Goal: Communication & Community: Answer question/provide support

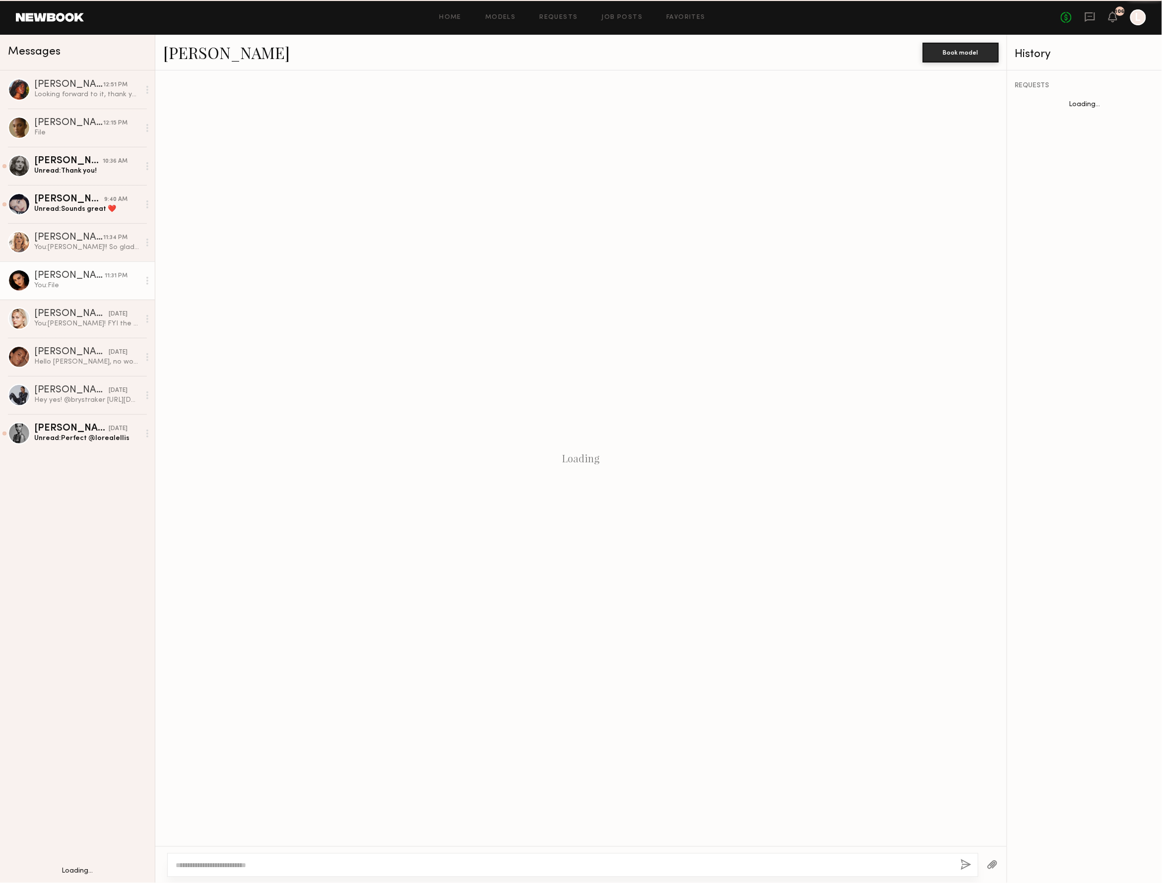
scroll to position [8, 0]
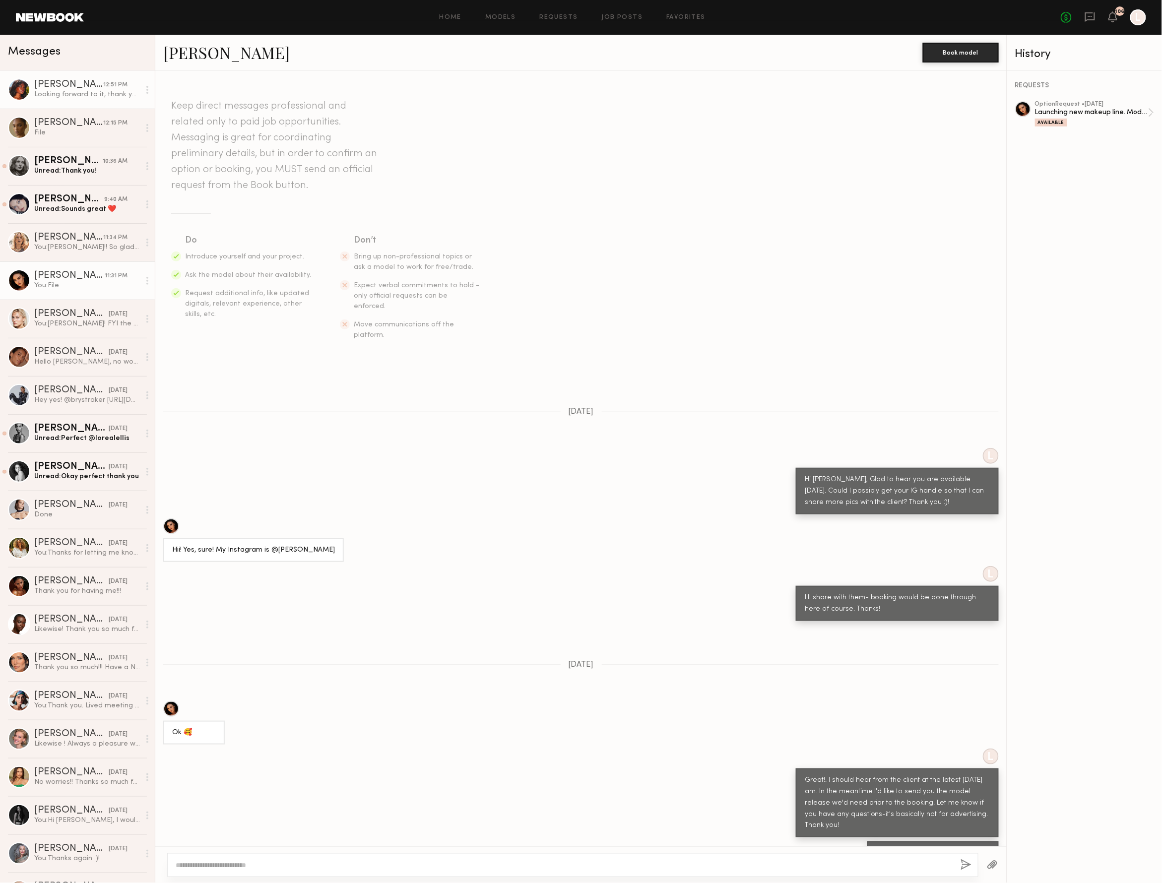
click at [70, 92] on div "Looking forward to it, thank you so much!" at bounding box center [87, 94] width 106 height 9
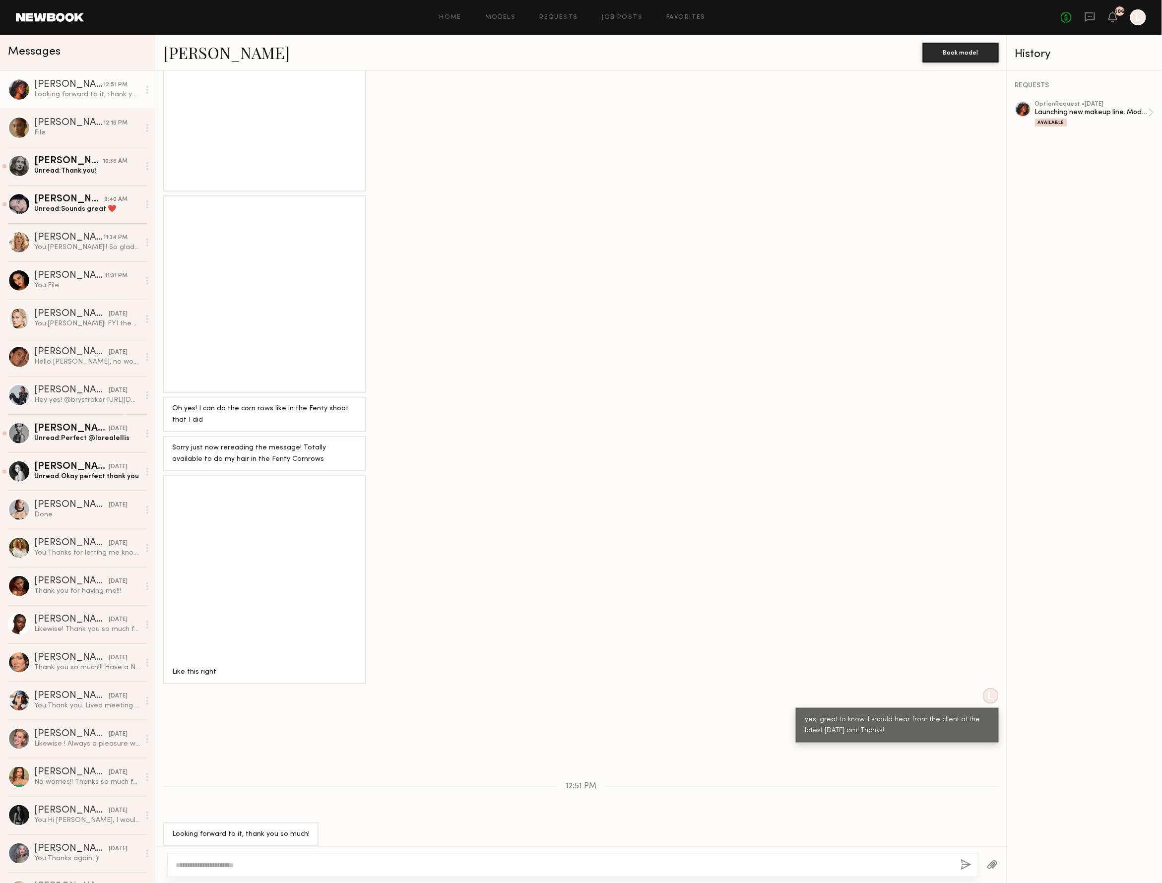
scroll to position [397, 0]
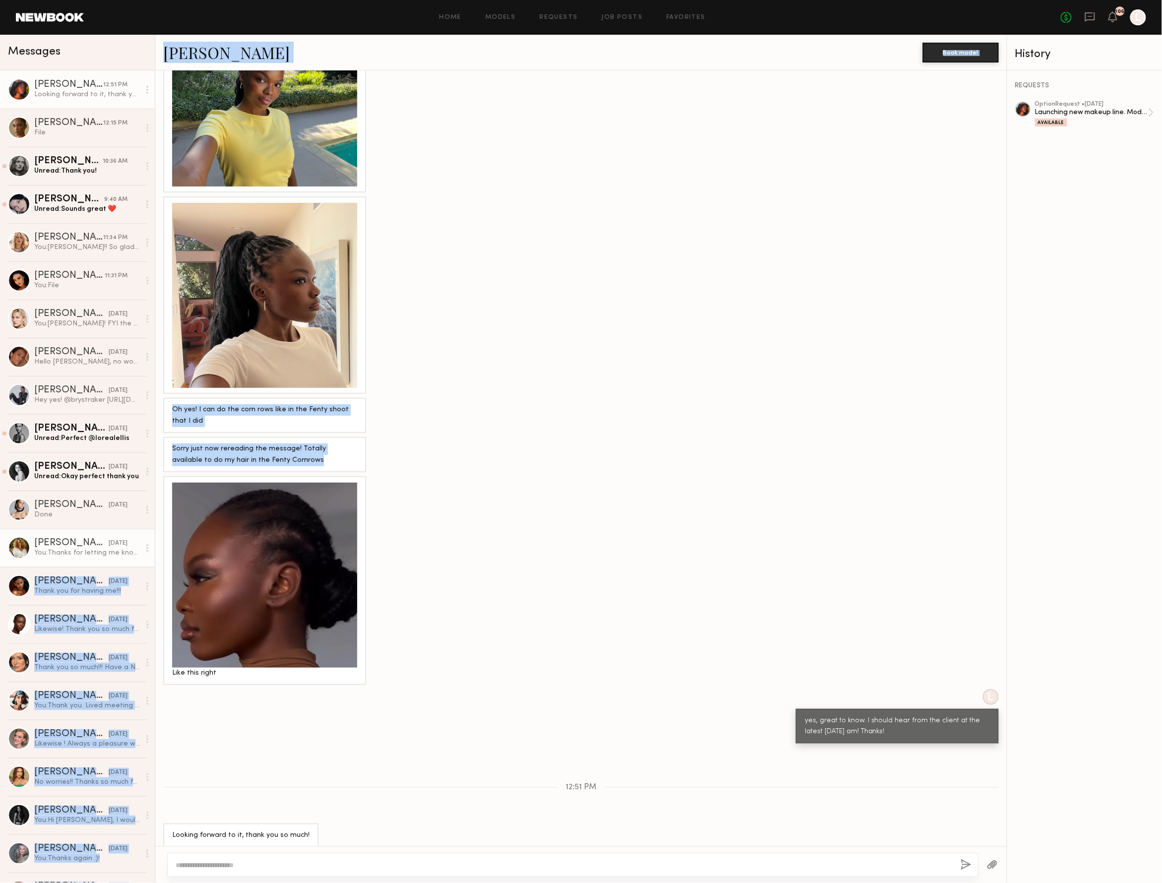
drag, startPoint x: 238, startPoint y: 572, endPoint x: 122, endPoint y: 557, distance: 117.6
click at [121, 557] on div "Messages Mia H. 12:51 PM Looking forward to it, thank you so much! Angelina A. …" at bounding box center [581, 459] width 1162 height 848
drag, startPoint x: 993, startPoint y: 796, endPoint x: 695, endPoint y: 244, distance: 627.0
click at [697, 244] on div at bounding box center [580, 294] width 851 height 197
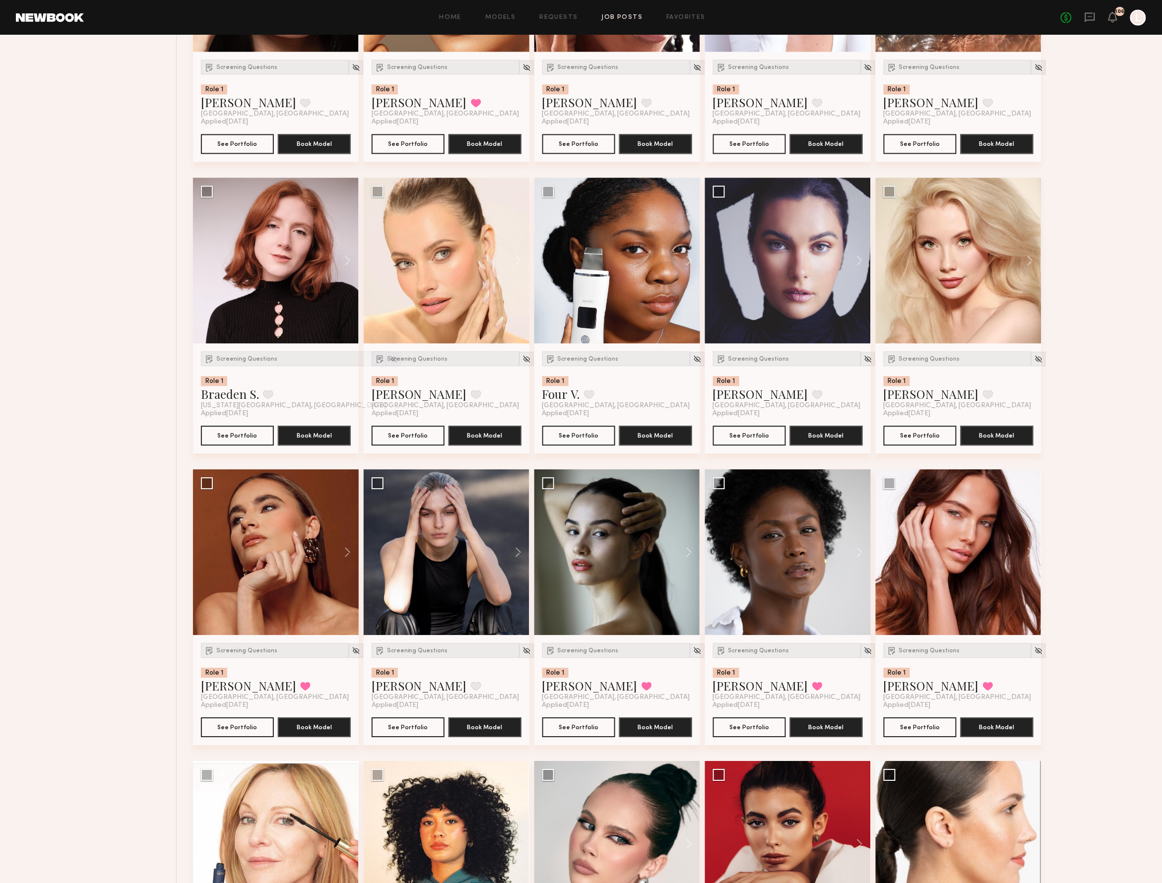
scroll to position [2684, 0]
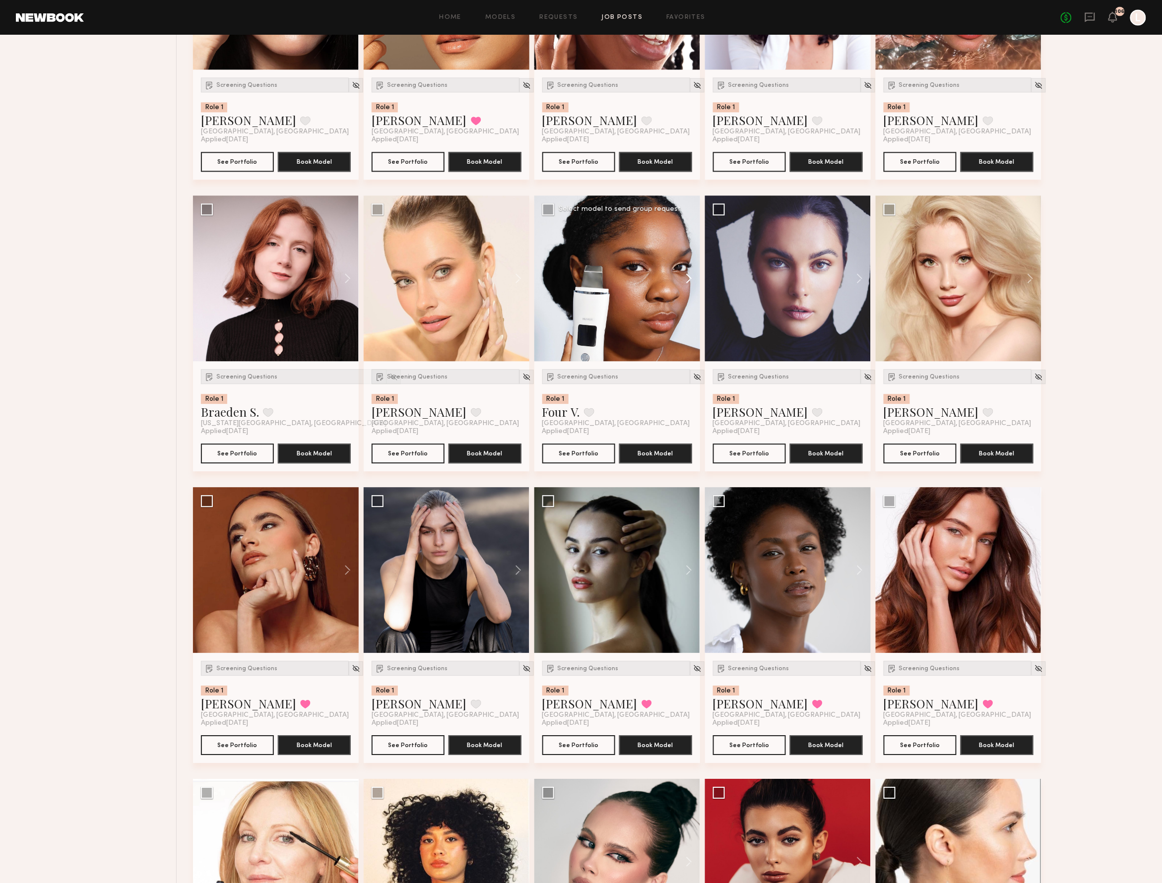
click at [687, 283] on button at bounding box center [684, 278] width 32 height 166
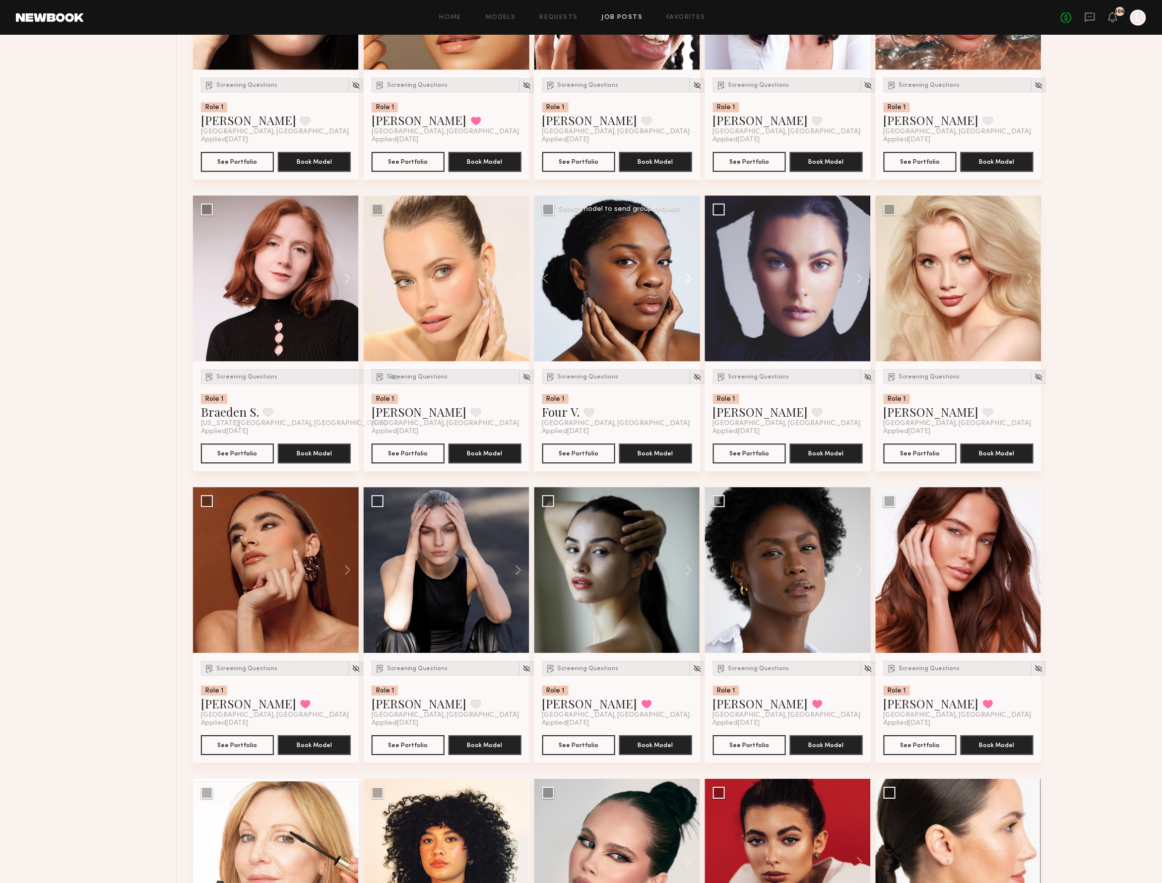
click at [687, 283] on button at bounding box center [684, 278] width 32 height 166
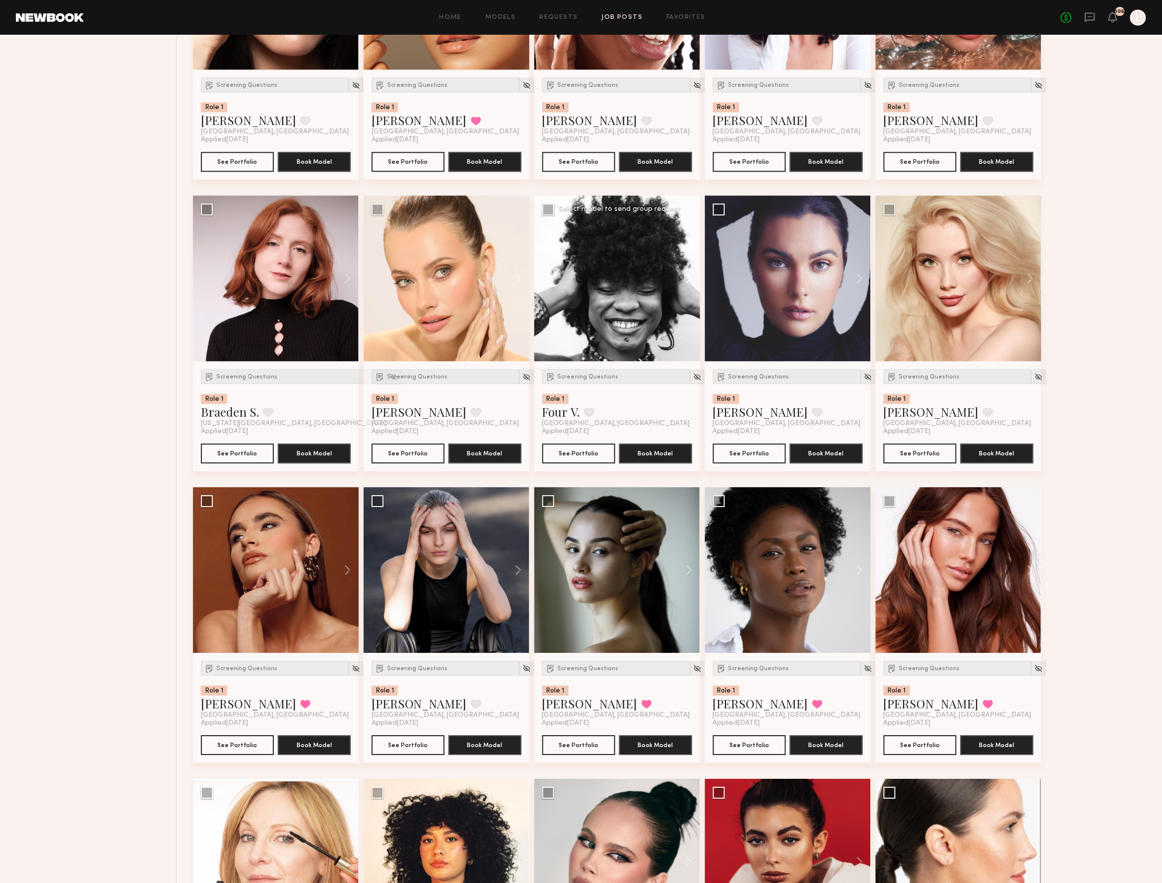
click at [687, 283] on button at bounding box center [684, 278] width 32 height 166
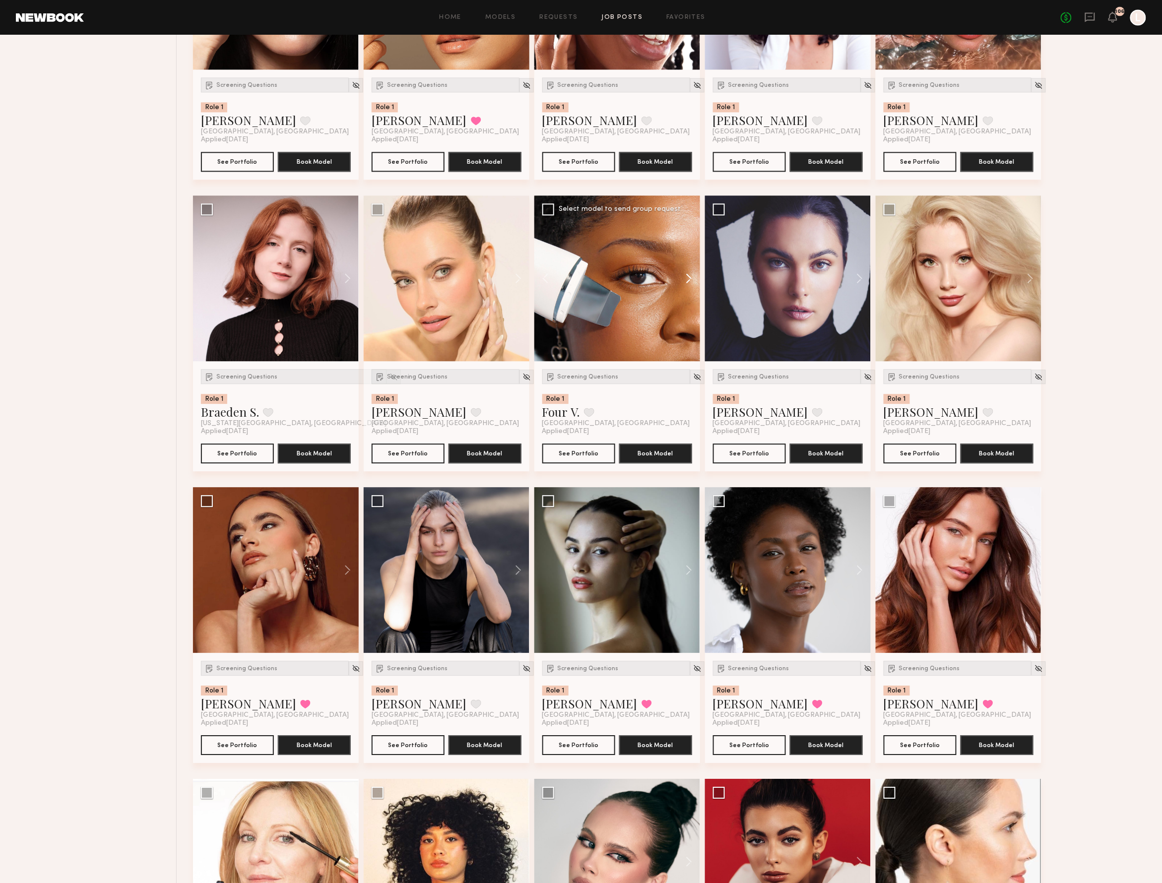
click at [687, 283] on button at bounding box center [684, 278] width 32 height 166
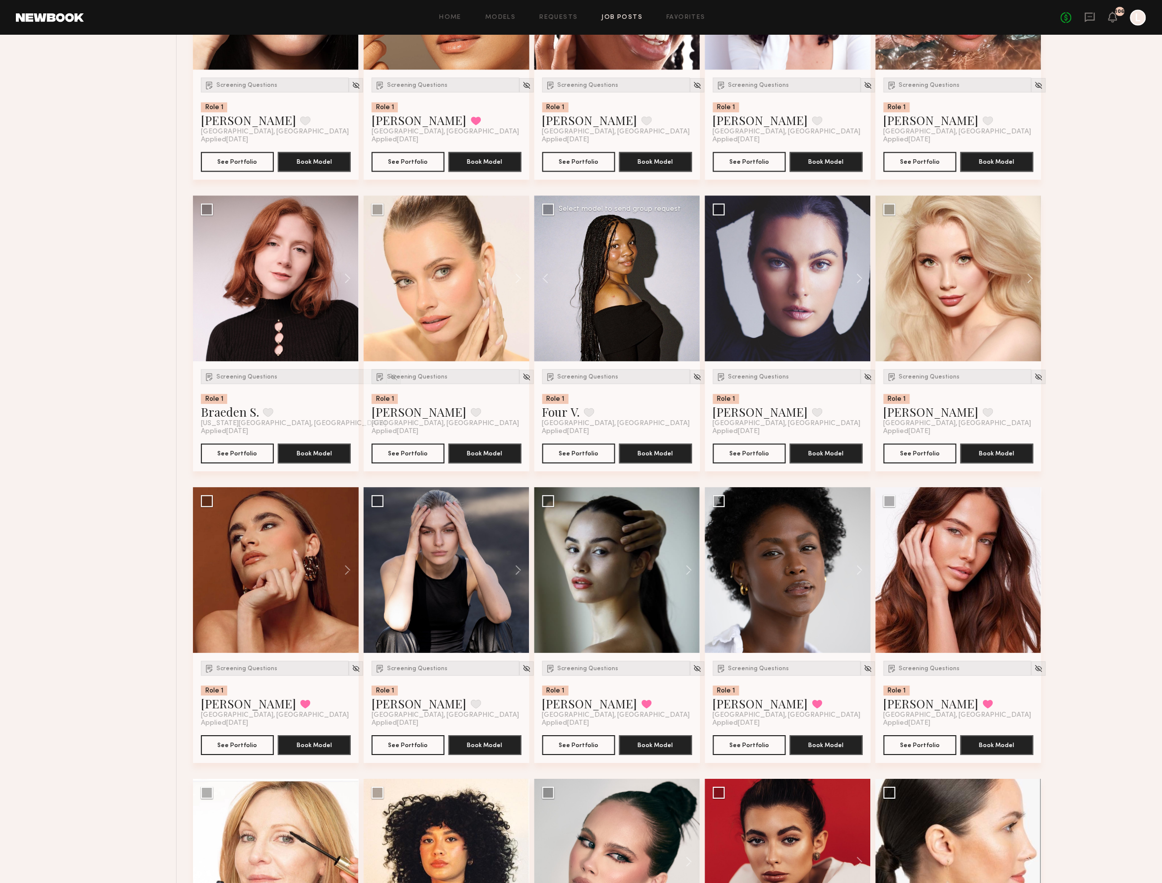
click at [687, 283] on div at bounding box center [617, 278] width 166 height 166
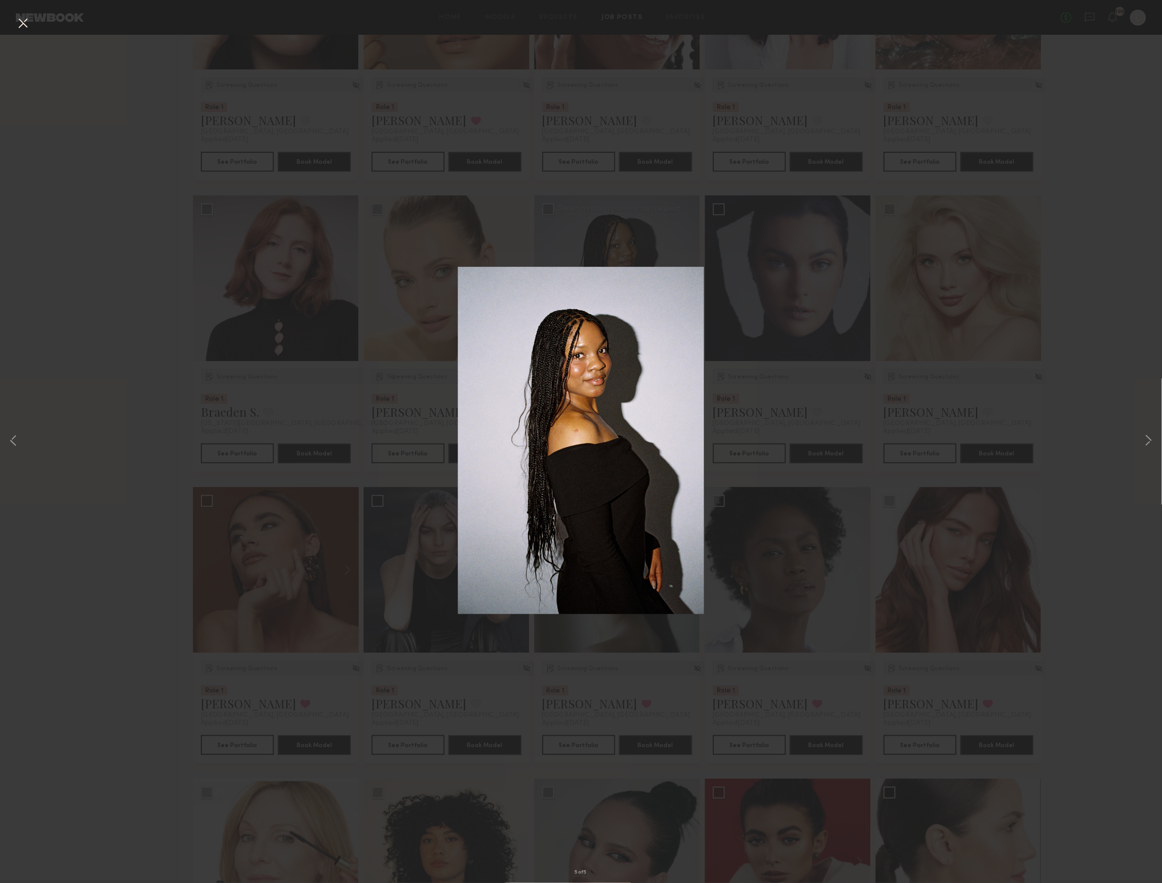
click at [809, 199] on div "5 of 5" at bounding box center [581, 441] width 1162 height 883
click at [22, 24] on button at bounding box center [23, 24] width 16 height 18
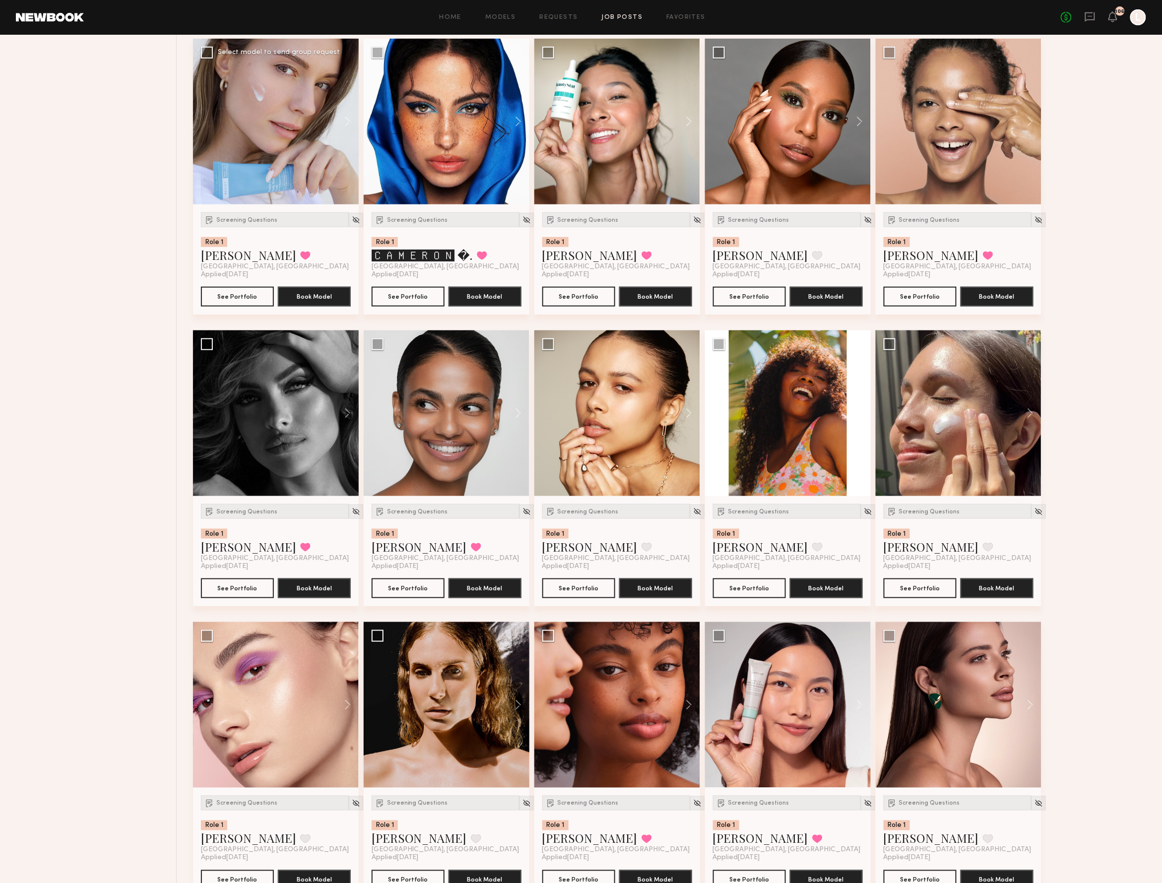
scroll to position [3722, 0]
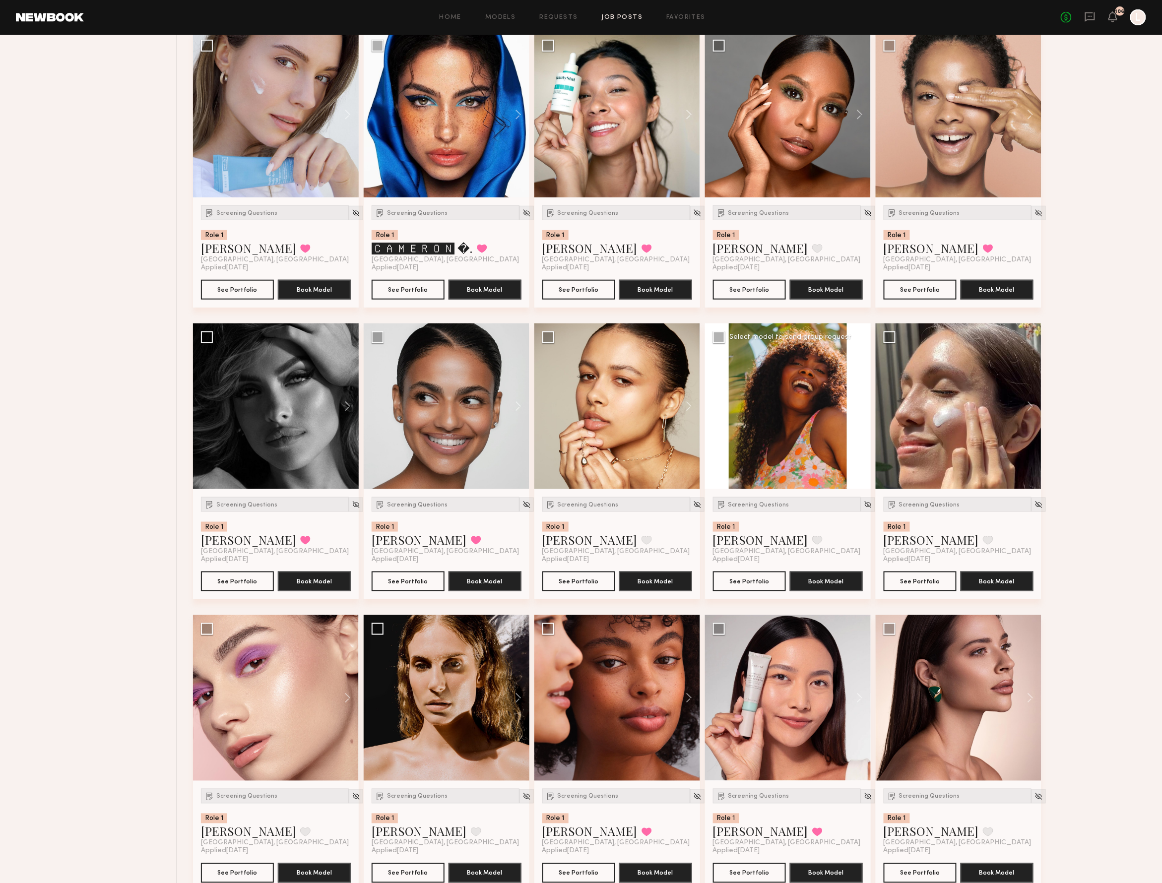
click at [861, 411] on button at bounding box center [855, 406] width 32 height 166
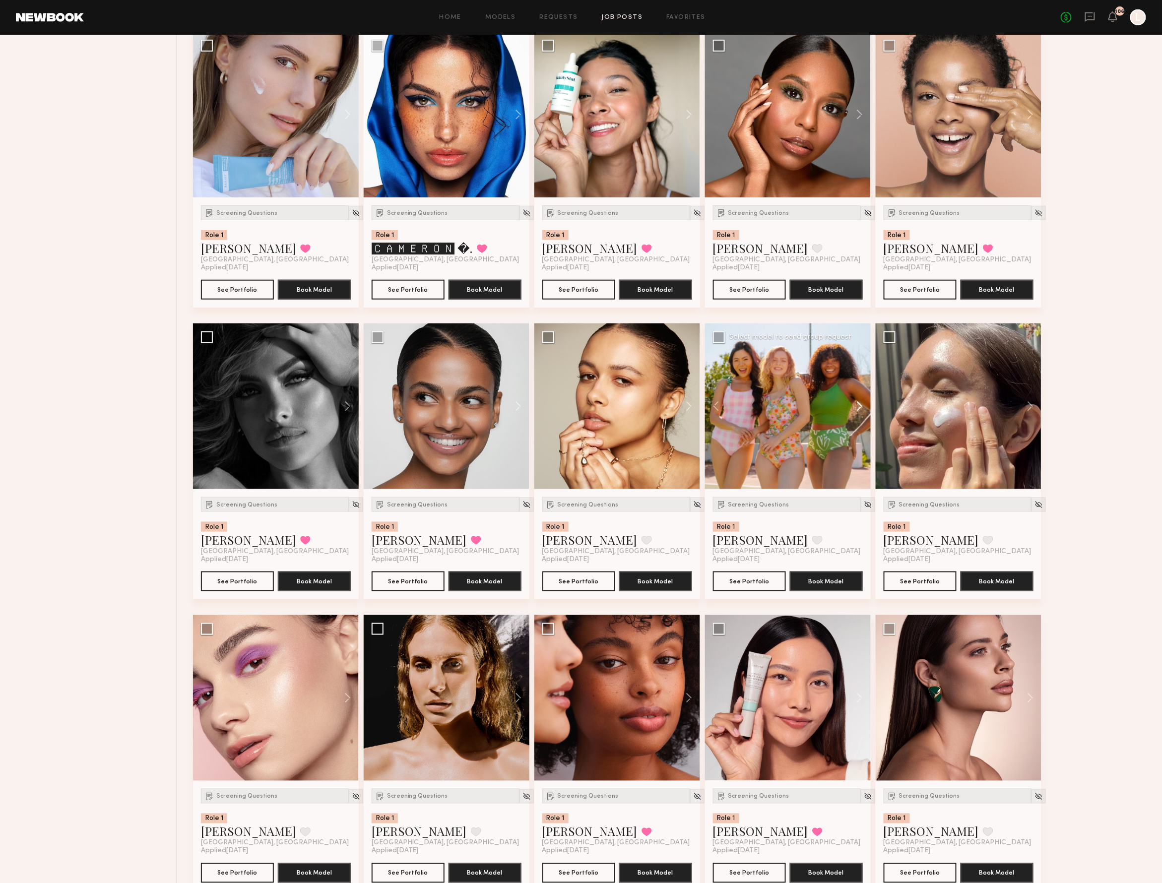
click at [861, 411] on button at bounding box center [855, 406] width 32 height 166
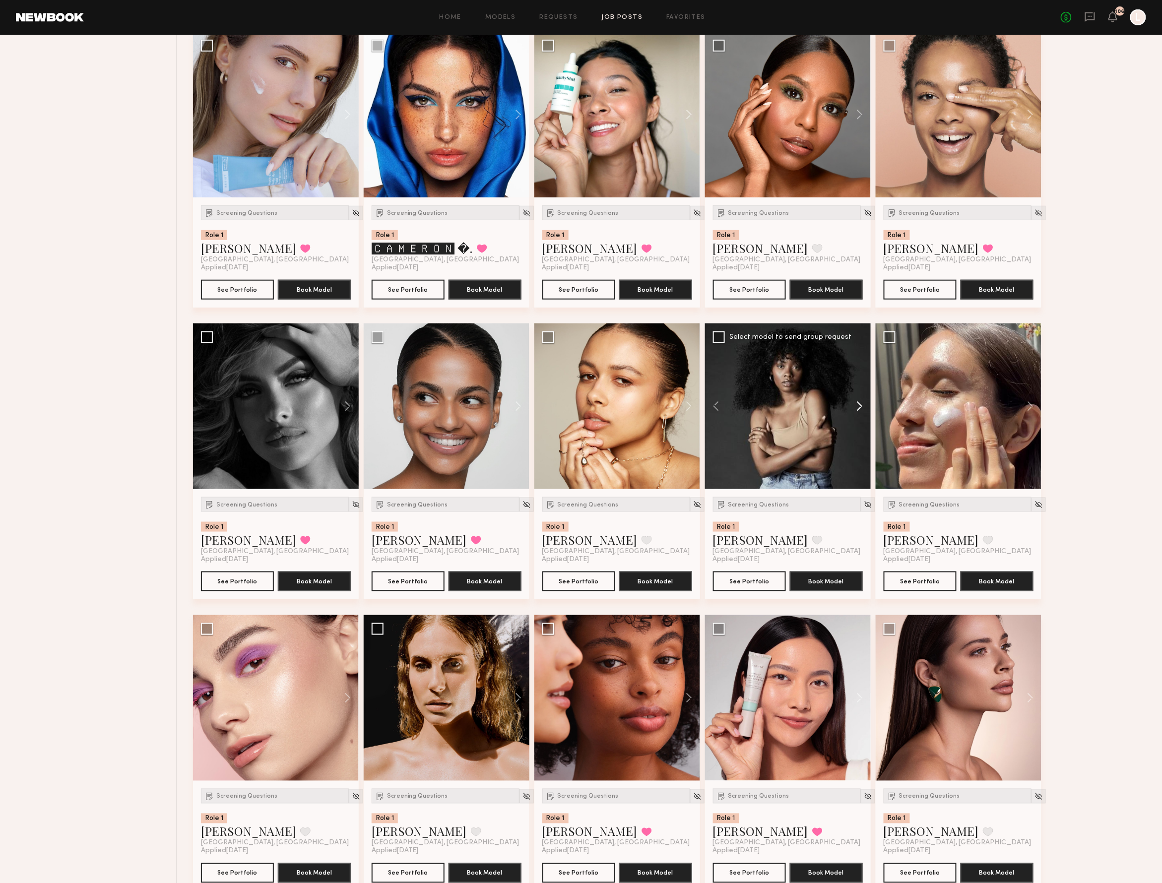
click at [861, 411] on button at bounding box center [855, 406] width 32 height 166
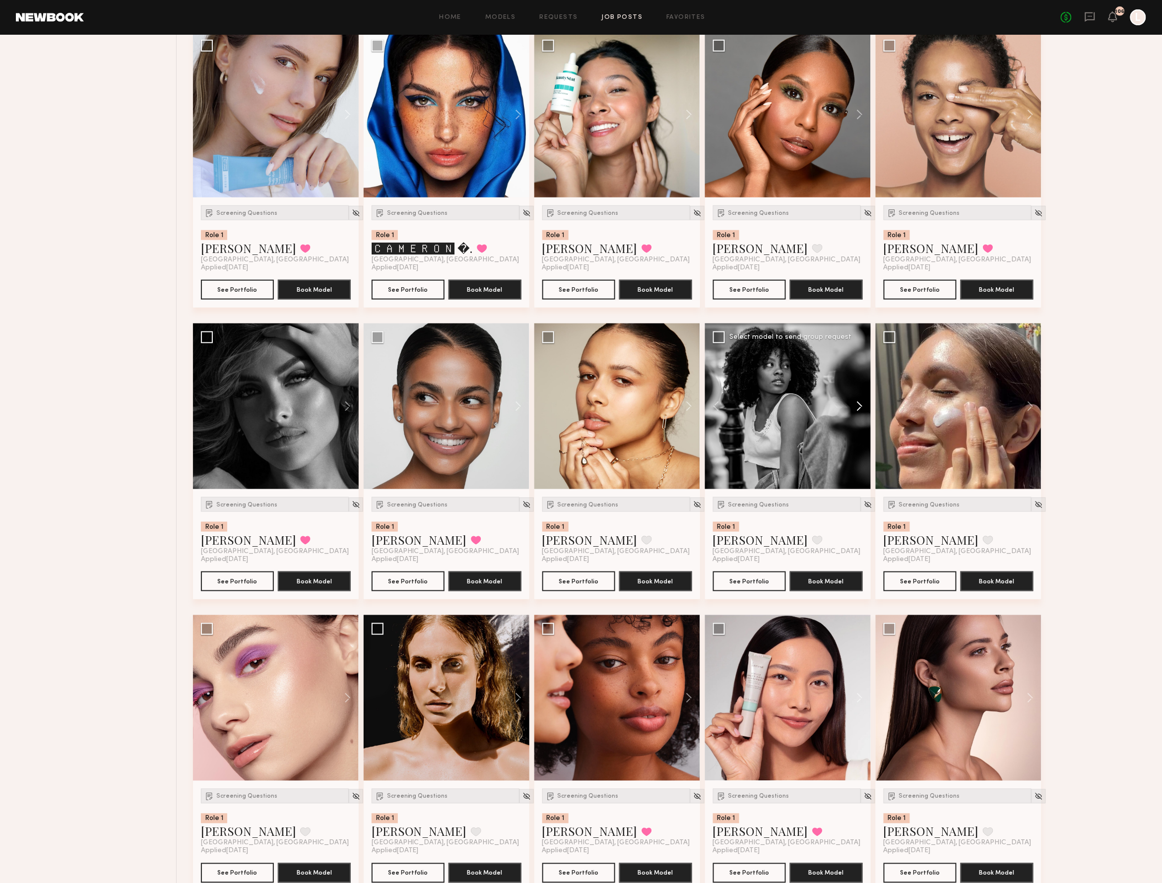
click at [861, 411] on button at bounding box center [855, 406] width 32 height 166
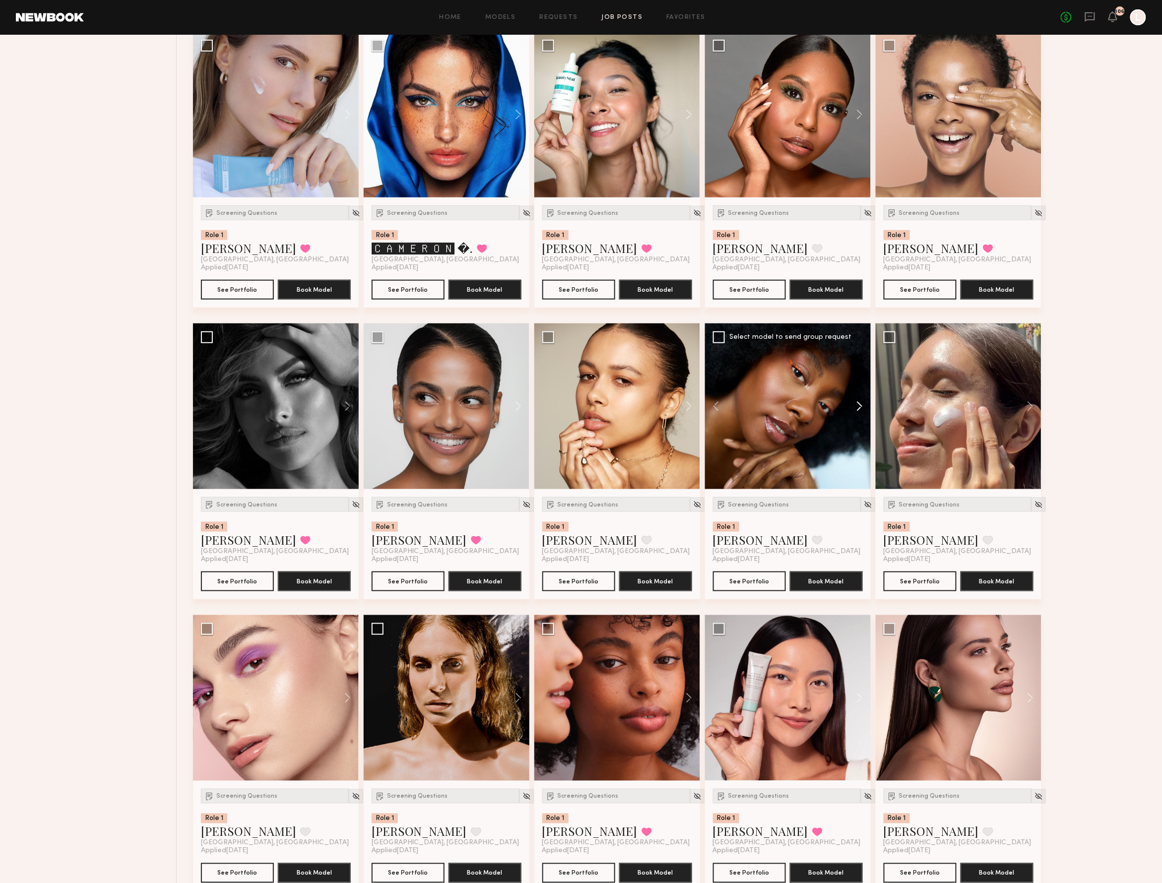
click at [861, 411] on button at bounding box center [855, 406] width 32 height 166
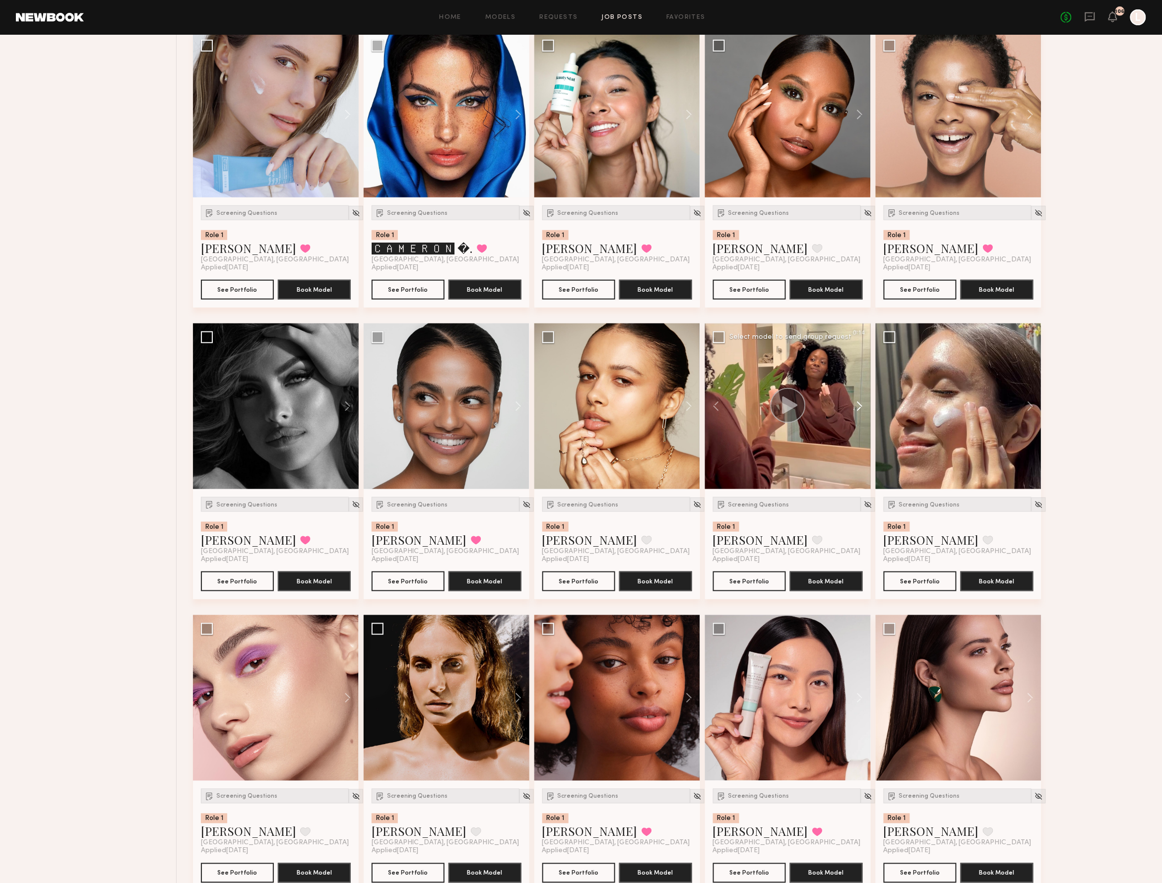
click at [861, 411] on button at bounding box center [855, 406] width 32 height 166
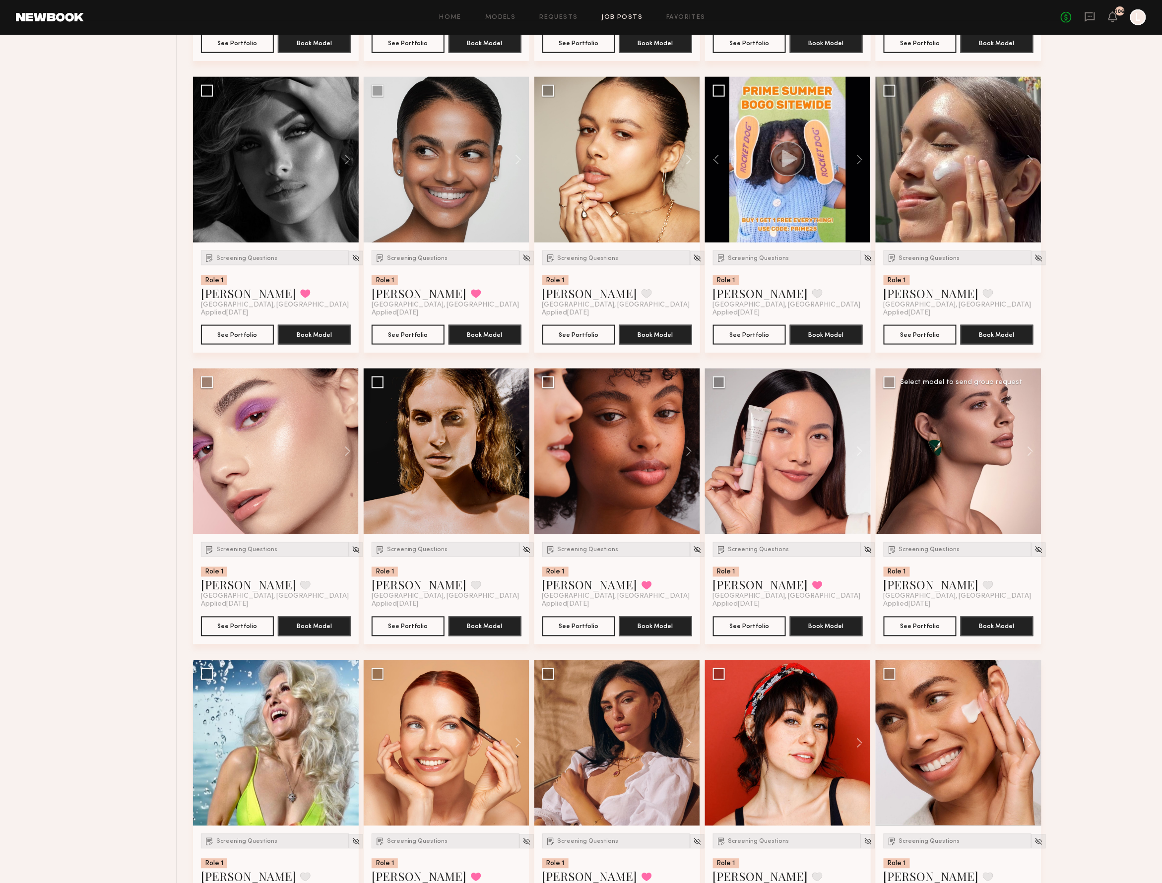
scroll to position [3973, 0]
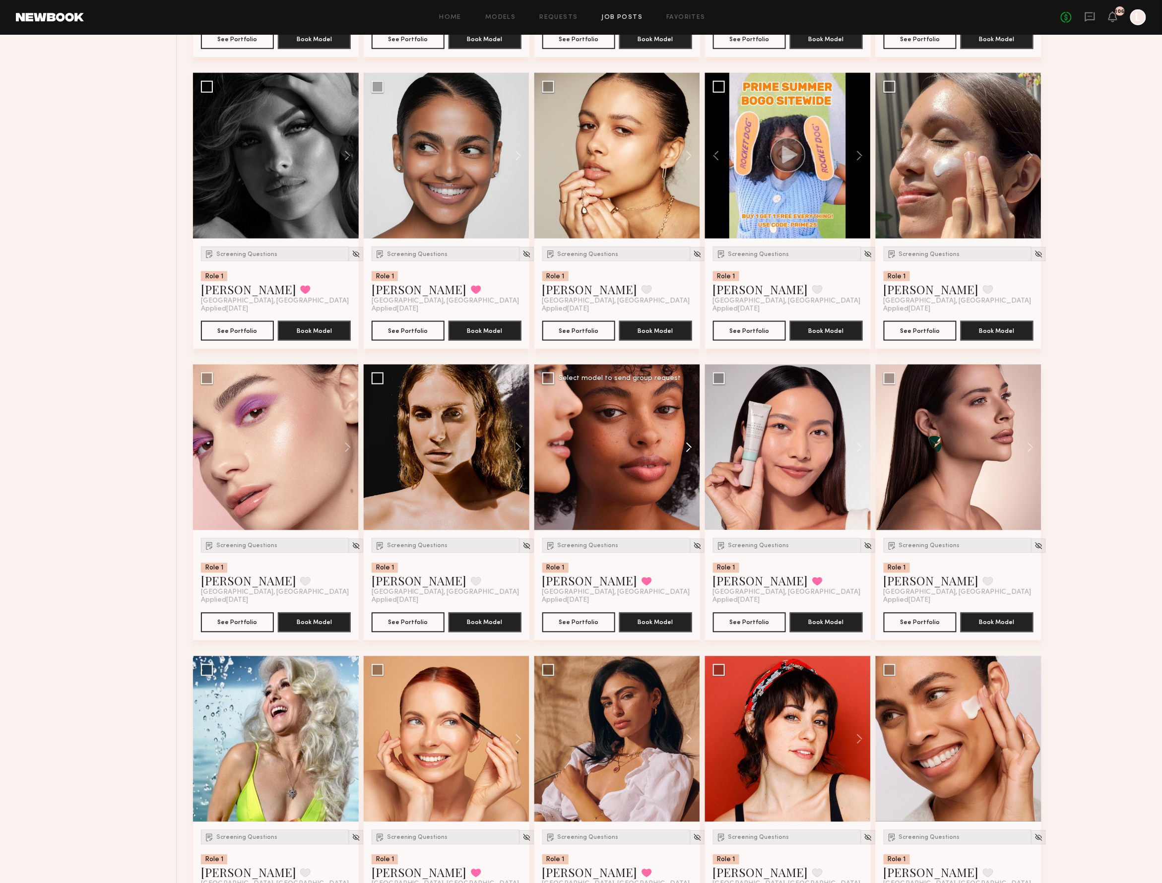
click at [688, 454] on button at bounding box center [684, 448] width 32 height 166
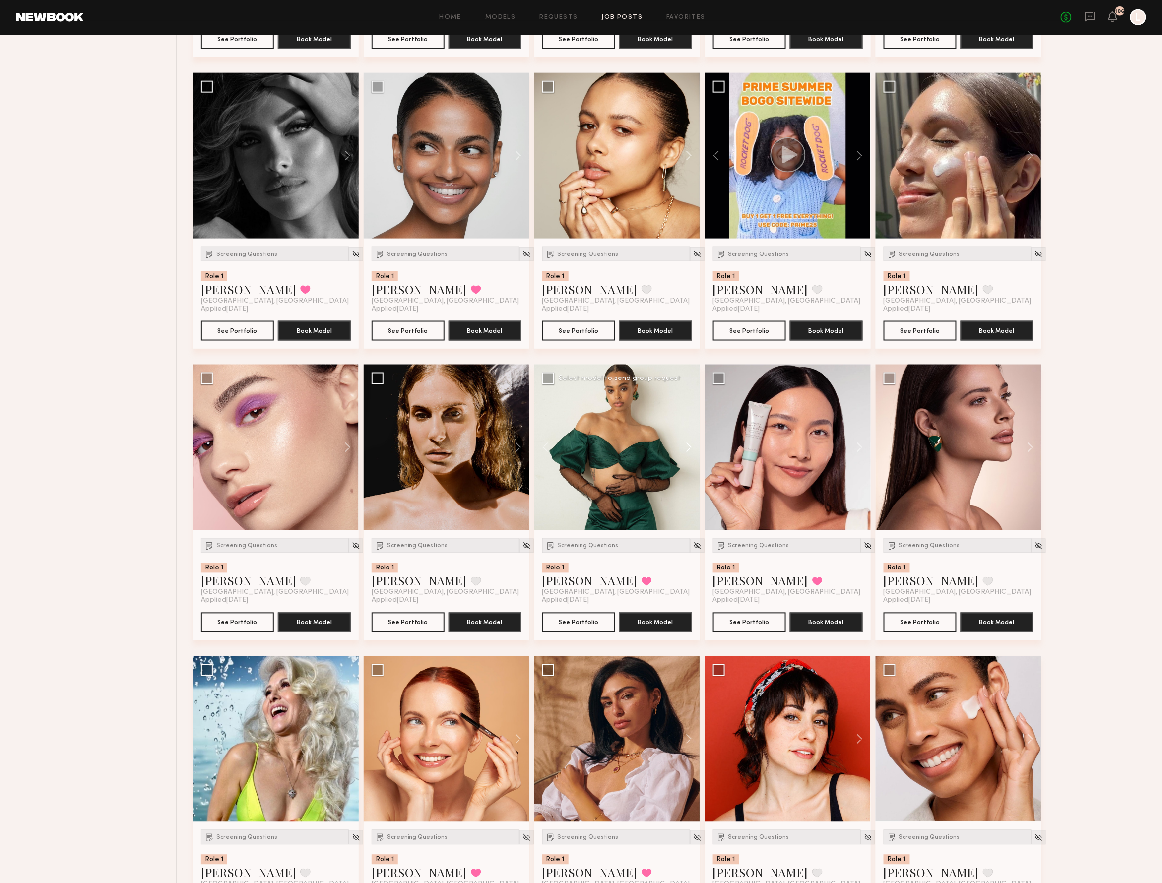
click at [688, 454] on button at bounding box center [684, 448] width 32 height 166
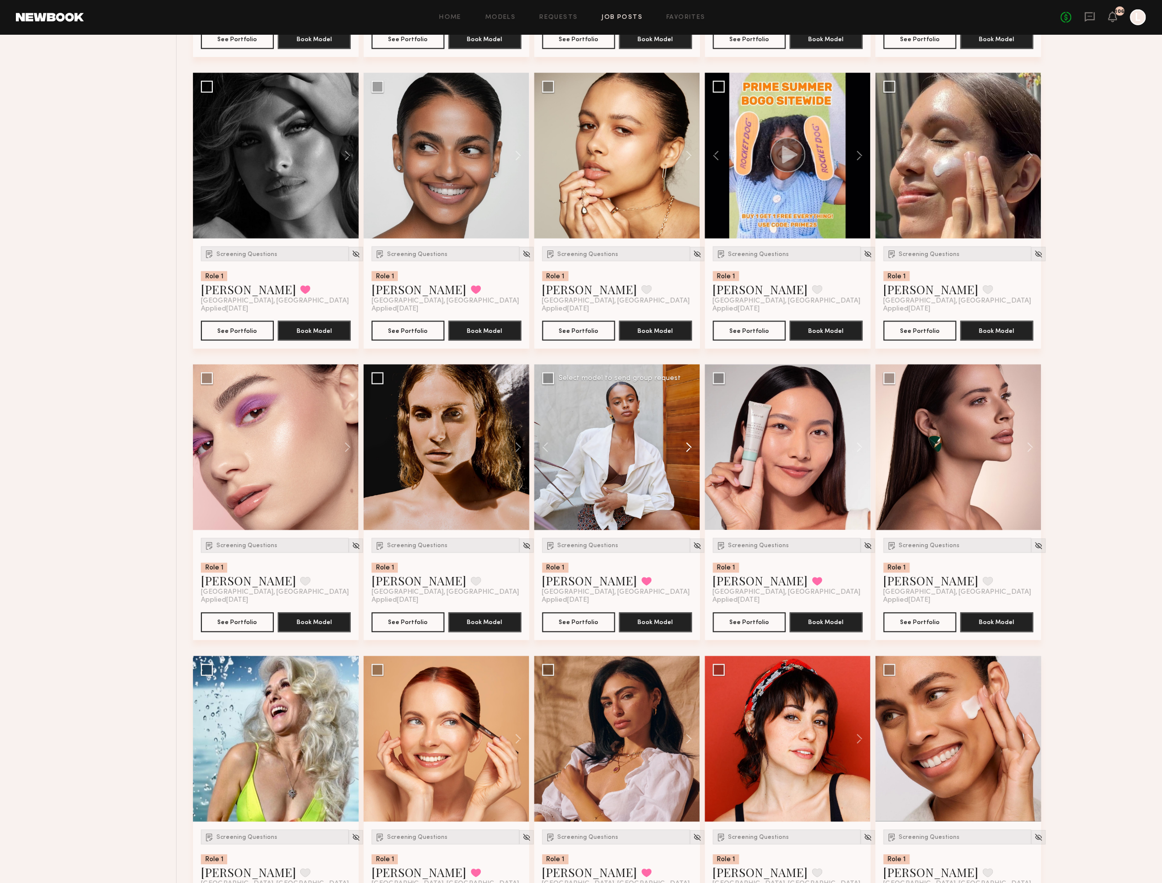
click at [688, 454] on button at bounding box center [684, 448] width 32 height 166
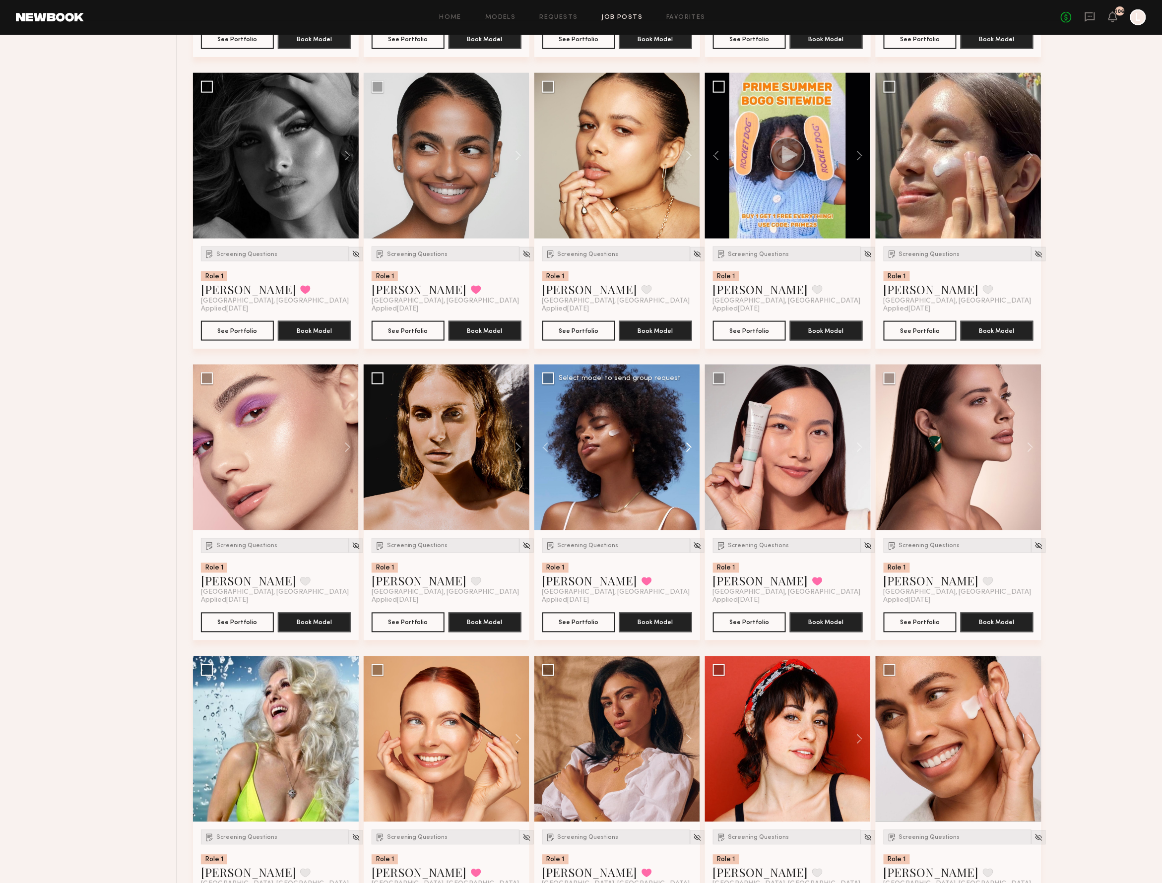
click at [688, 454] on button at bounding box center [684, 448] width 32 height 166
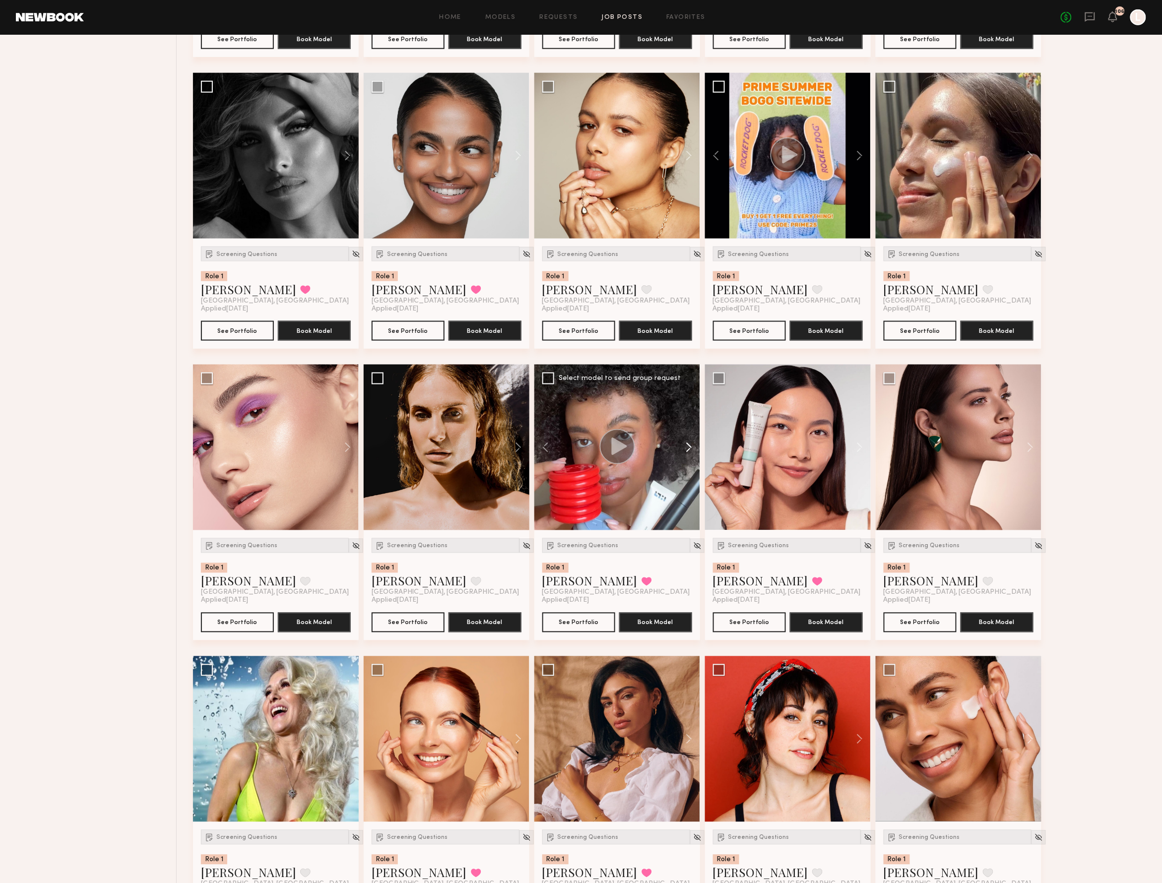
click at [688, 454] on button at bounding box center [684, 448] width 32 height 166
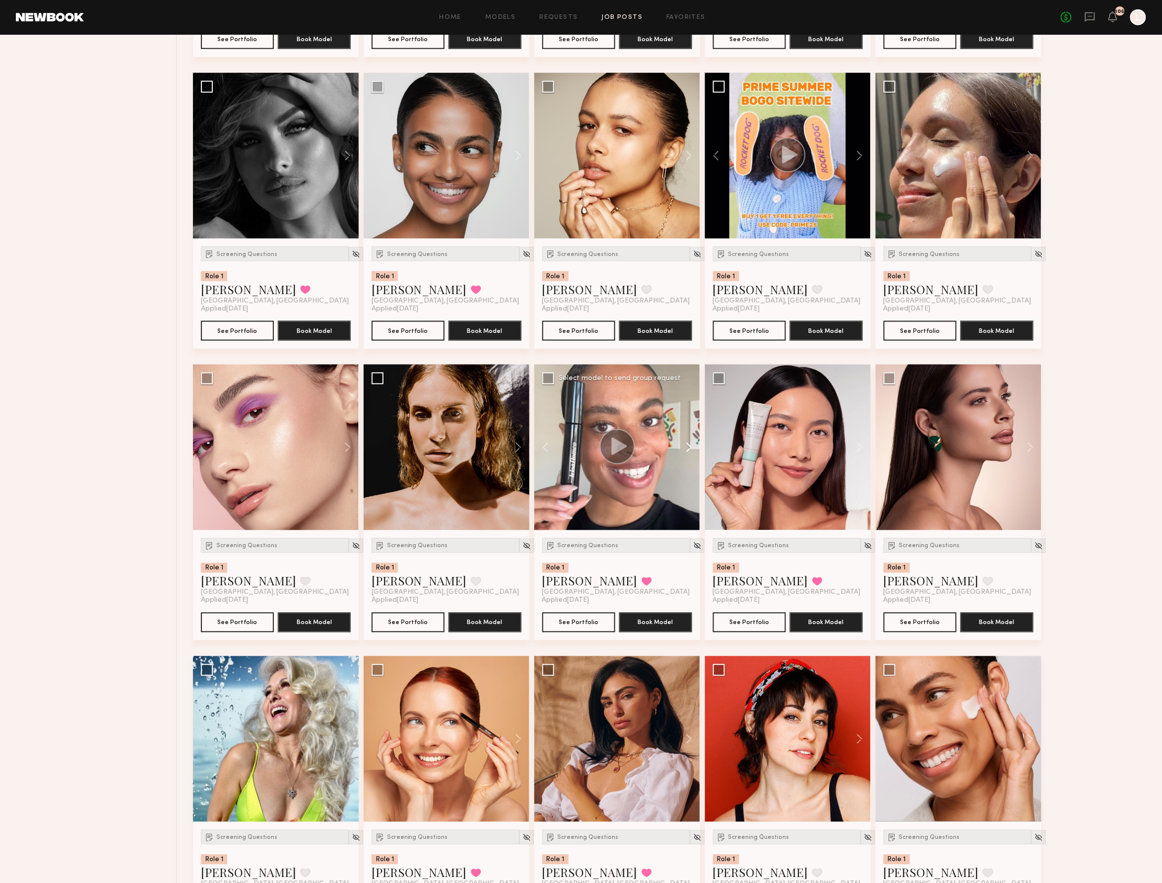
click at [688, 454] on button at bounding box center [684, 448] width 32 height 166
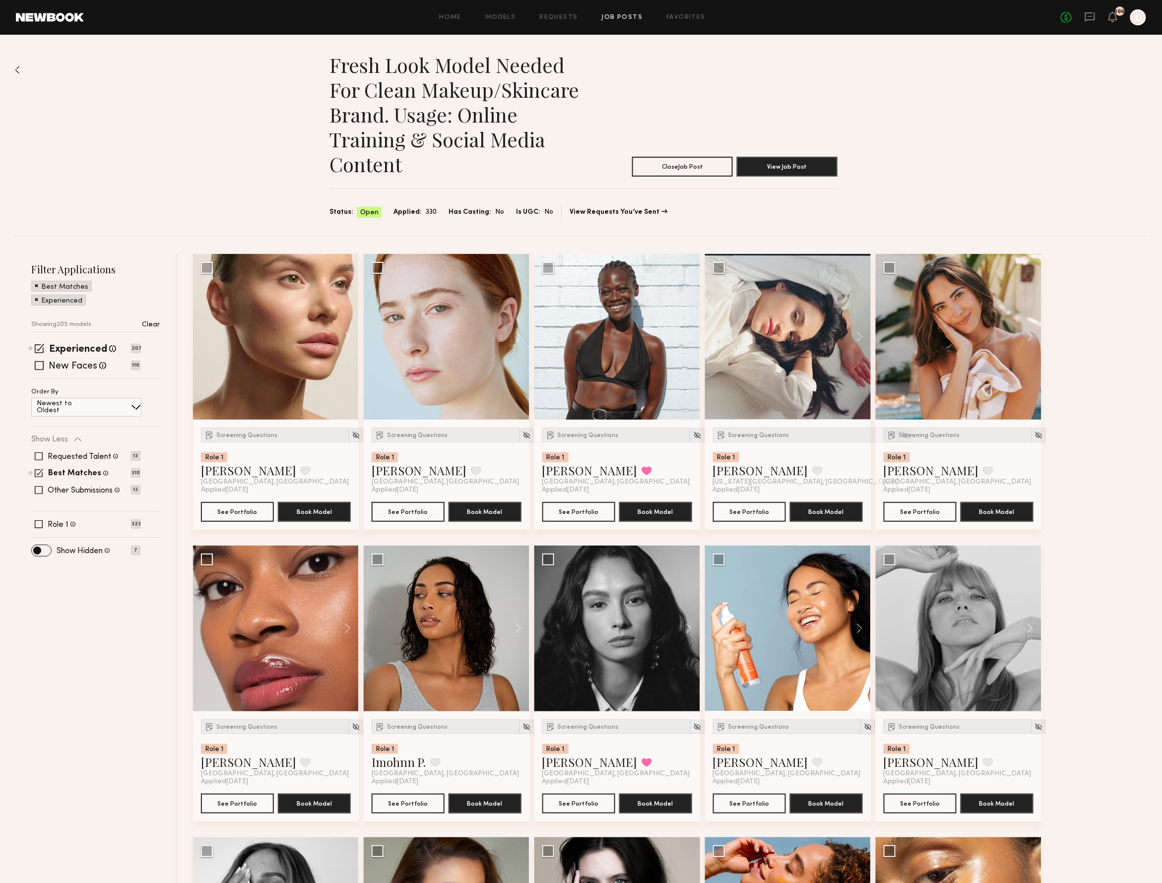
scroll to position [0, 0]
click at [17, 70] on img at bounding box center [17, 70] width 5 height 8
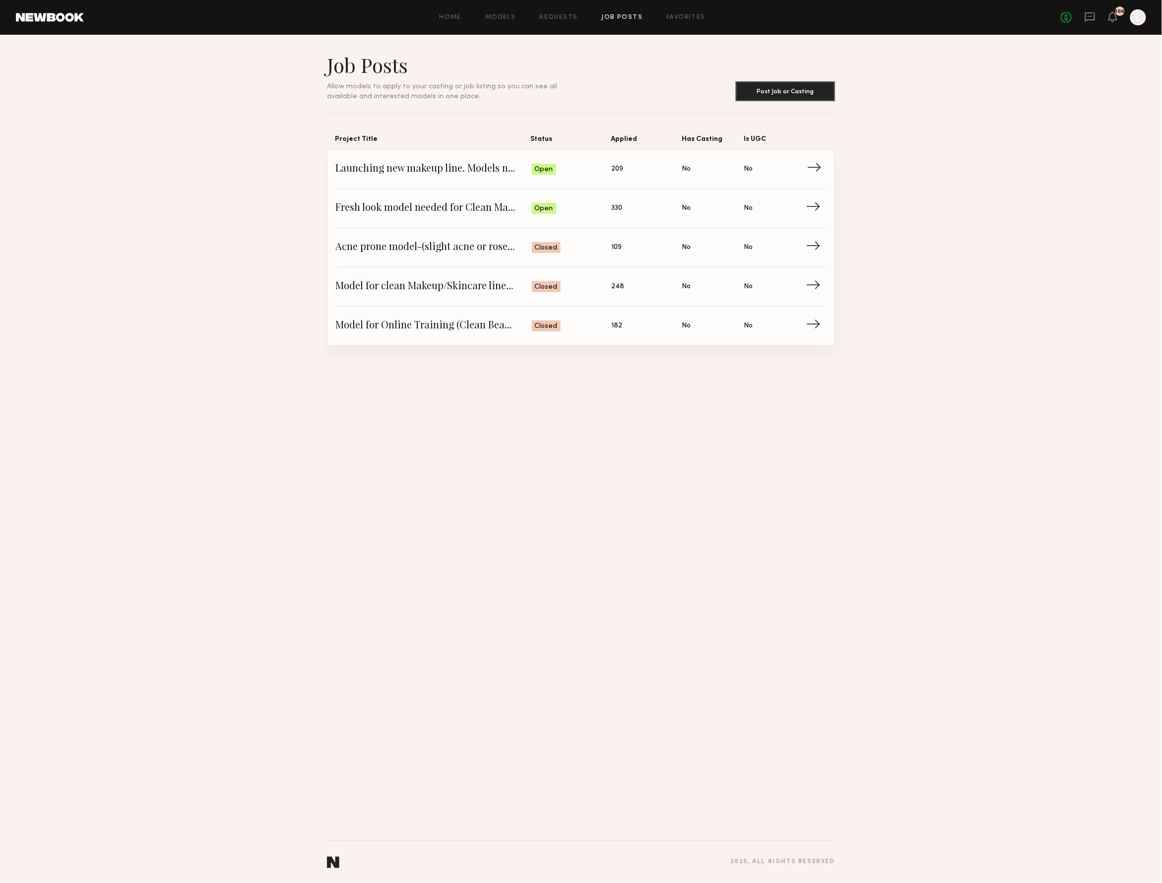
click at [616, 167] on span "209" at bounding box center [617, 169] width 12 height 11
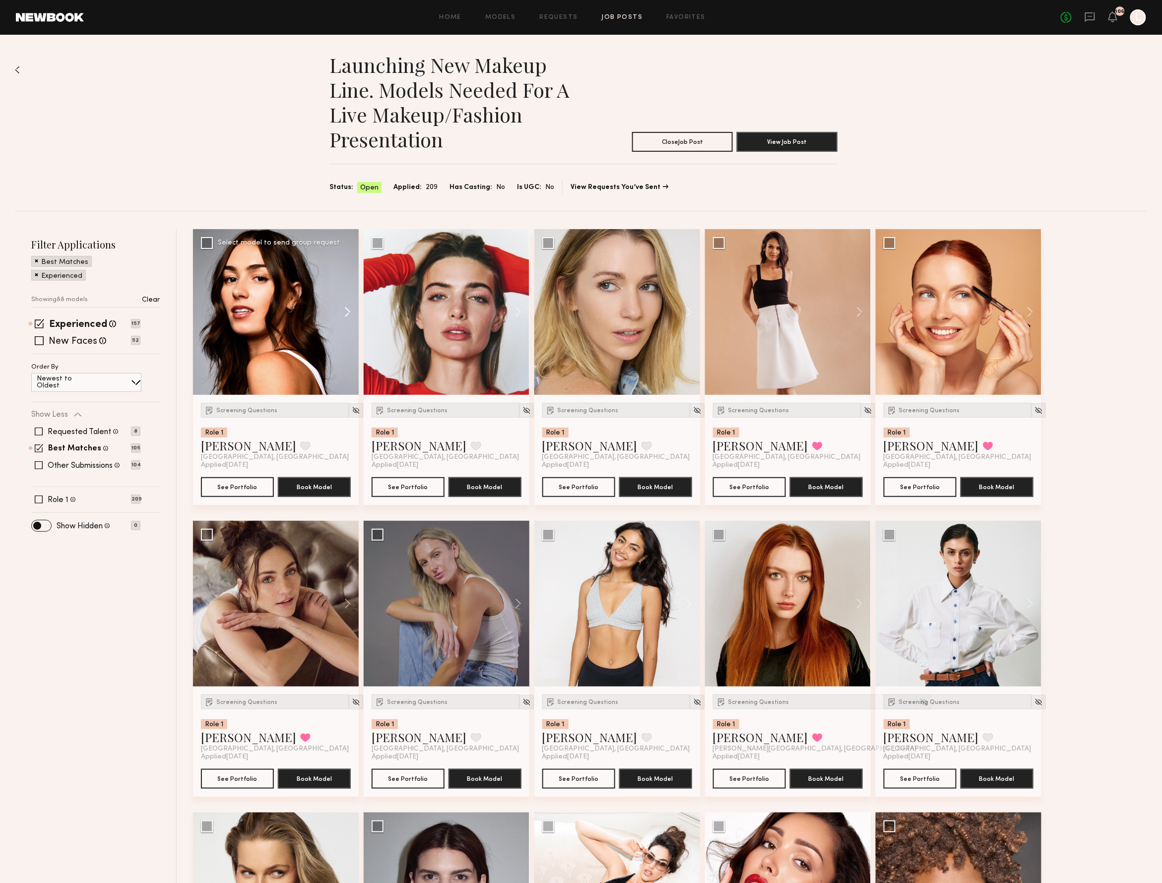
click at [342, 310] on button at bounding box center [343, 312] width 32 height 166
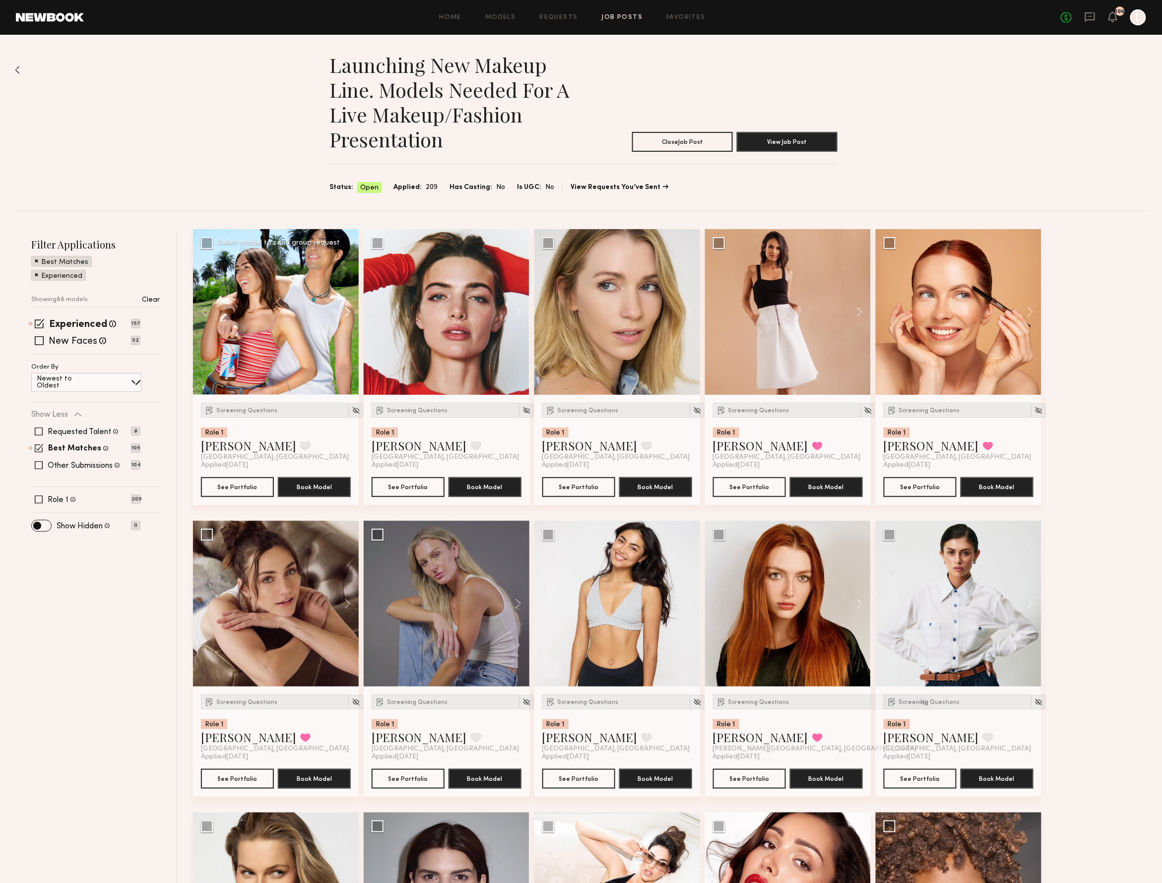
click at [342, 310] on button at bounding box center [343, 312] width 32 height 166
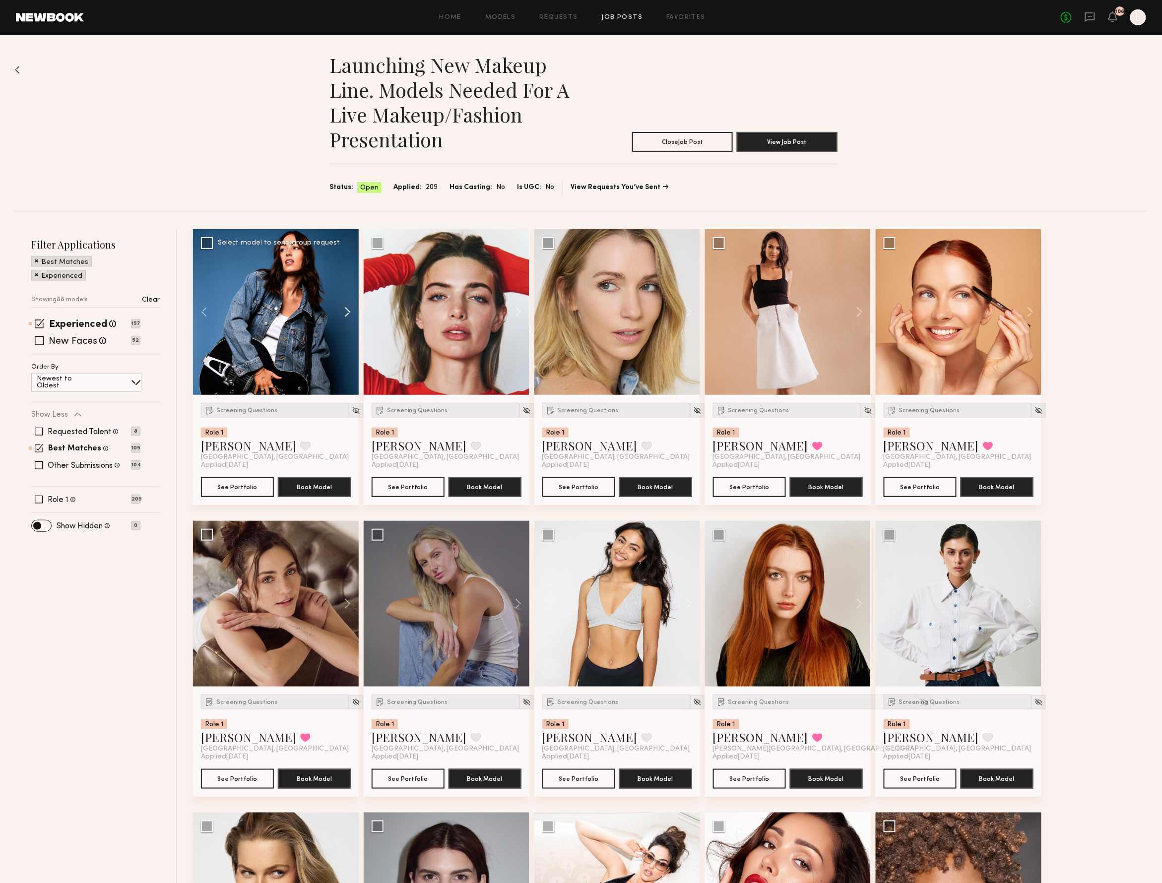
click at [342, 310] on button at bounding box center [343, 312] width 32 height 166
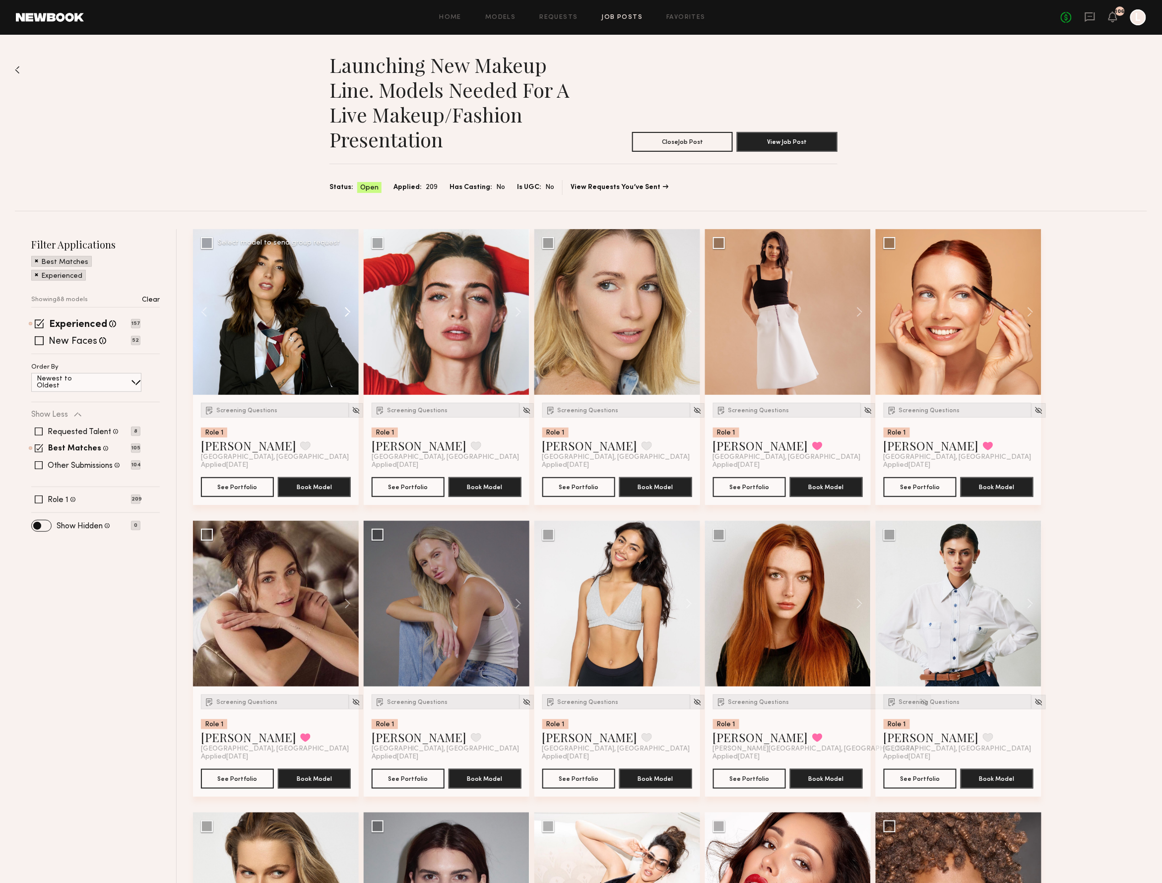
click at [342, 310] on button at bounding box center [343, 312] width 32 height 166
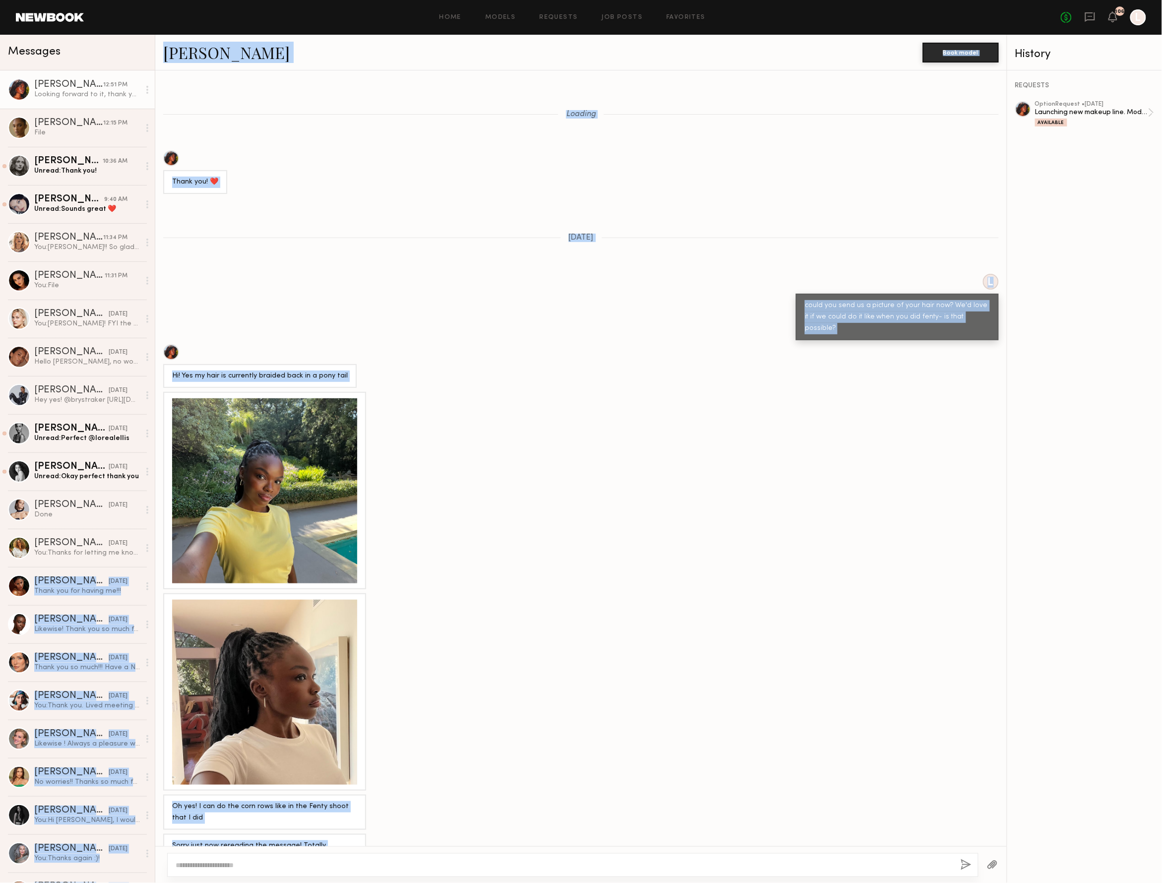
scroll to position [397, 0]
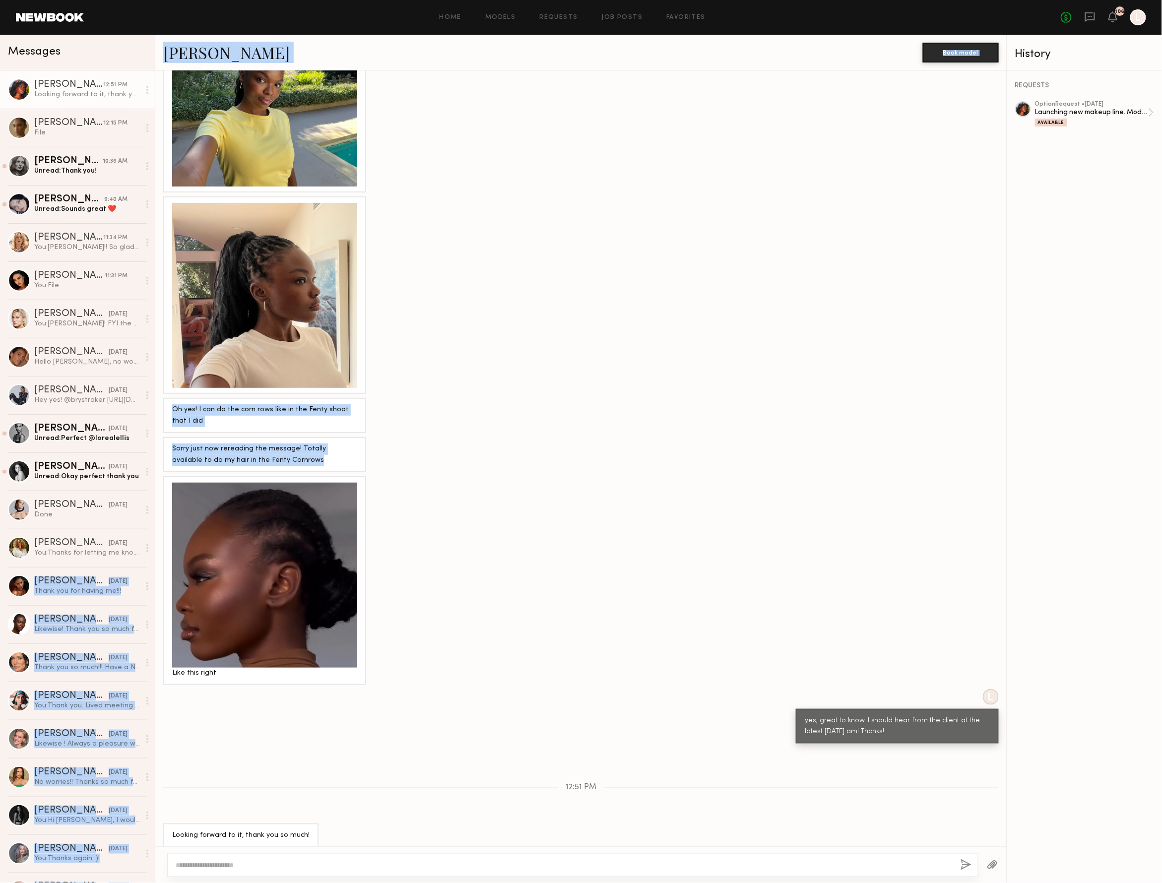
click at [269, 534] on div at bounding box center [264, 575] width 185 height 185
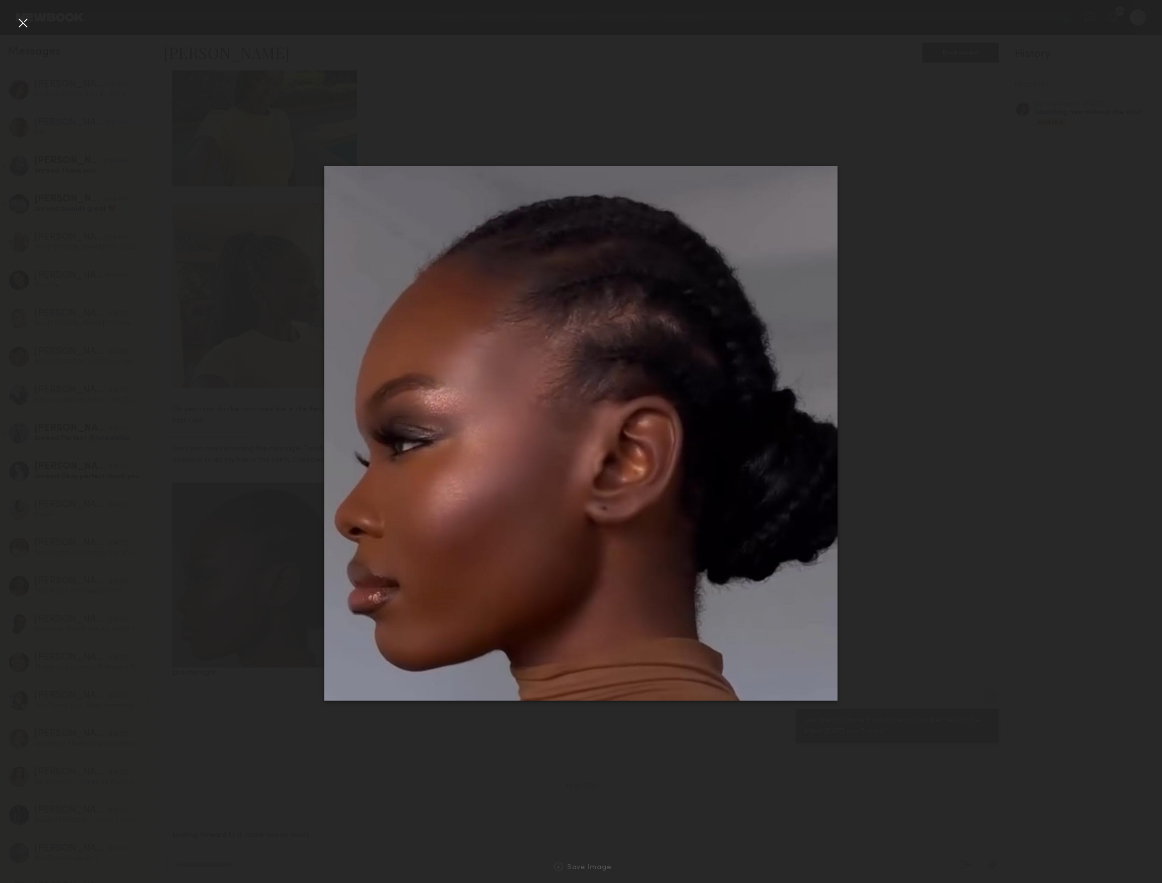
click at [290, 121] on div at bounding box center [581, 433] width 1162 height 835
click at [21, 22] on div at bounding box center [23, 23] width 16 height 16
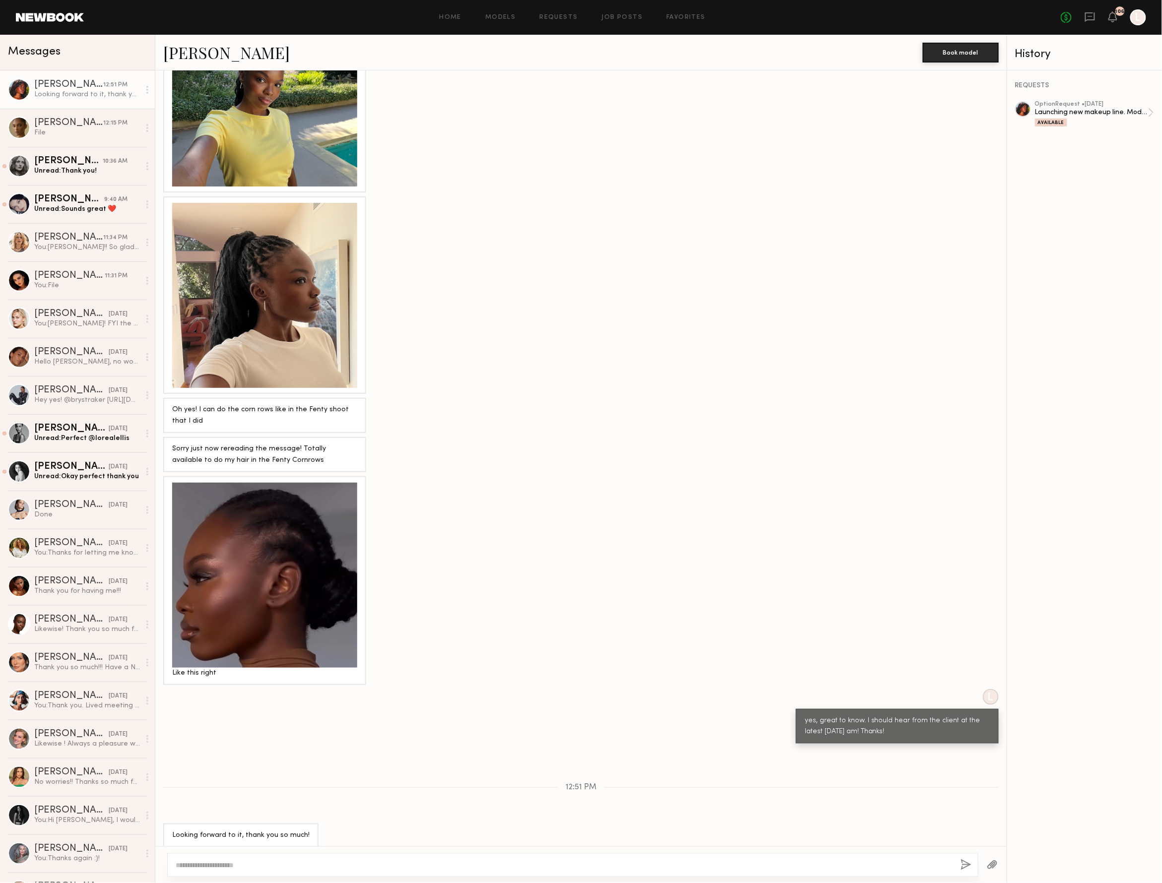
click at [296, 274] on div at bounding box center [264, 295] width 185 height 185
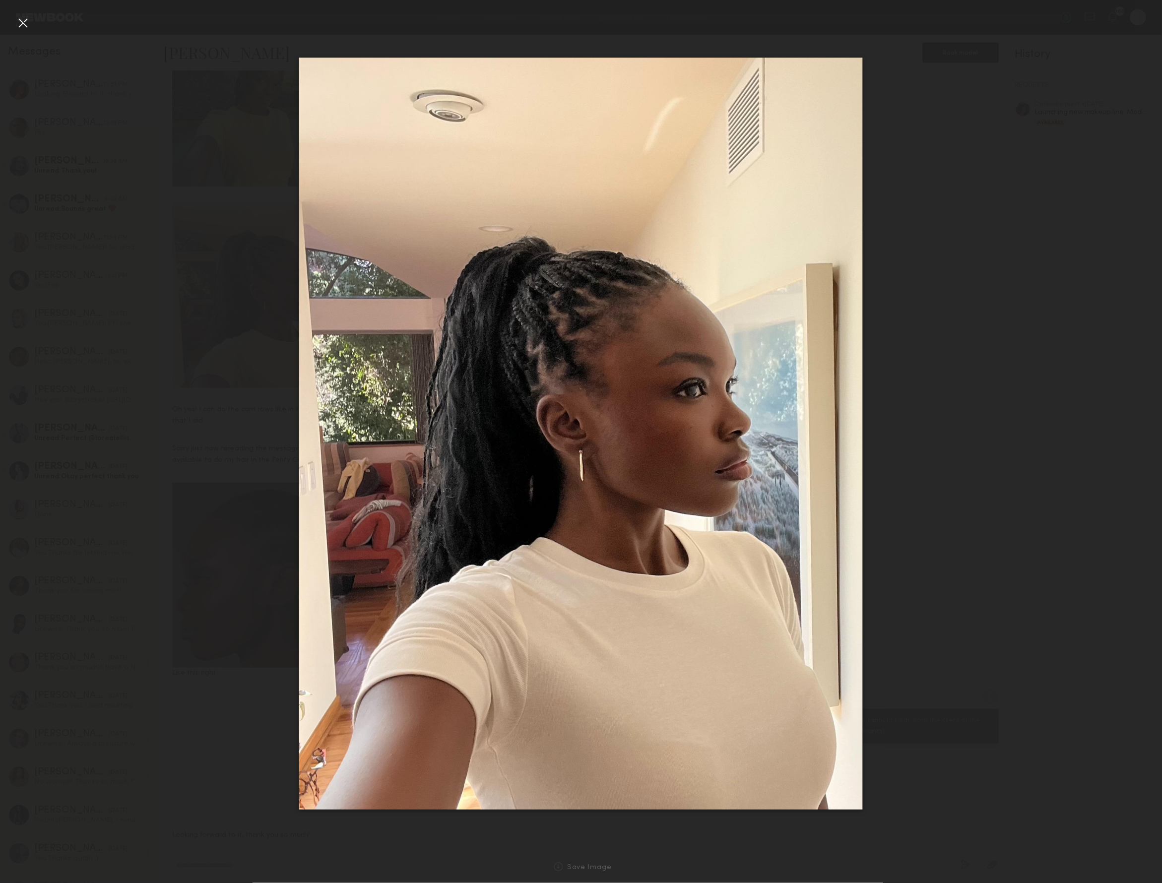
click at [24, 18] on div at bounding box center [23, 23] width 16 height 16
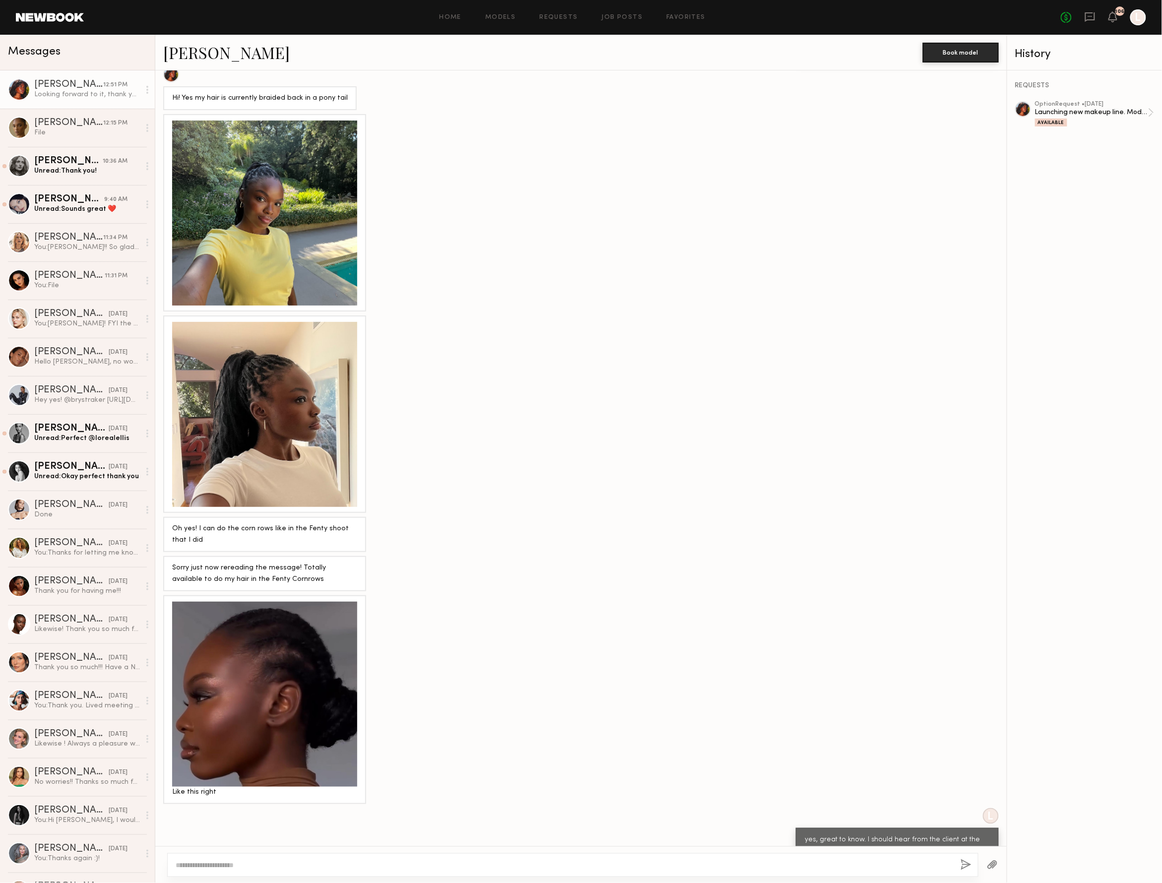
scroll to position [245, 0]
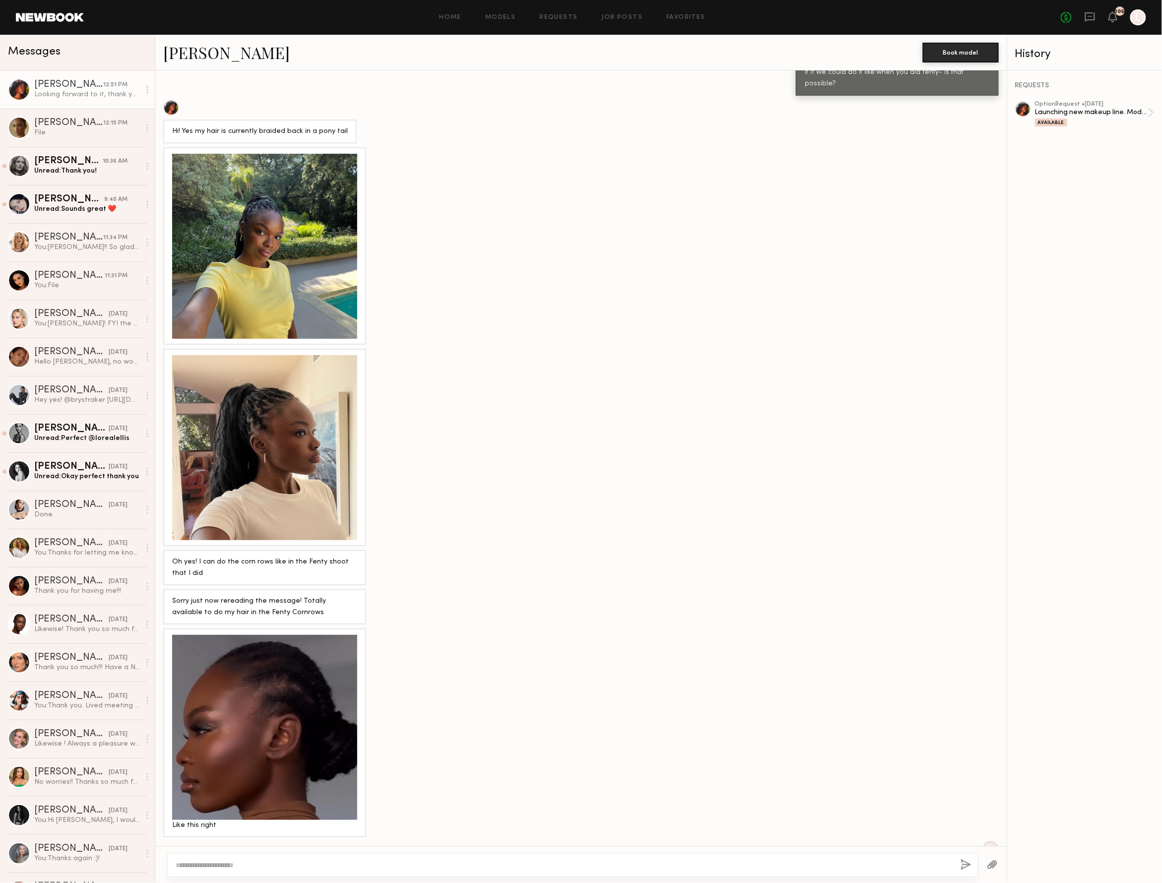
click at [235, 266] on div at bounding box center [264, 246] width 185 height 185
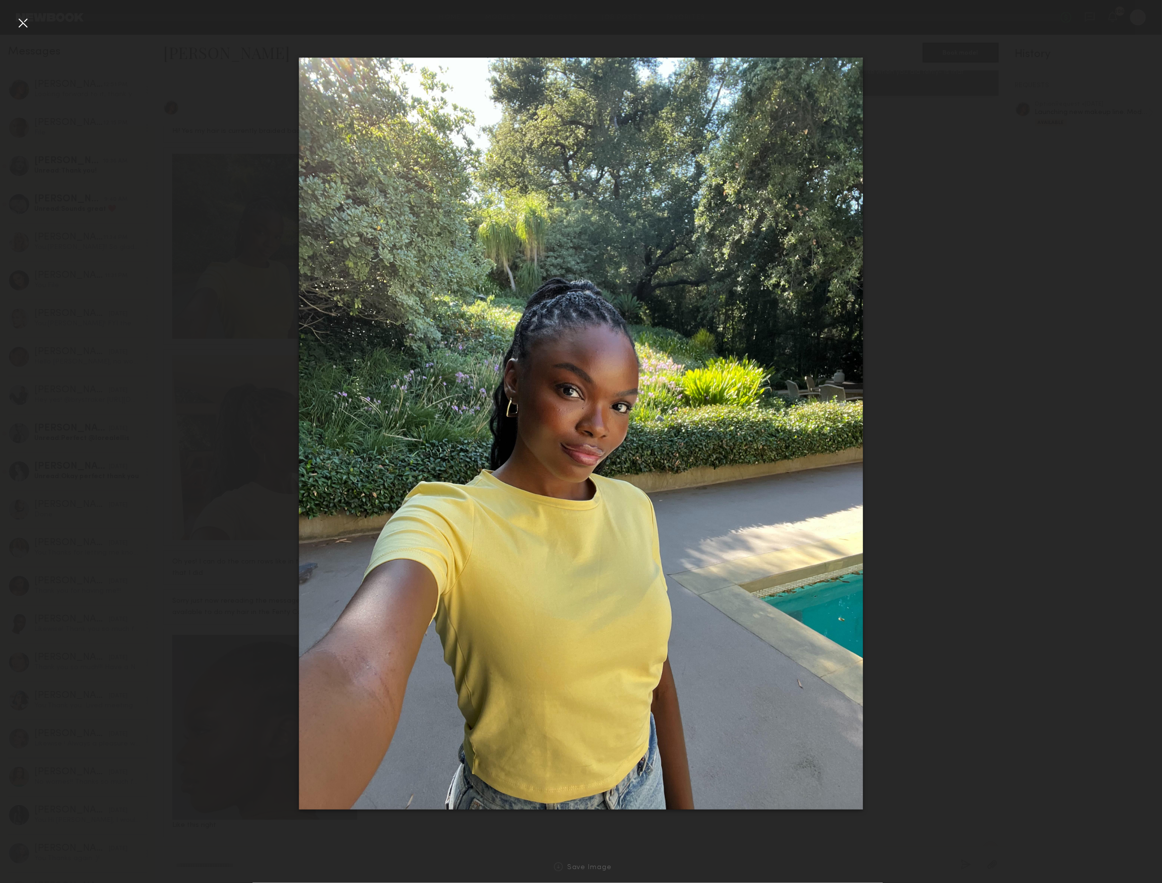
click at [26, 22] on div at bounding box center [23, 23] width 16 height 16
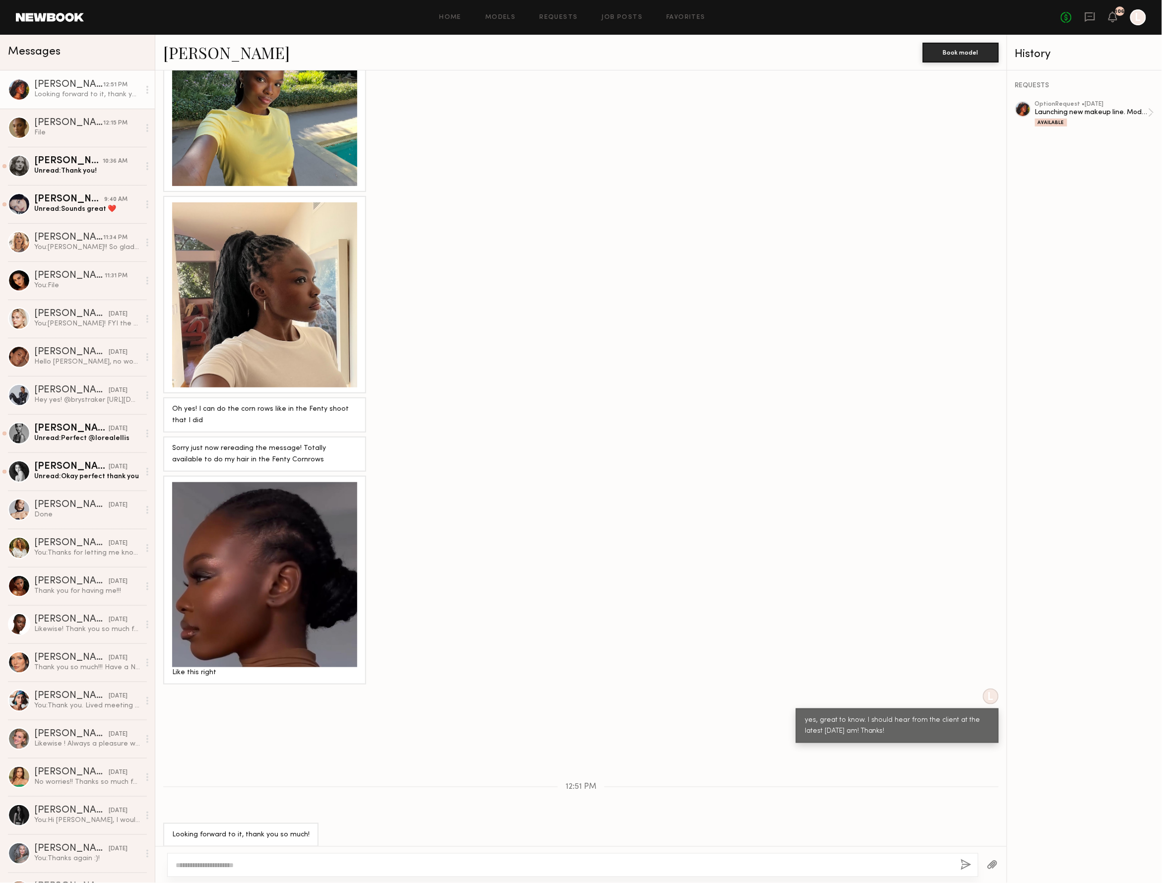
click at [289, 528] on div at bounding box center [264, 574] width 185 height 185
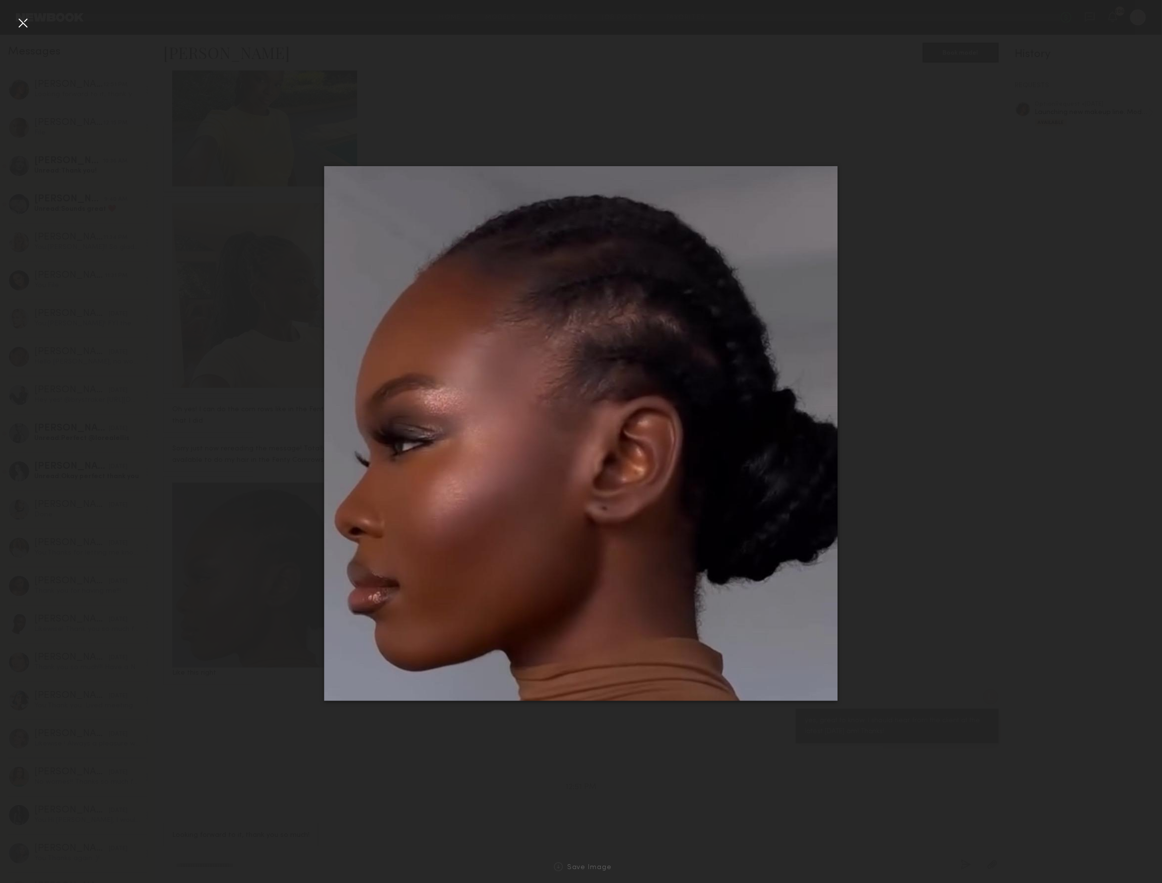
click at [20, 21] on div at bounding box center [23, 23] width 16 height 16
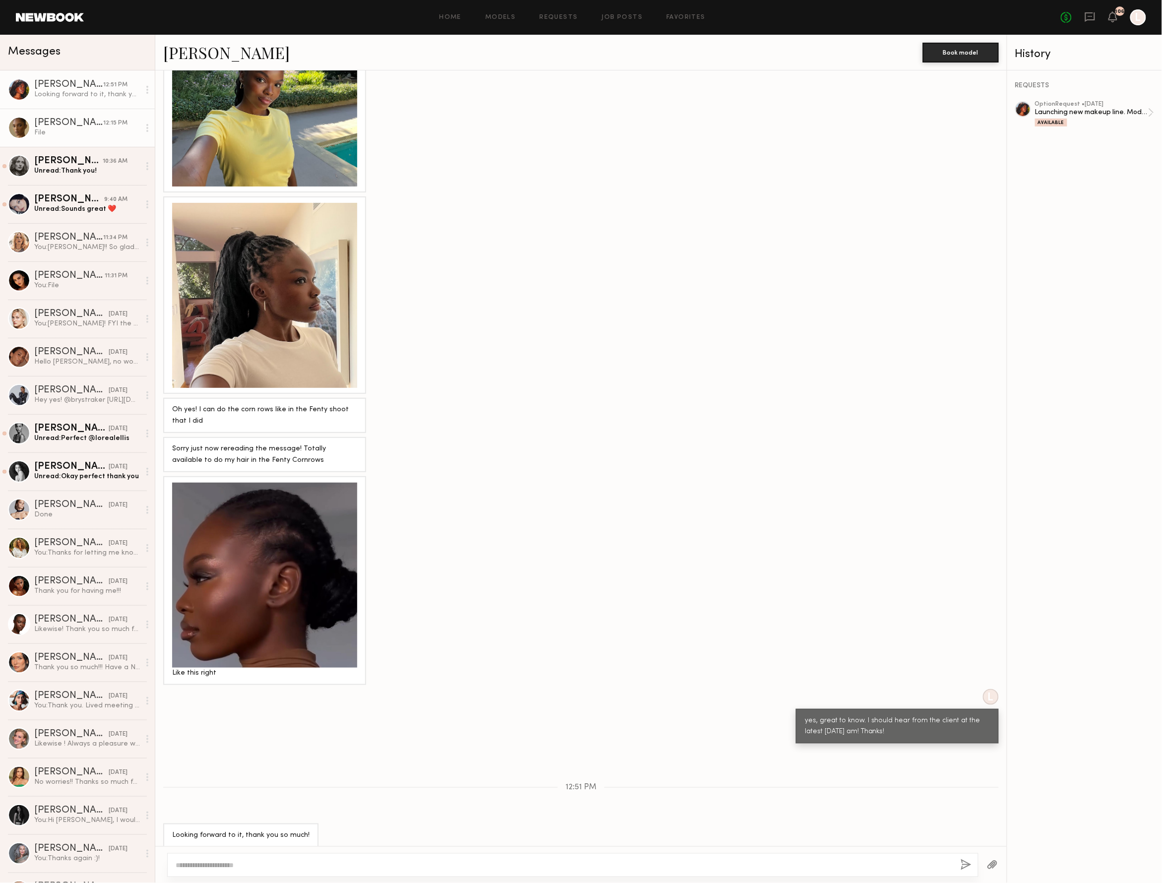
click at [92, 122] on div "[PERSON_NAME]" at bounding box center [68, 123] width 69 height 10
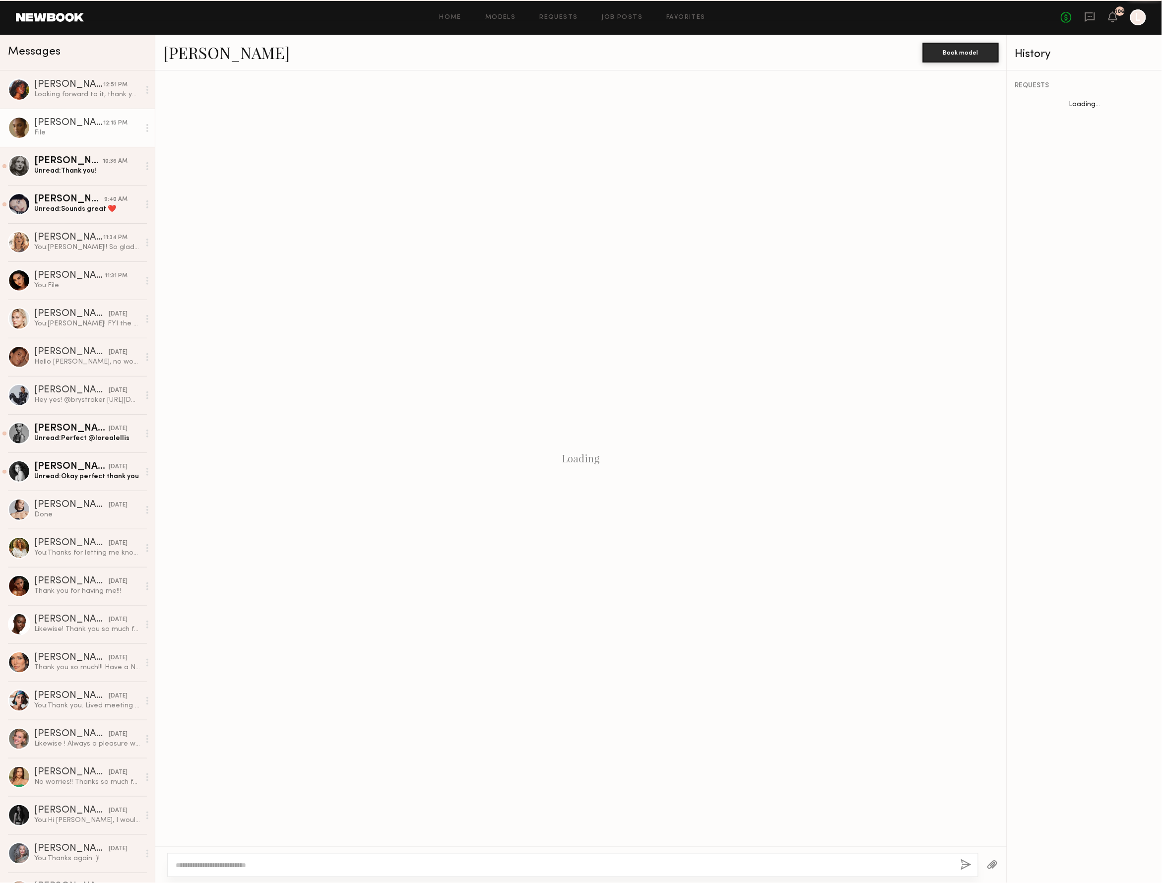
scroll to position [369, 0]
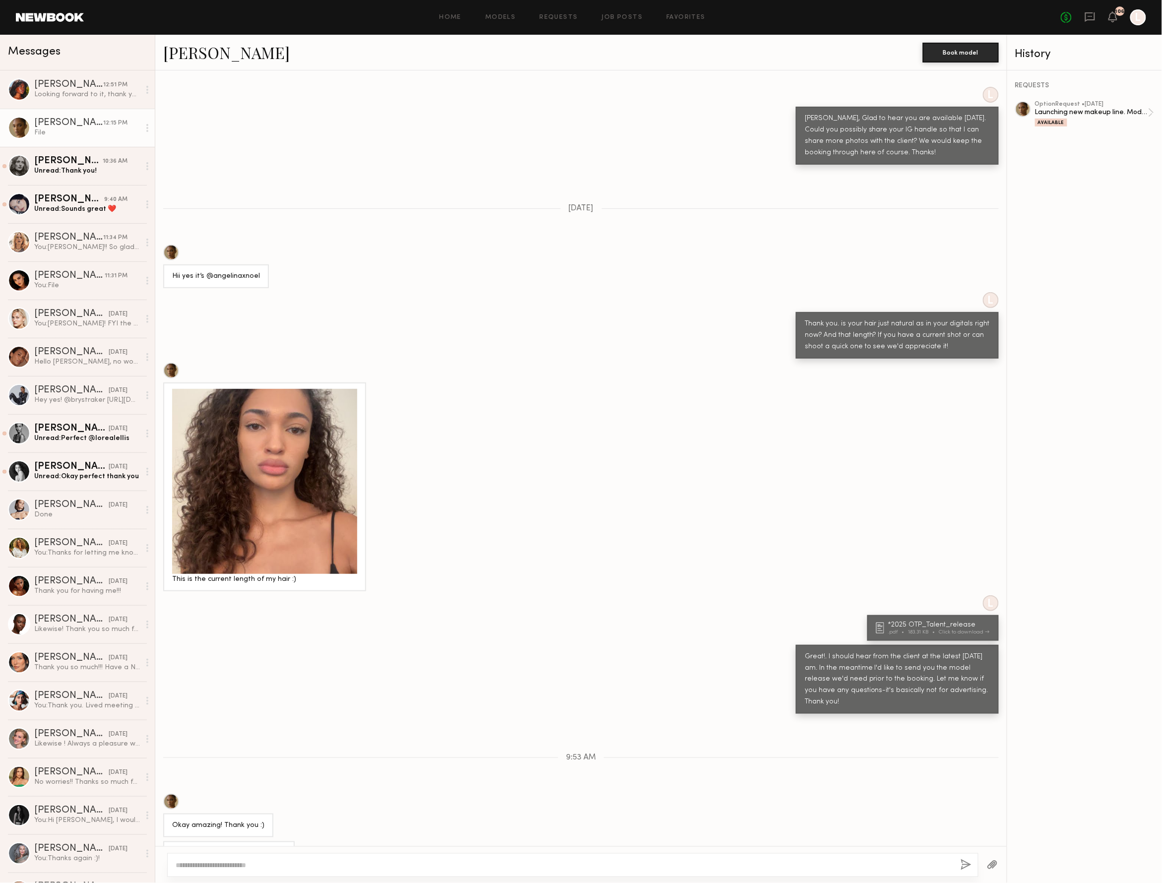
click at [310, 467] on div at bounding box center [264, 481] width 185 height 185
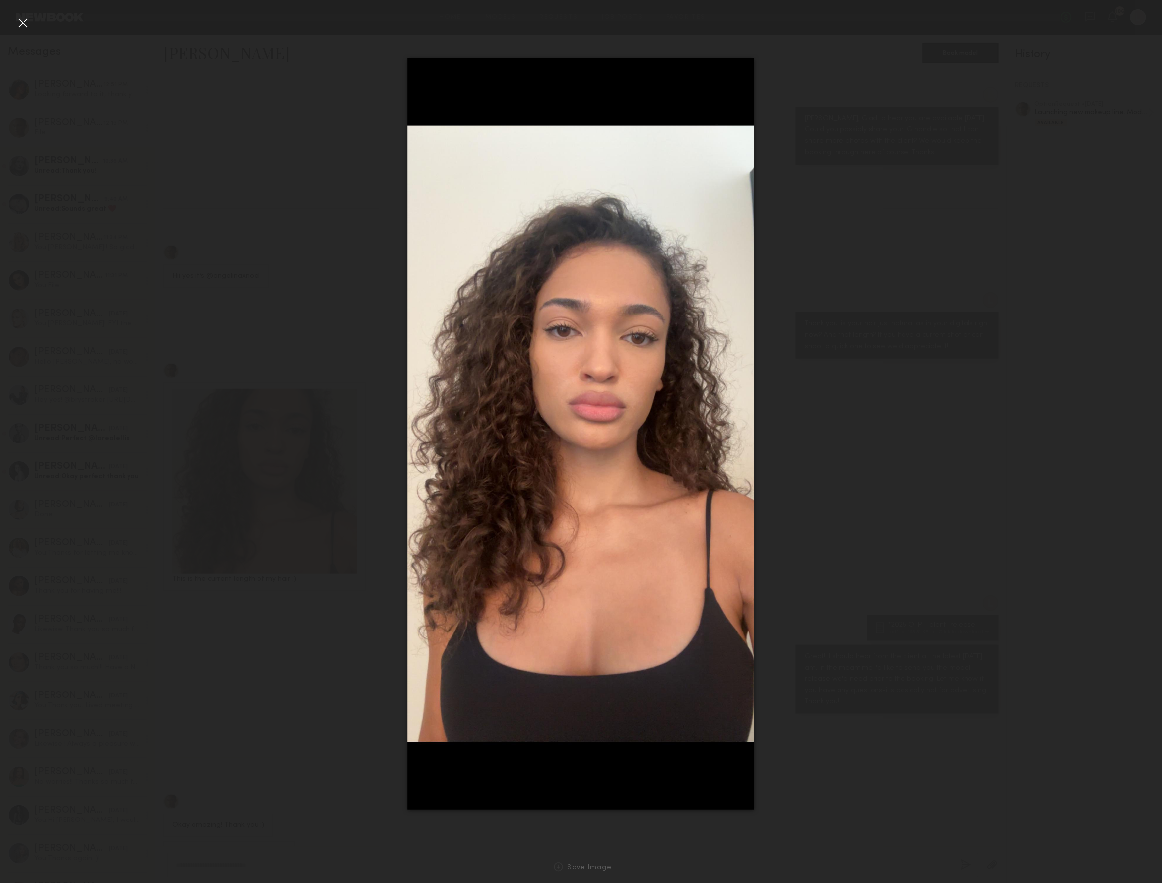
click at [835, 226] on div at bounding box center [581, 433] width 1162 height 835
click at [22, 20] on div at bounding box center [23, 23] width 16 height 16
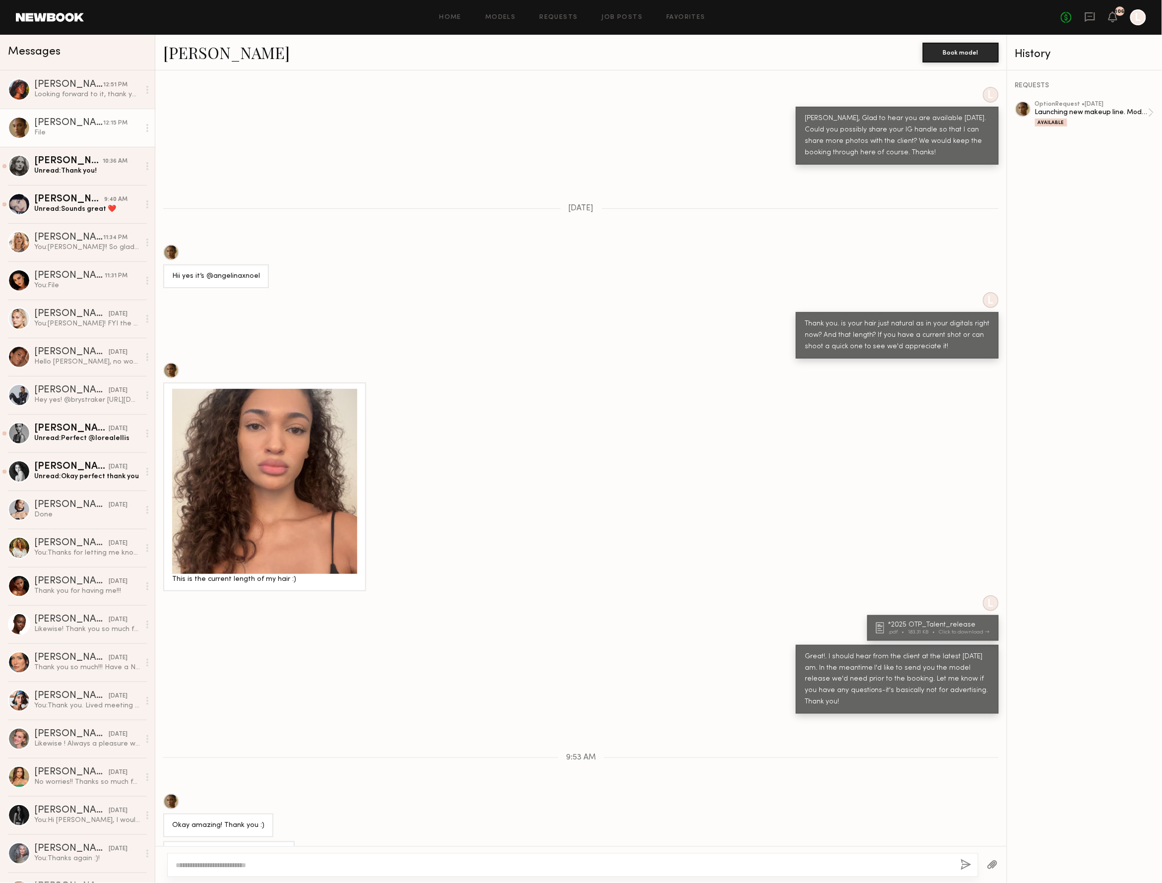
click at [222, 59] on link "[PERSON_NAME]" at bounding box center [226, 52] width 126 height 21
click at [67, 90] on div "Looking forward to it, thank you so much!" at bounding box center [87, 94] width 106 height 9
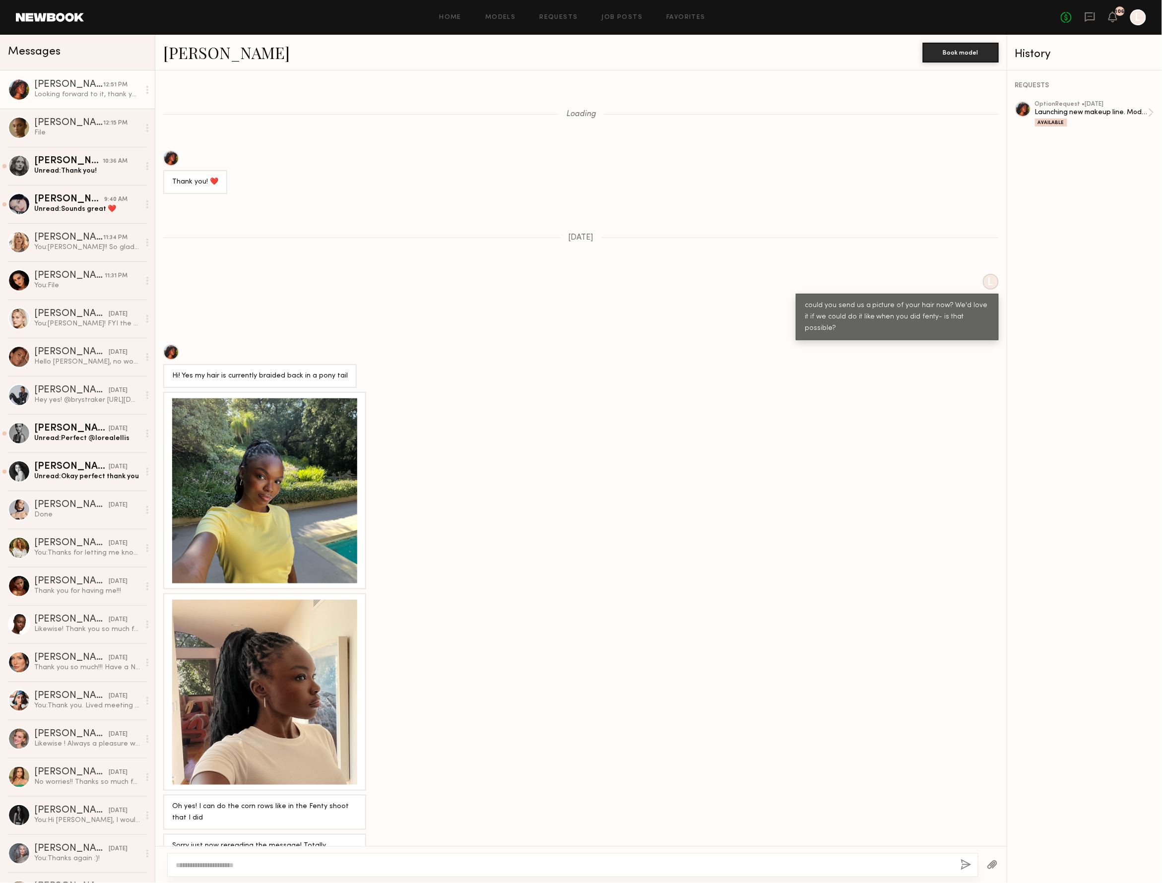
scroll to position [612, 0]
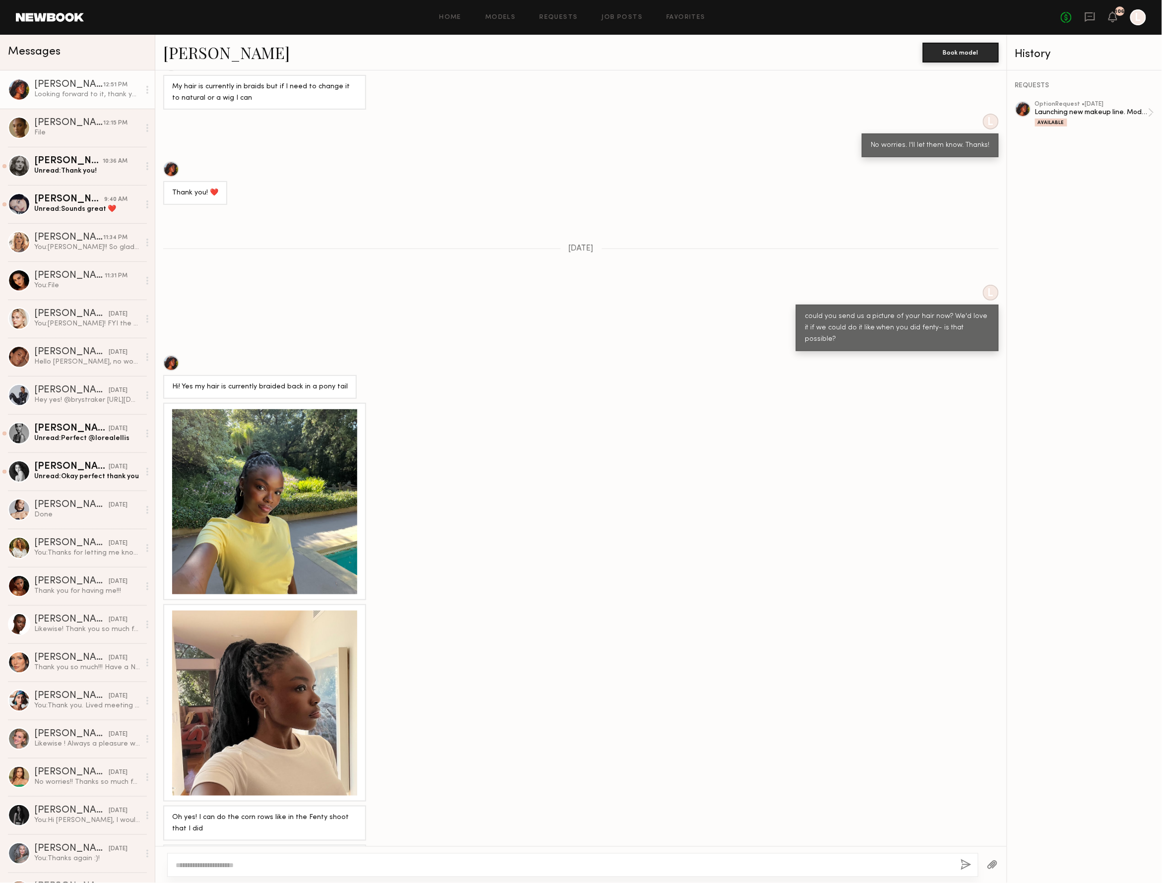
click at [194, 53] on link "Mia H." at bounding box center [226, 52] width 126 height 21
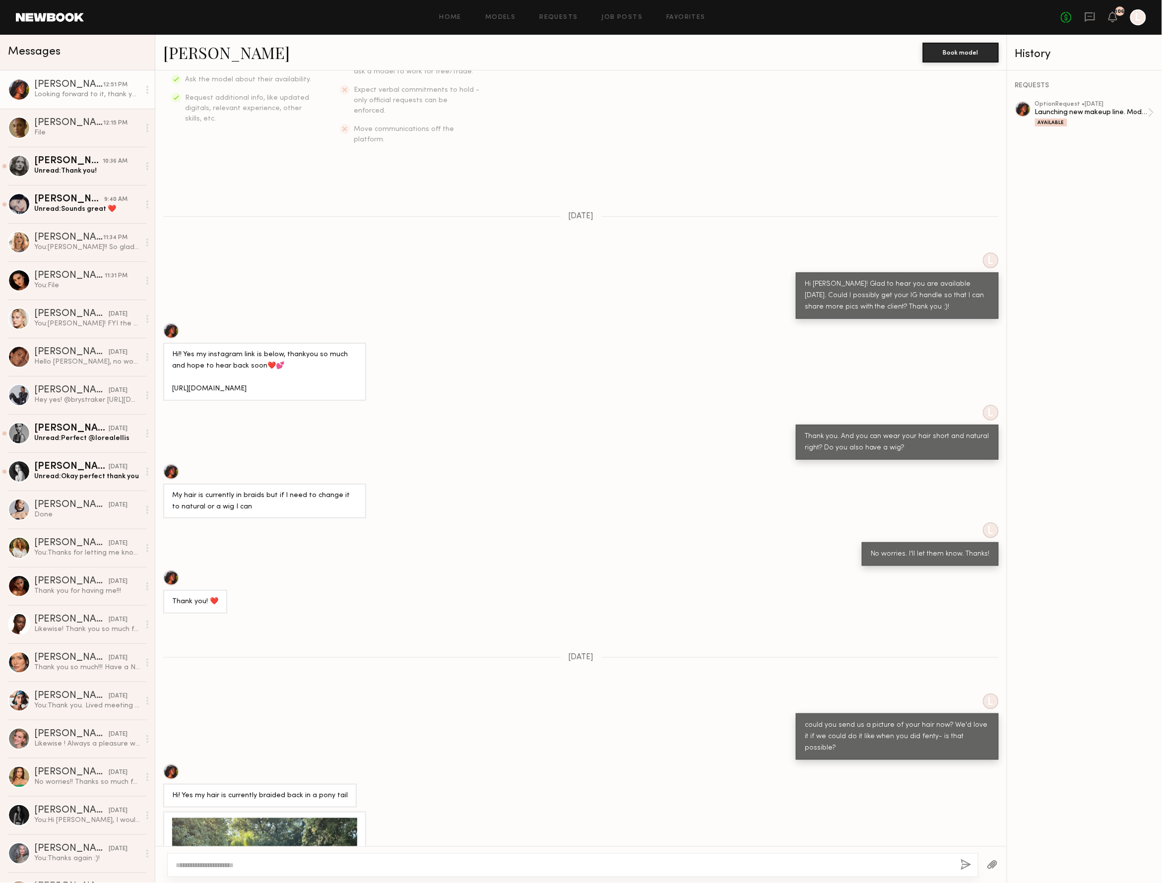
scroll to position [196, 0]
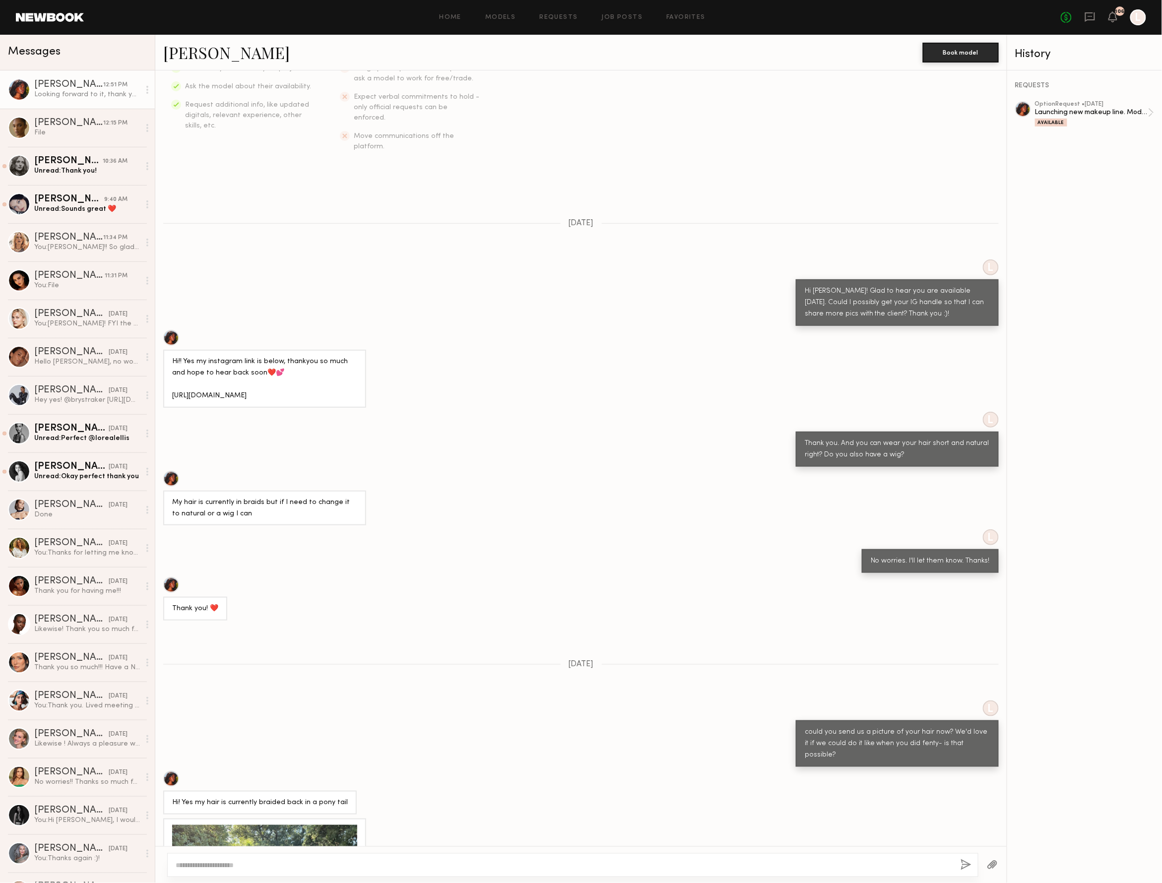
drag, startPoint x: 310, startPoint y: 386, endPoint x: 164, endPoint y: 374, distance: 146.9
click at [164, 374] on div "Hi!! Yes my instagram link is below, thankyou so much and hope to hear back soo…" at bounding box center [264, 379] width 203 height 58
copy div "ttps://www.instagram.com/mmiahannahh?igsh=eTd3NGNsazh2aXJ4&utm_source=qr"
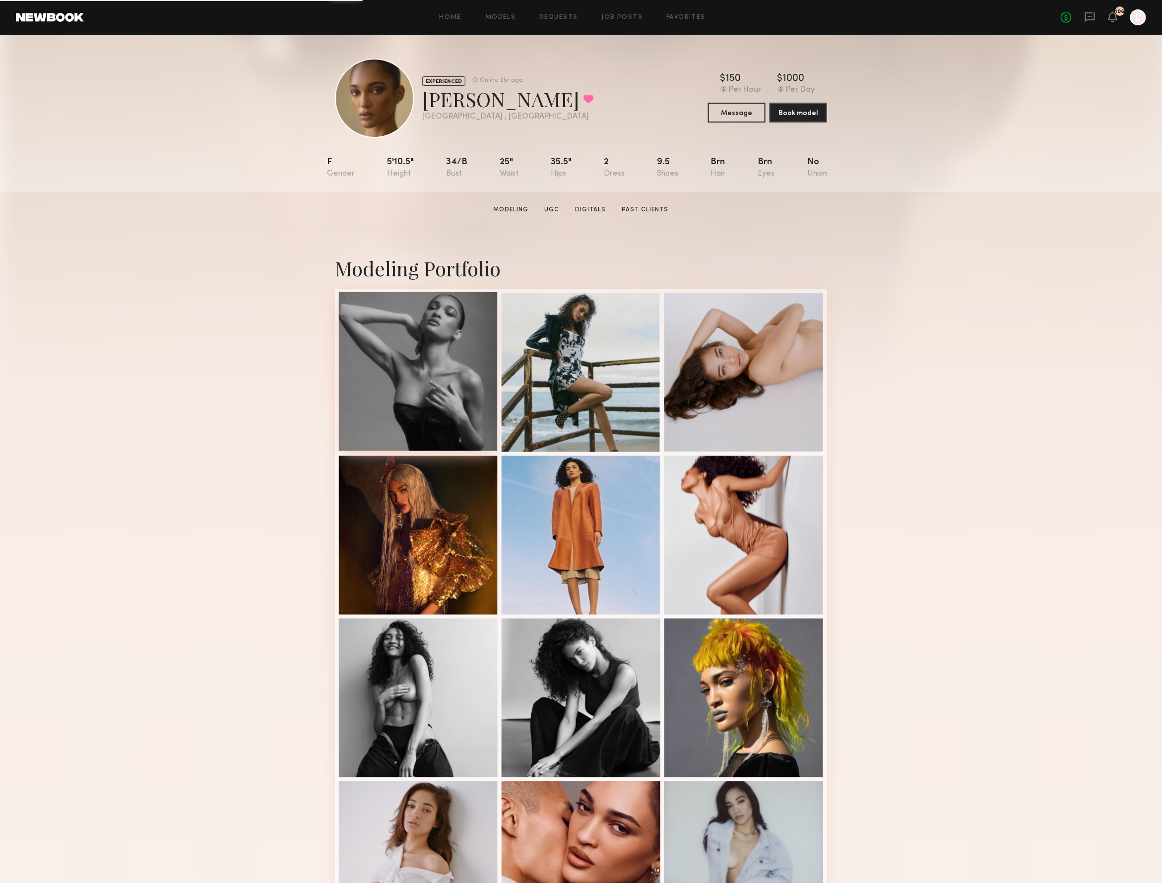
click at [425, 365] on div at bounding box center [418, 371] width 159 height 159
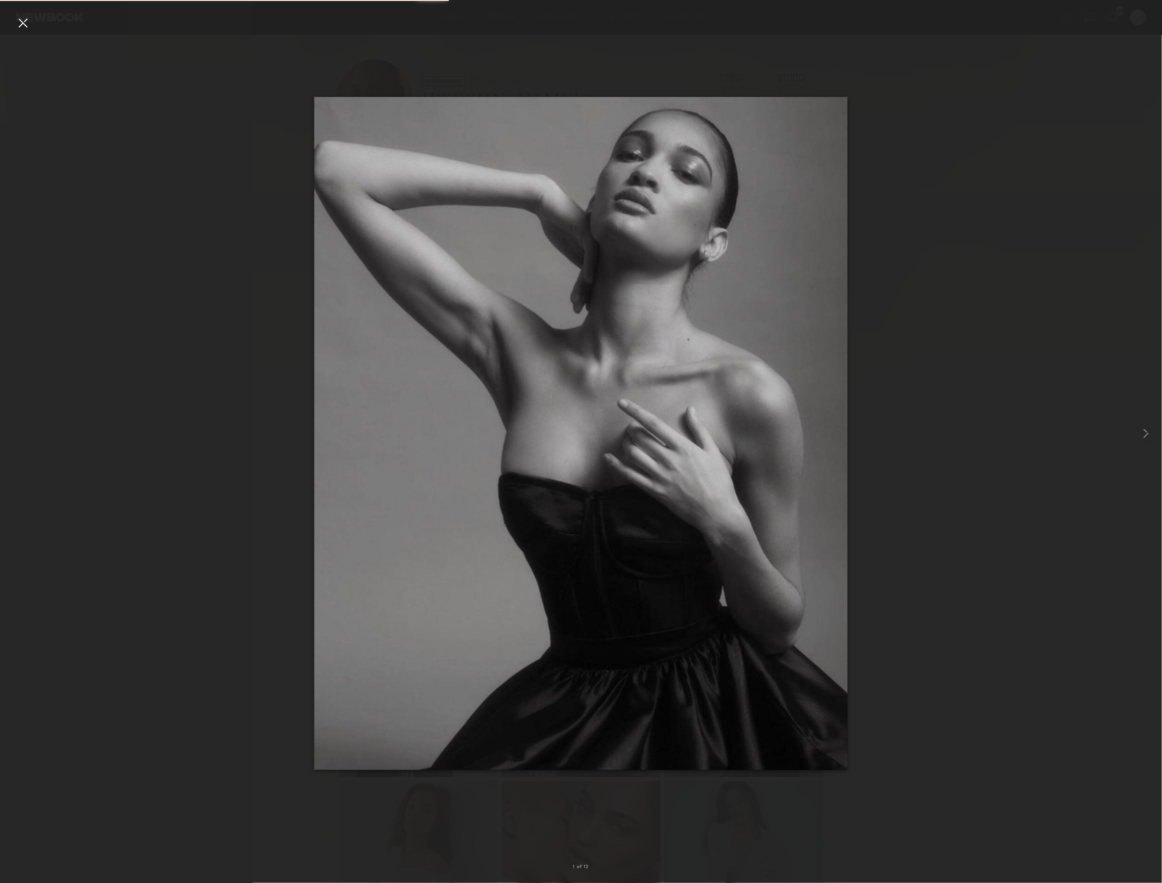
click at [21, 26] on div at bounding box center [23, 23] width 16 height 16
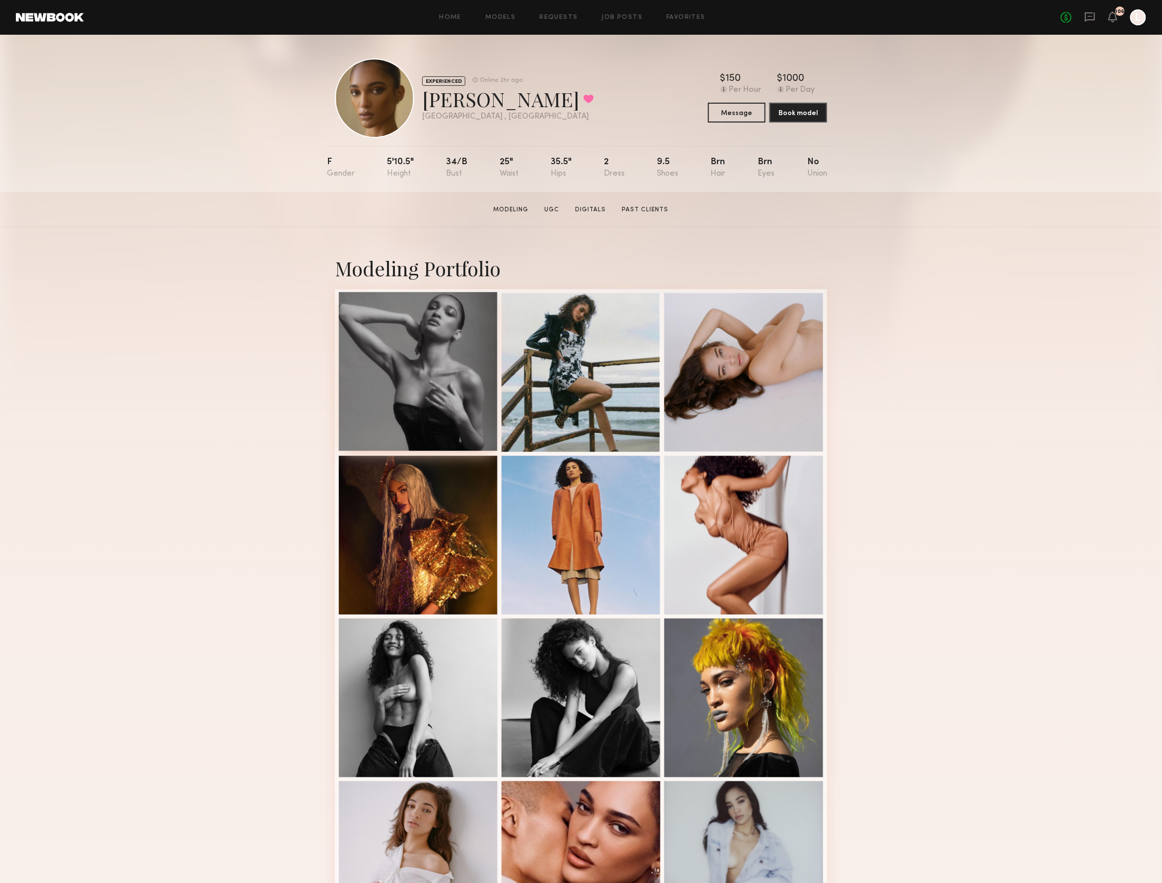
click at [445, 350] on div at bounding box center [418, 371] width 159 height 159
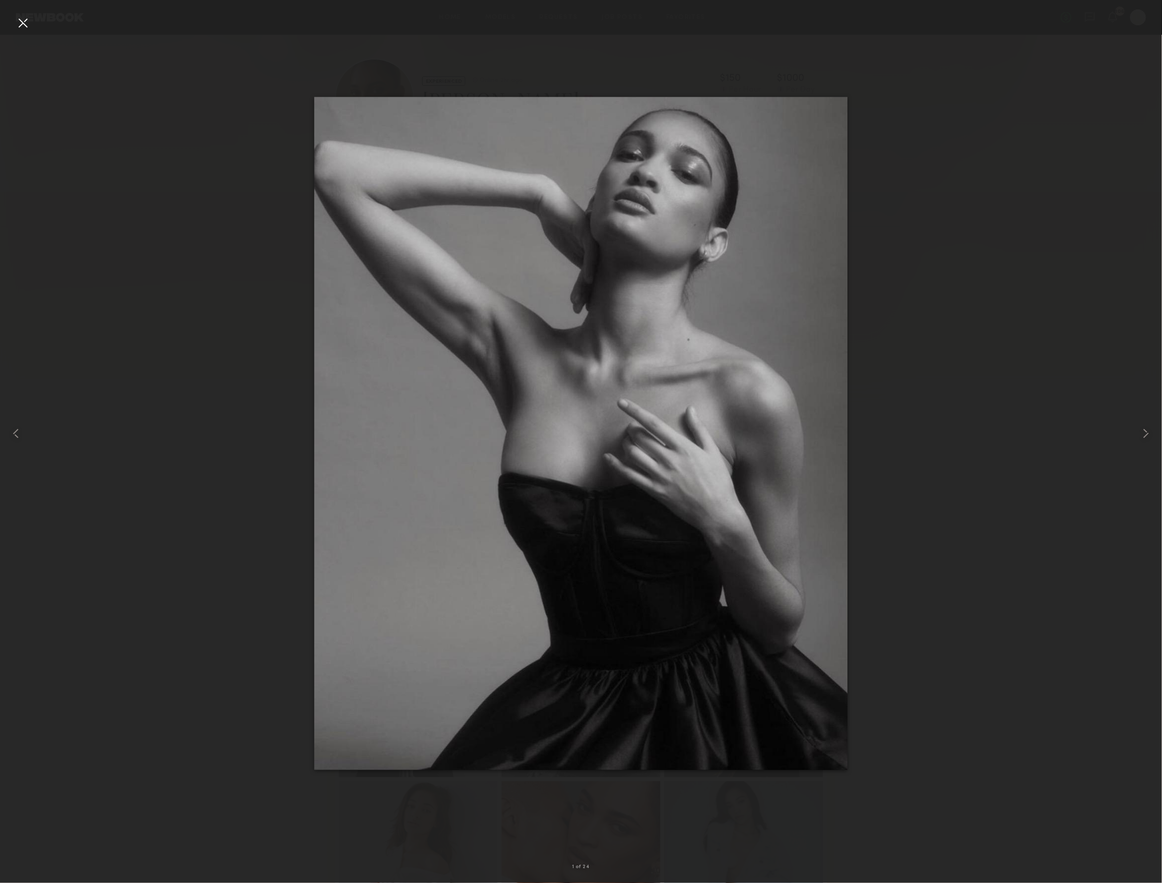
click at [22, 20] on div at bounding box center [23, 23] width 16 height 16
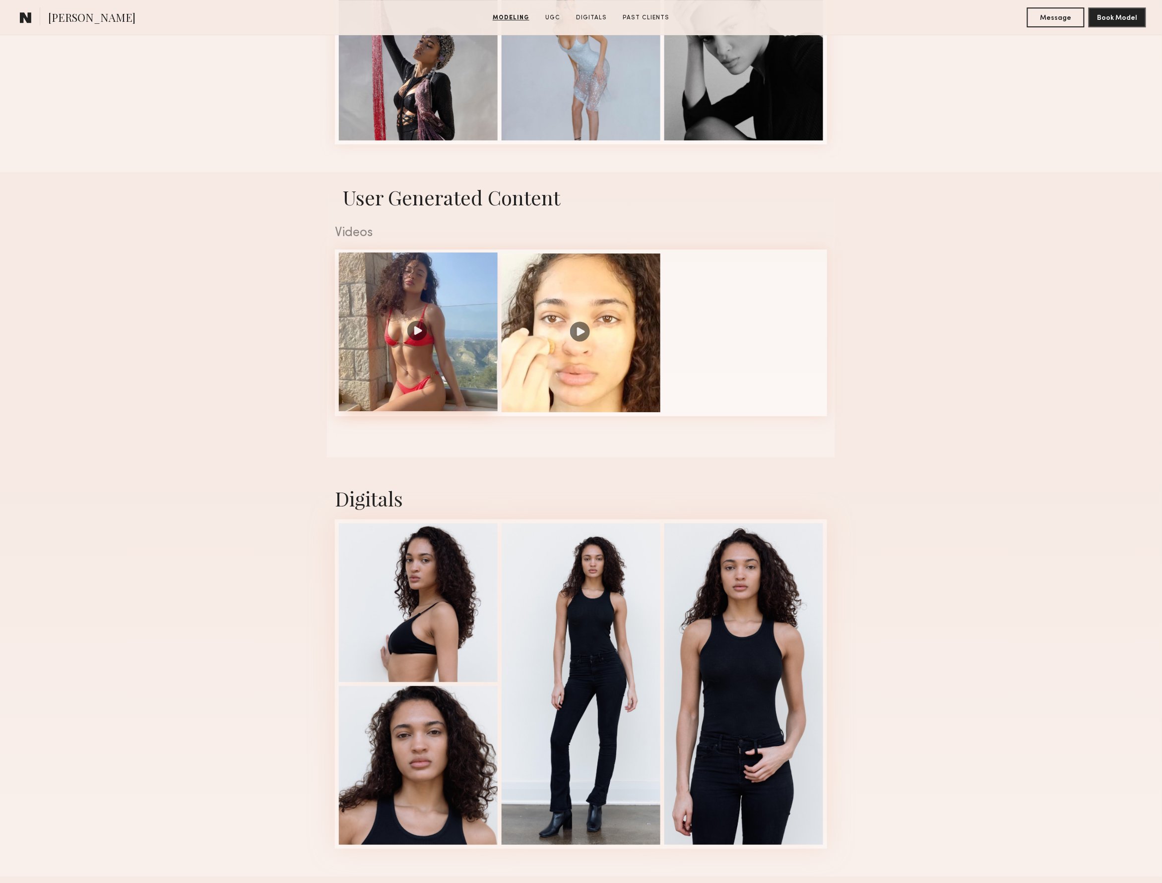
scroll to position [1471, 0]
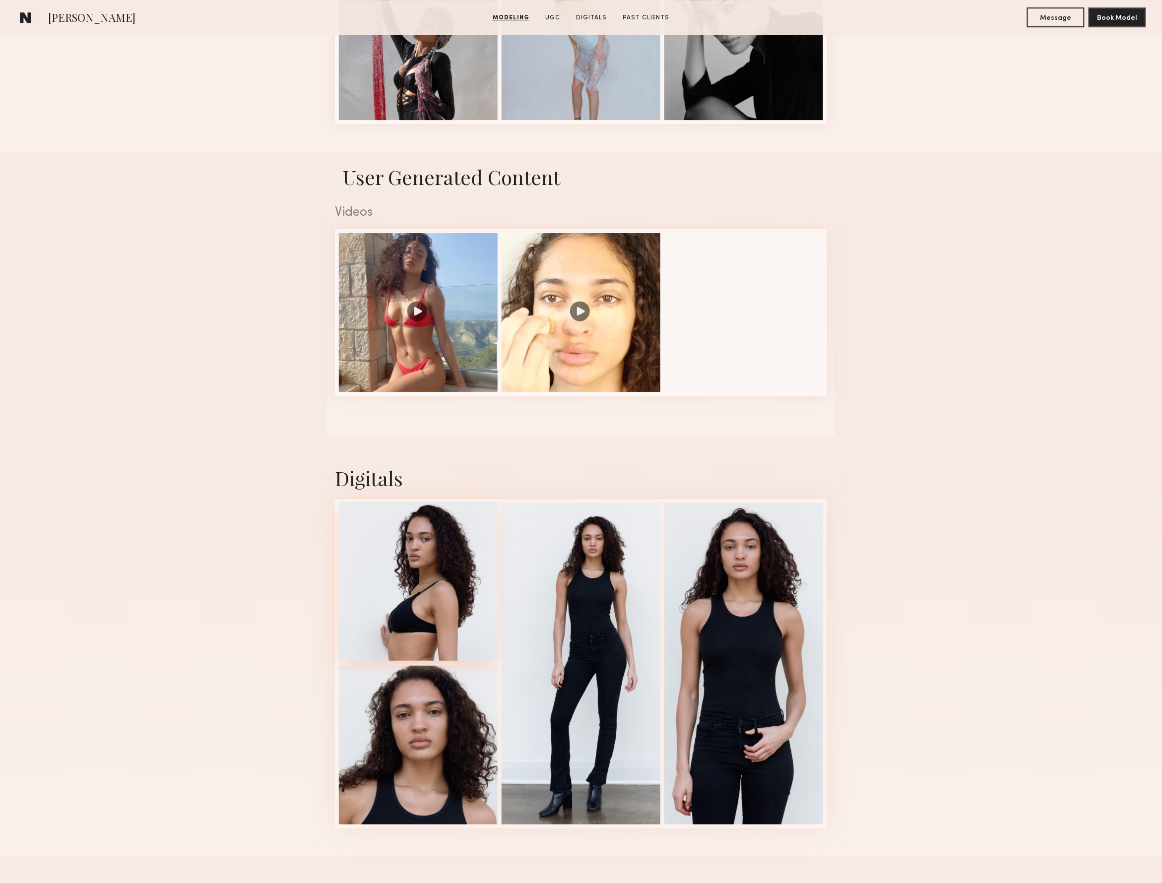
click at [433, 555] on div at bounding box center [418, 581] width 159 height 159
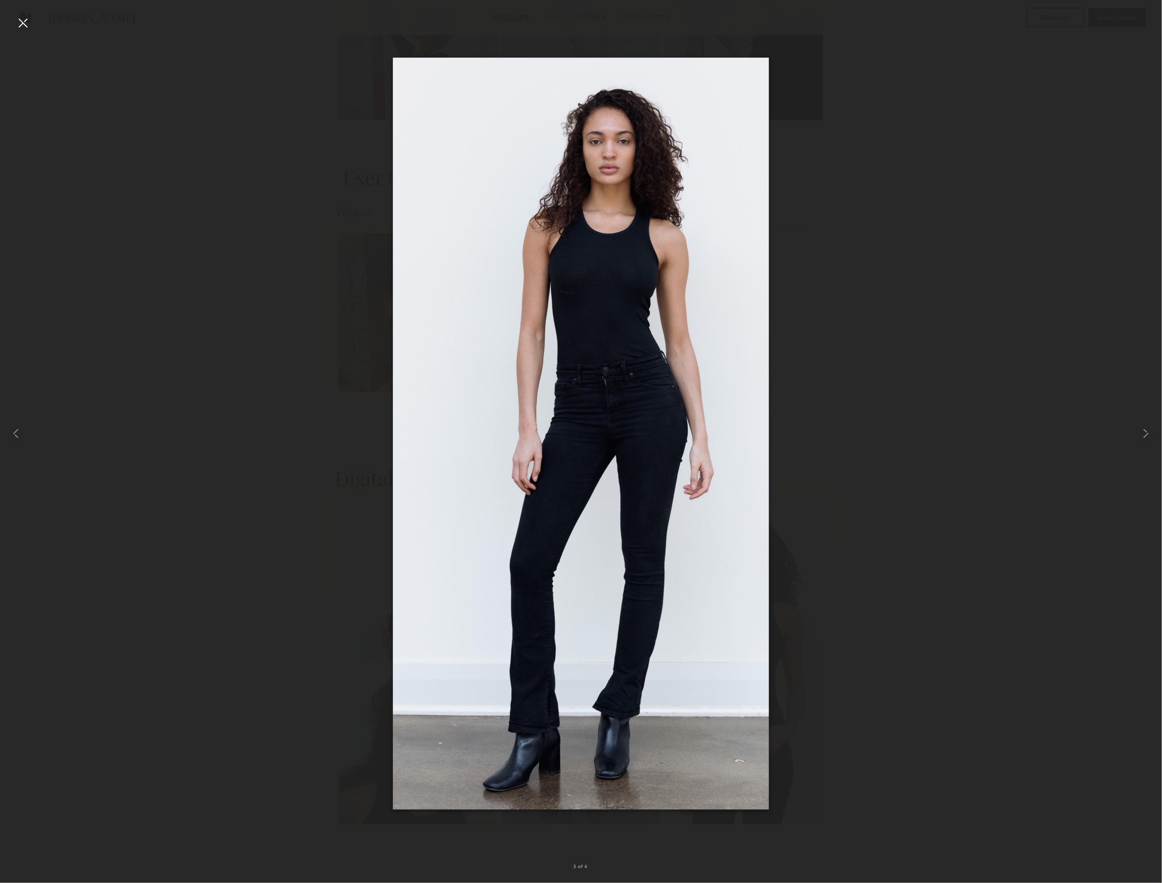
click at [22, 20] on div at bounding box center [23, 23] width 16 height 16
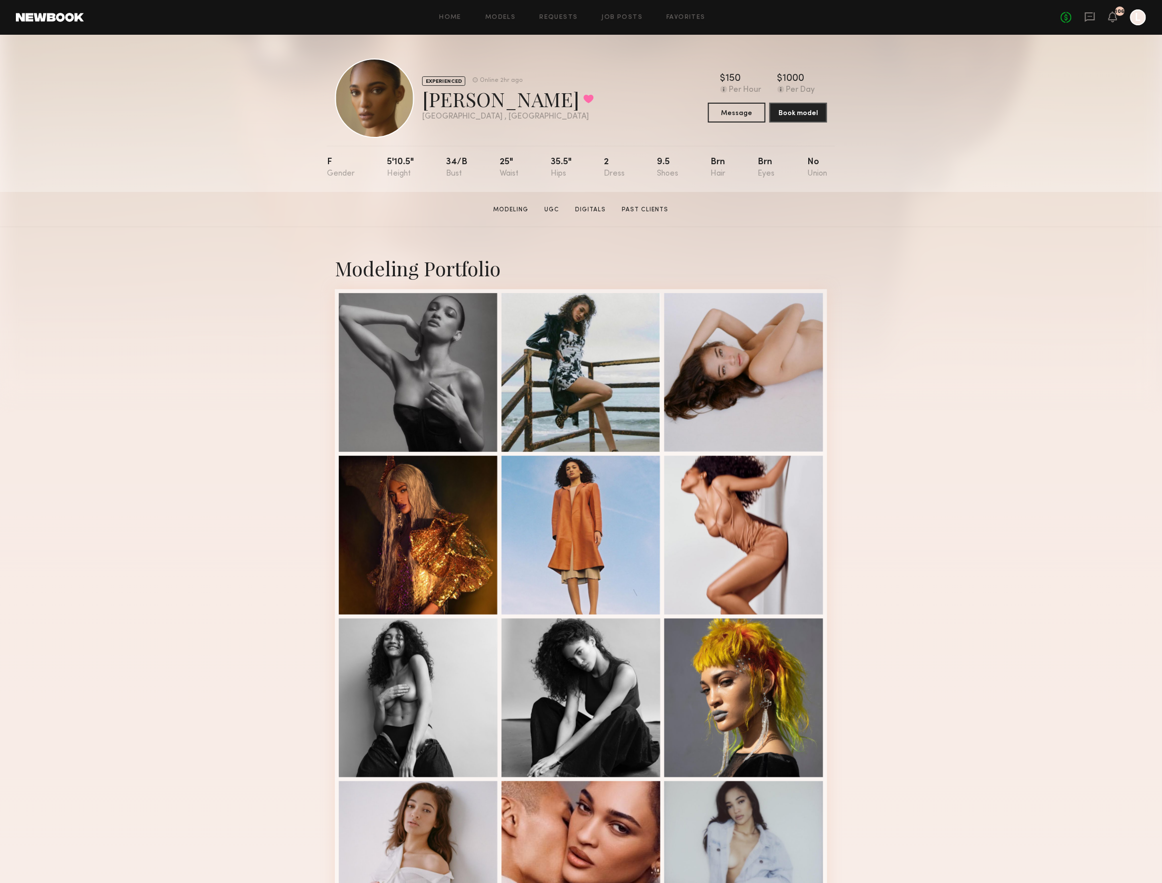
scroll to position [0, 0]
click at [49, 15] on link at bounding box center [50, 17] width 68 height 9
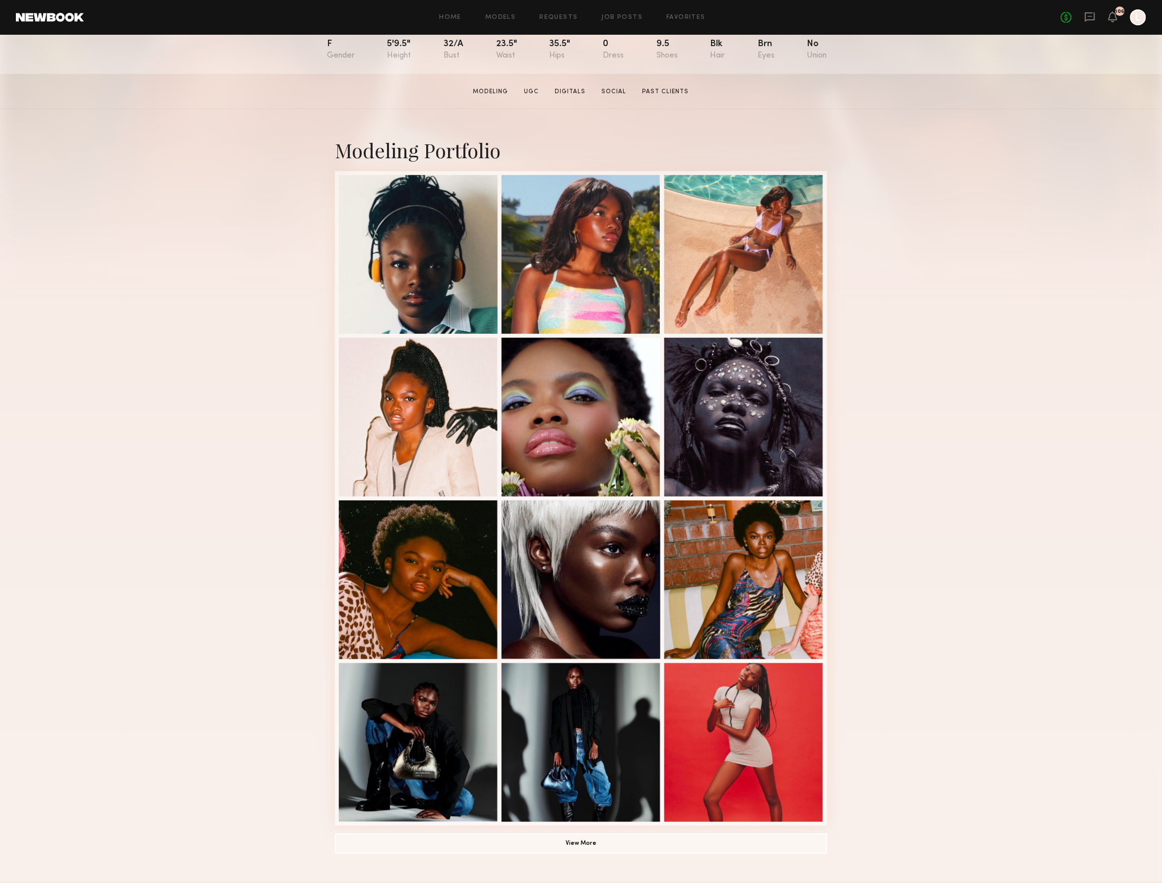
scroll to position [128, 0]
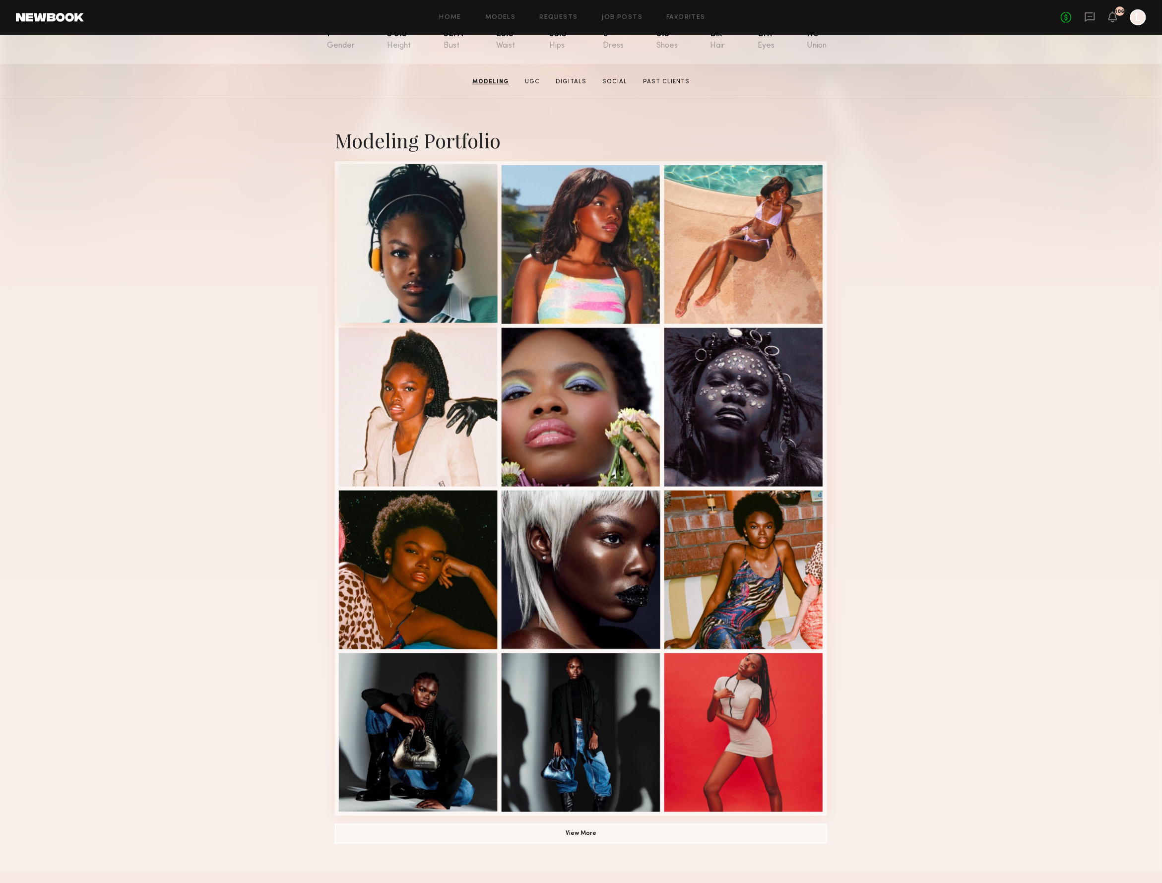
click at [435, 259] on div at bounding box center [418, 243] width 159 height 159
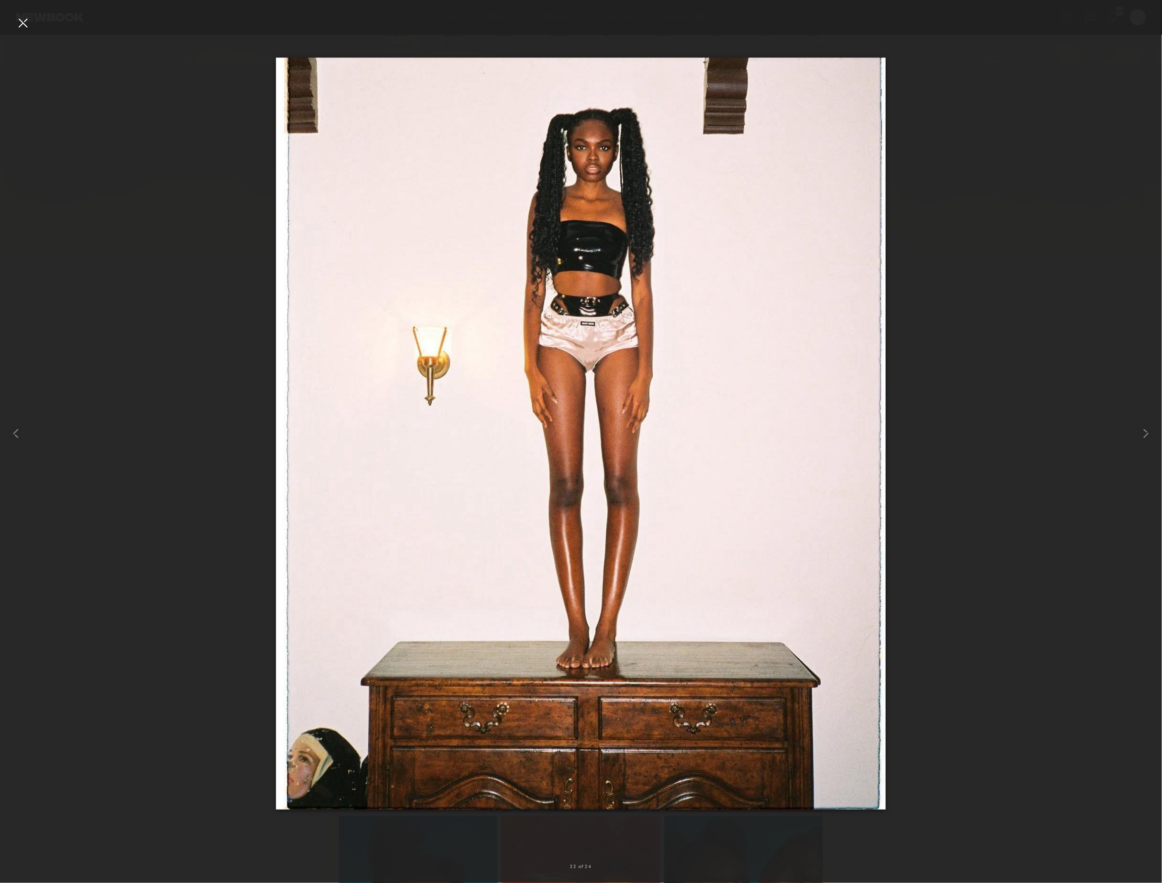
click at [26, 24] on div at bounding box center [23, 23] width 16 height 16
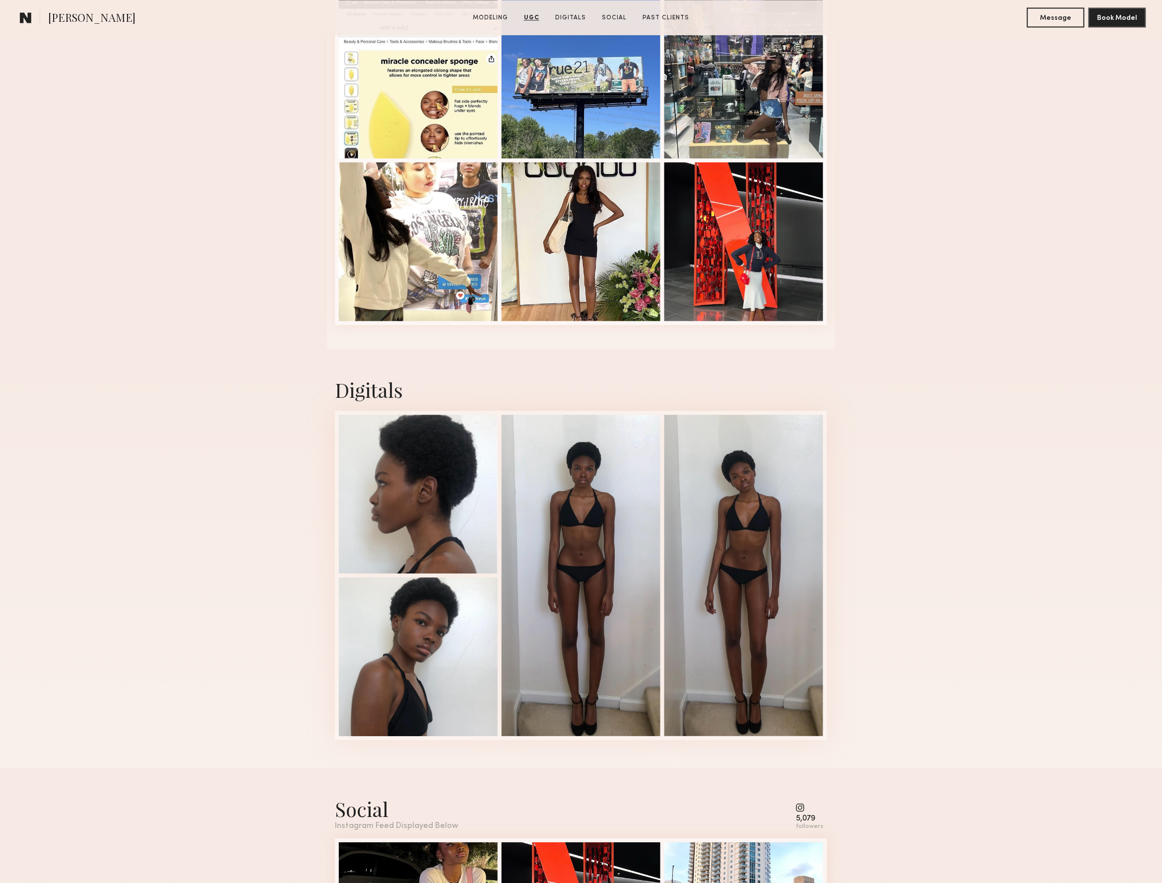
scroll to position [2739, 0]
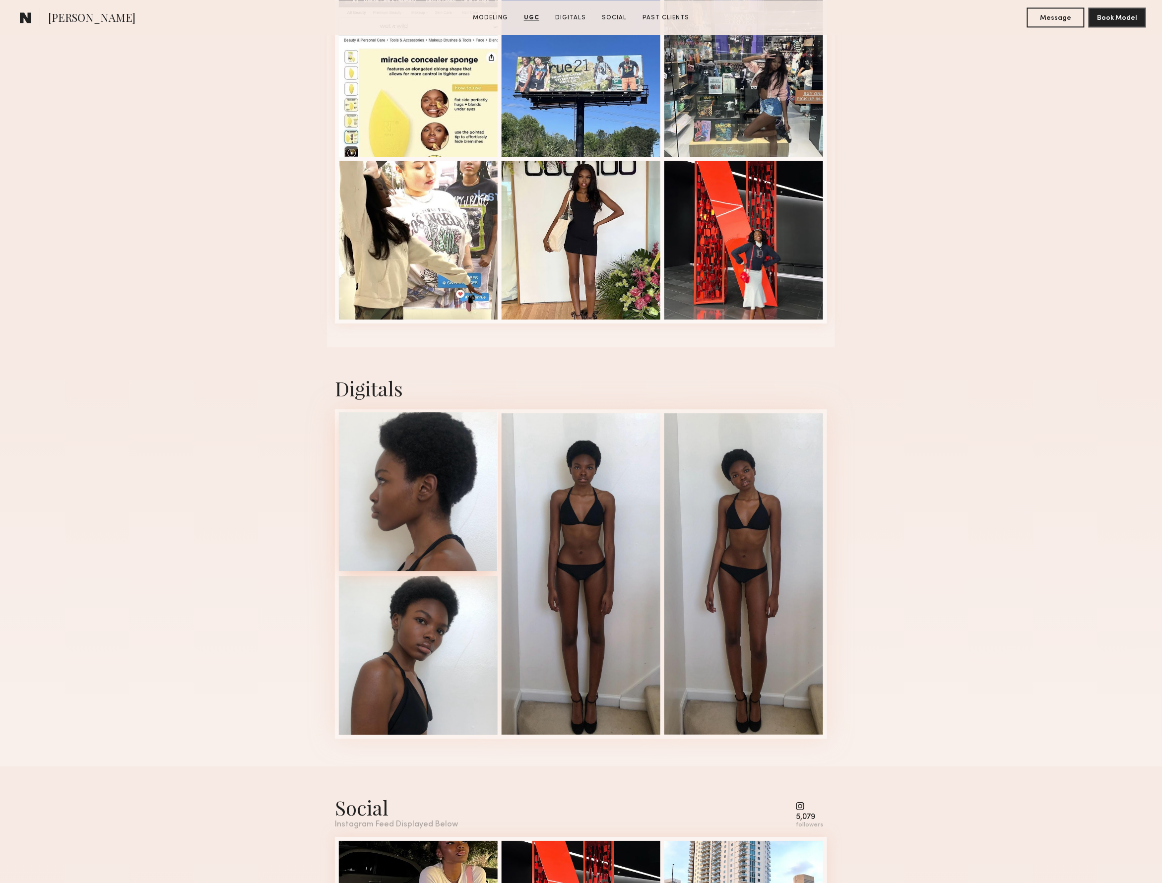
click at [376, 469] on div at bounding box center [418, 491] width 159 height 159
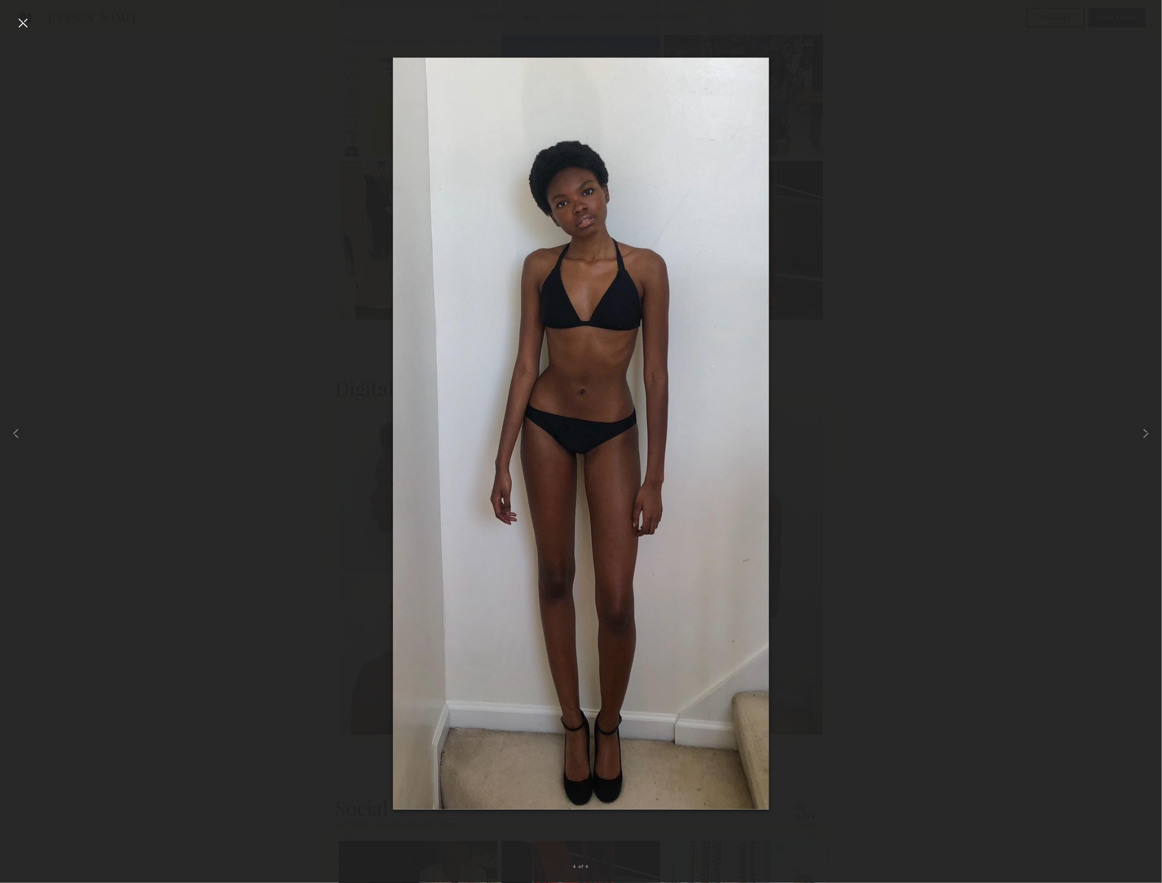
click at [22, 19] on div at bounding box center [23, 23] width 16 height 16
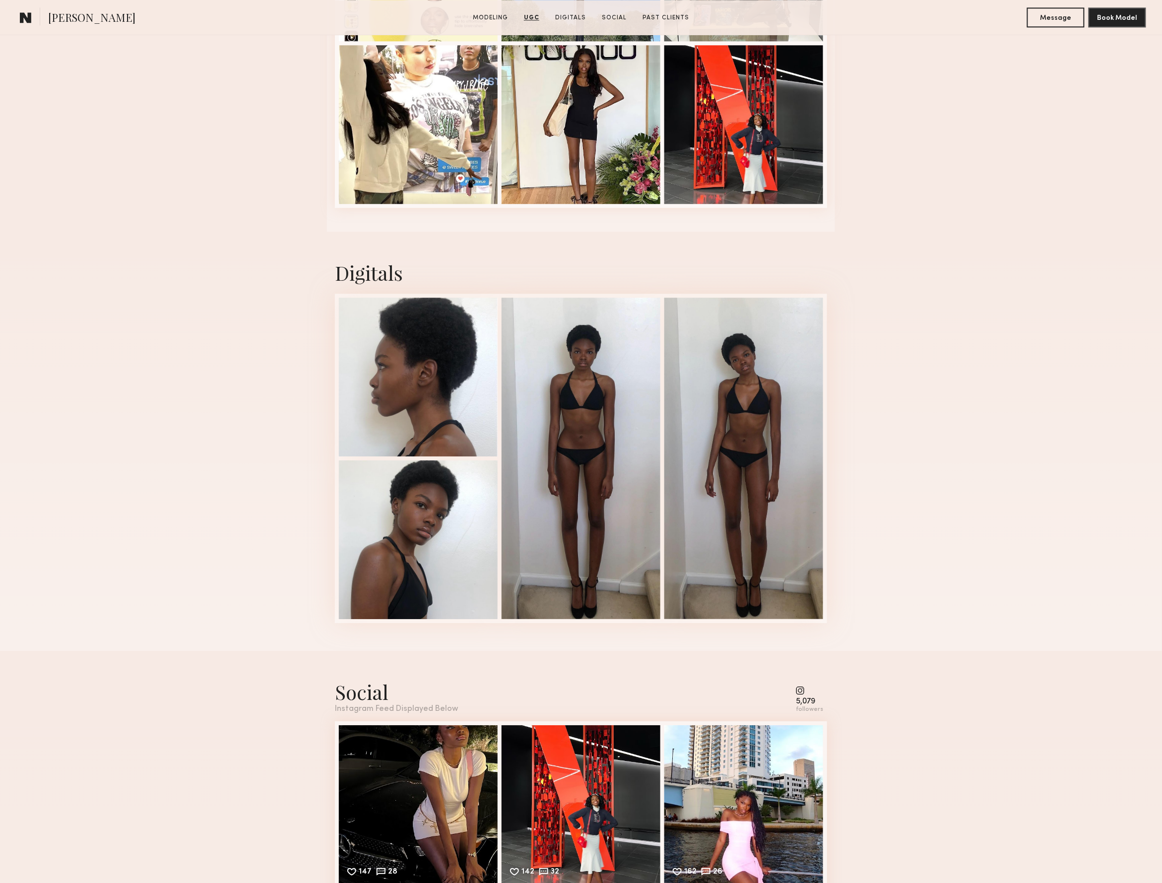
scroll to position [2609, 0]
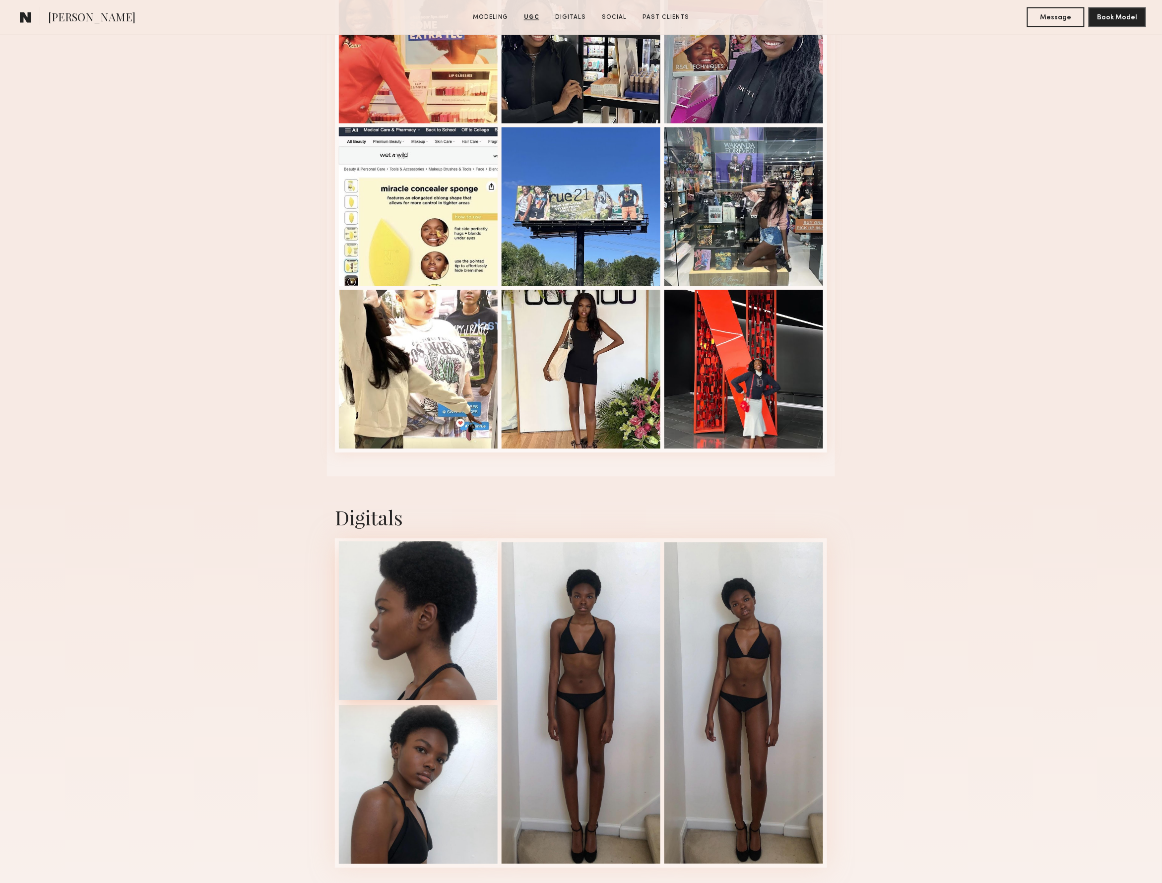
click at [421, 627] on div at bounding box center [418, 621] width 159 height 159
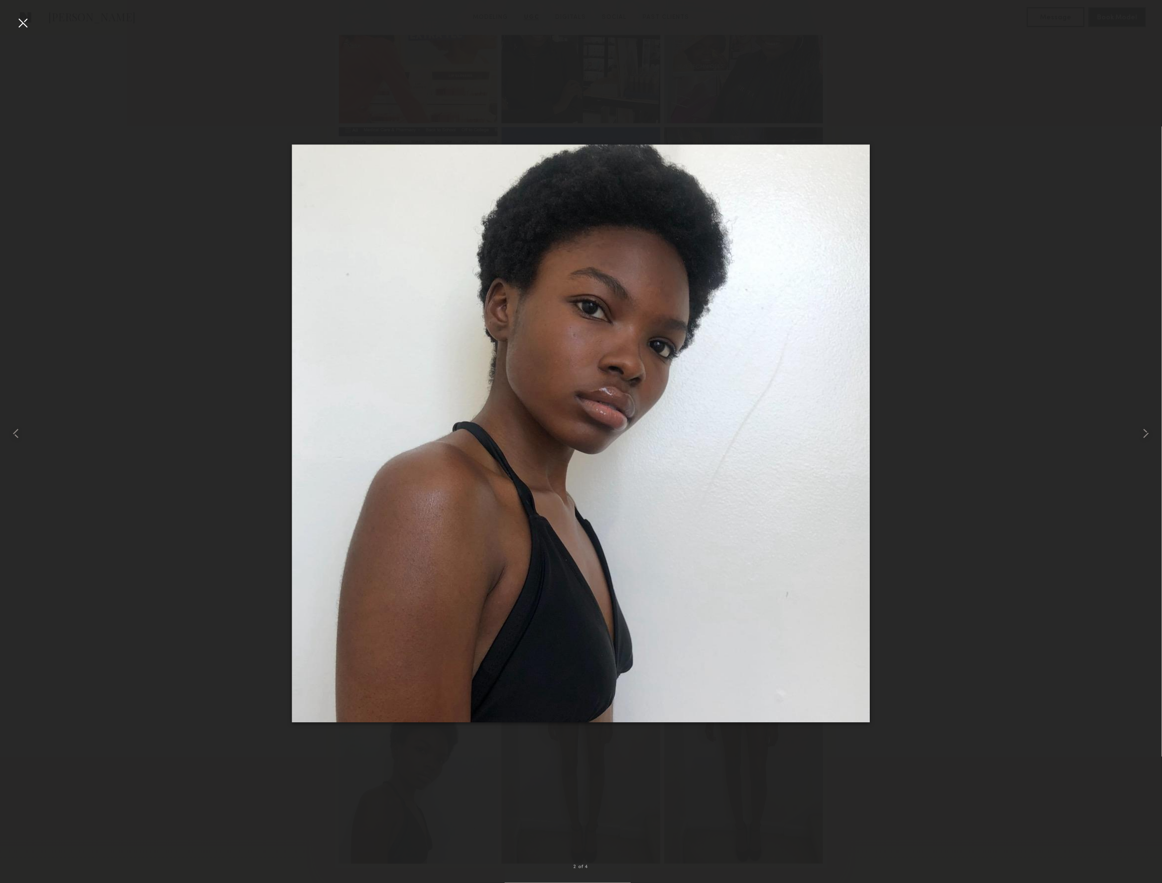
click at [24, 19] on div at bounding box center [23, 23] width 16 height 16
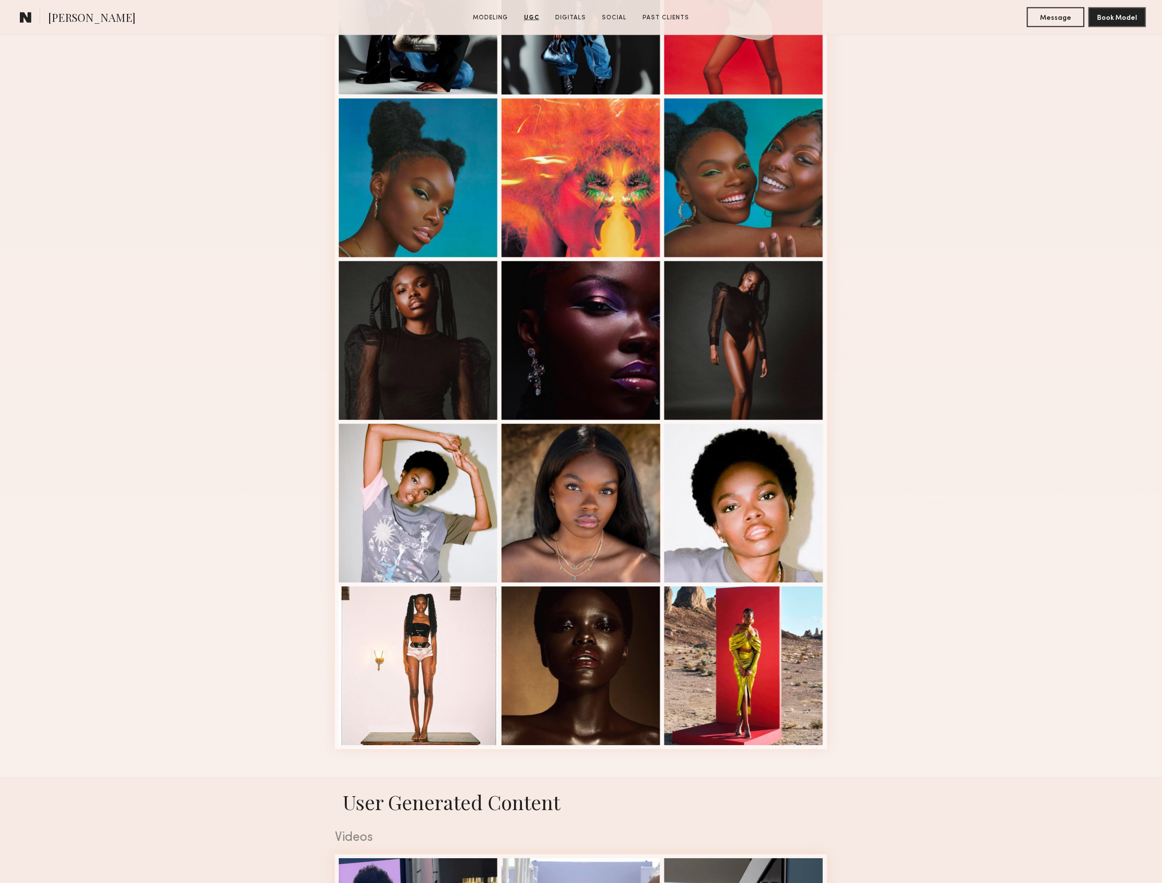
scroll to position [291, 0]
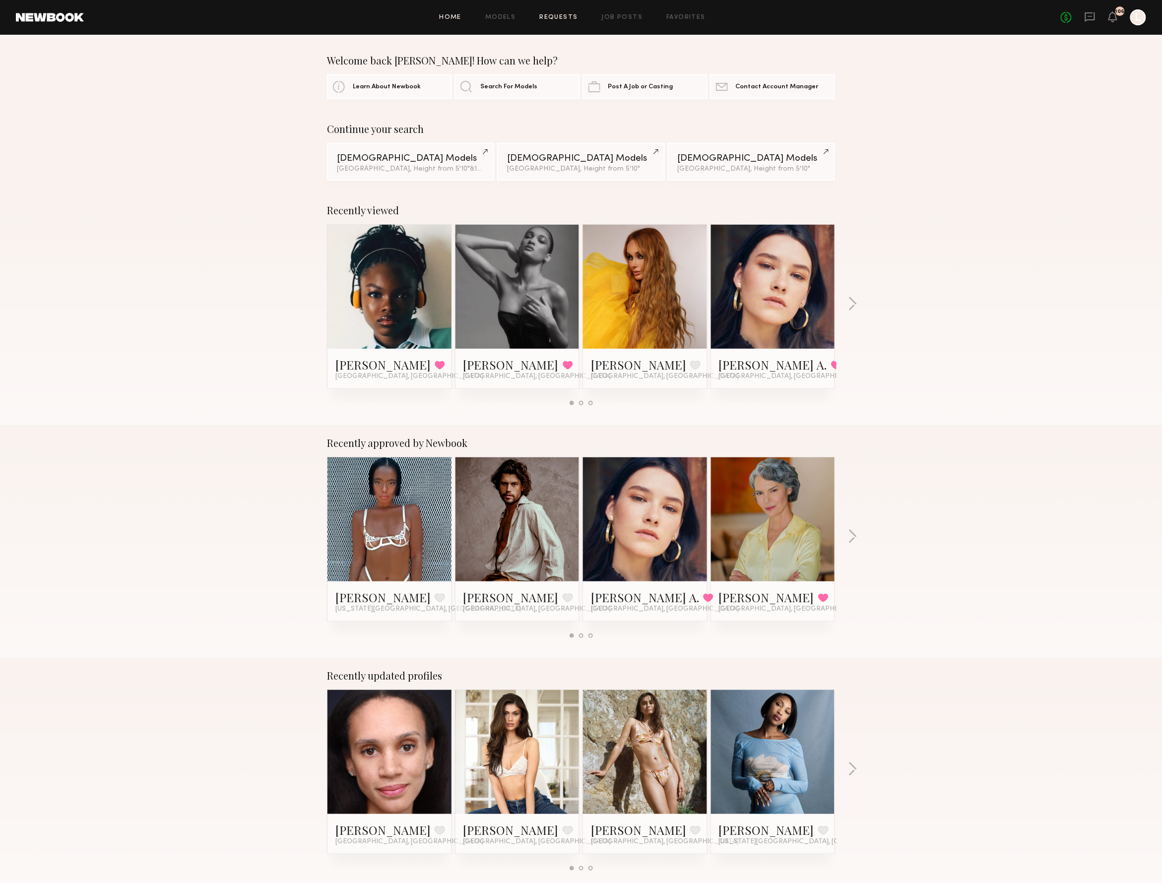
click at [548, 19] on link "Requests" at bounding box center [559, 17] width 38 height 6
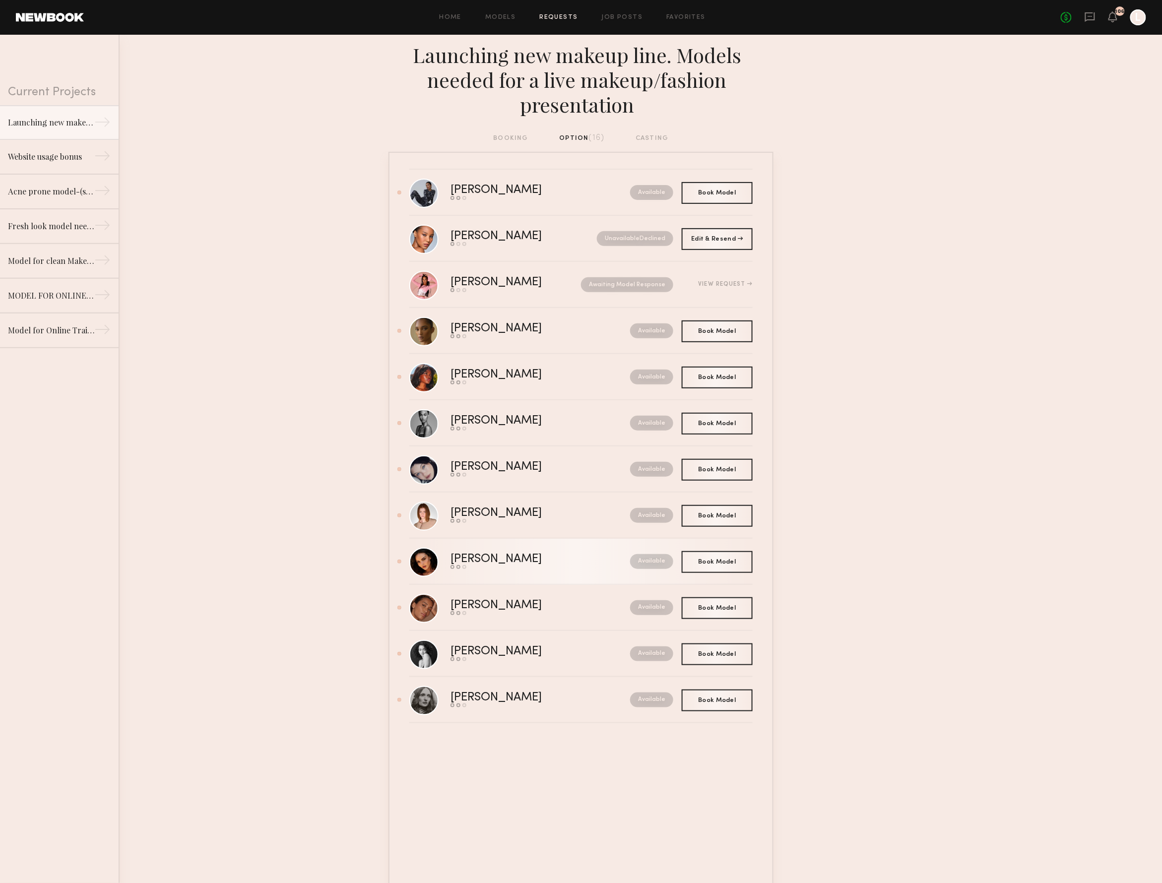
click at [481, 562] on div "[PERSON_NAME]" at bounding box center [517, 559] width 135 height 11
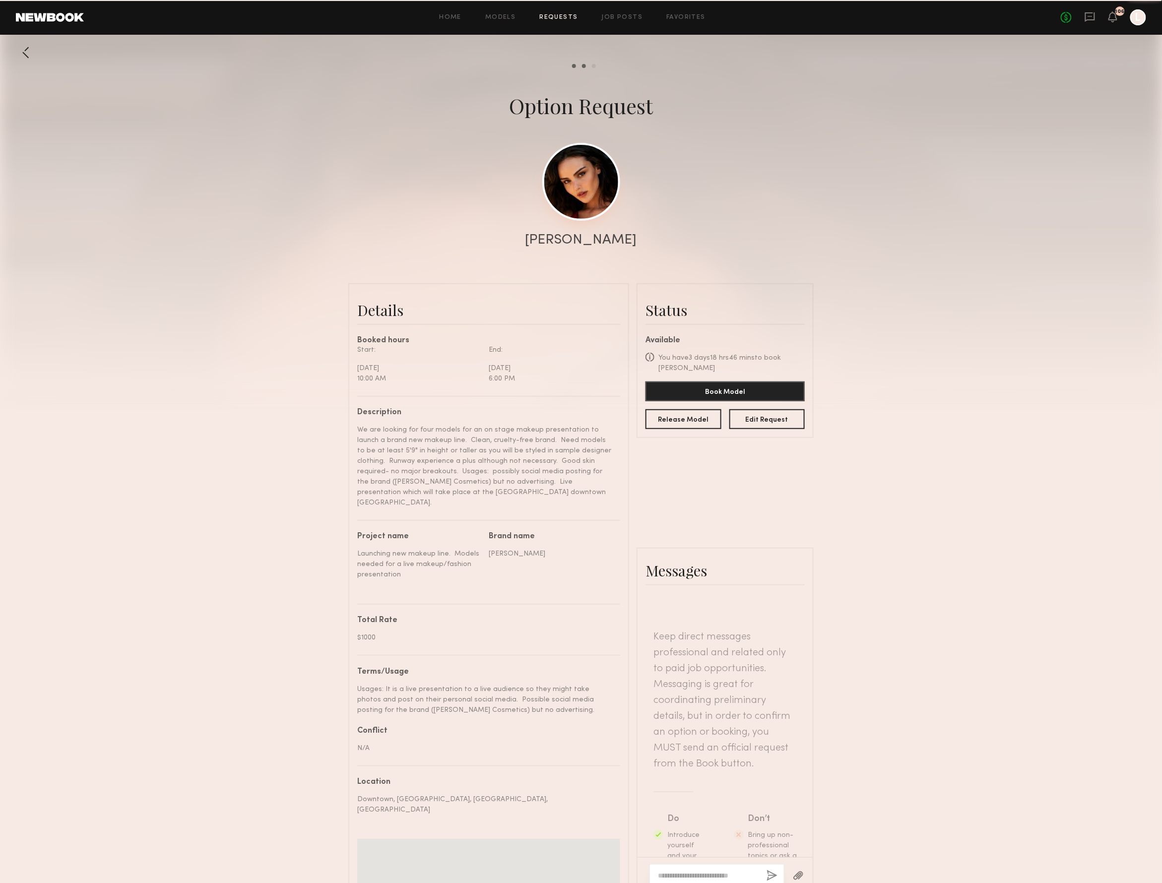
scroll to position [728, 0]
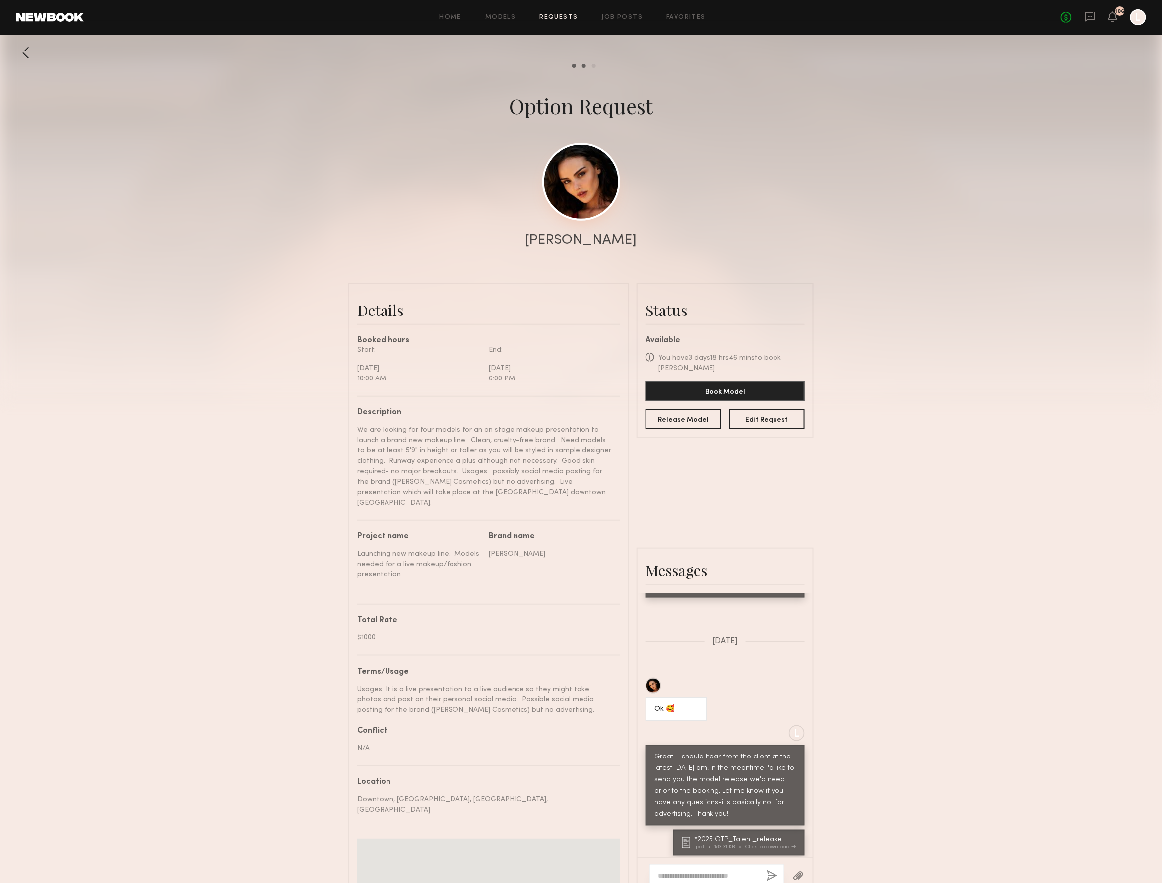
click at [592, 200] on link at bounding box center [581, 182] width 78 height 78
click at [153, 187] on div at bounding box center [581, 198] width 1162 height 397
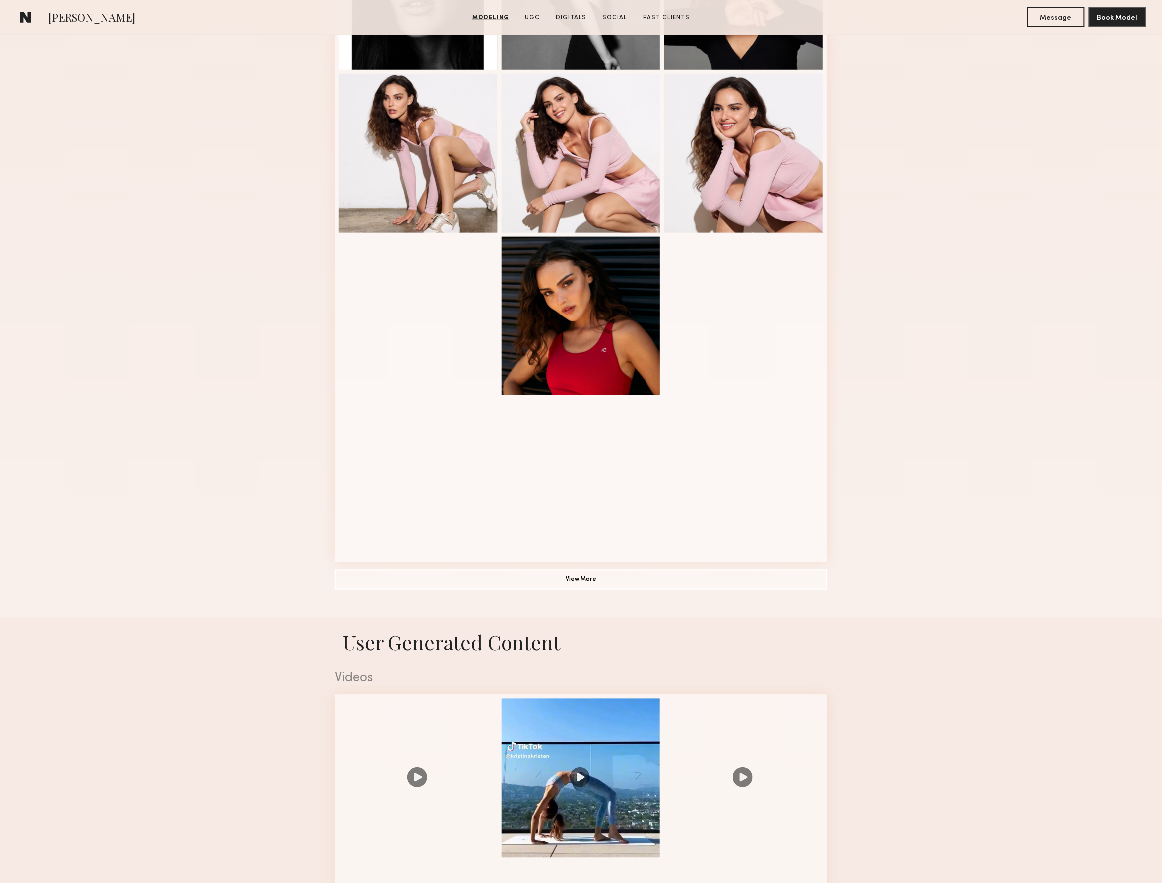
scroll to position [338, 0]
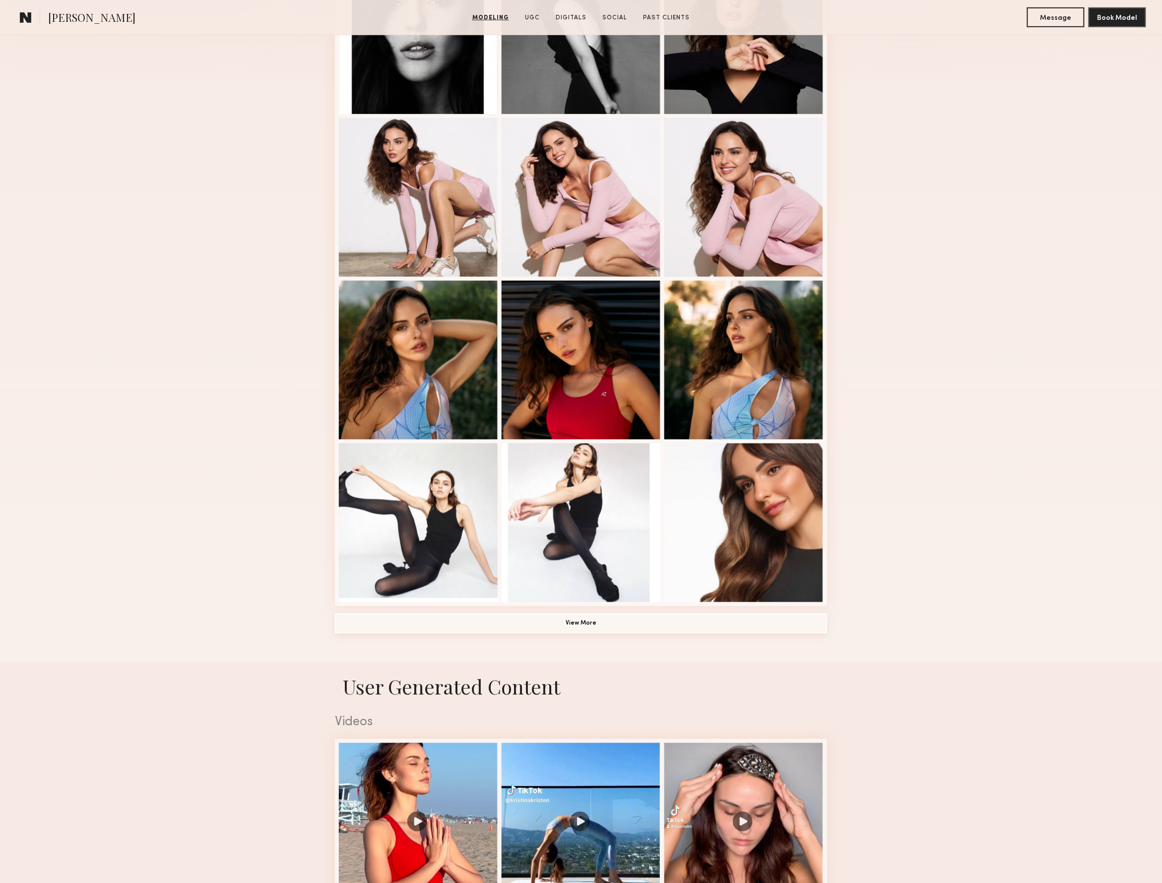
click at [576, 627] on button "View More" at bounding box center [581, 624] width 492 height 20
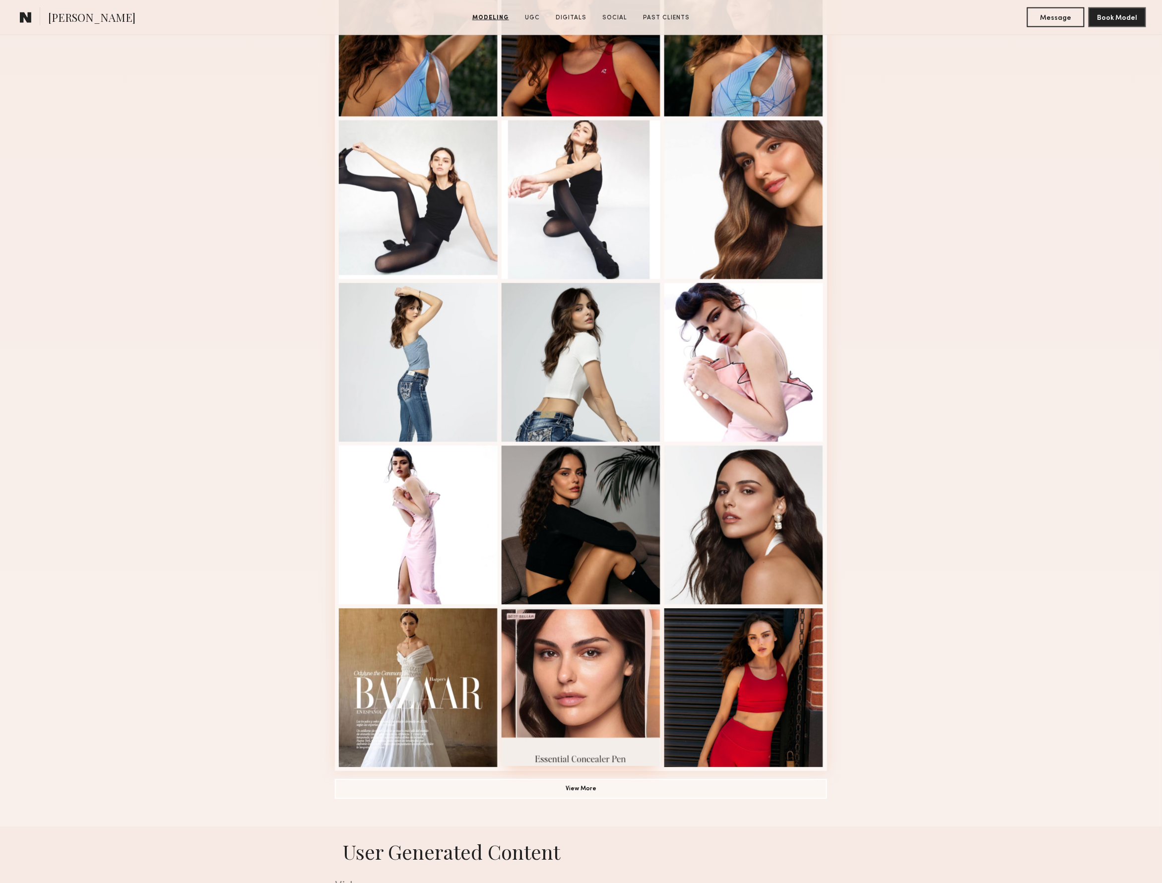
scroll to position [662, 0]
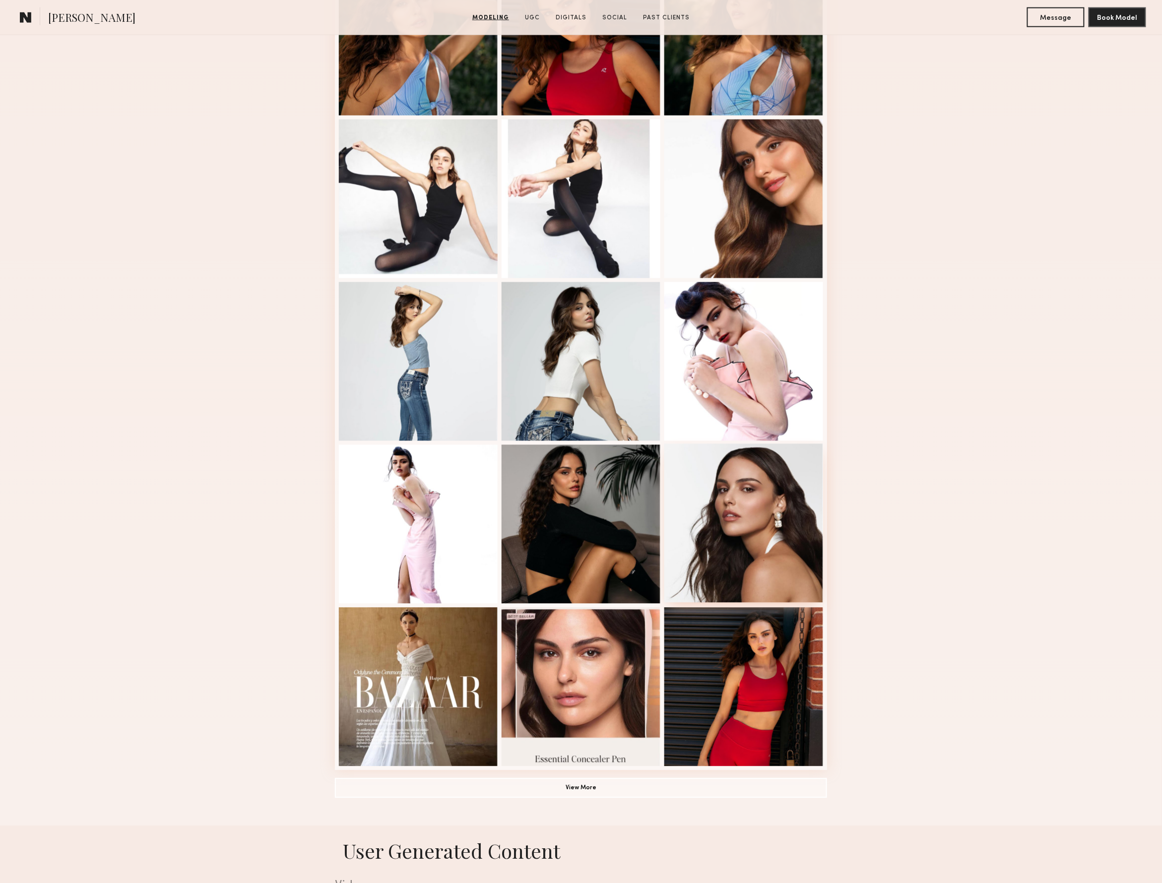
click at [719, 513] on div at bounding box center [743, 523] width 159 height 159
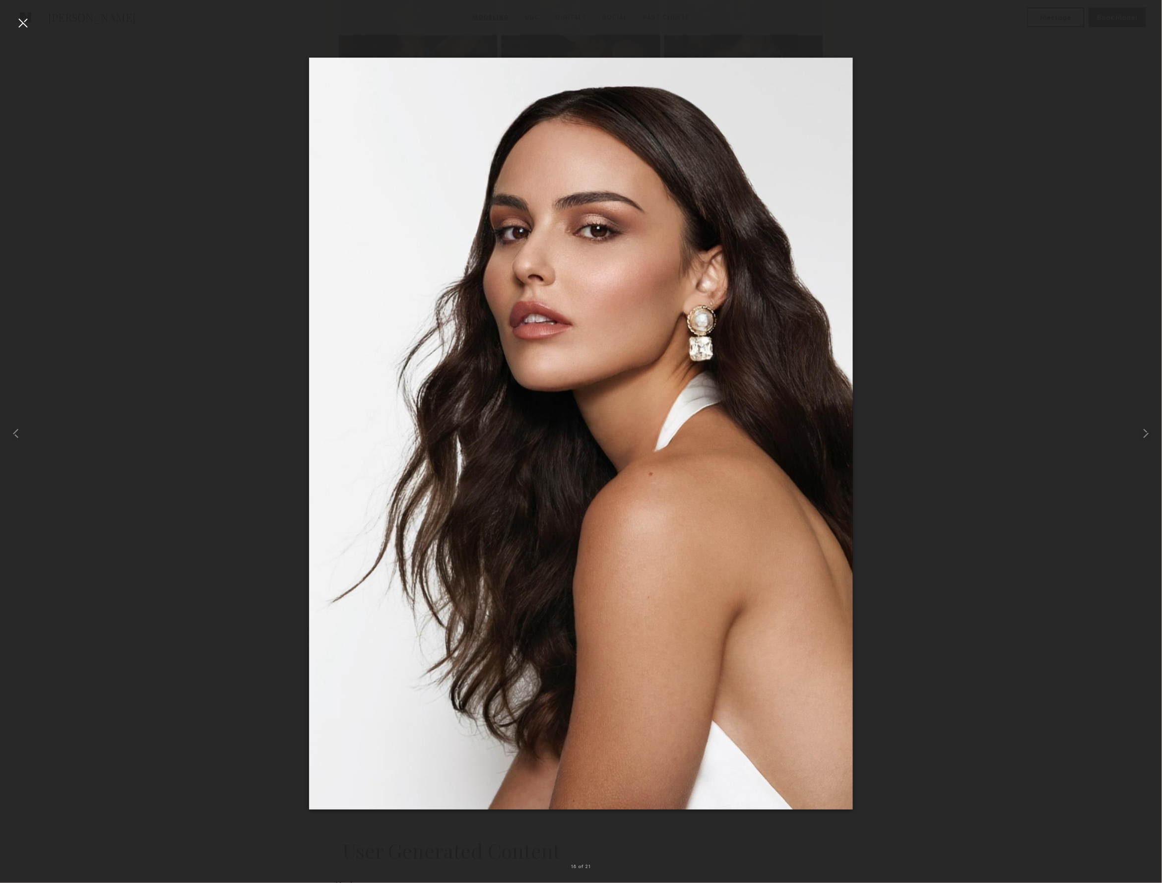
click at [20, 18] on div at bounding box center [23, 23] width 16 height 16
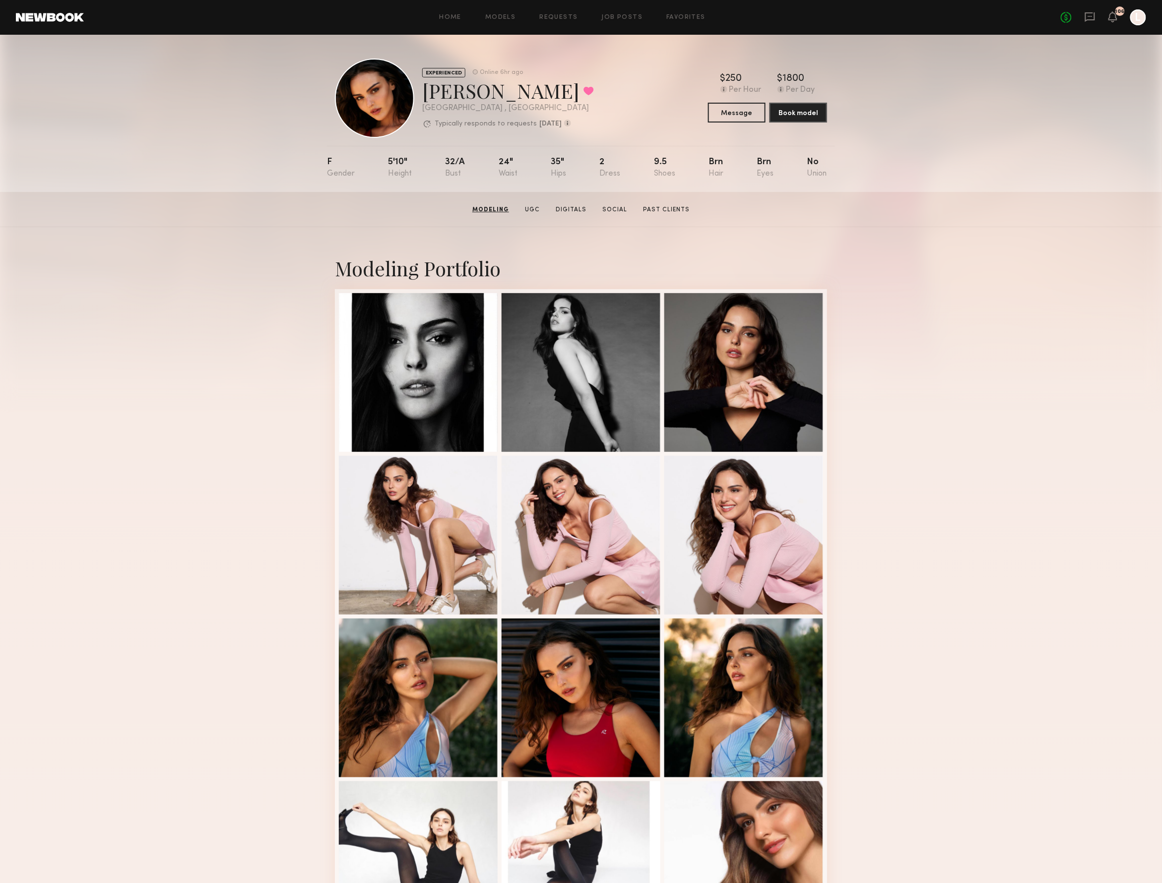
scroll to position [0, 0]
click at [500, 15] on link "Models" at bounding box center [500, 17] width 30 height 6
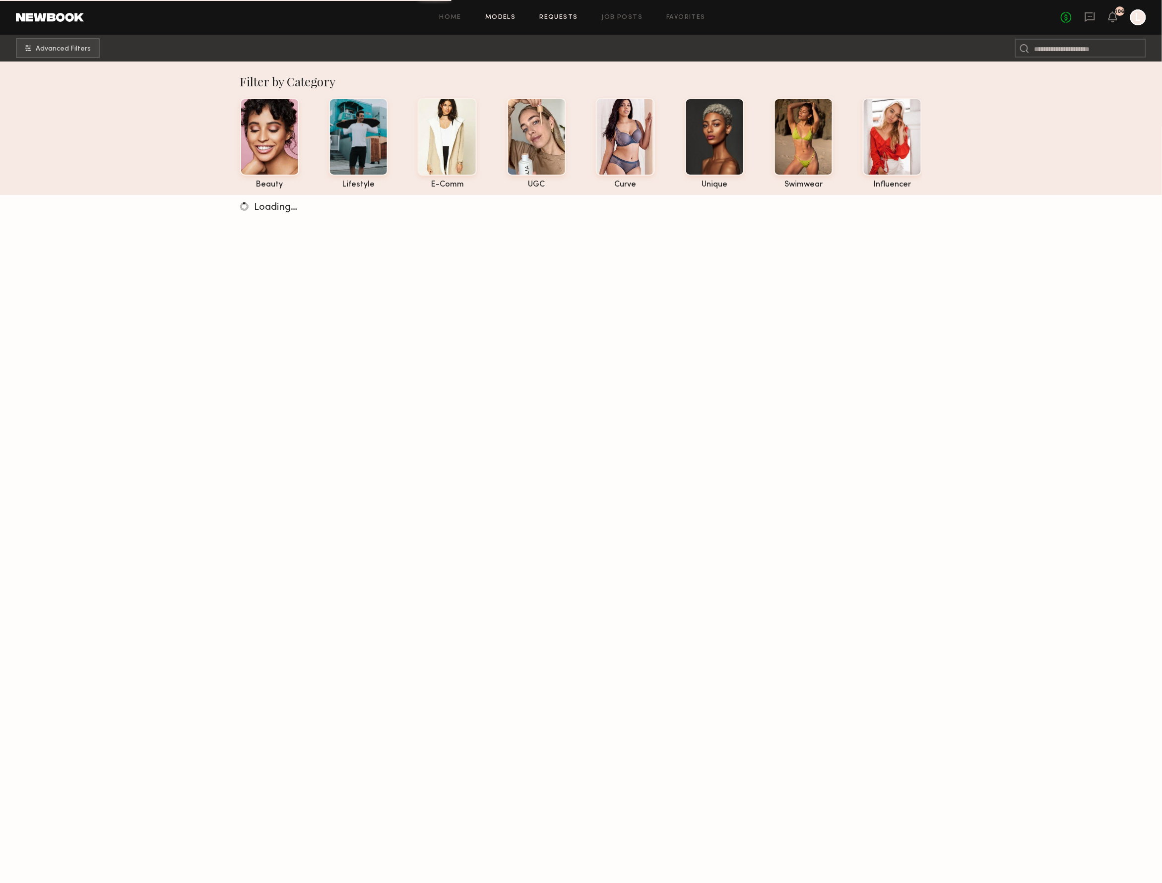
click at [571, 14] on link "Requests" at bounding box center [559, 17] width 38 height 6
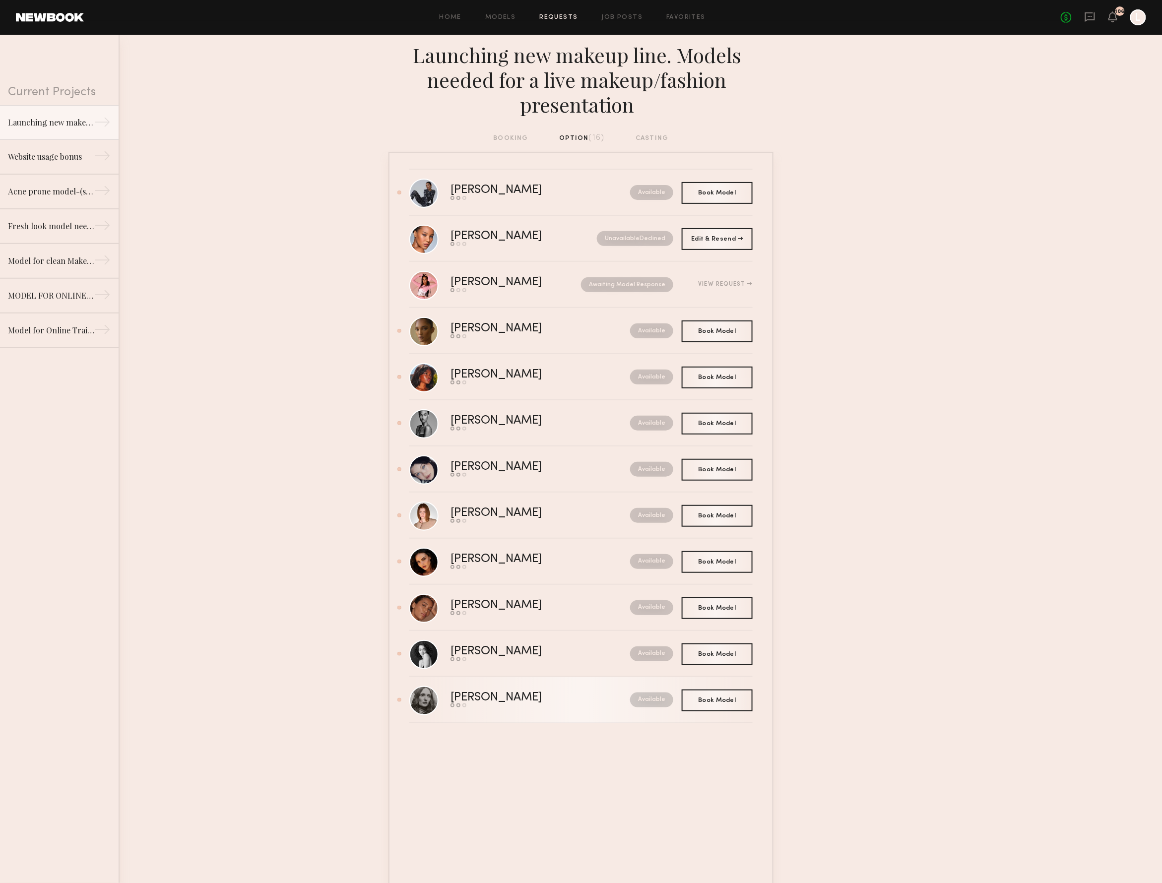
click at [495, 699] on div "Rebecca H." at bounding box center [517, 697] width 135 height 11
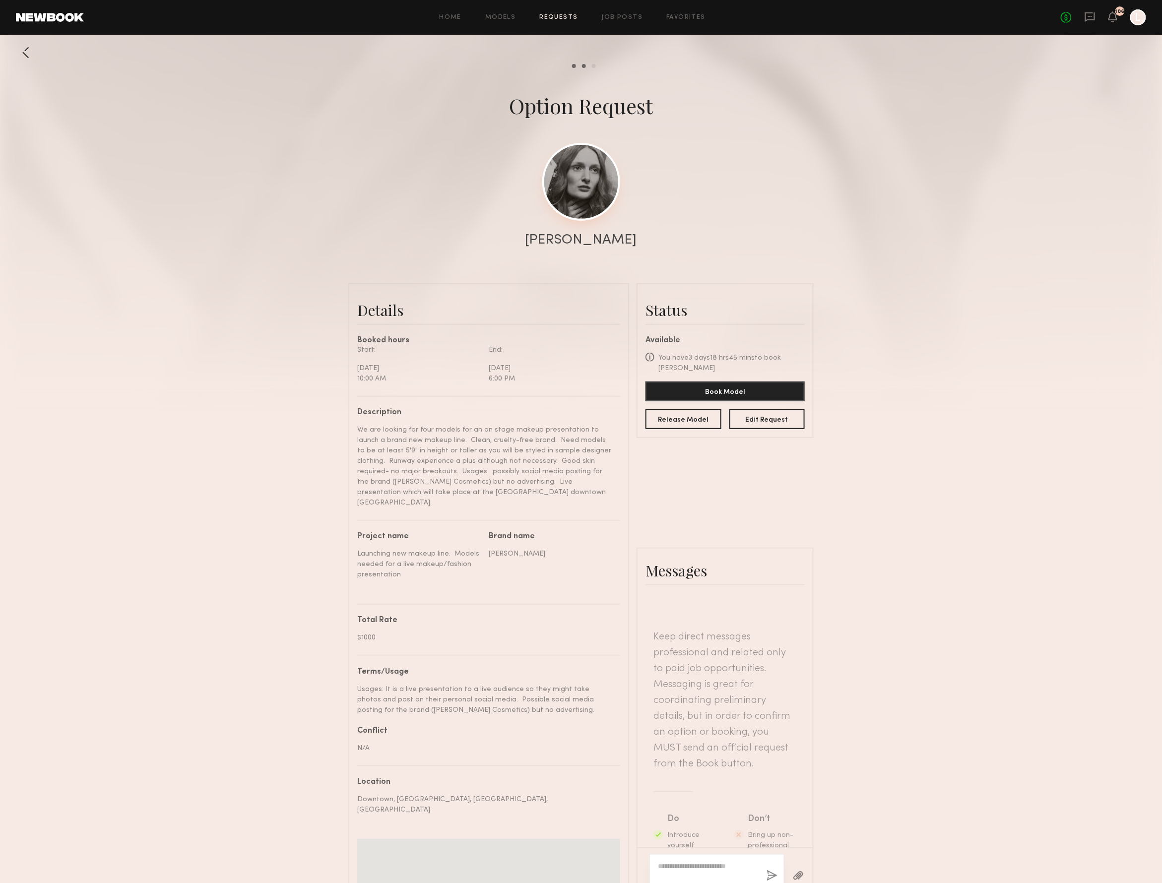
scroll to position [1088, 0]
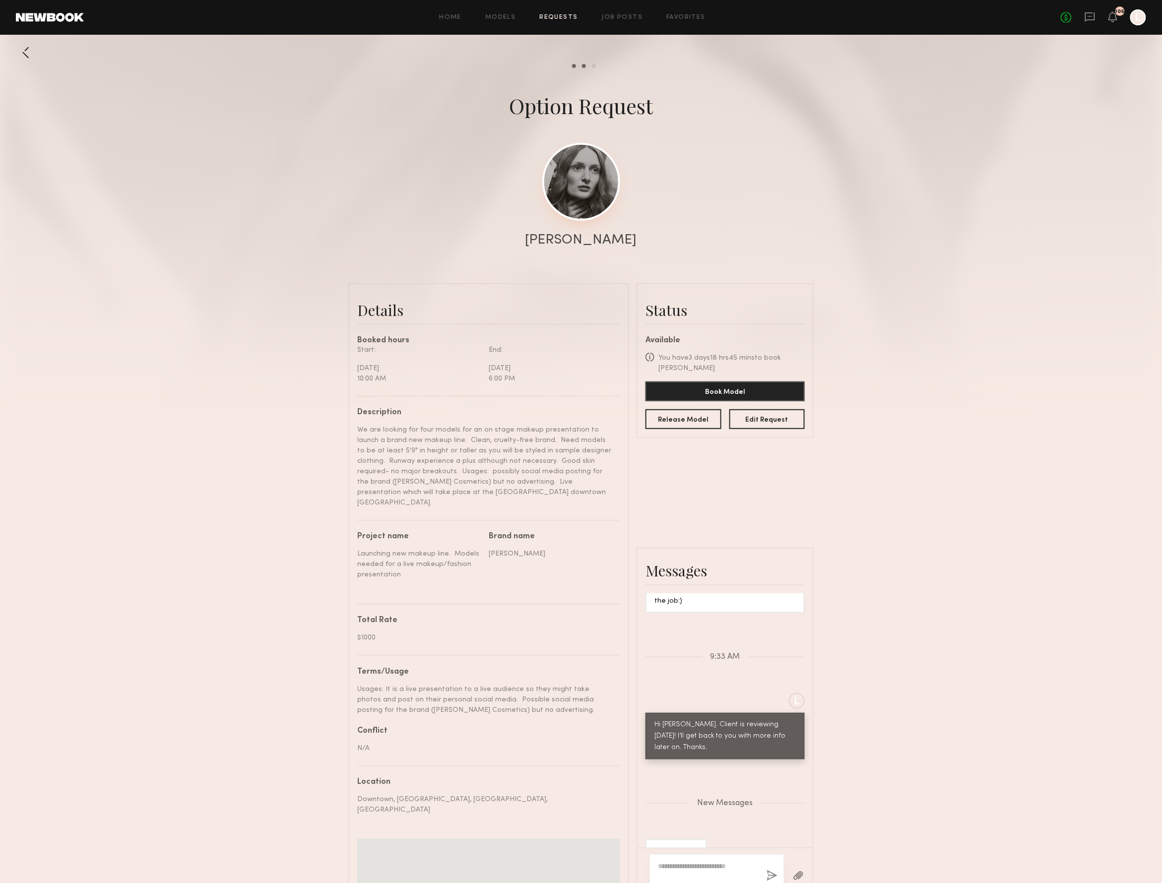
click at [582, 155] on link at bounding box center [581, 182] width 78 height 78
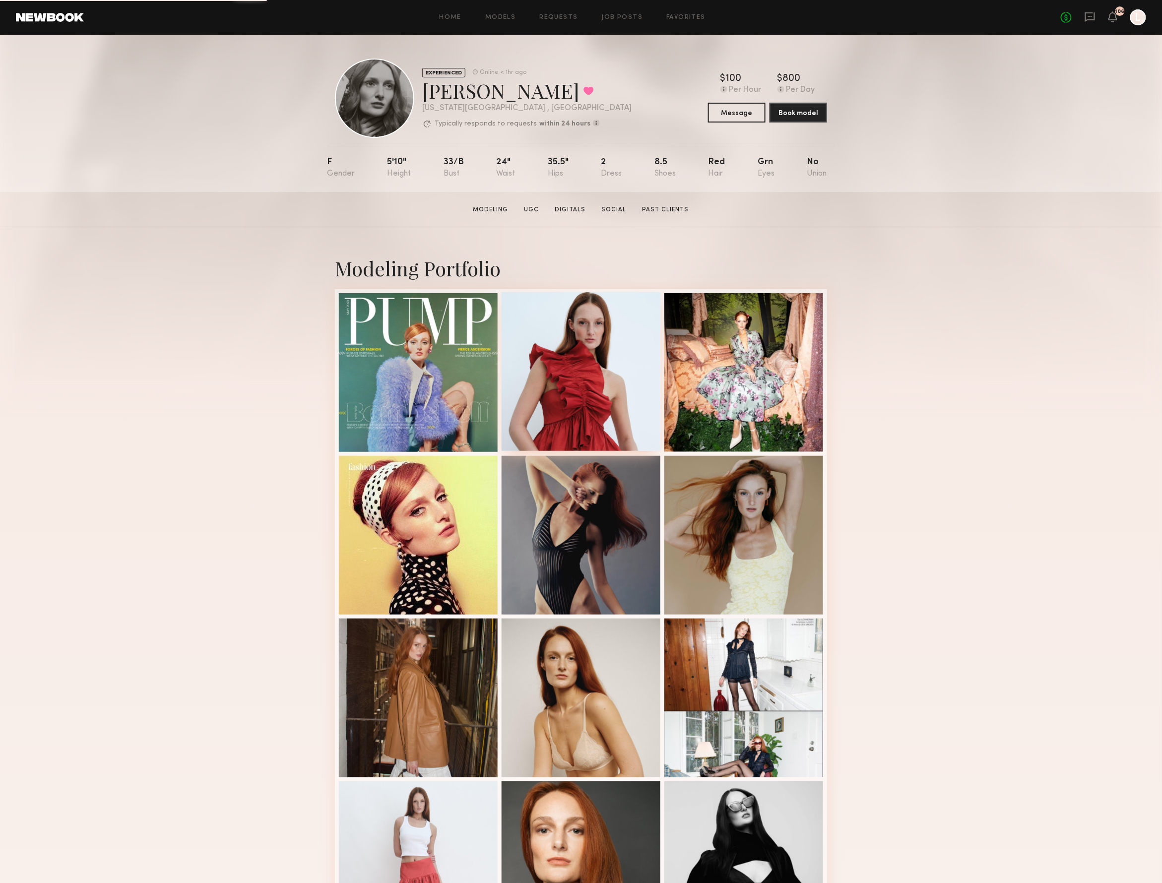
click at [582, 363] on div at bounding box center [581, 371] width 159 height 159
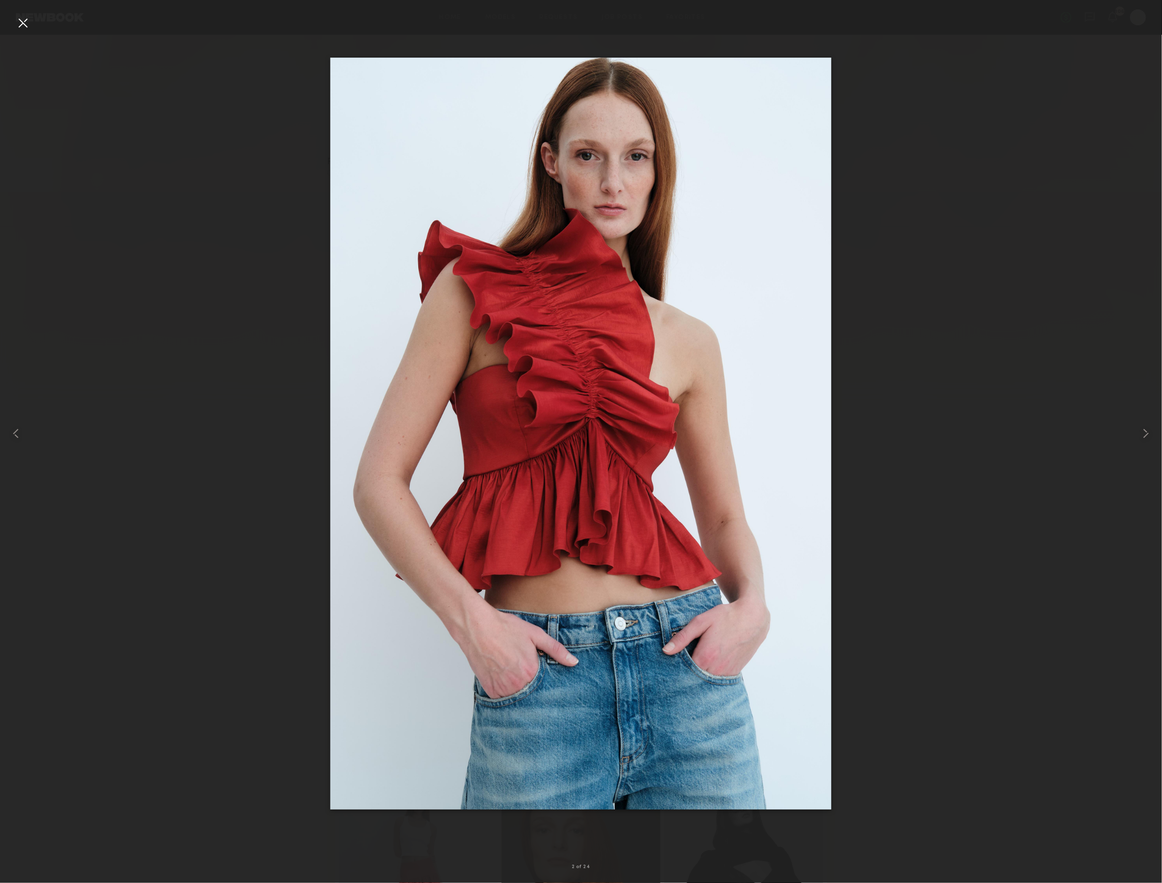
click at [21, 25] on div at bounding box center [23, 23] width 16 height 16
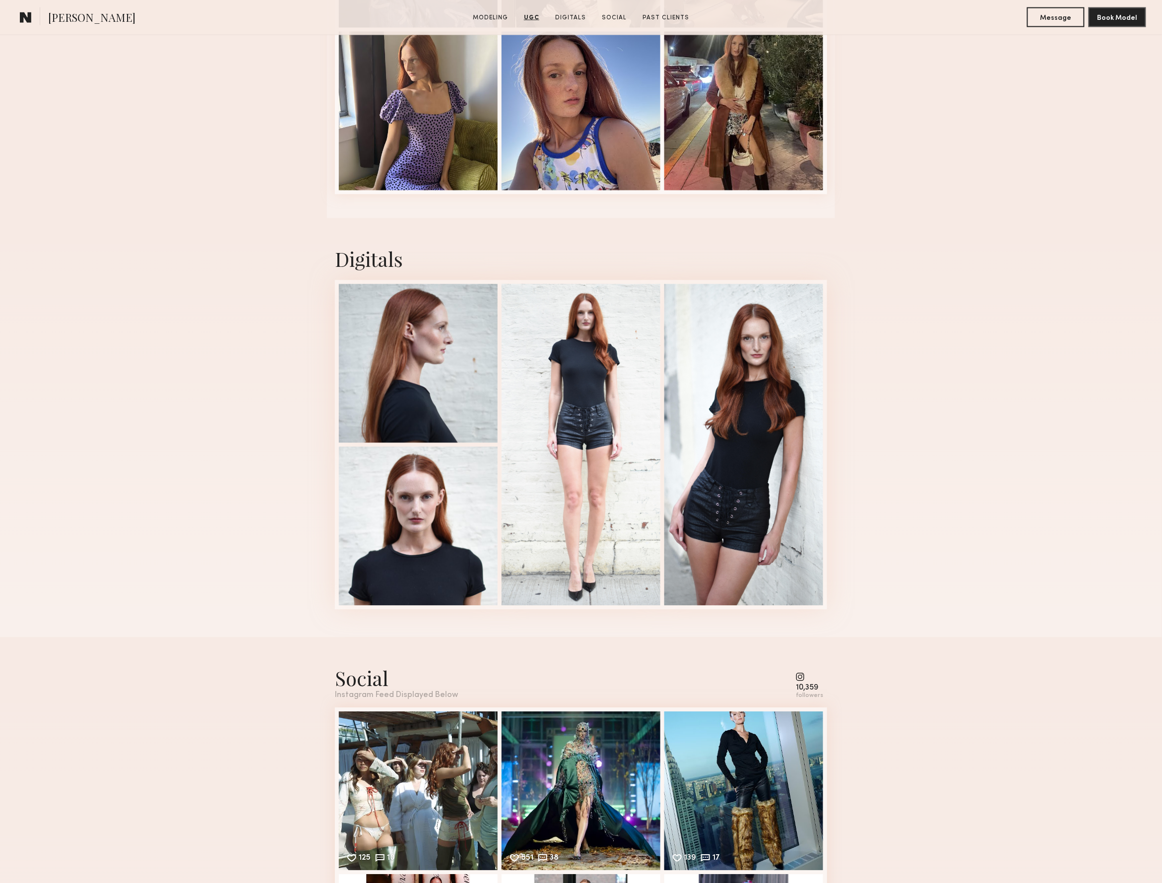
scroll to position [2550, 0]
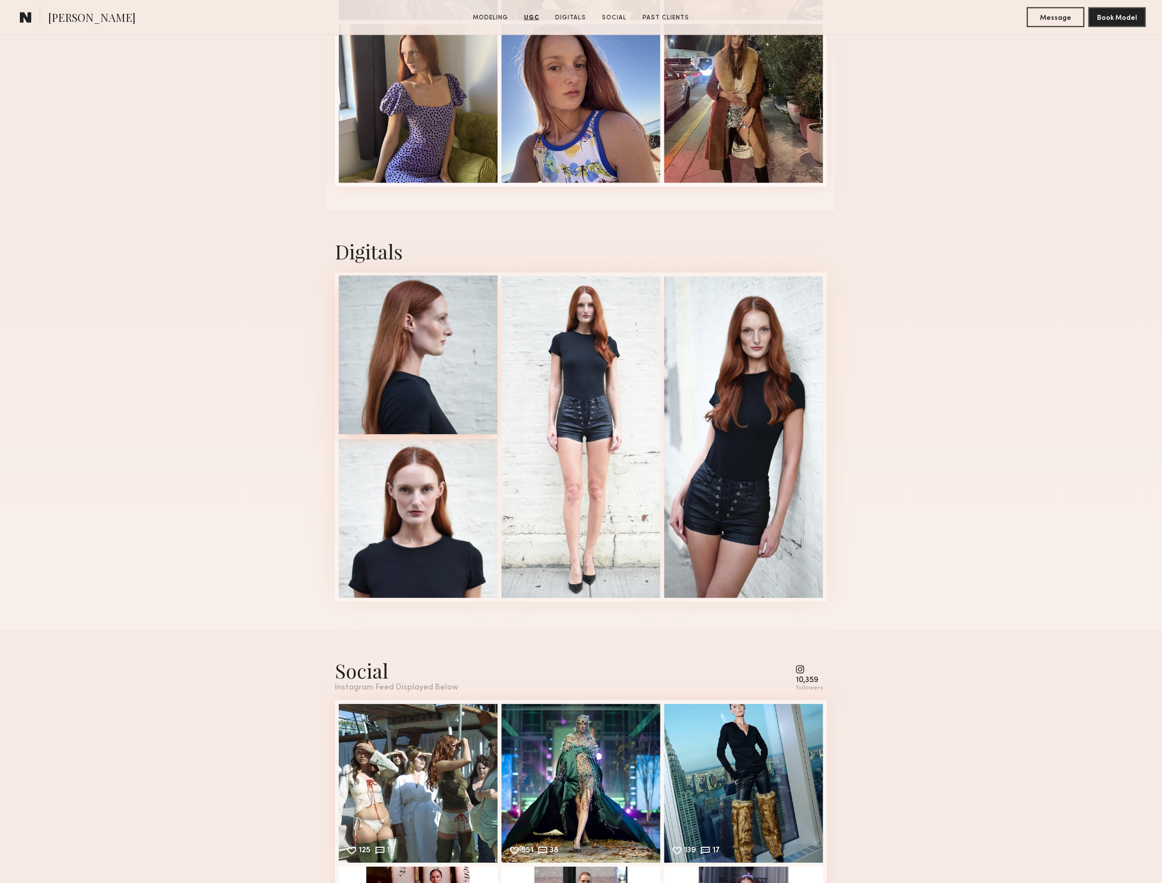
click at [405, 372] on div at bounding box center [418, 355] width 159 height 159
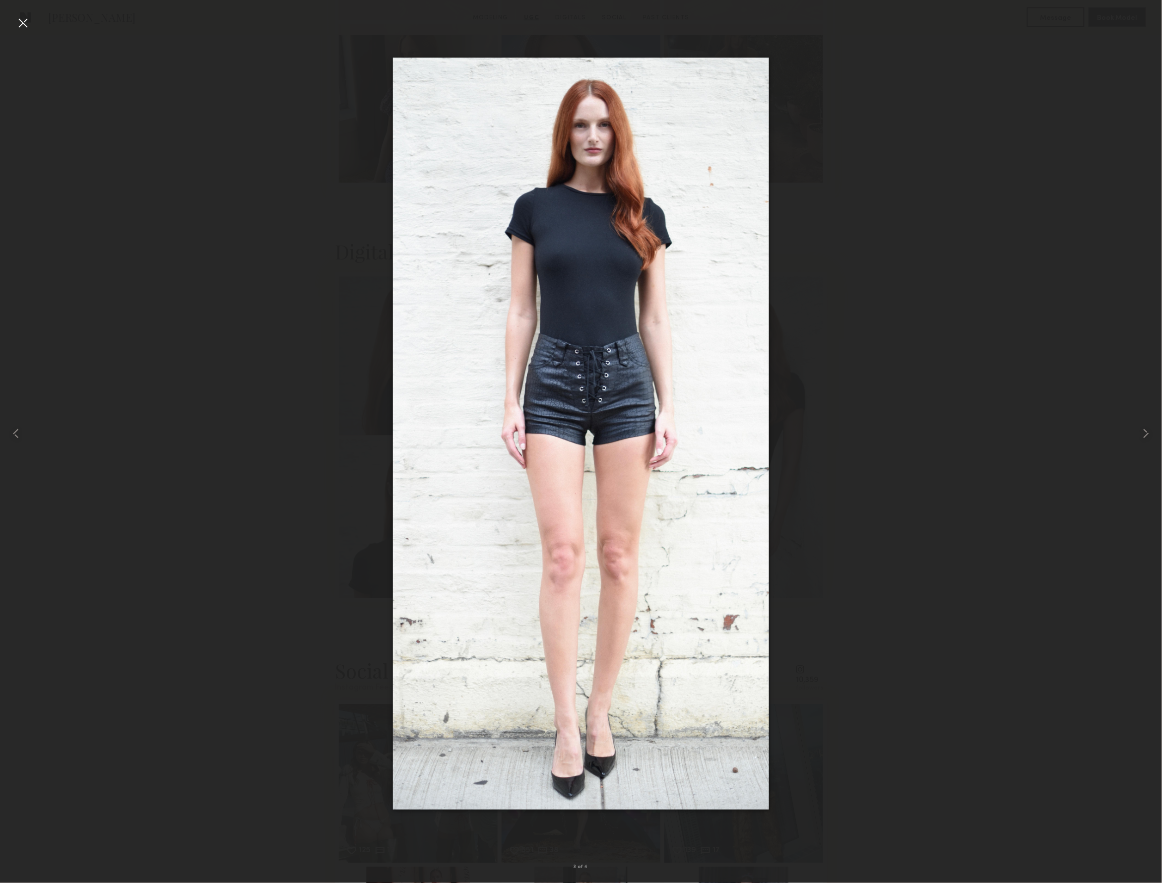
click at [20, 28] on div at bounding box center [23, 23] width 16 height 16
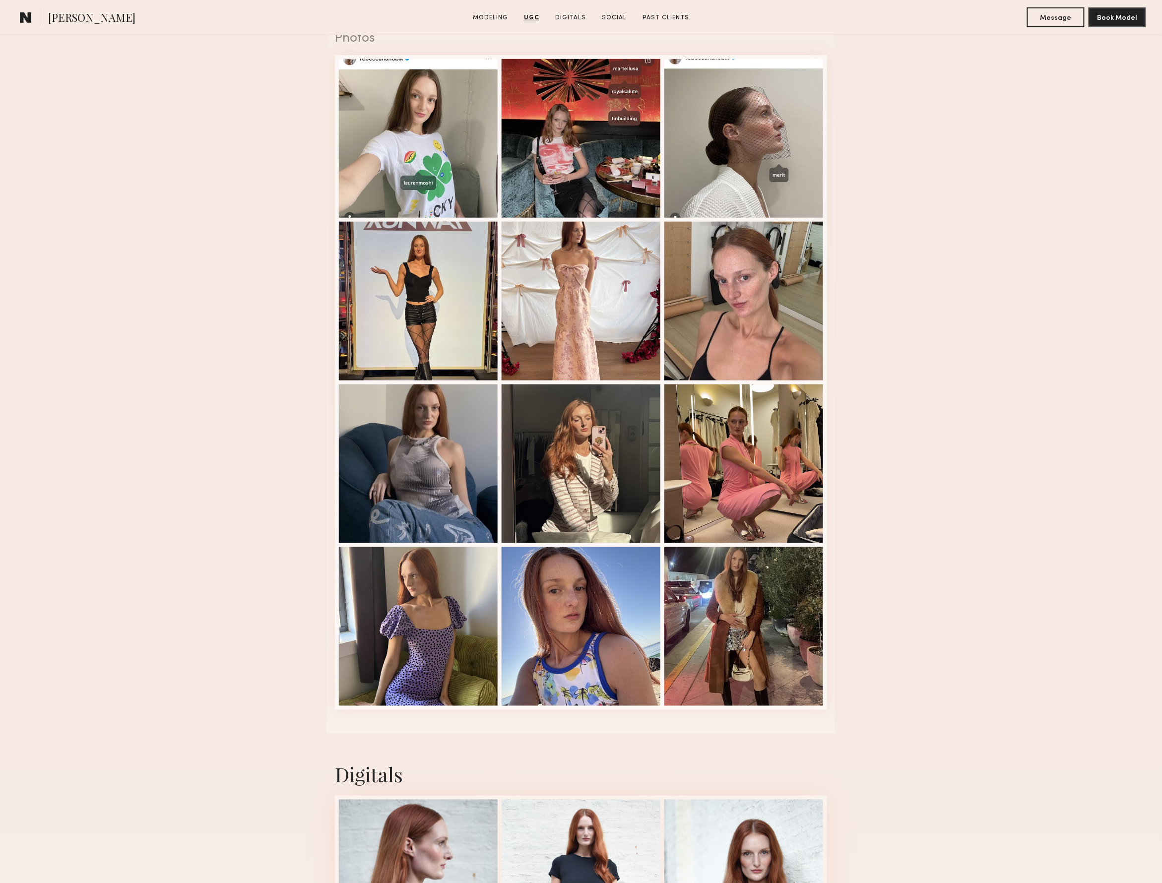
scroll to position [2028, 0]
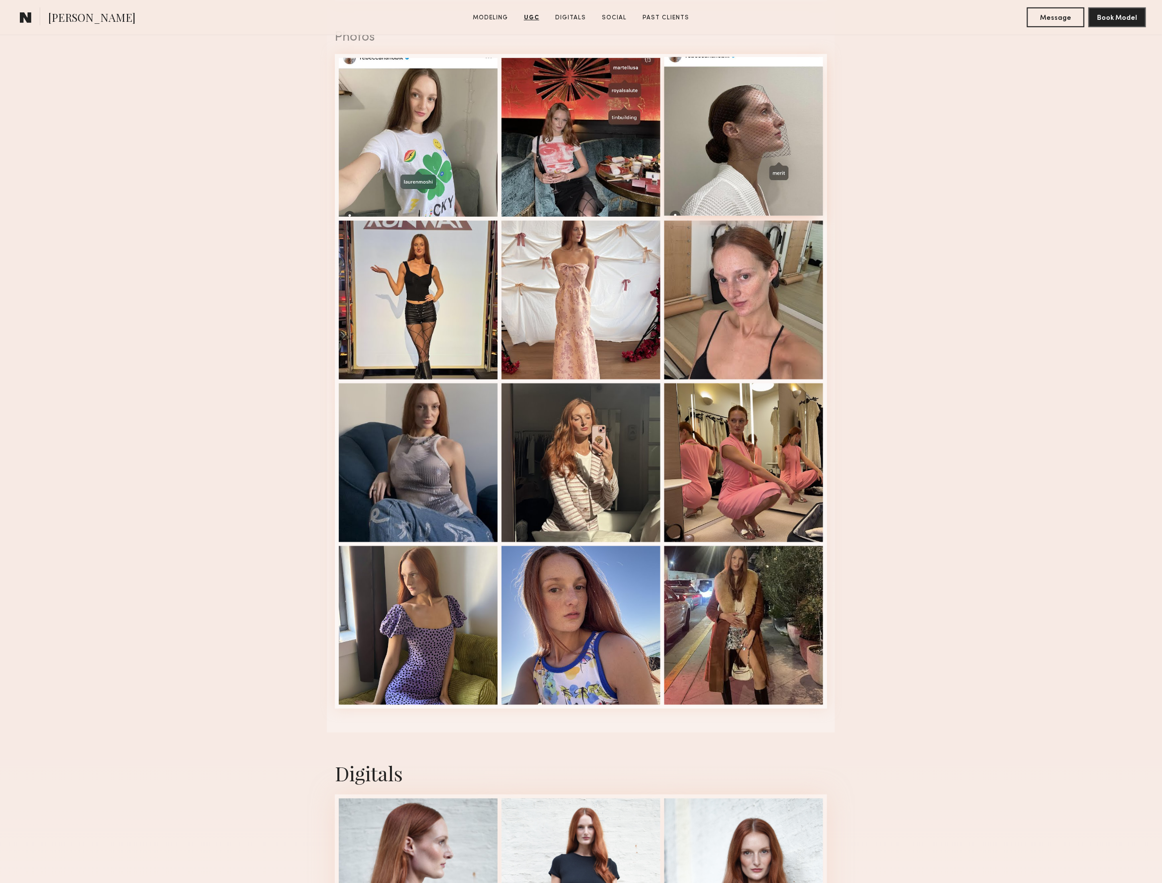
click at [781, 126] on div at bounding box center [743, 136] width 159 height 159
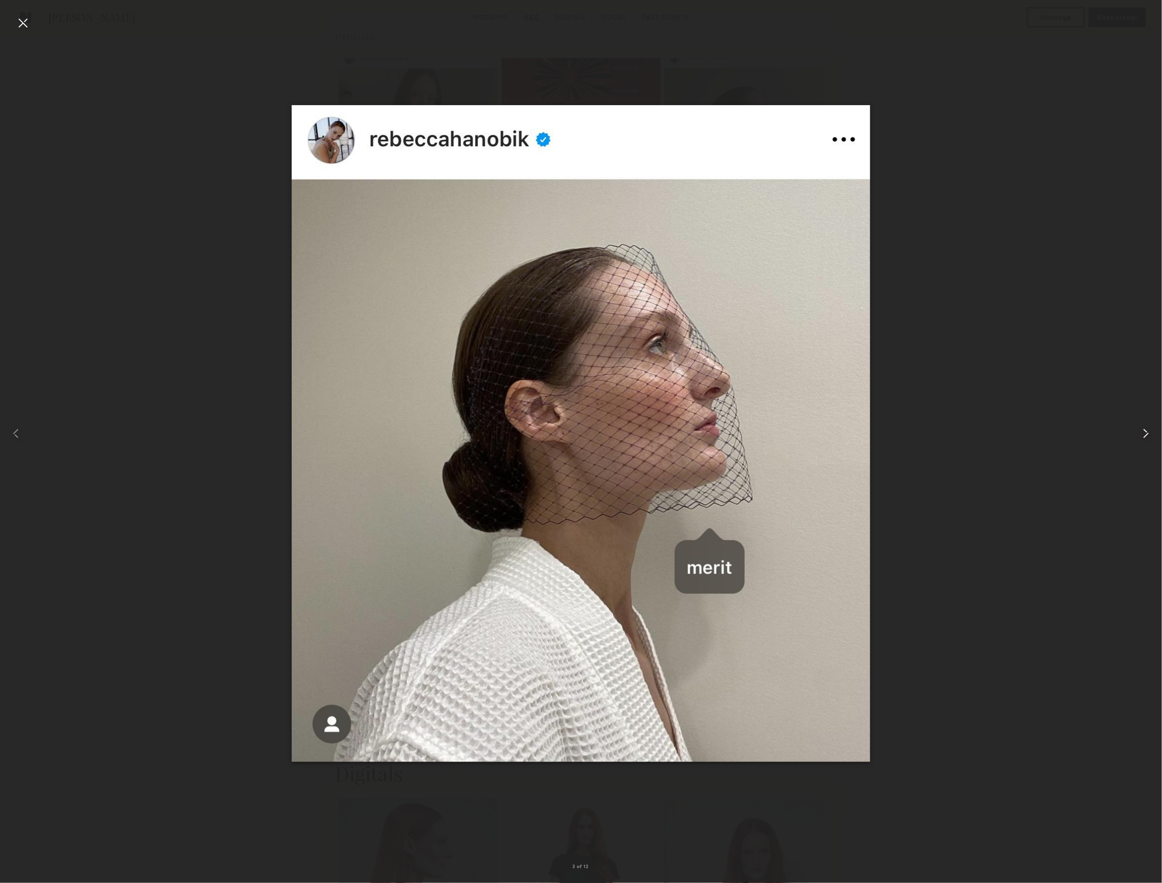
click at [1144, 436] on common-icon at bounding box center [1146, 434] width 16 height 16
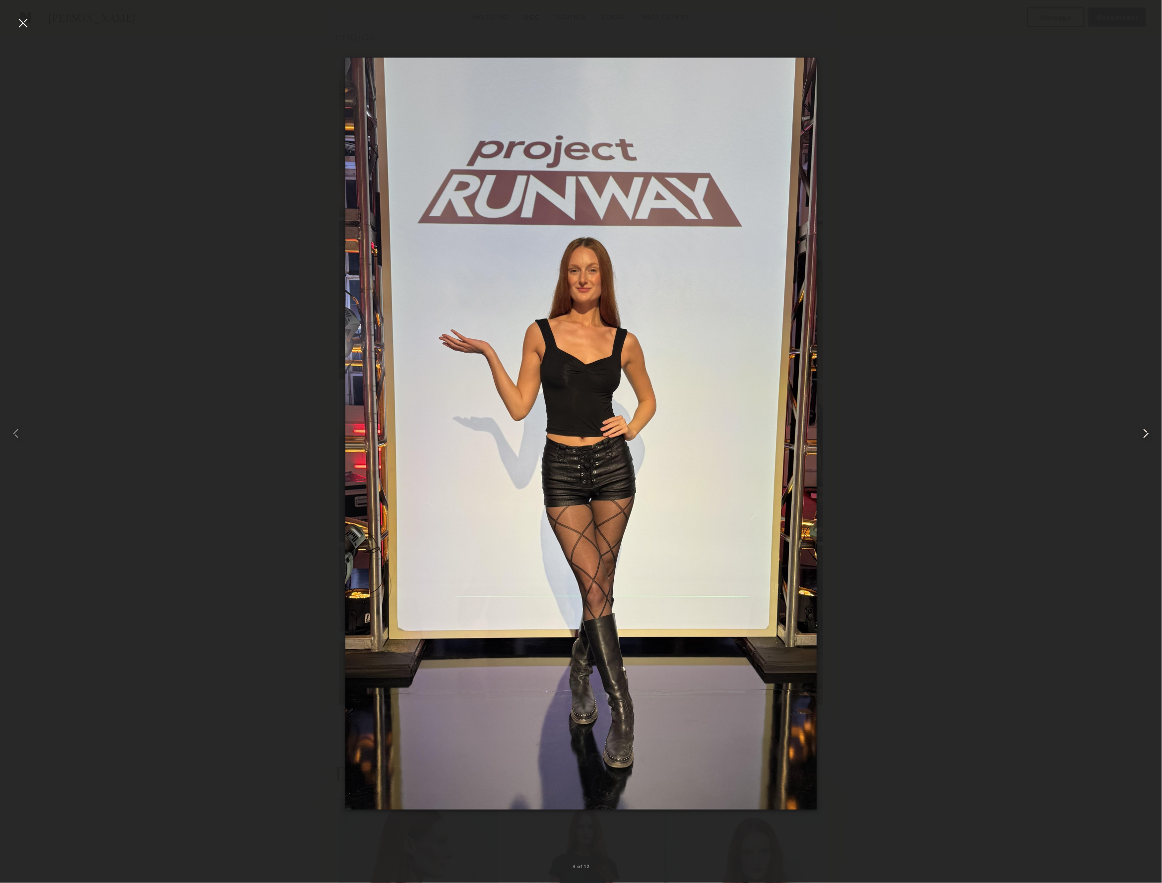
click at [1144, 436] on common-icon at bounding box center [1146, 434] width 16 height 16
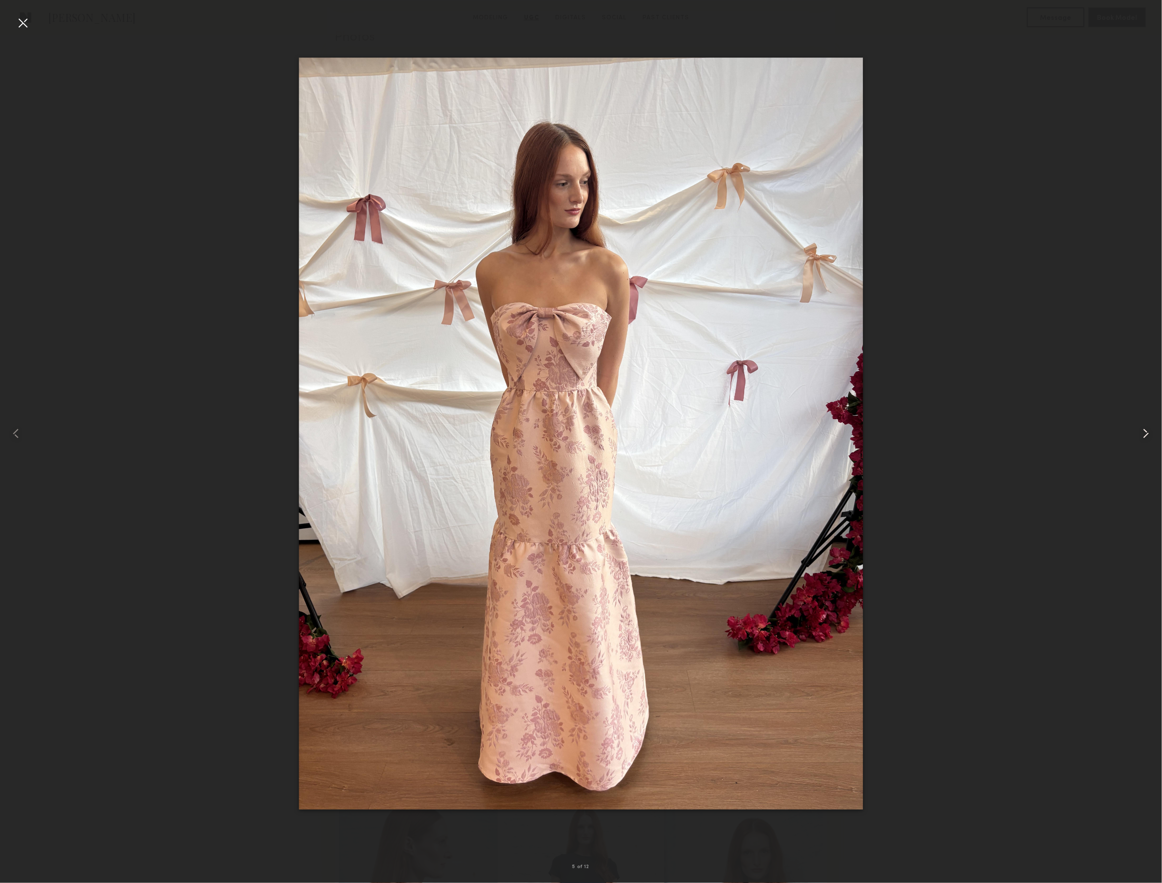
click at [1143, 436] on common-icon at bounding box center [1146, 434] width 16 height 16
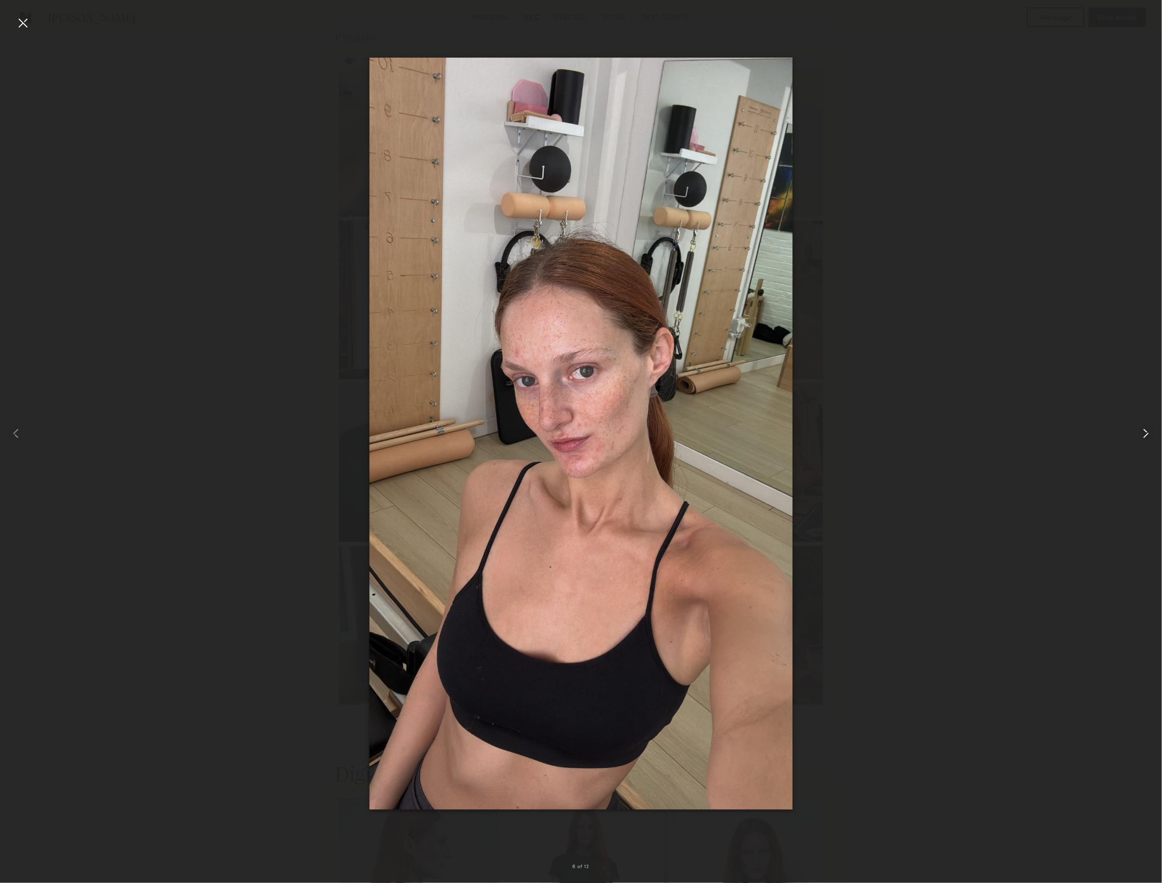
click at [1143, 436] on common-icon at bounding box center [1146, 434] width 16 height 16
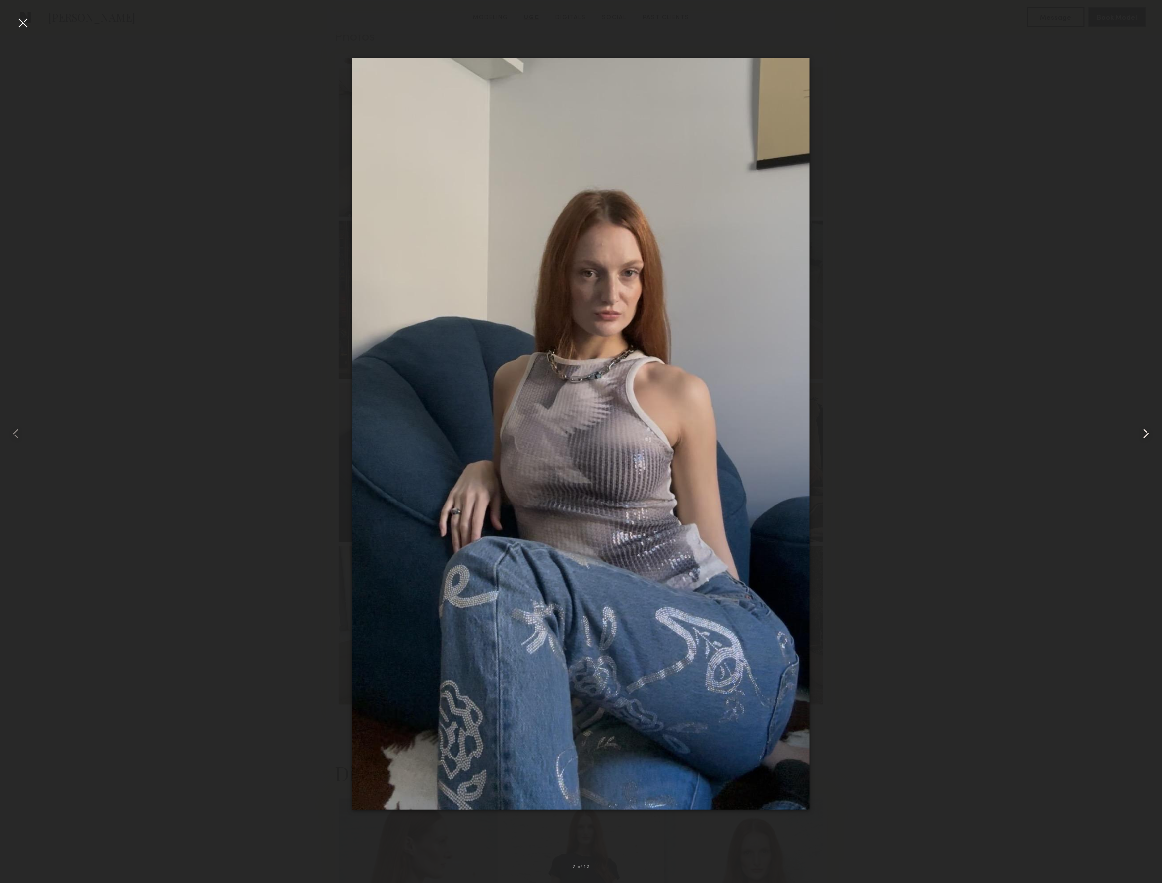
click at [1143, 436] on common-icon at bounding box center [1146, 434] width 16 height 16
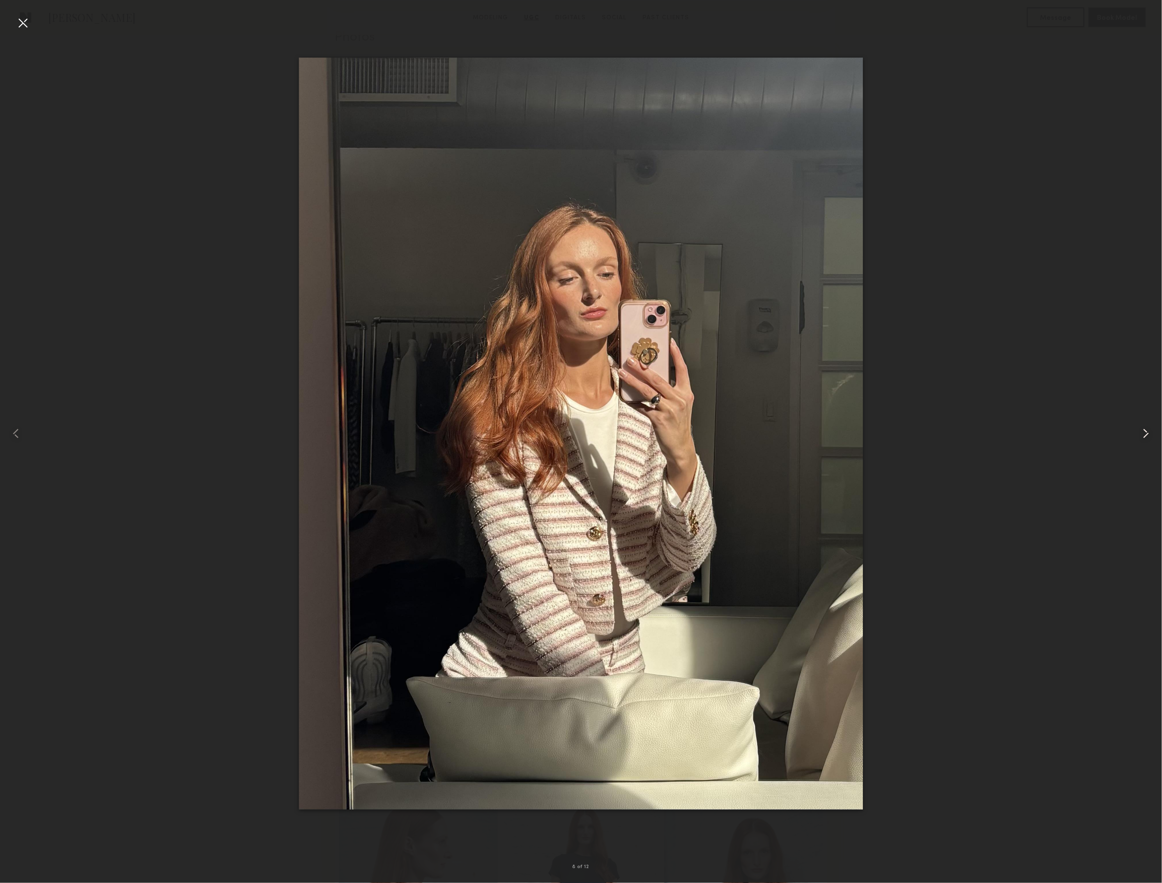
click at [1143, 436] on common-icon at bounding box center [1146, 434] width 16 height 16
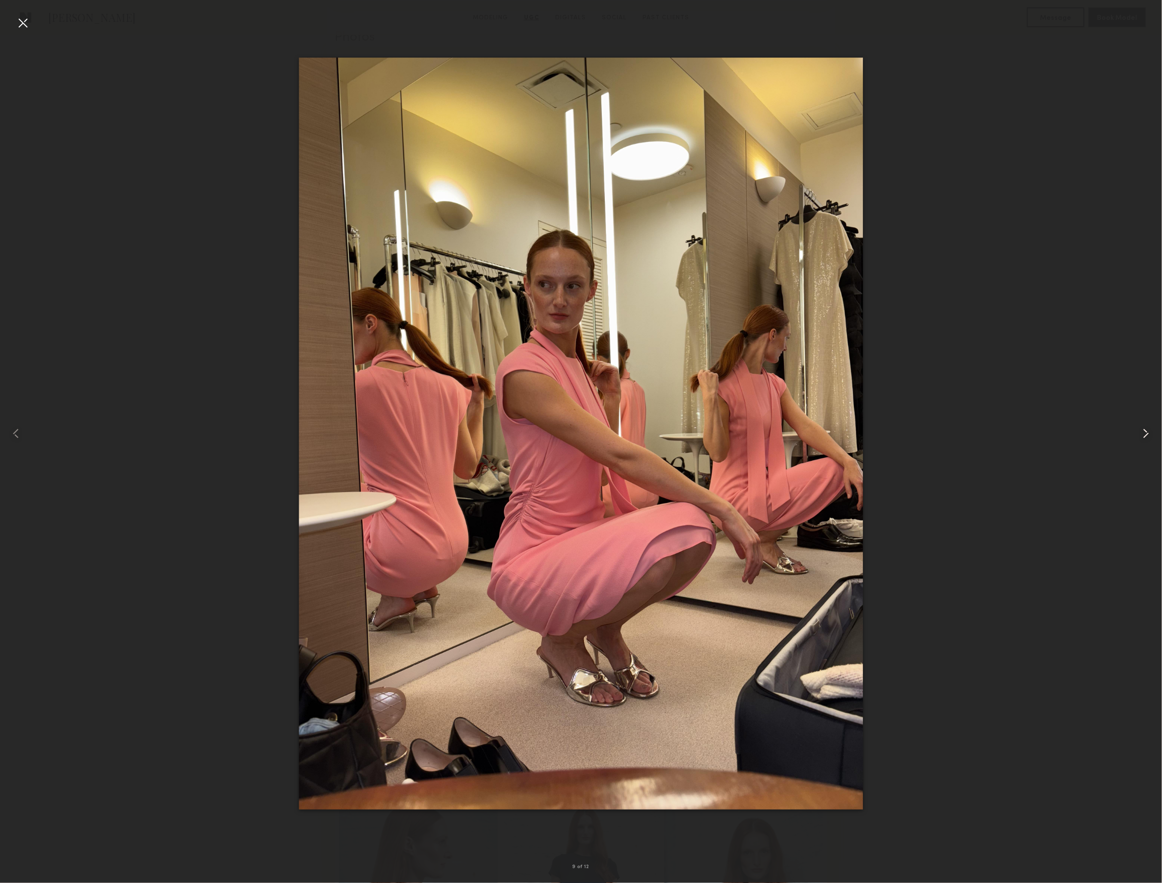
click at [1143, 436] on common-icon at bounding box center [1146, 434] width 16 height 16
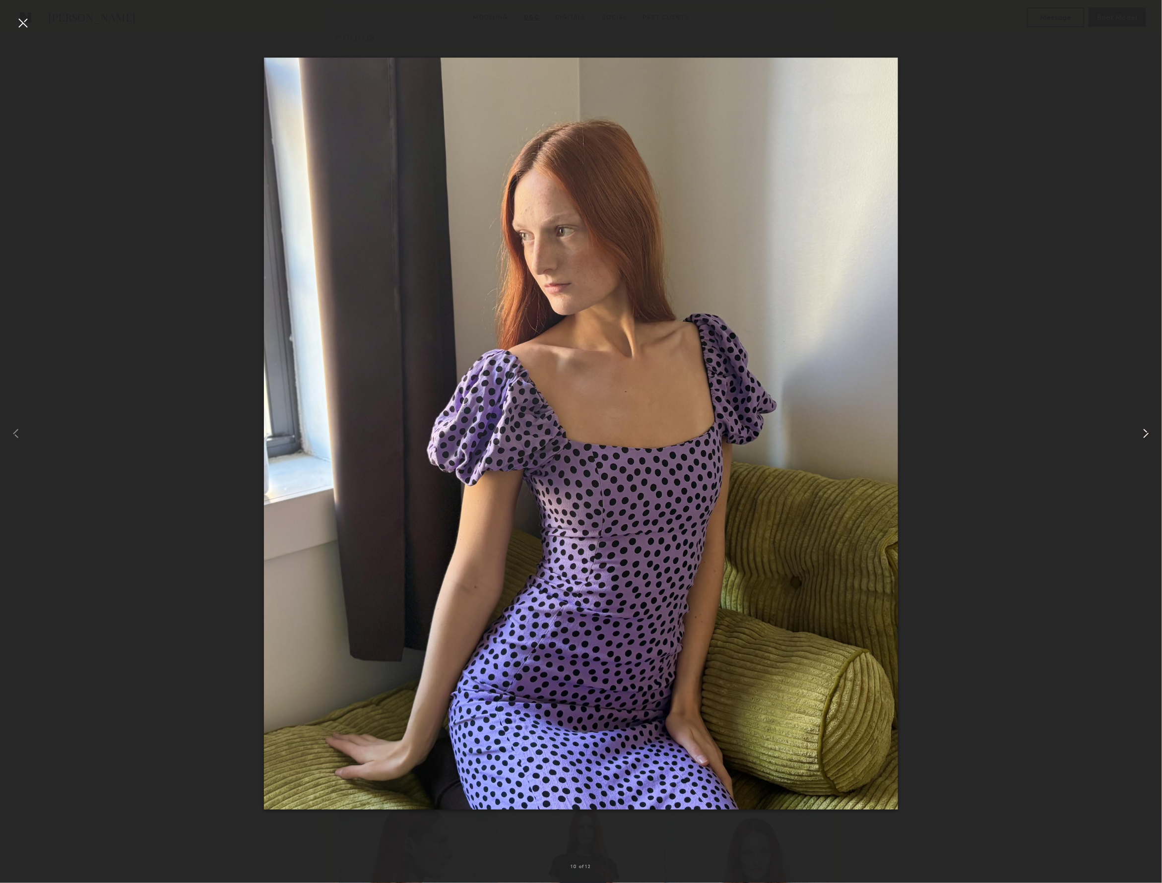
click at [1143, 436] on common-icon at bounding box center [1146, 434] width 16 height 16
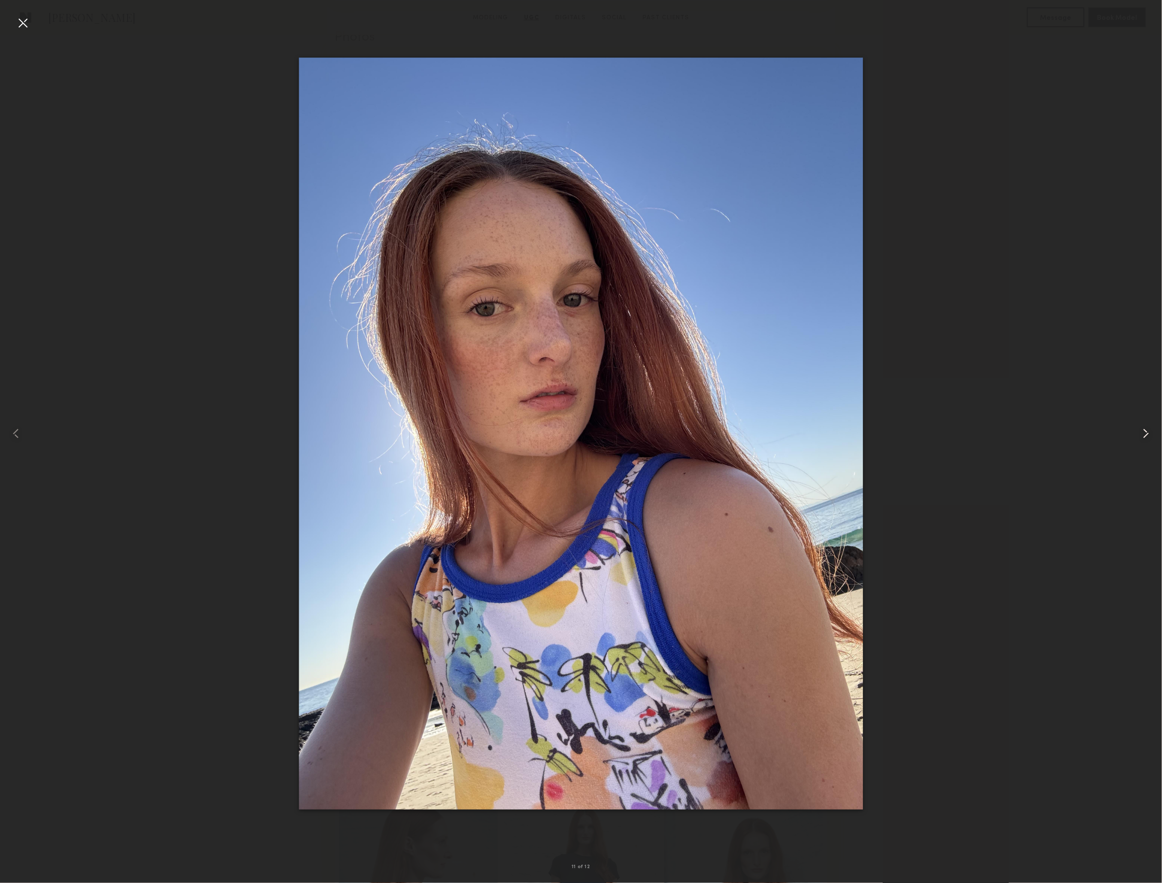
click at [1143, 436] on common-icon at bounding box center [1146, 434] width 16 height 16
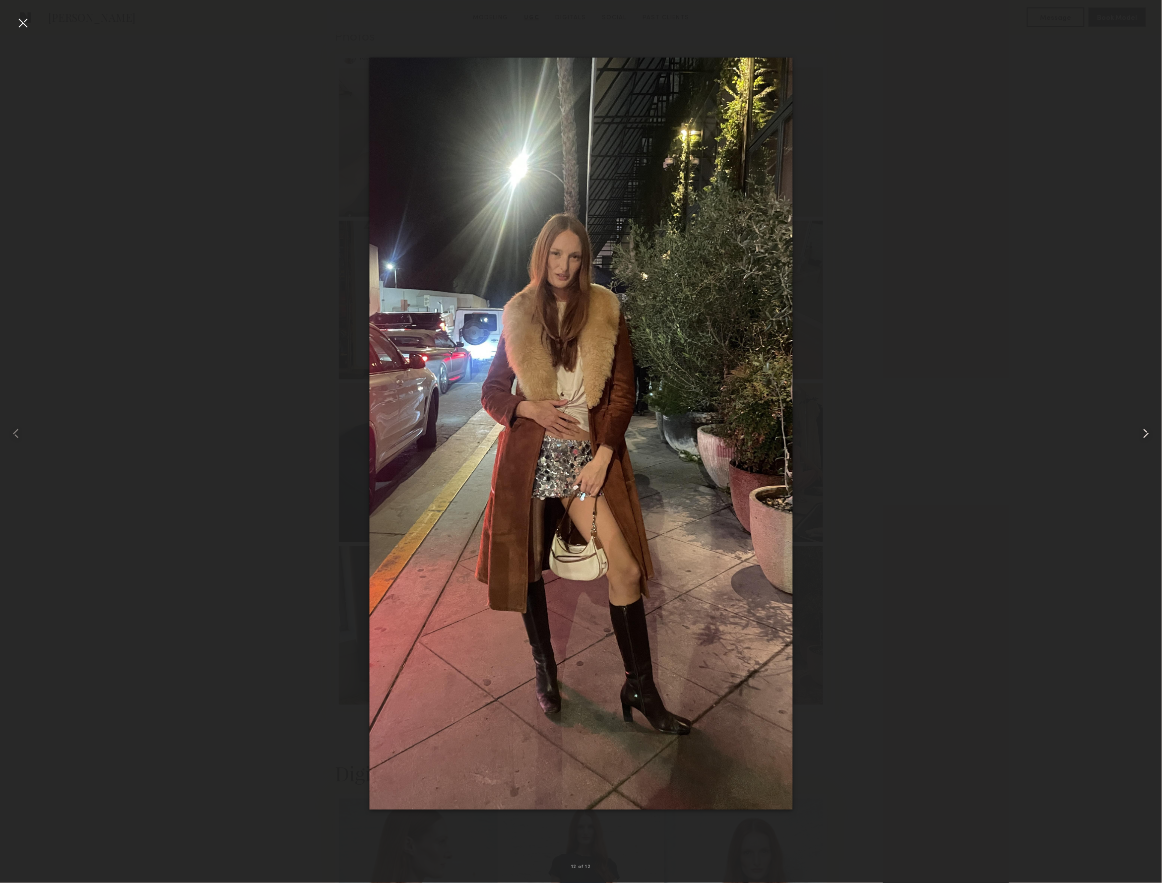
click at [1143, 436] on common-icon at bounding box center [1146, 434] width 16 height 16
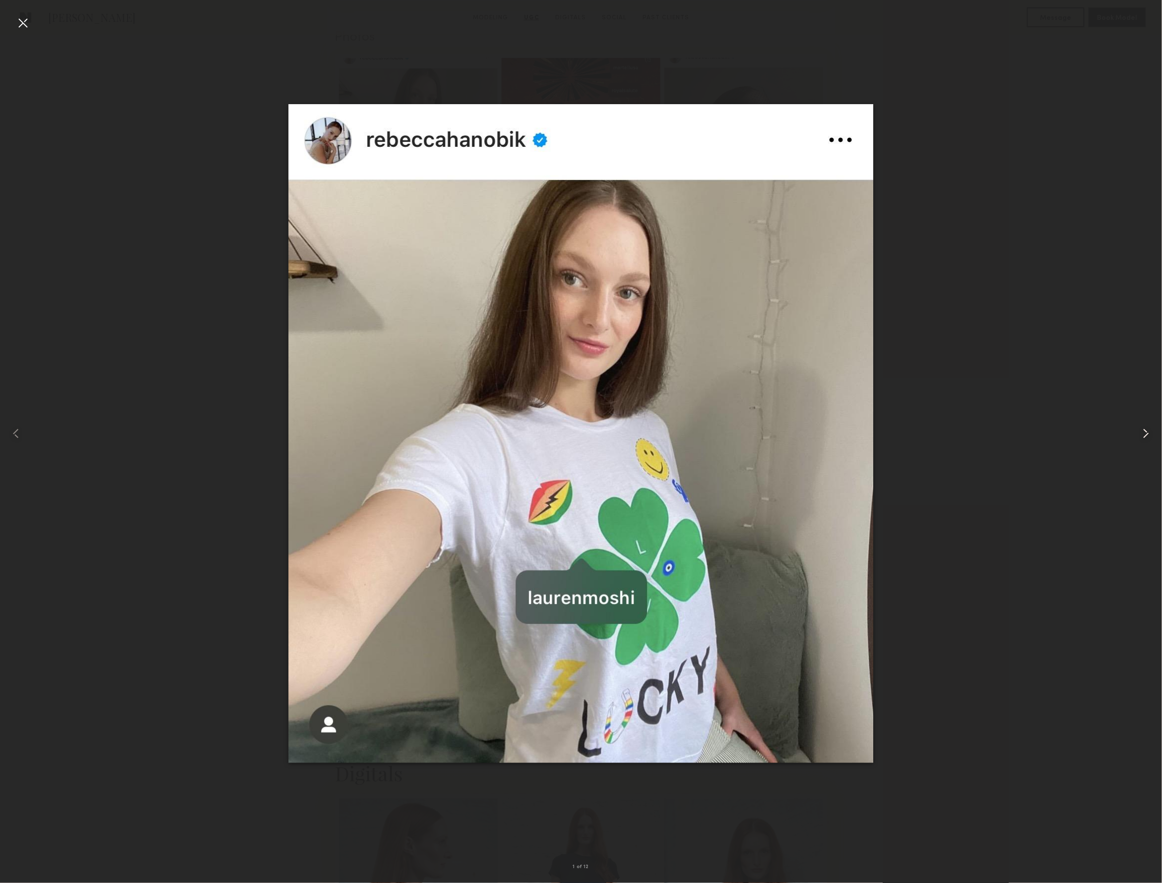
click at [1143, 436] on common-icon at bounding box center [1146, 434] width 16 height 16
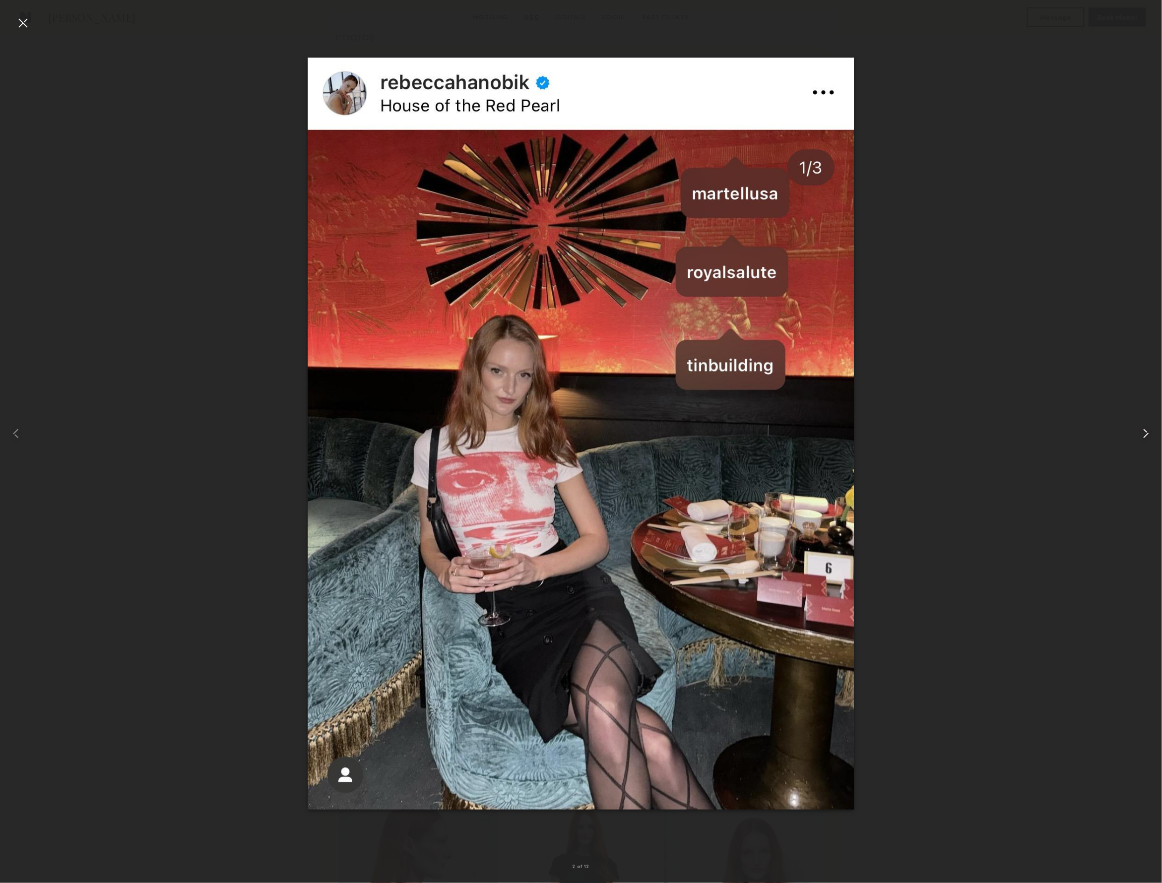
click at [1143, 436] on common-icon at bounding box center [1146, 434] width 16 height 16
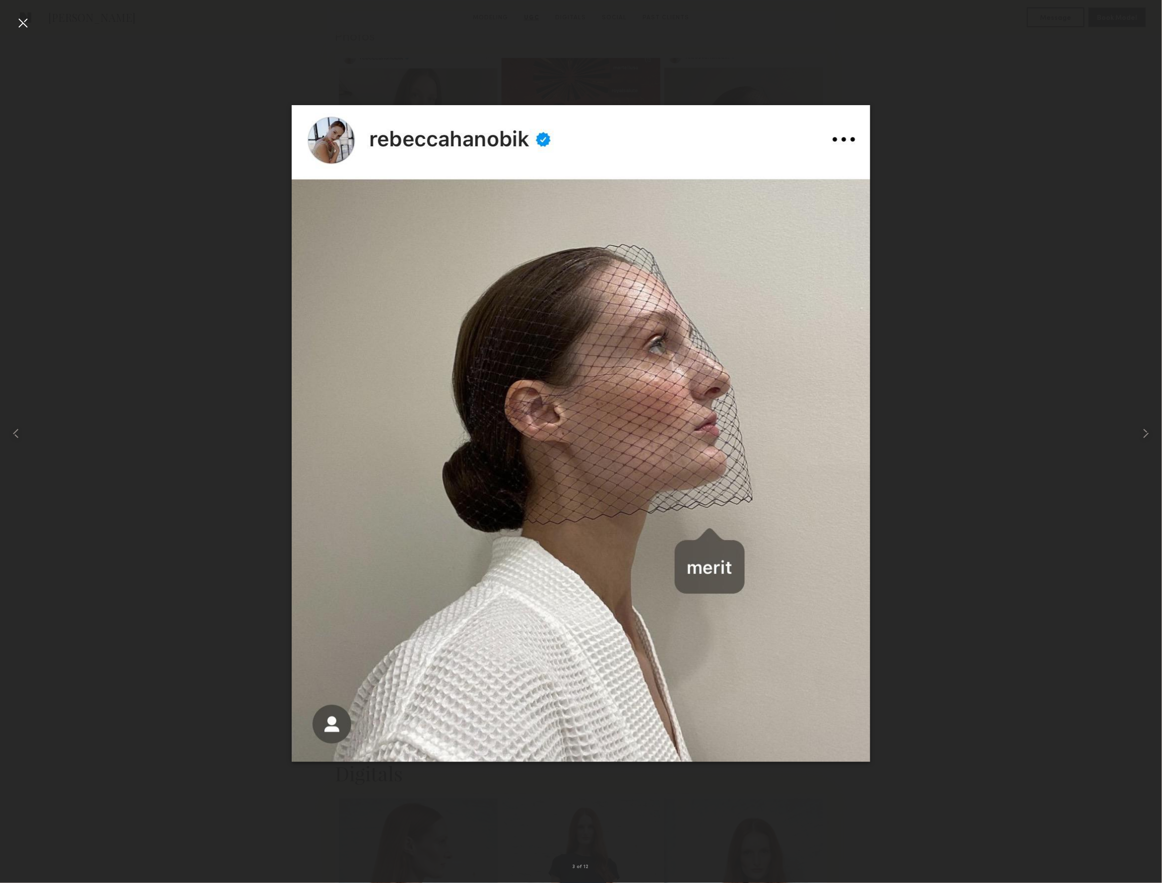
click at [26, 28] on div at bounding box center [23, 23] width 16 height 16
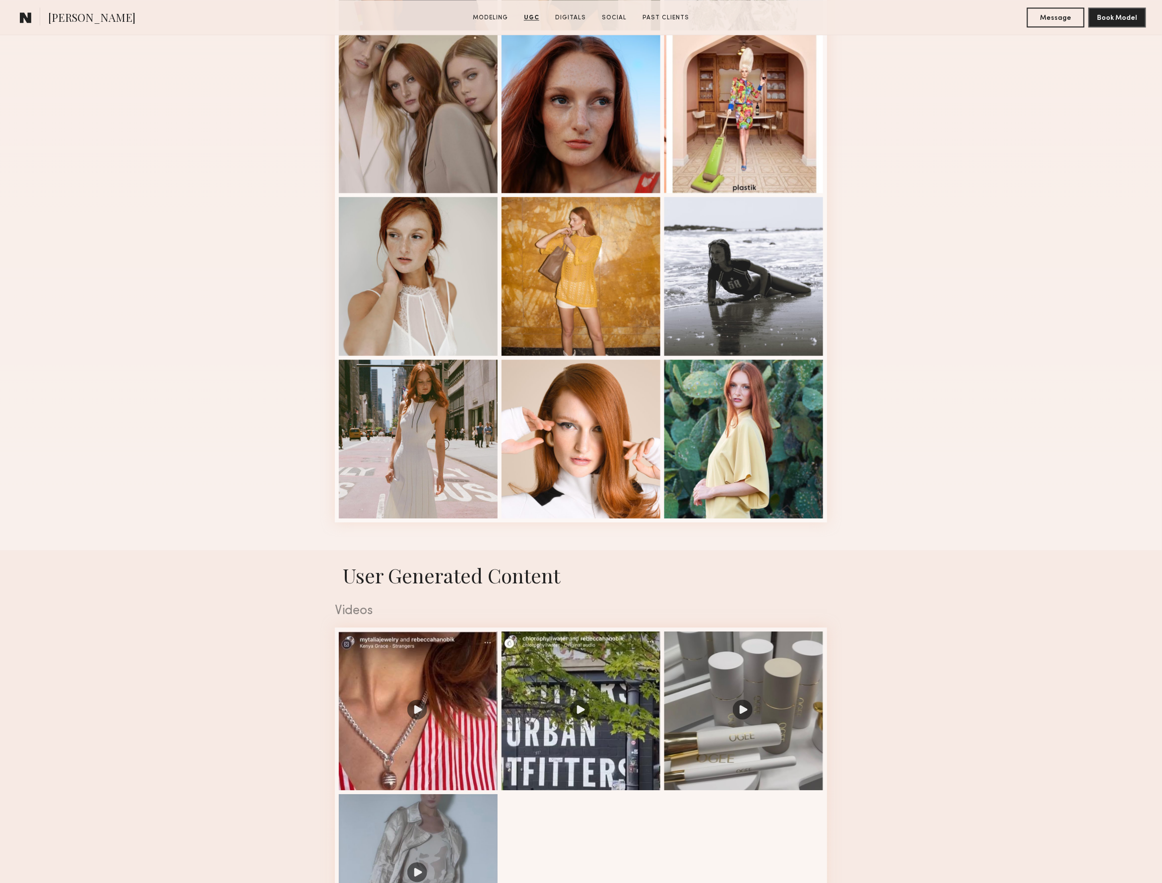
scroll to position [1072, 0]
click at [590, 423] on div at bounding box center [581, 438] width 159 height 159
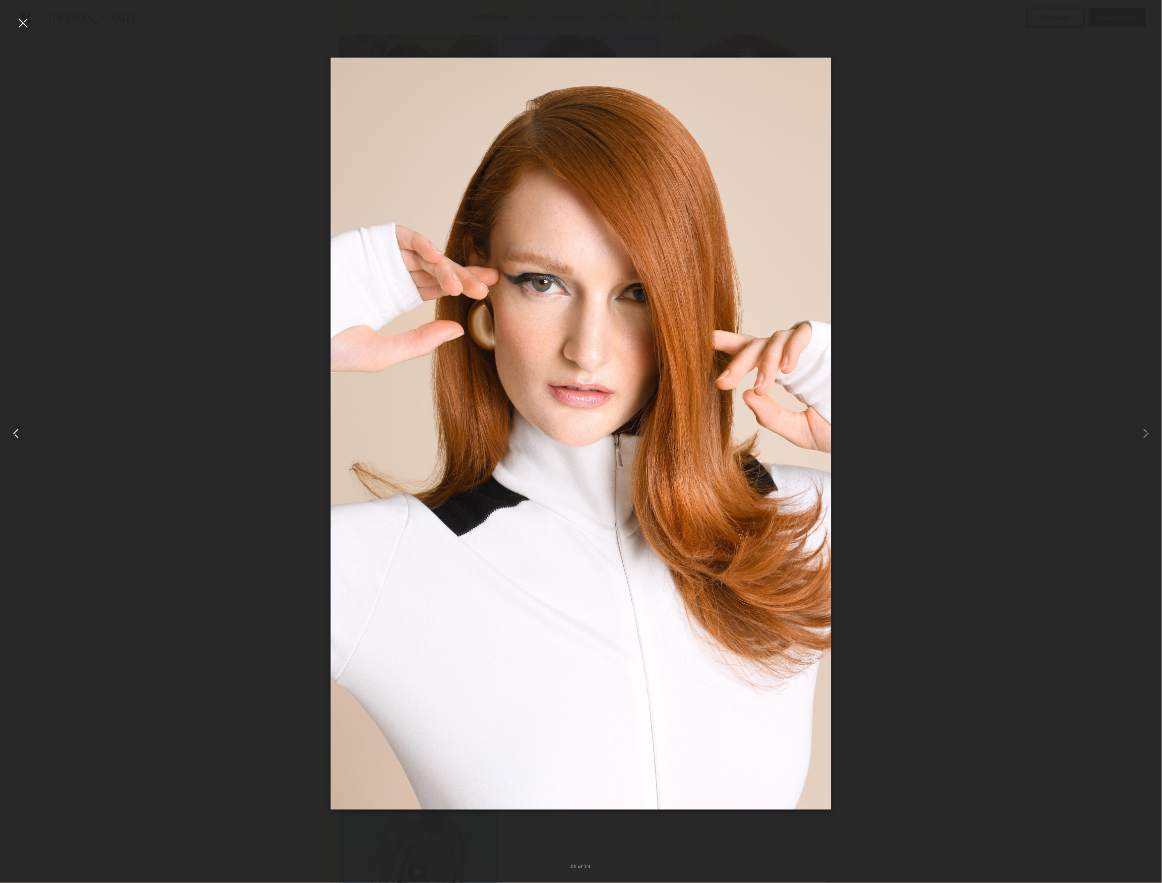
click at [18, 434] on common-icon at bounding box center [16, 434] width 16 height 16
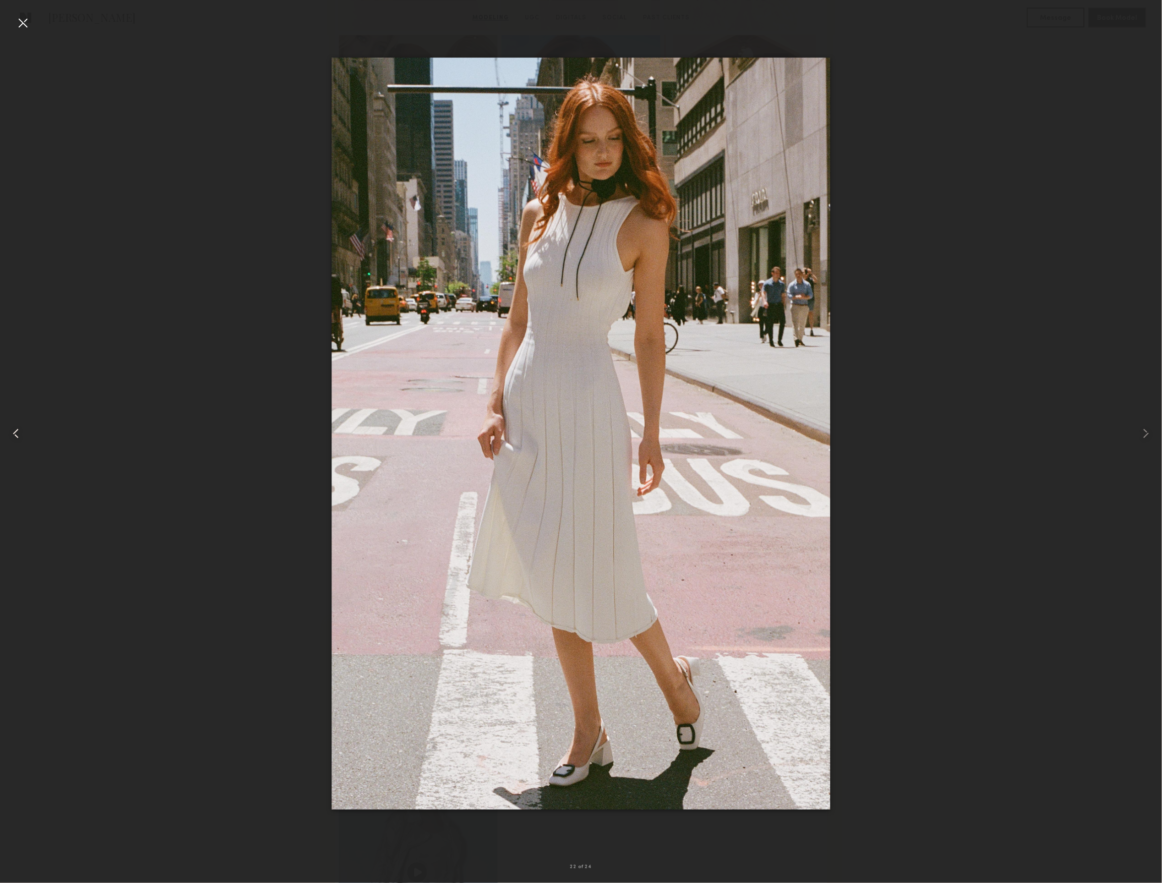
click at [18, 434] on common-icon at bounding box center [16, 434] width 16 height 16
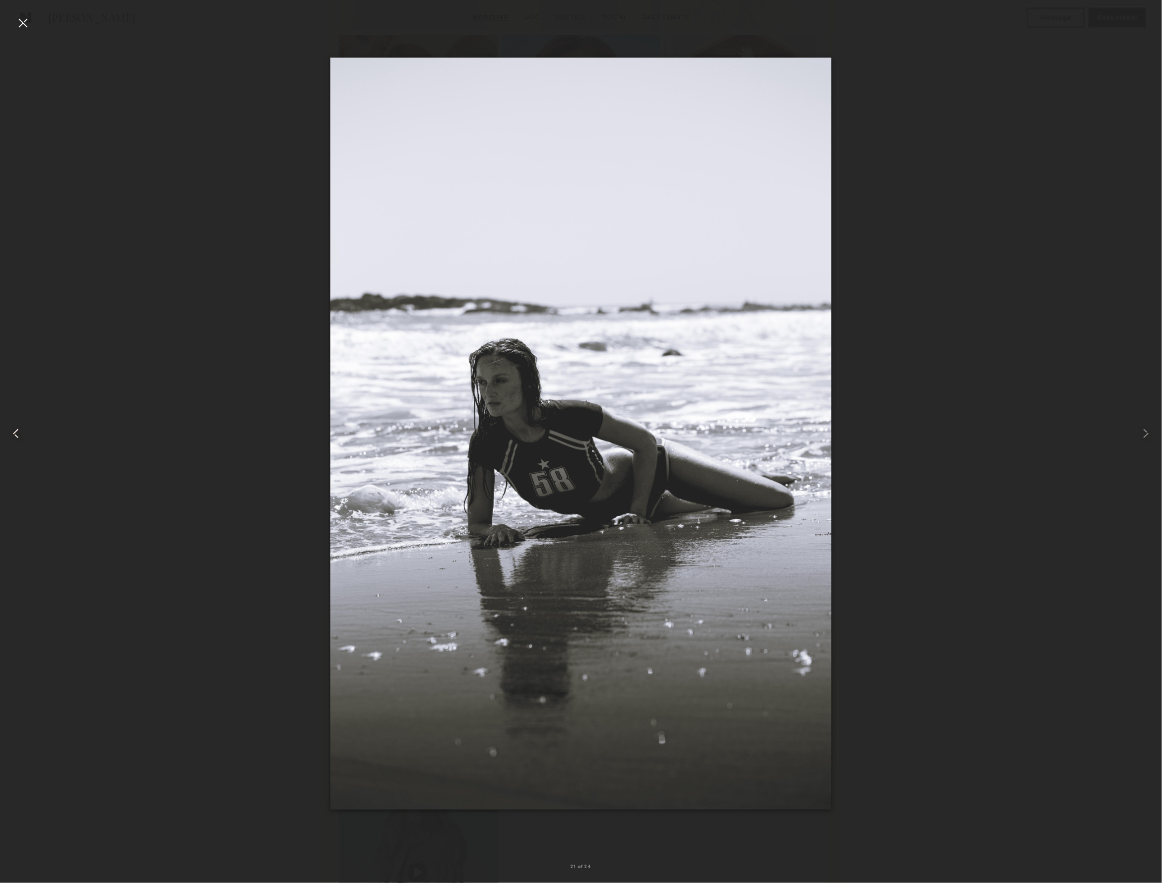
click at [18, 434] on common-icon at bounding box center [16, 434] width 16 height 16
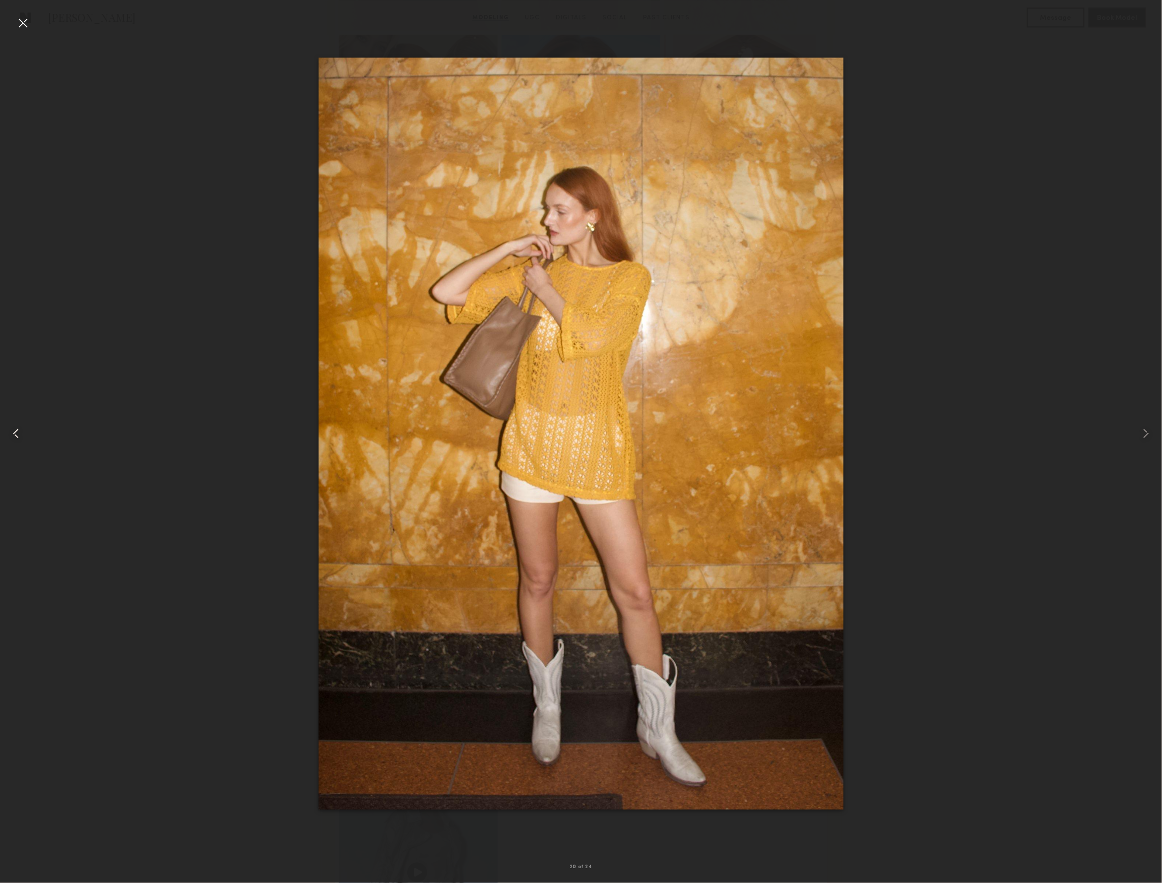
click at [18, 434] on common-icon at bounding box center [16, 434] width 16 height 16
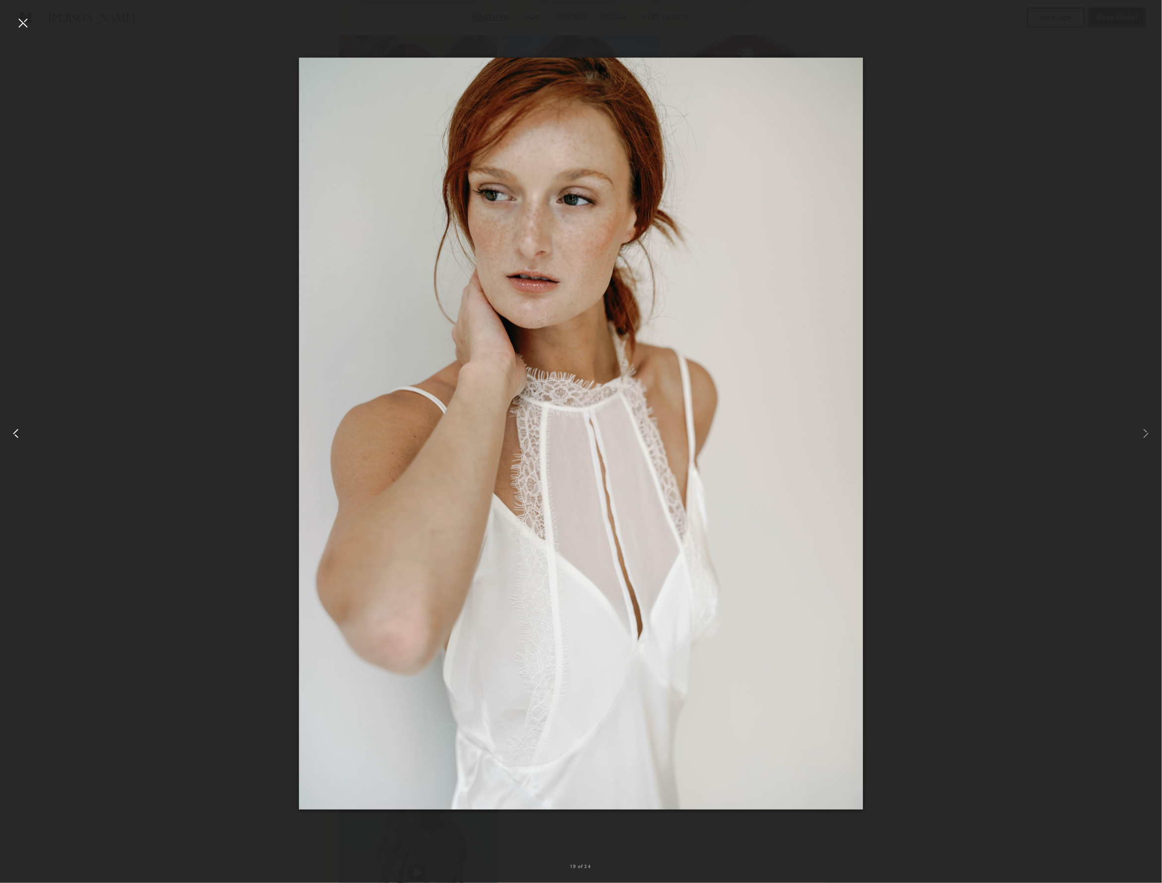
click at [18, 434] on common-icon at bounding box center [16, 434] width 16 height 16
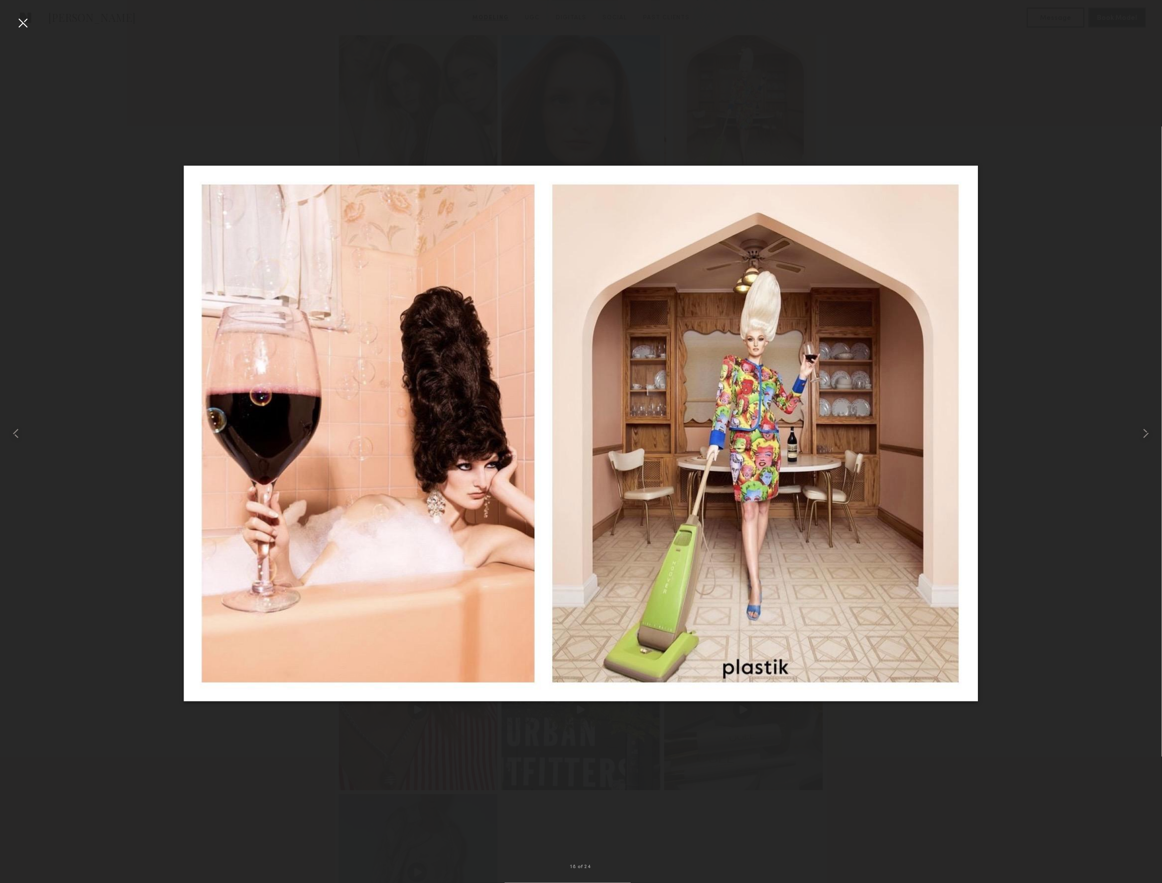
click at [26, 21] on div at bounding box center [23, 23] width 16 height 16
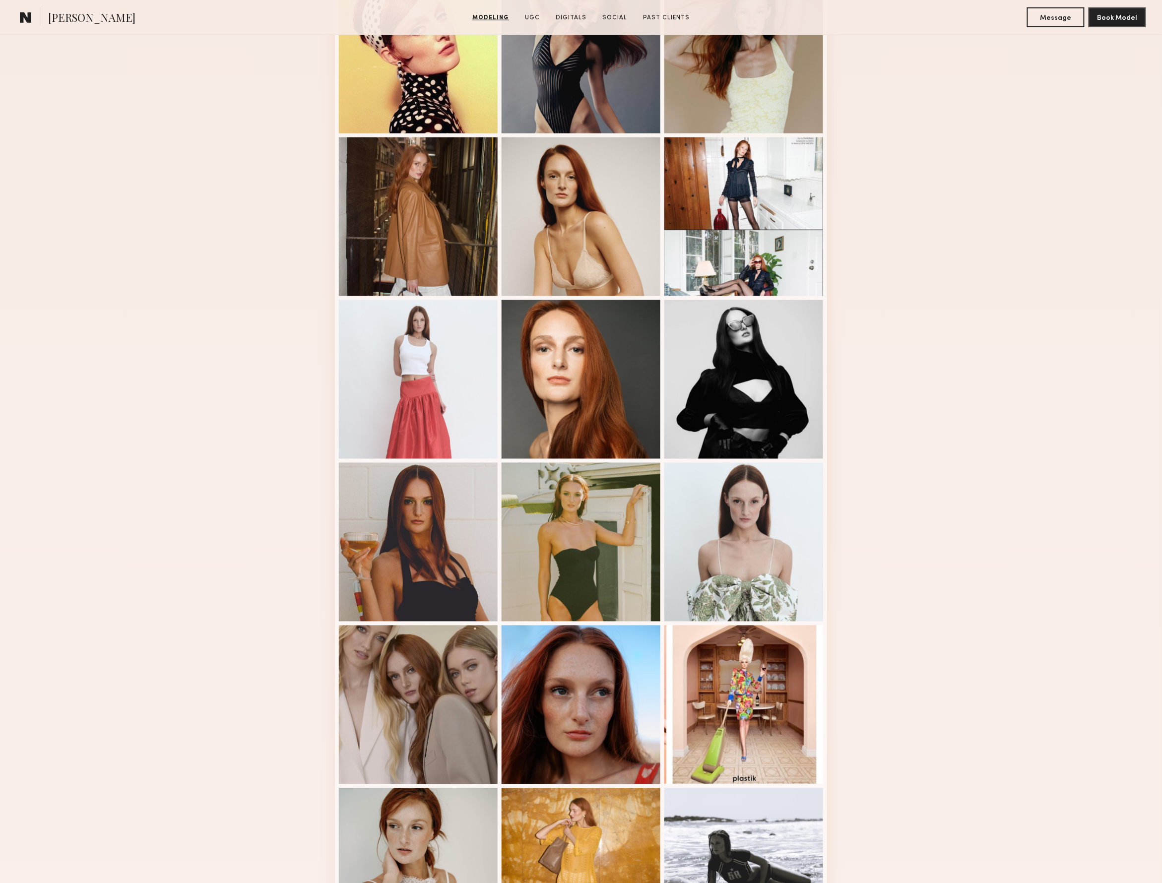
scroll to position [510, 0]
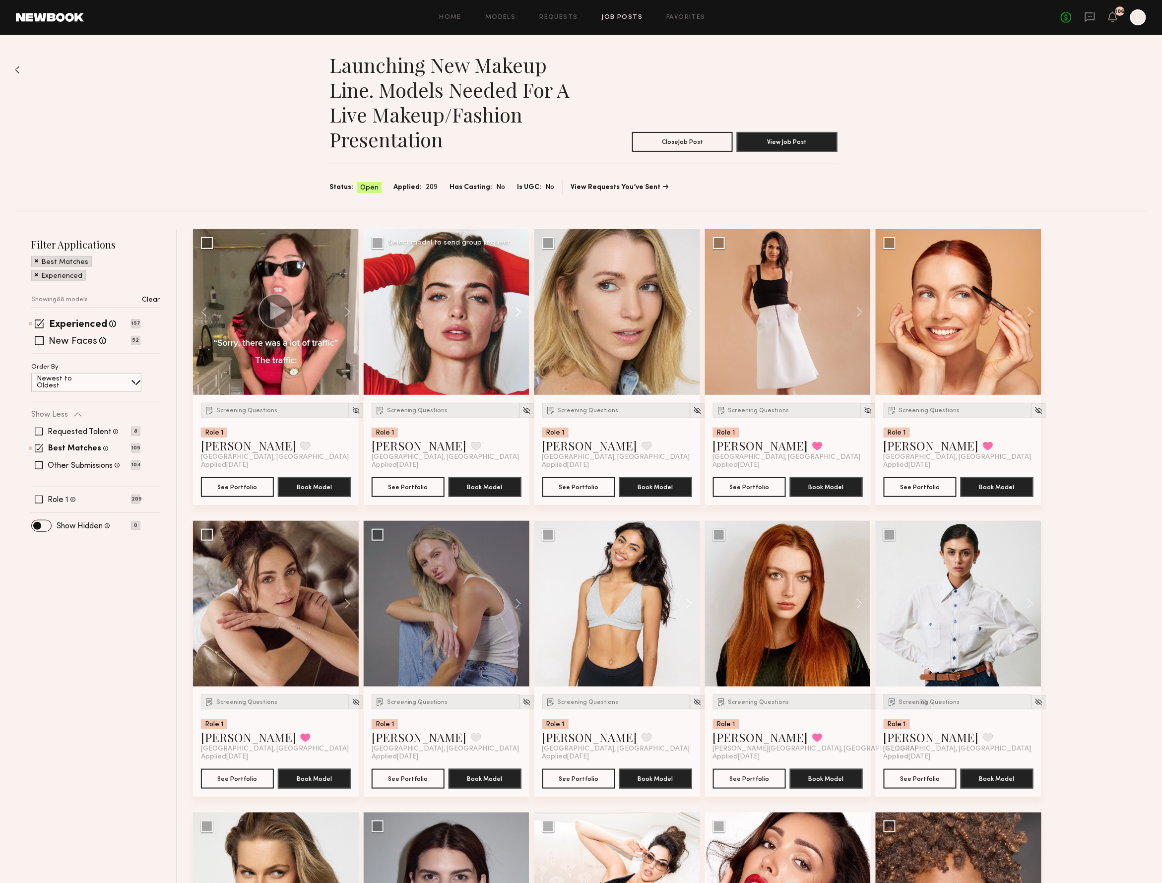
click at [512, 311] on button at bounding box center [514, 312] width 32 height 166
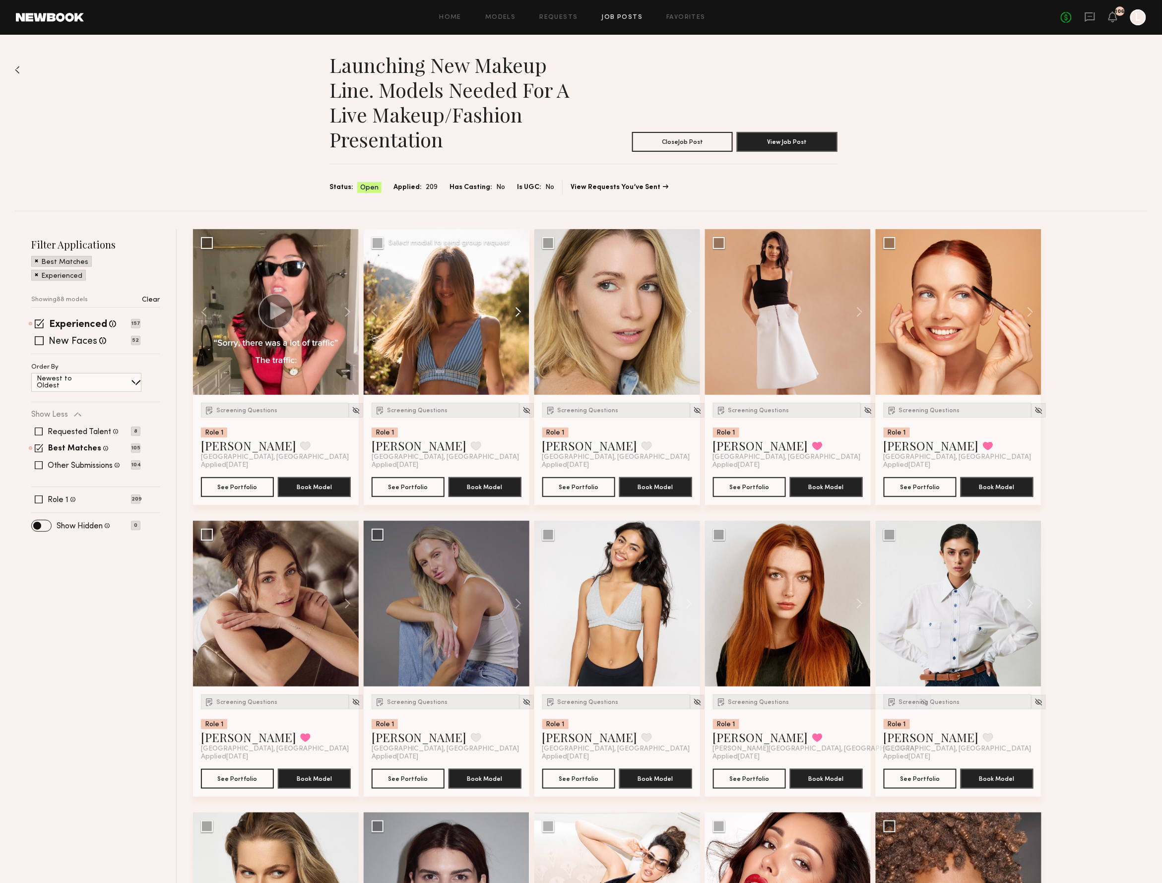
click at [512, 311] on button at bounding box center [514, 312] width 32 height 166
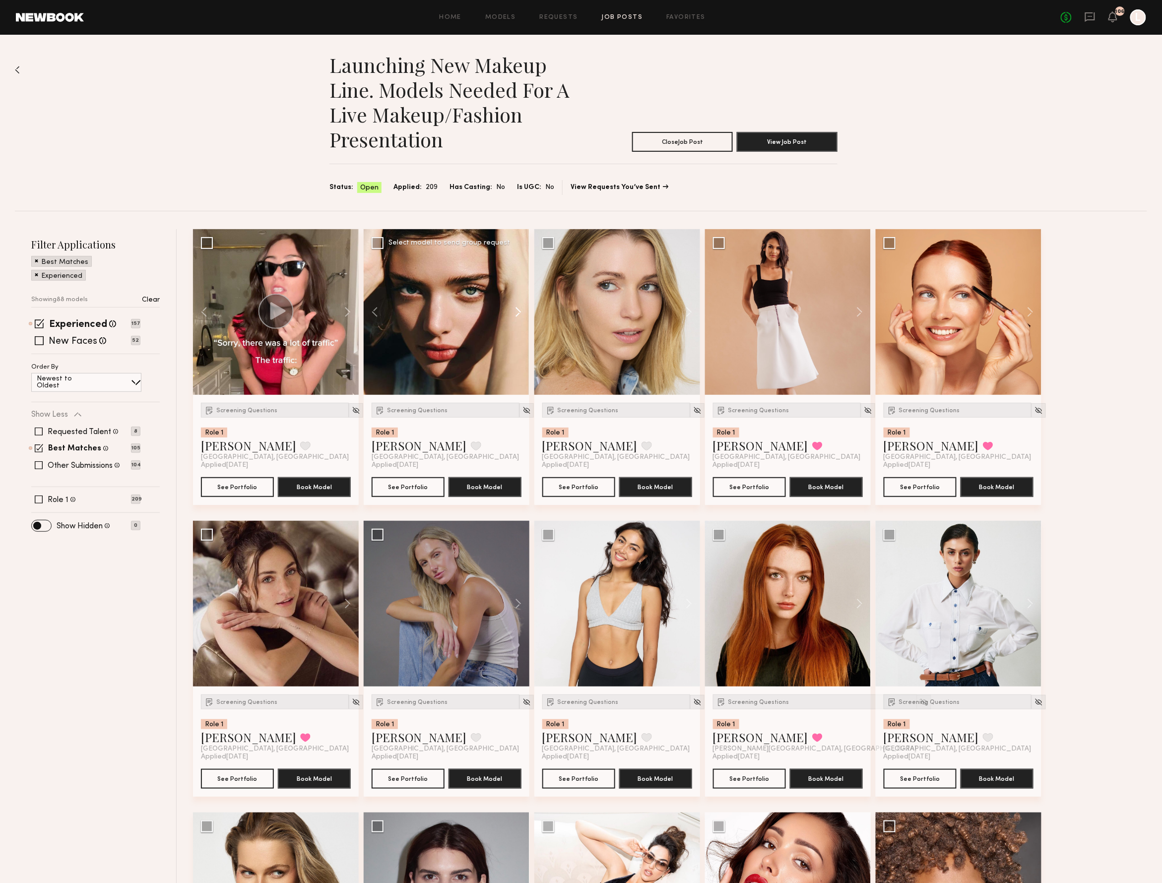
click at [512, 311] on button at bounding box center [514, 312] width 32 height 166
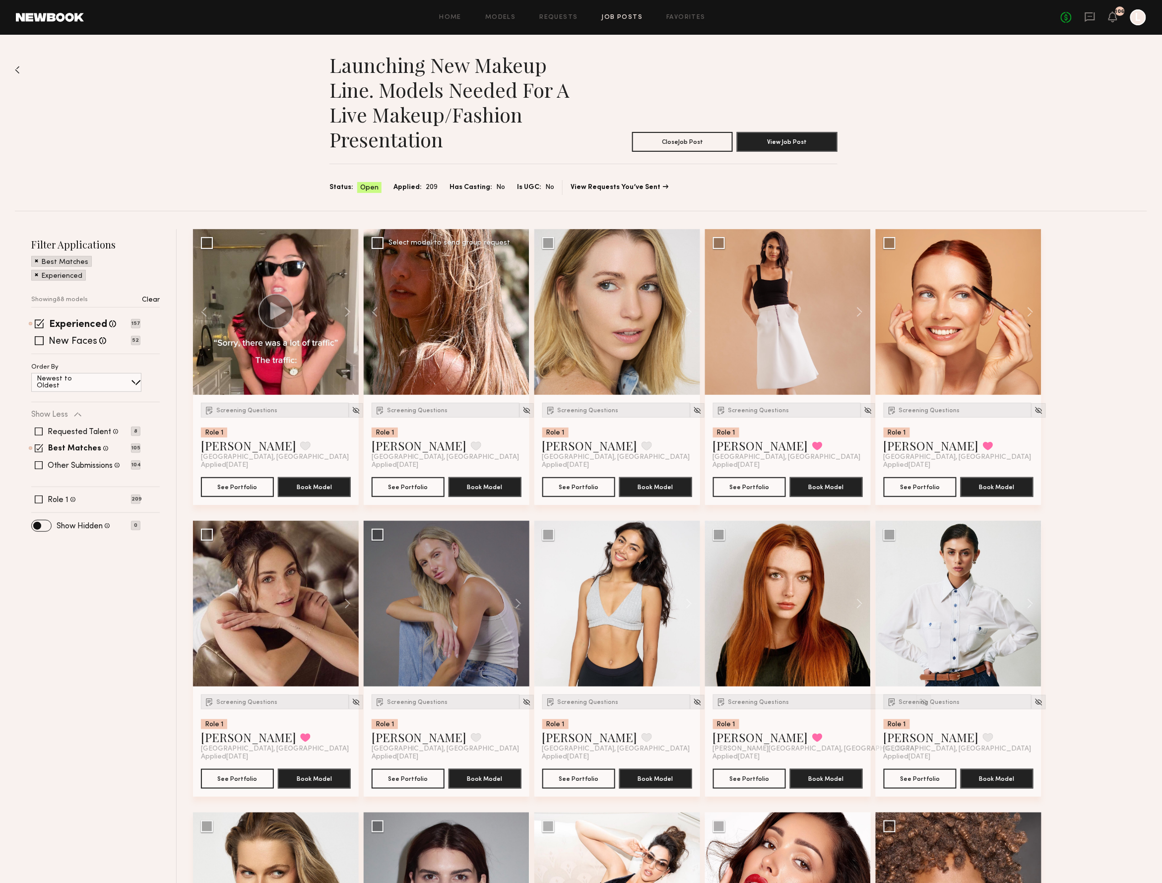
click at [512, 311] on div at bounding box center [447, 312] width 166 height 166
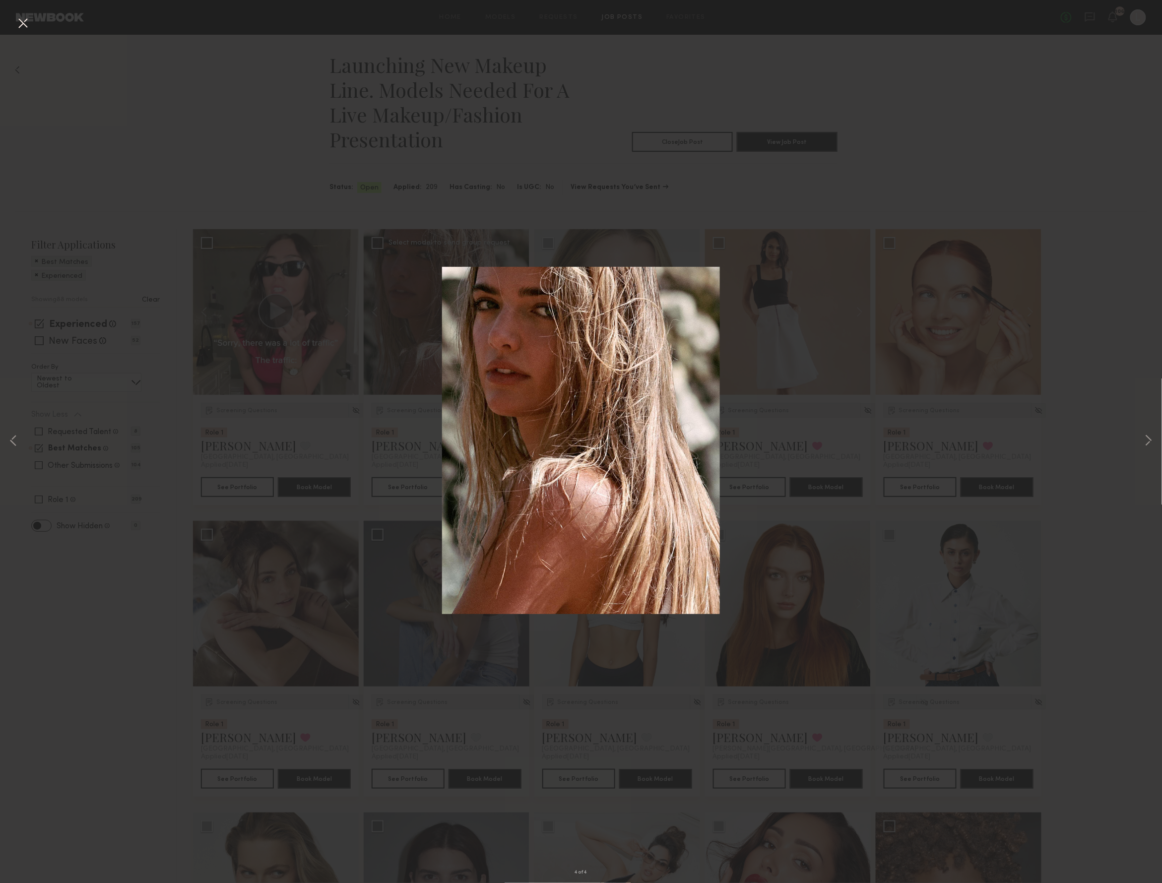
click at [555, 235] on div "4 of 4" at bounding box center [581, 441] width 1162 height 883
click at [20, 25] on button at bounding box center [23, 24] width 16 height 18
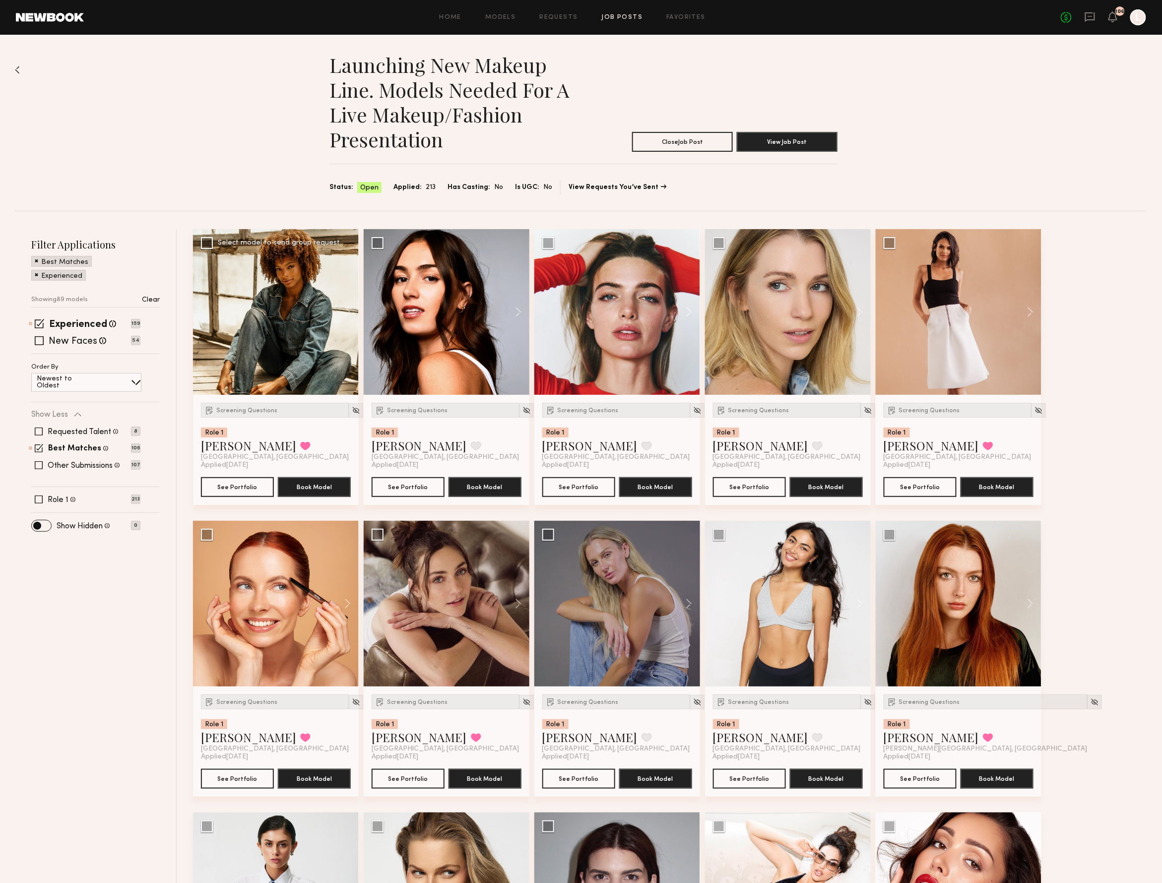
click at [301, 322] on div at bounding box center [276, 312] width 166 height 166
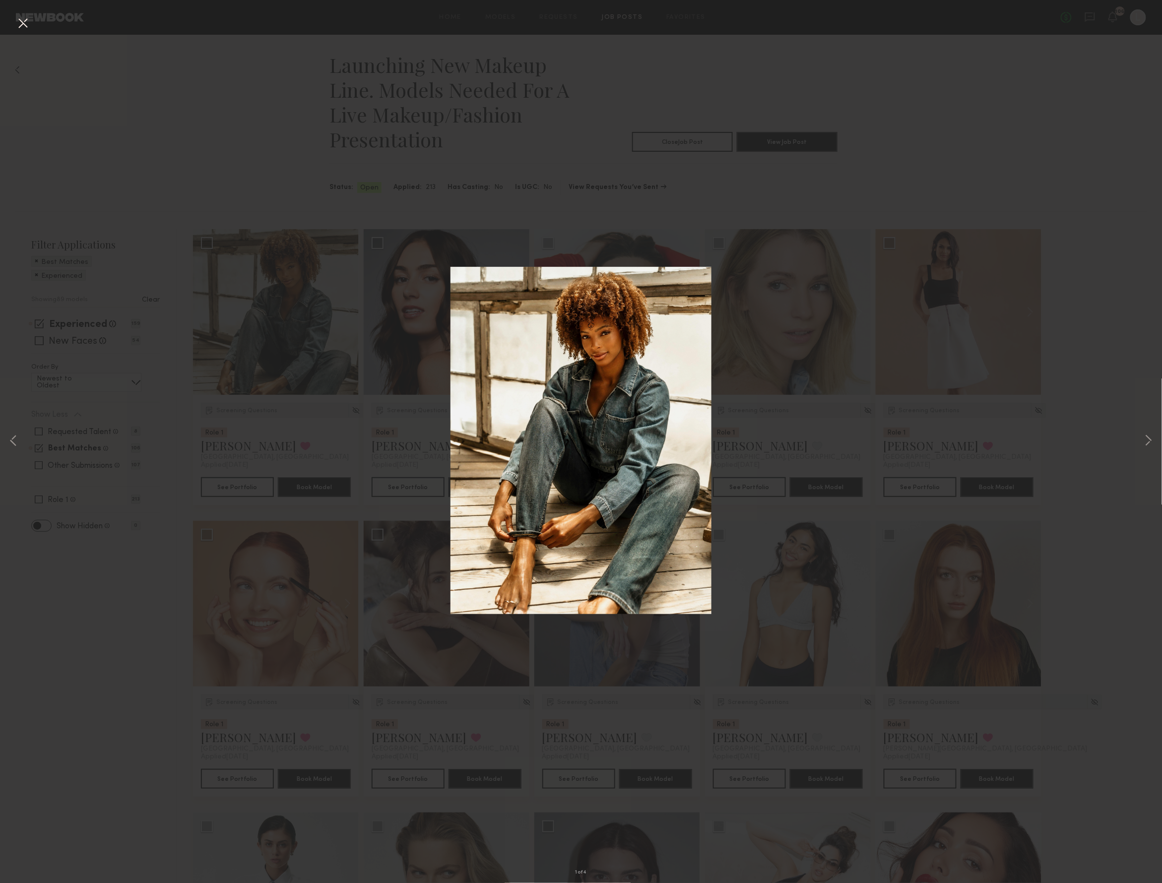
click at [24, 24] on button at bounding box center [23, 24] width 16 height 18
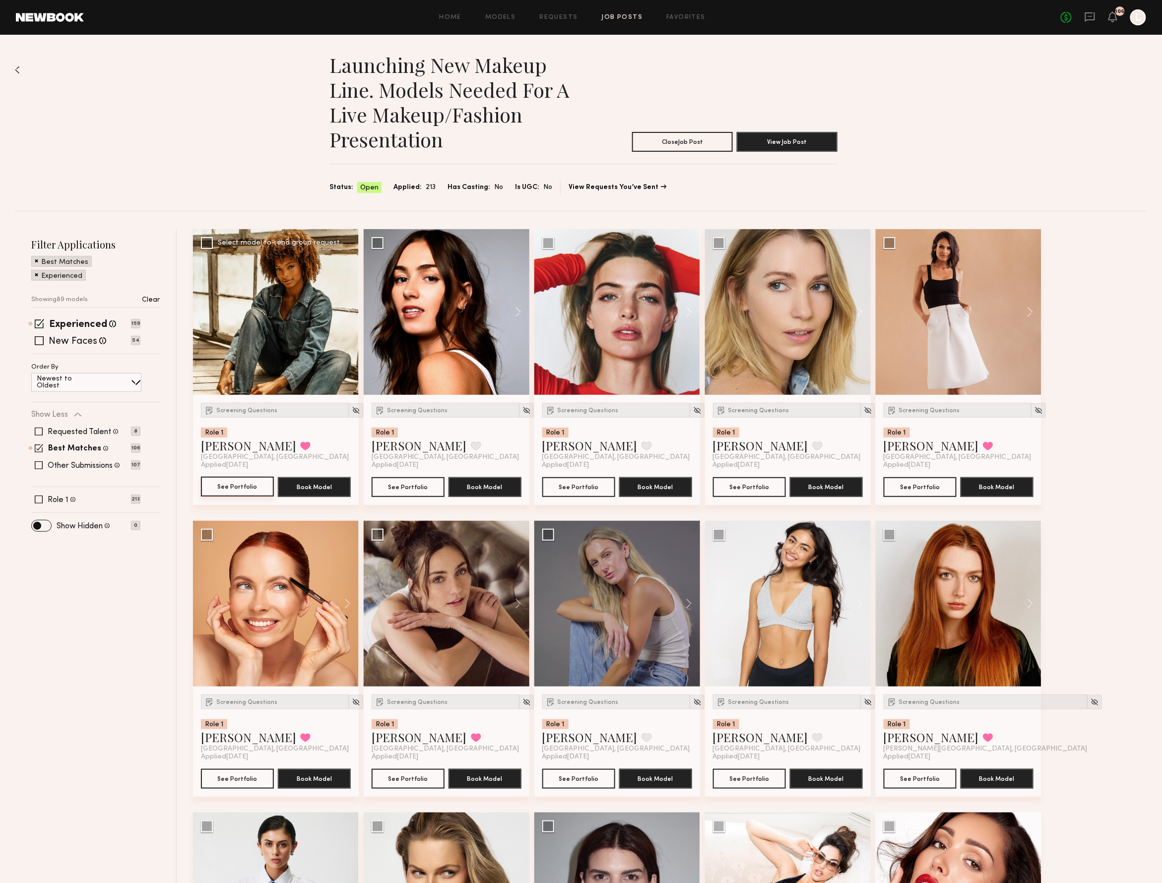
click at [237, 485] on button "See Portfolio" at bounding box center [237, 487] width 73 height 20
click at [233, 445] on link "[PERSON_NAME]" at bounding box center [248, 446] width 95 height 16
click at [294, 351] on div at bounding box center [276, 312] width 166 height 166
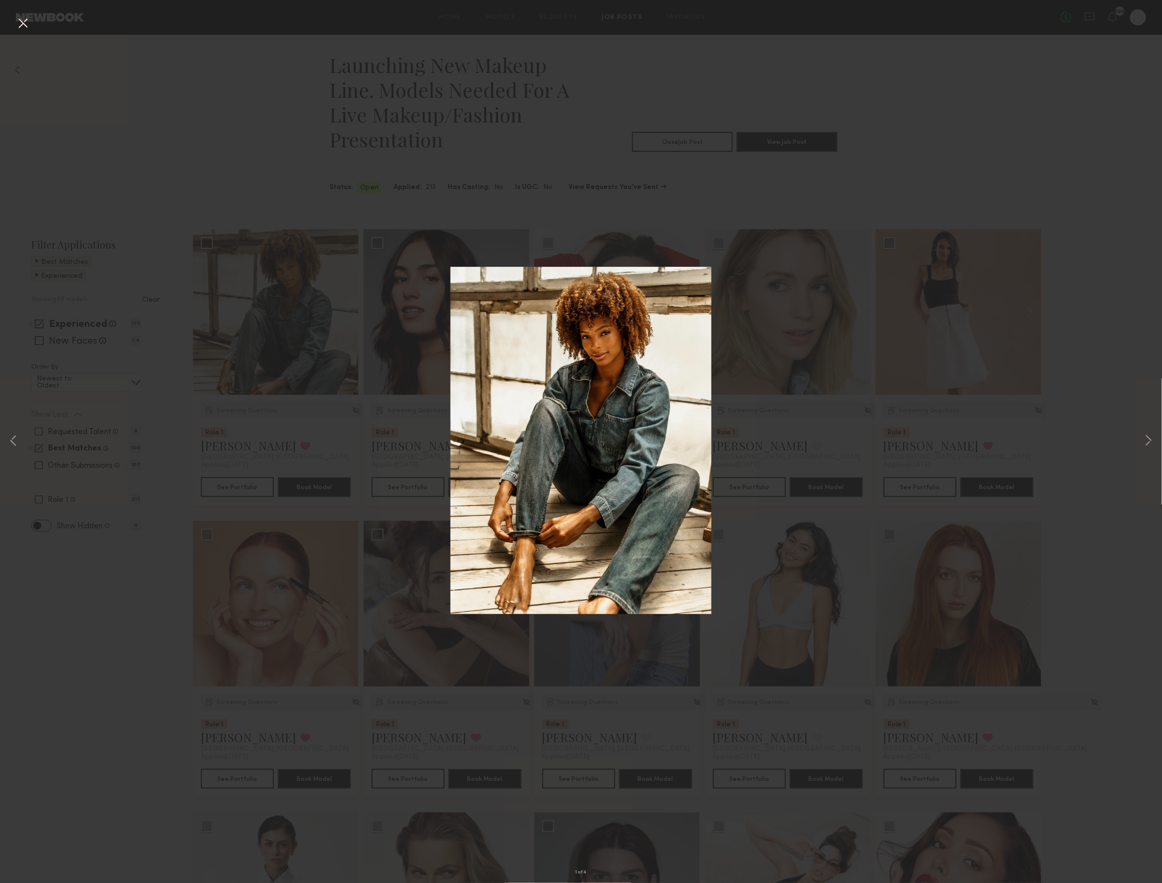
click at [304, 234] on div "1 of 4" at bounding box center [581, 441] width 1162 height 883
click at [21, 22] on button at bounding box center [23, 24] width 16 height 18
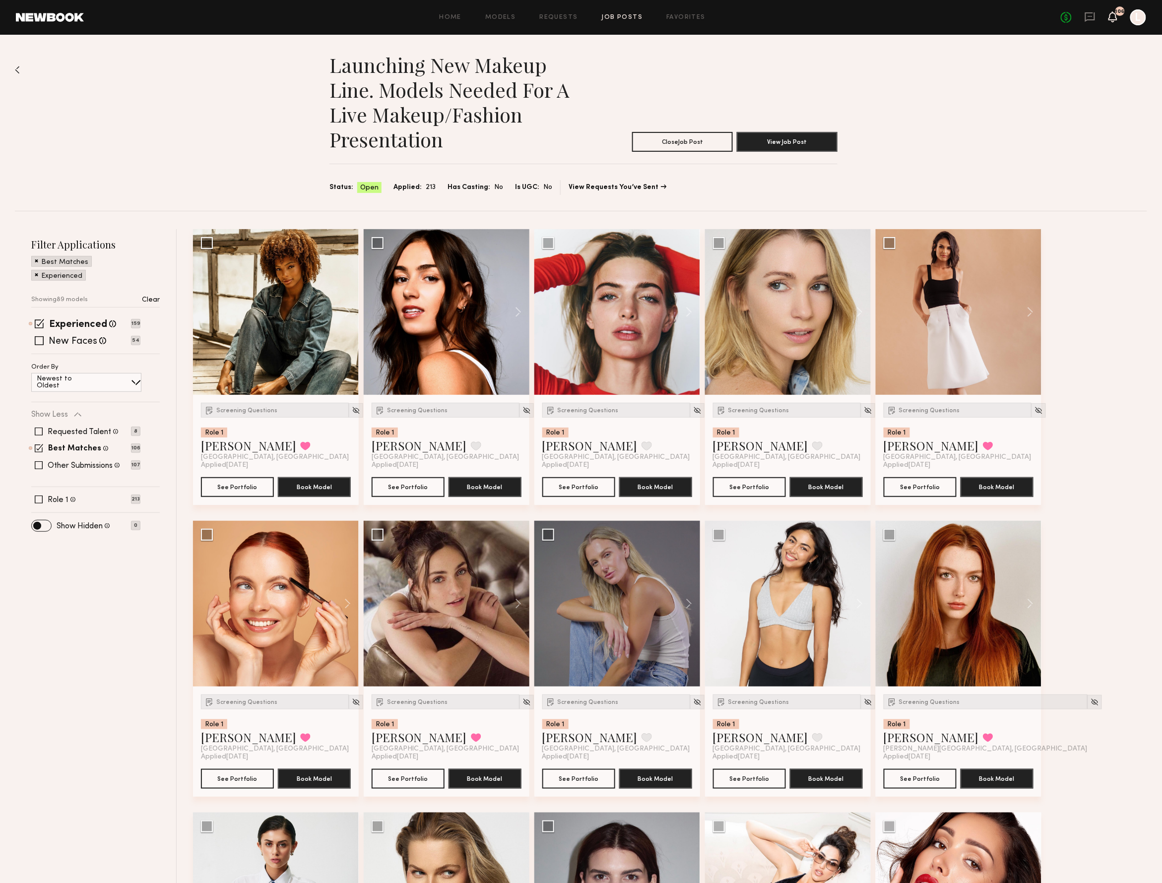
click at [1112, 17] on icon at bounding box center [1113, 16] width 8 height 7
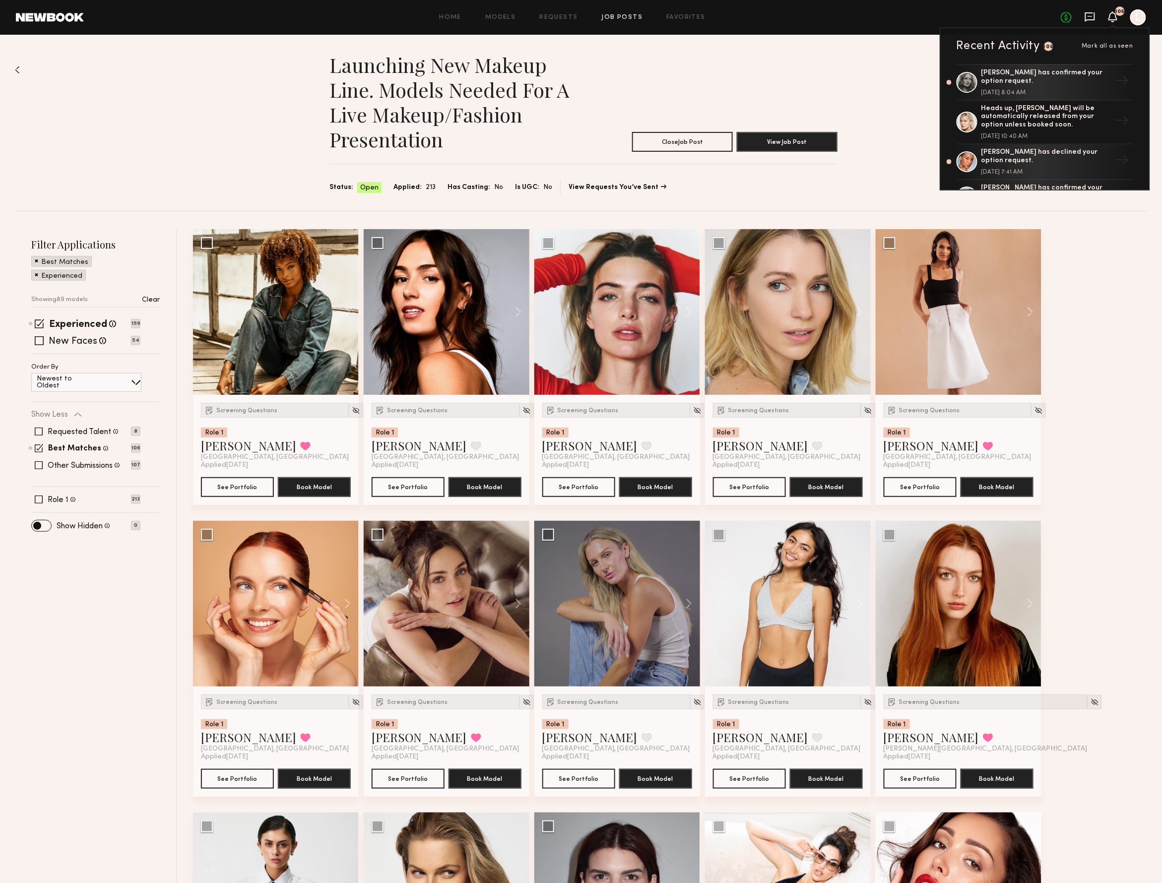
click at [1084, 11] on icon at bounding box center [1089, 16] width 11 height 11
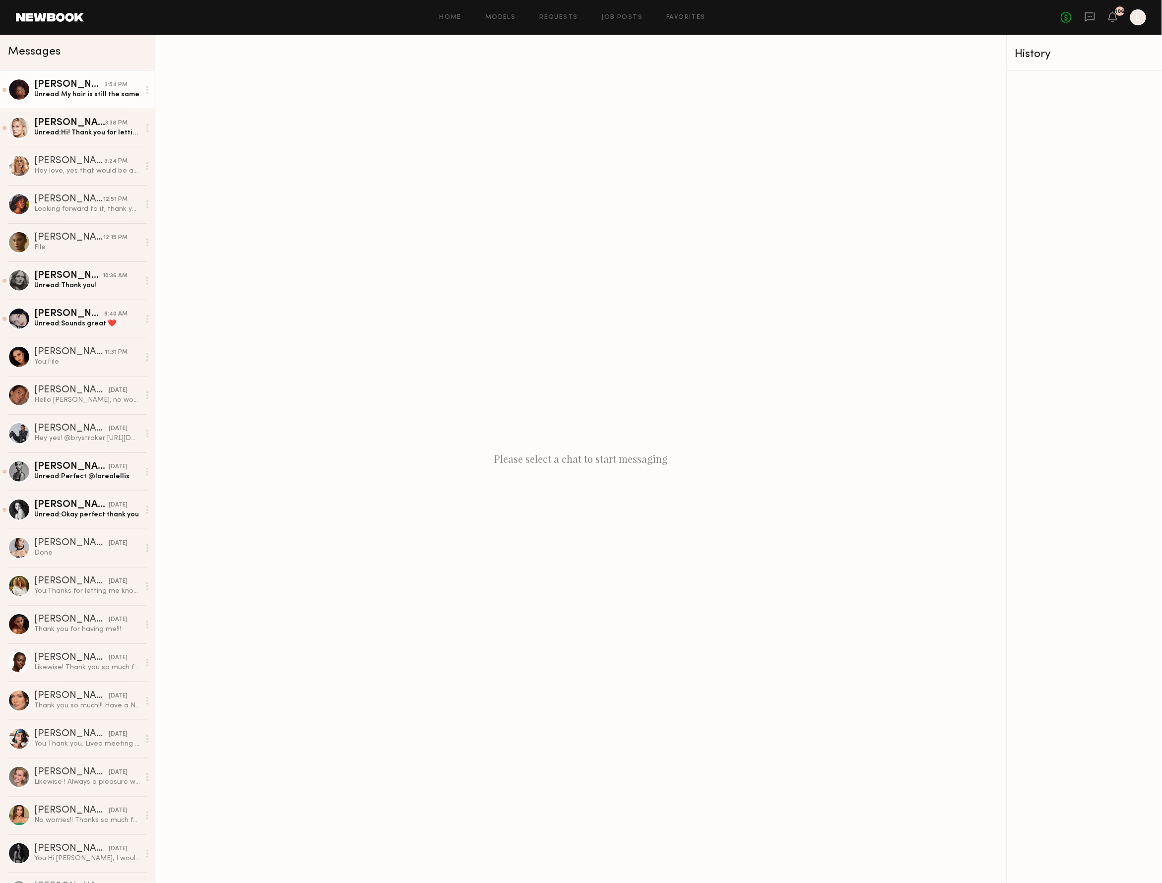
click at [118, 91] on div "Unread: My hair is still the same" at bounding box center [87, 94] width 106 height 9
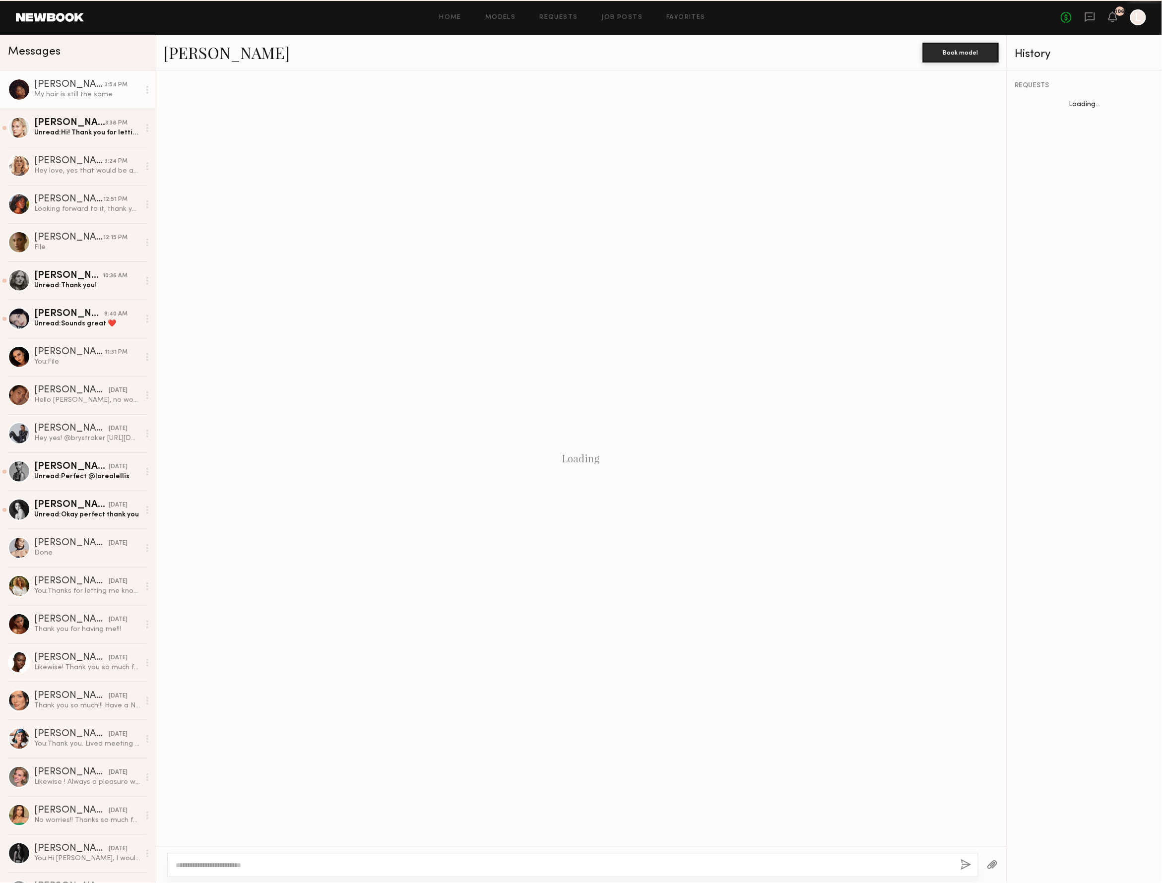
scroll to position [61, 0]
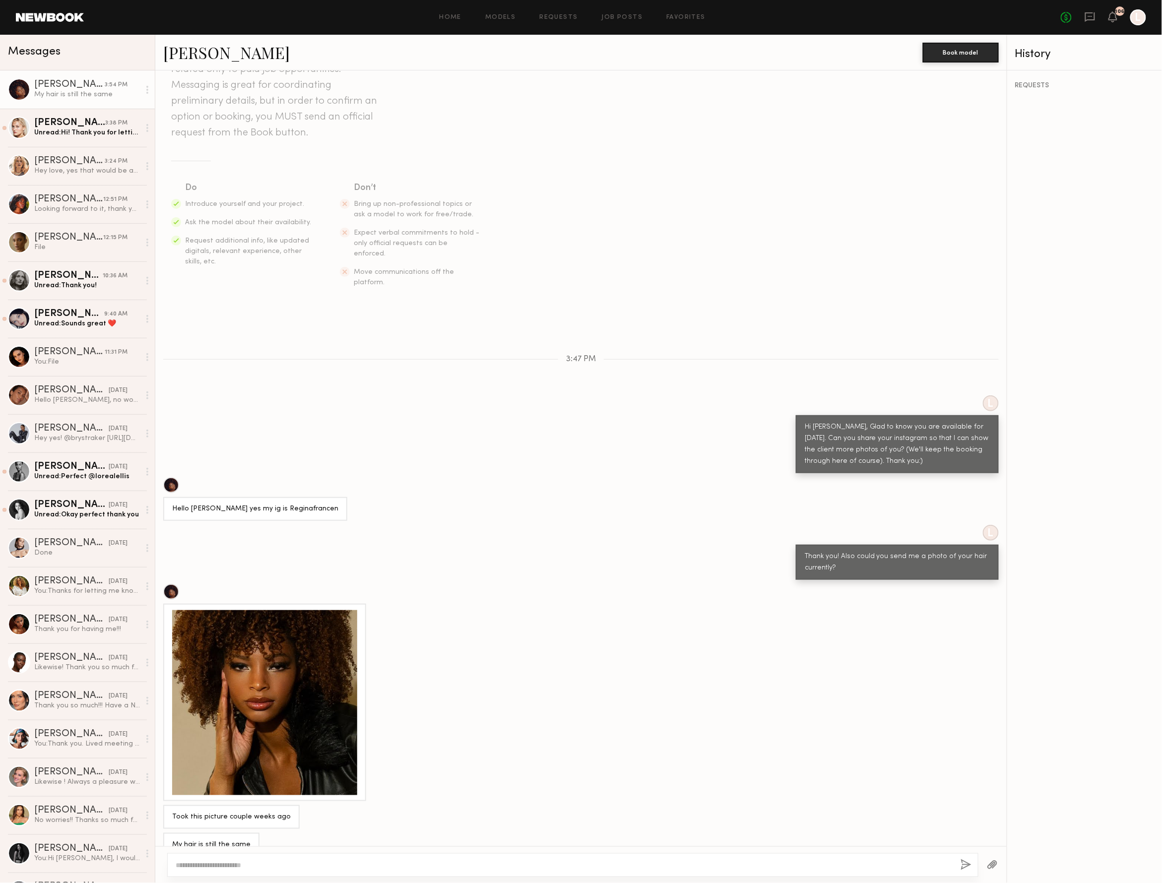
click at [233, 717] on div at bounding box center [264, 702] width 185 height 185
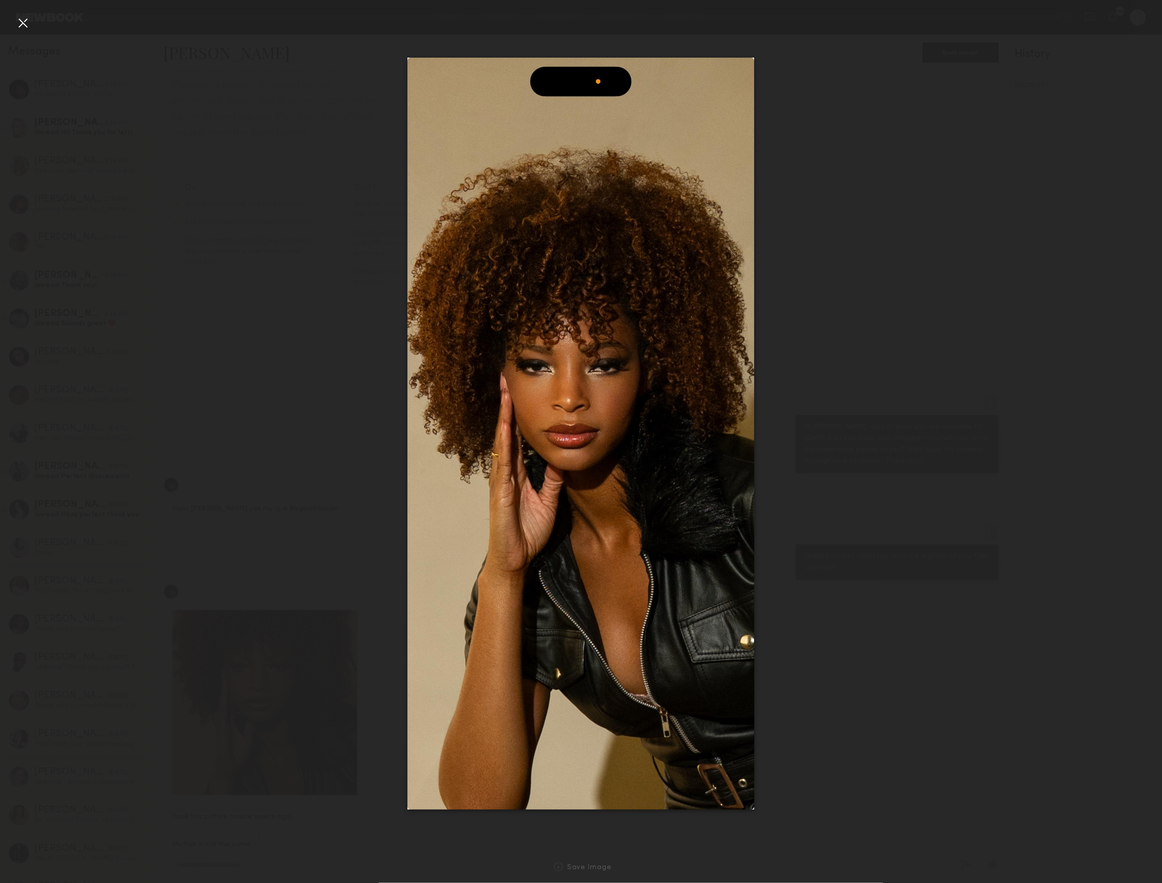
click at [317, 479] on div at bounding box center [581, 433] width 1162 height 835
click at [24, 22] on div at bounding box center [23, 23] width 16 height 16
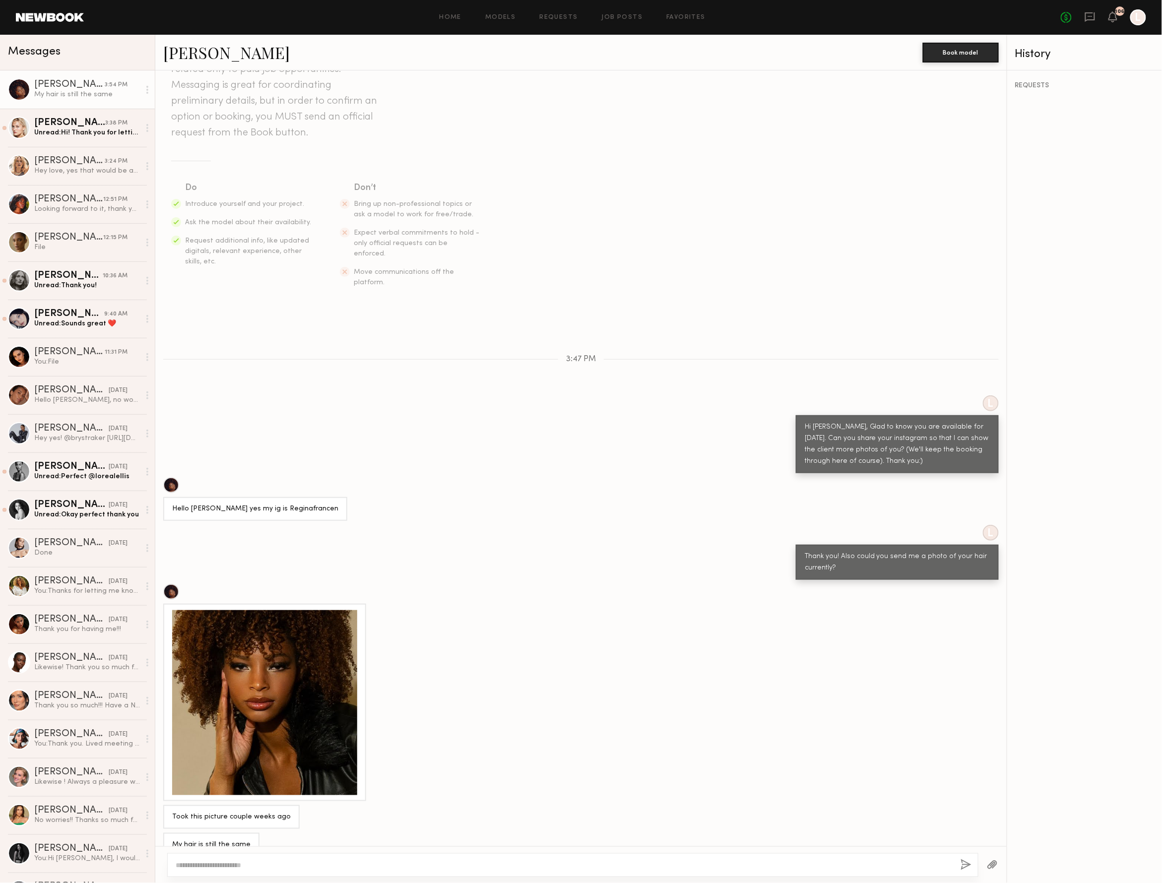
click at [204, 866] on textarea at bounding box center [564, 865] width 777 height 10
type textarea "*"
type textarea "**********"
click at [960, 860] on button "button" at bounding box center [965, 865] width 11 height 12
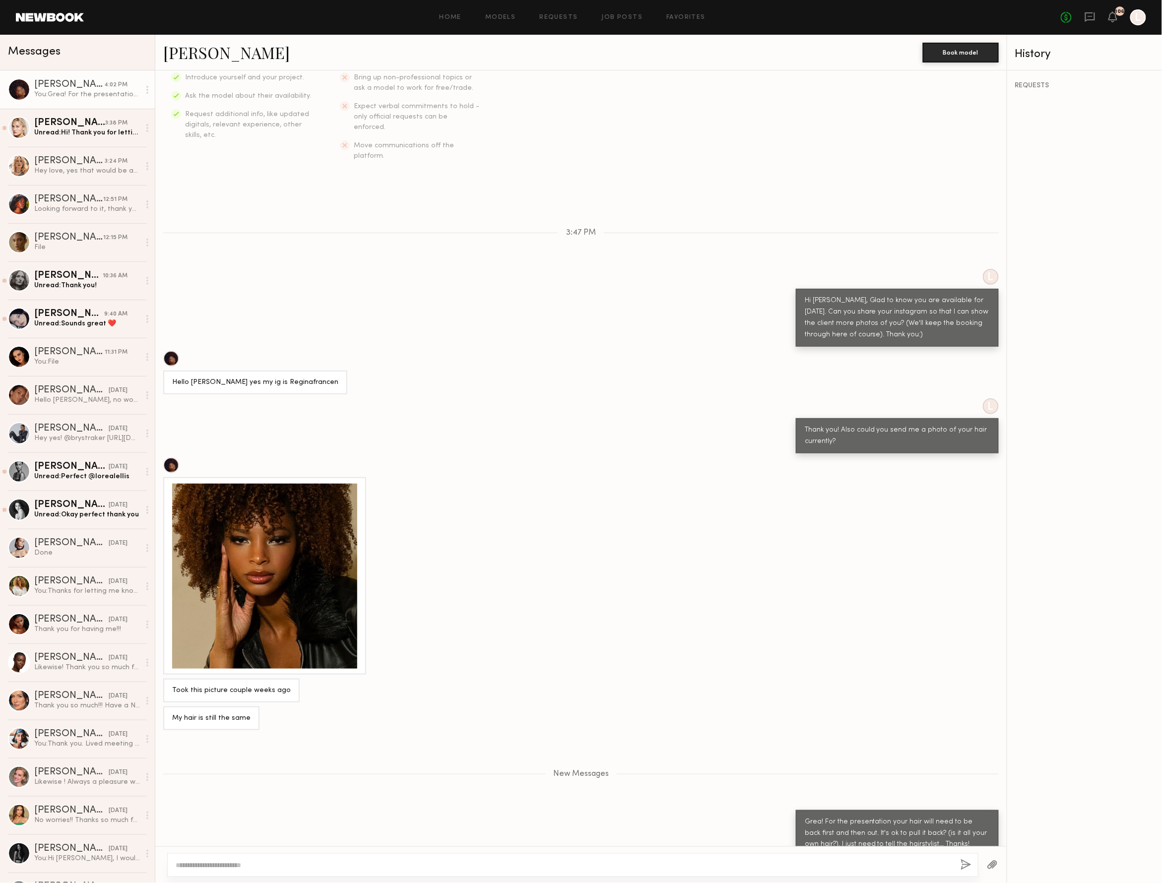
click at [264, 577] on div at bounding box center [264, 576] width 185 height 185
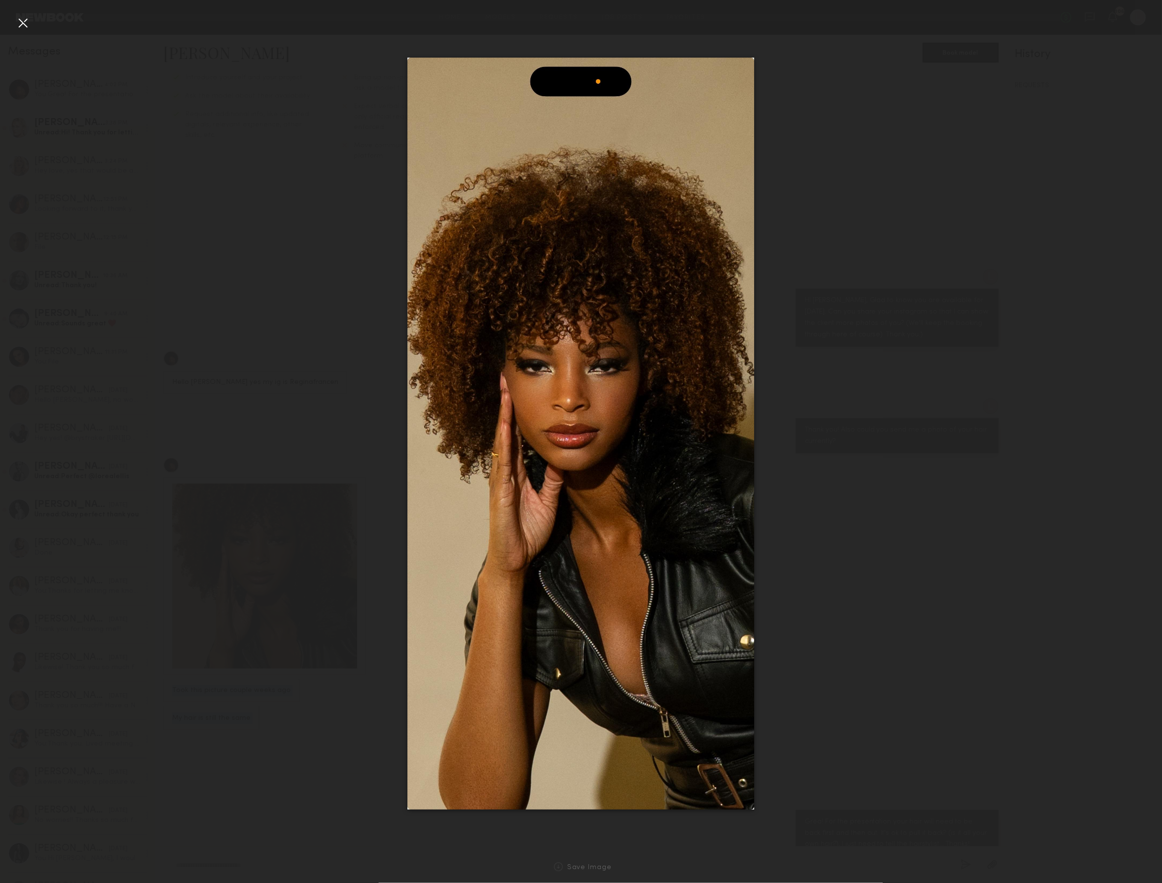
click at [264, 577] on div at bounding box center [264, 576] width 185 height 185
click at [30, 25] on div at bounding box center [23, 23] width 16 height 16
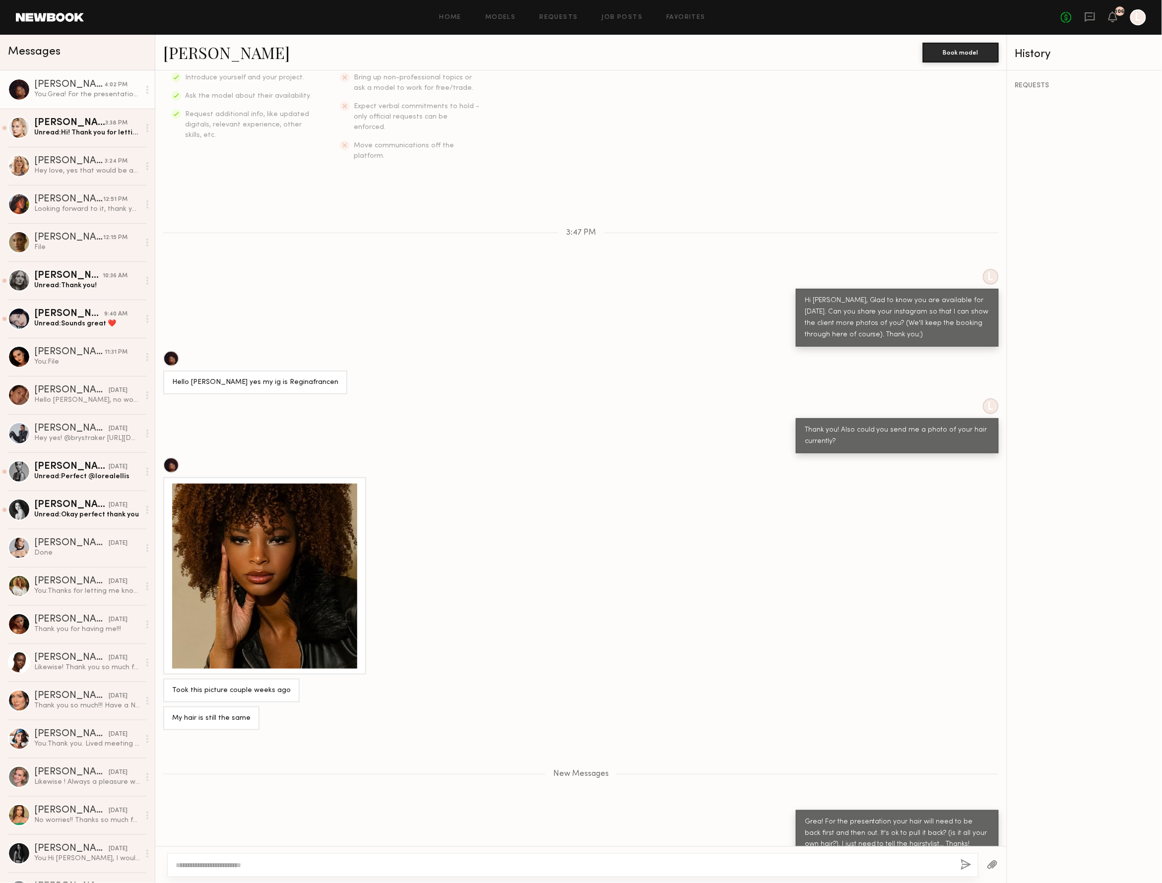
click at [207, 58] on link "[PERSON_NAME]" at bounding box center [226, 52] width 126 height 21
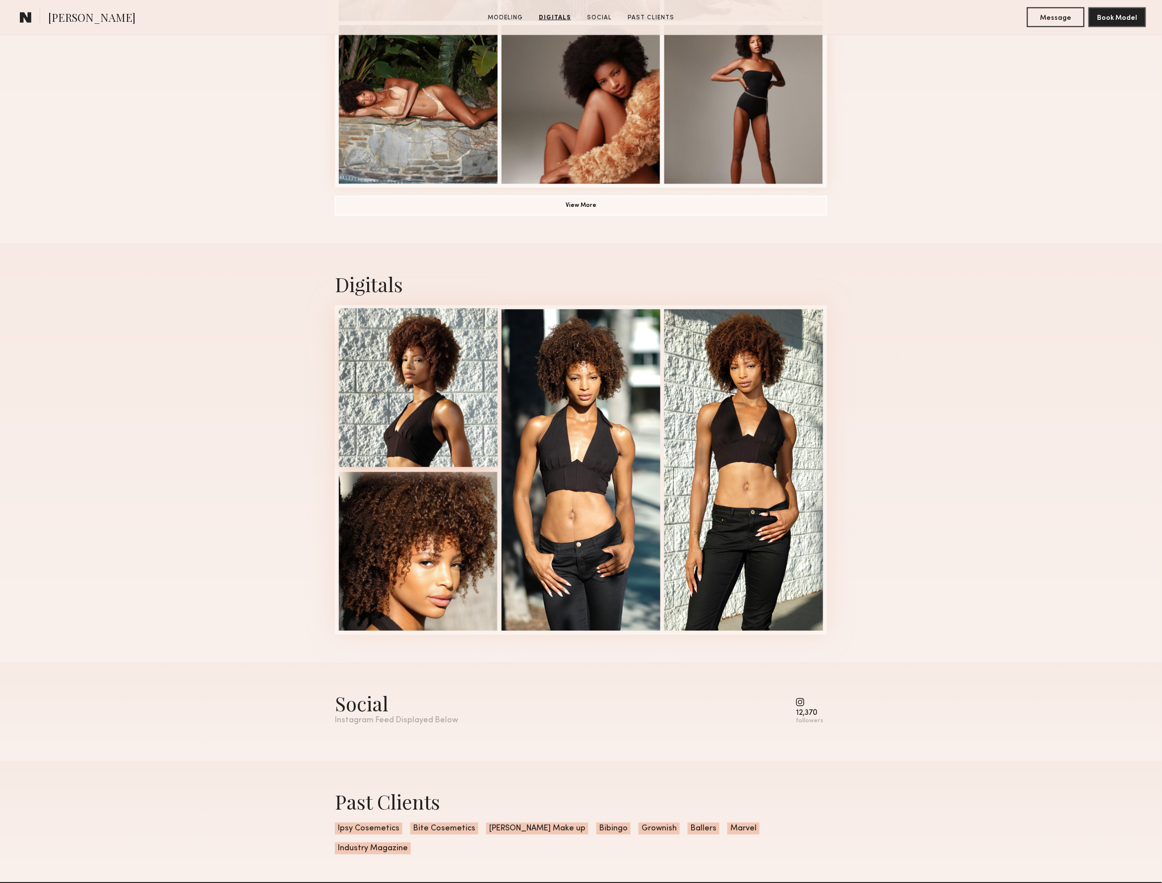
scroll to position [748, 0]
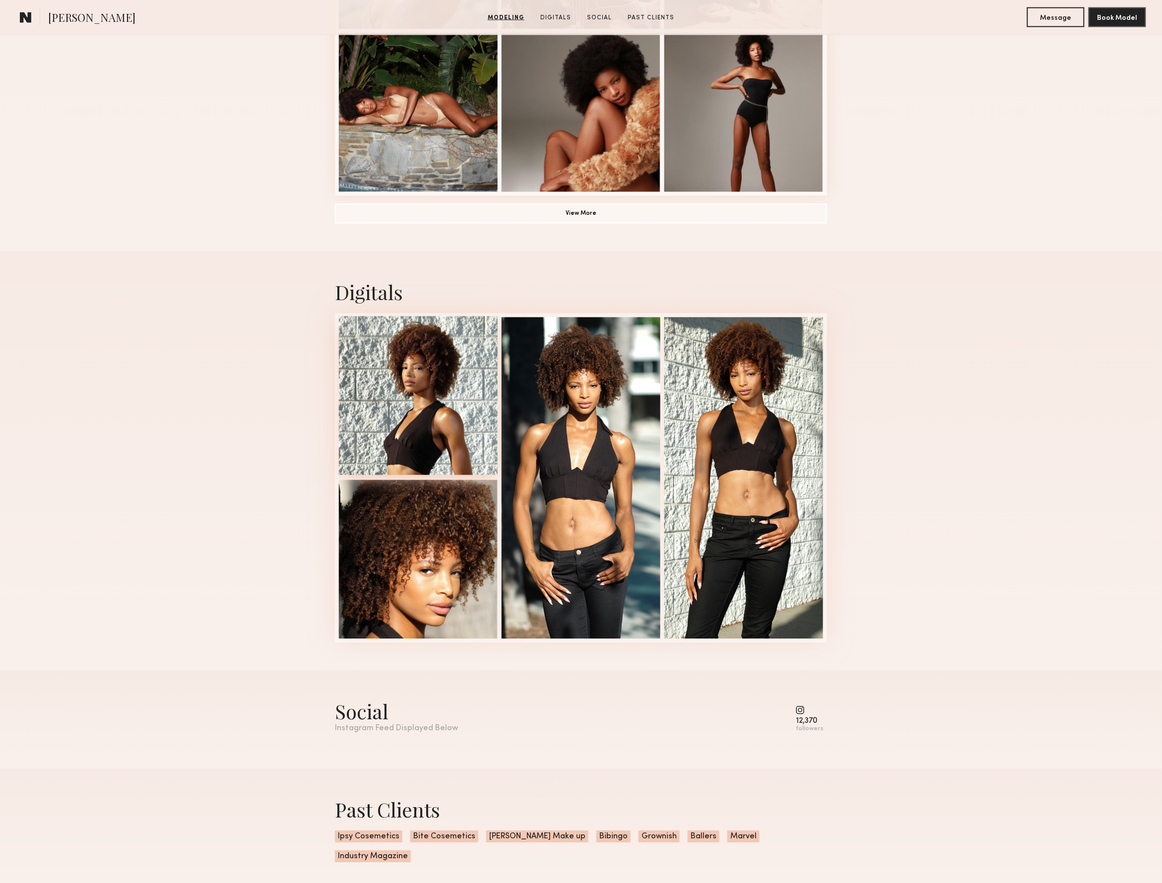
click at [400, 399] on div at bounding box center [418, 395] width 159 height 159
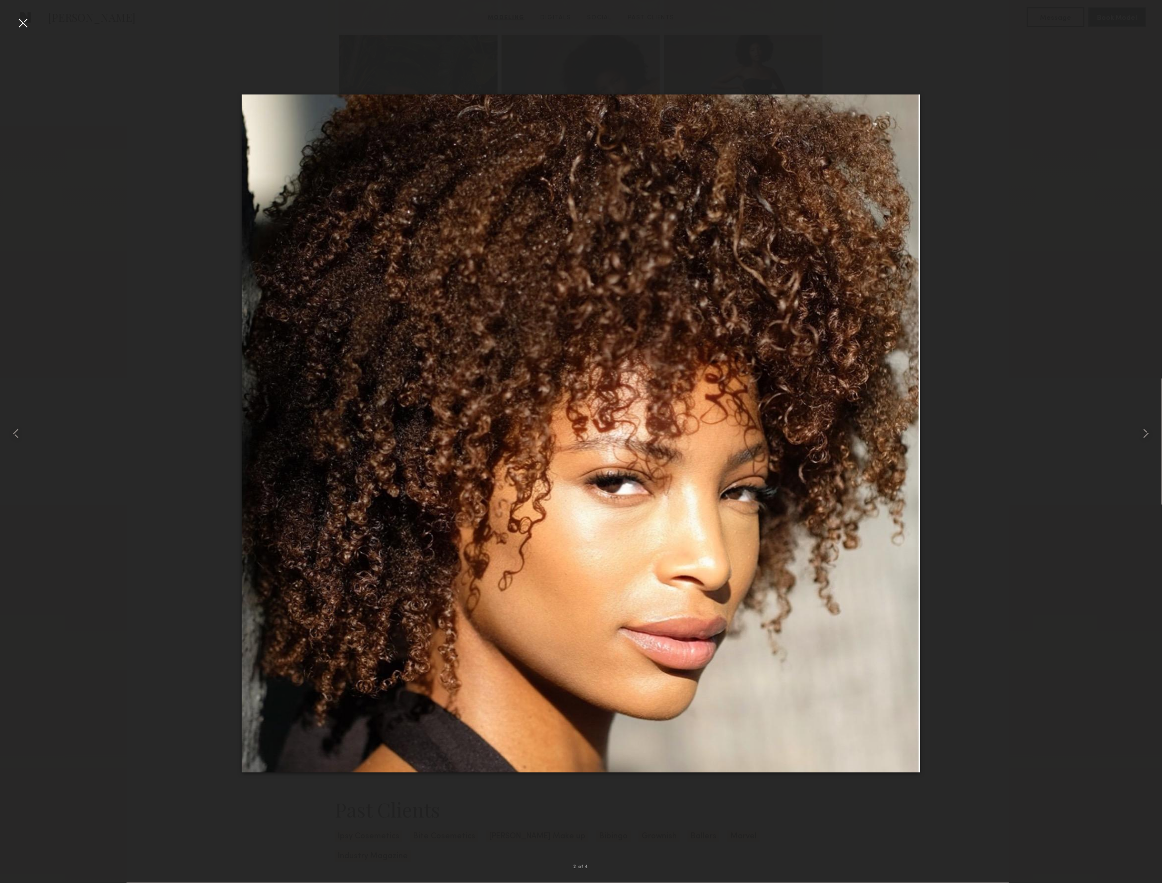
click at [24, 22] on div at bounding box center [23, 23] width 16 height 16
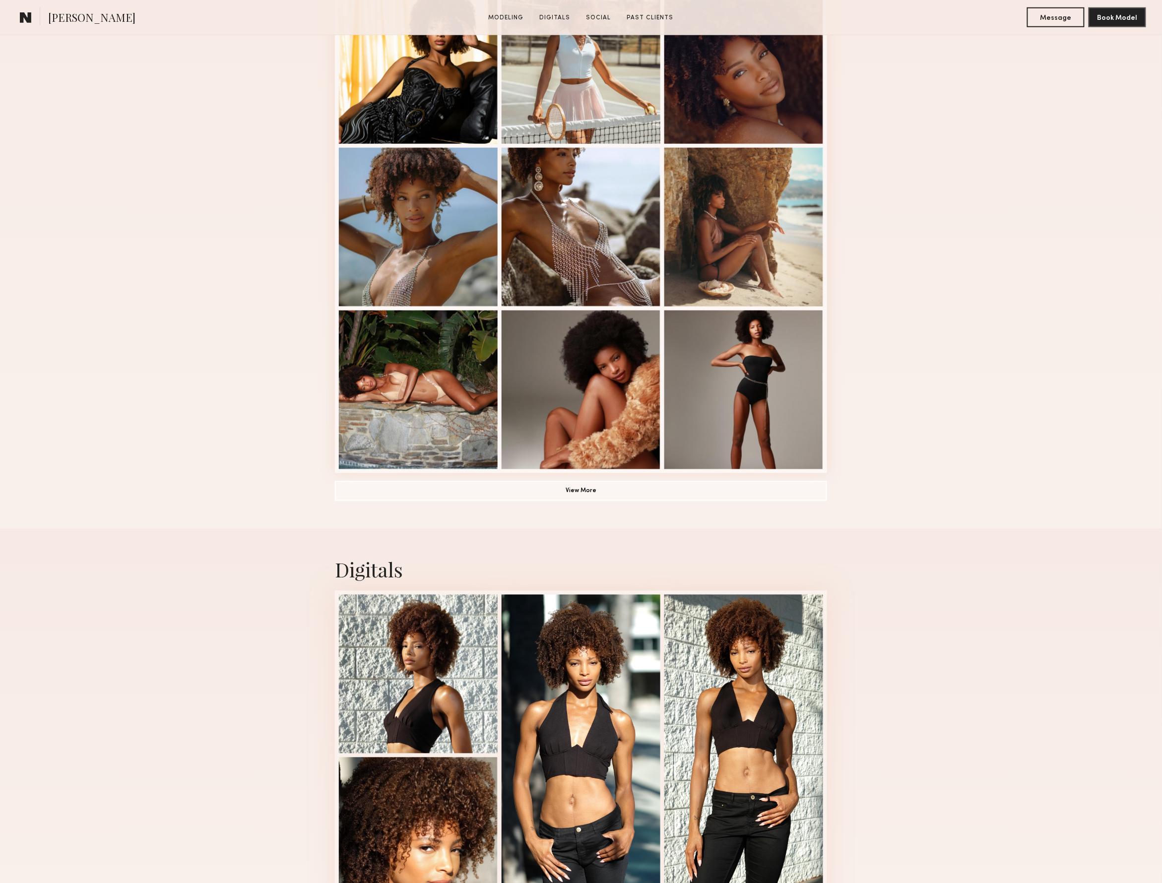
scroll to position [497, 0]
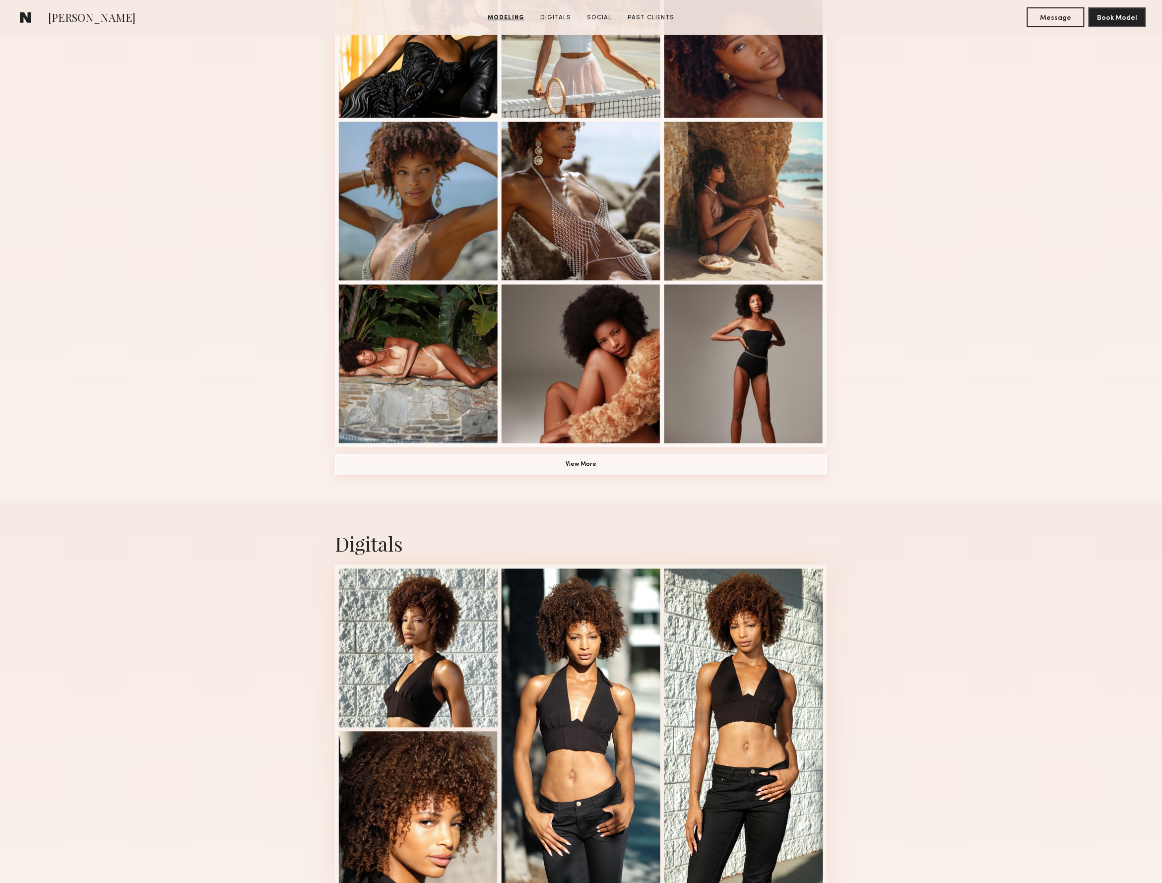
click at [574, 467] on button "View More" at bounding box center [581, 465] width 492 height 20
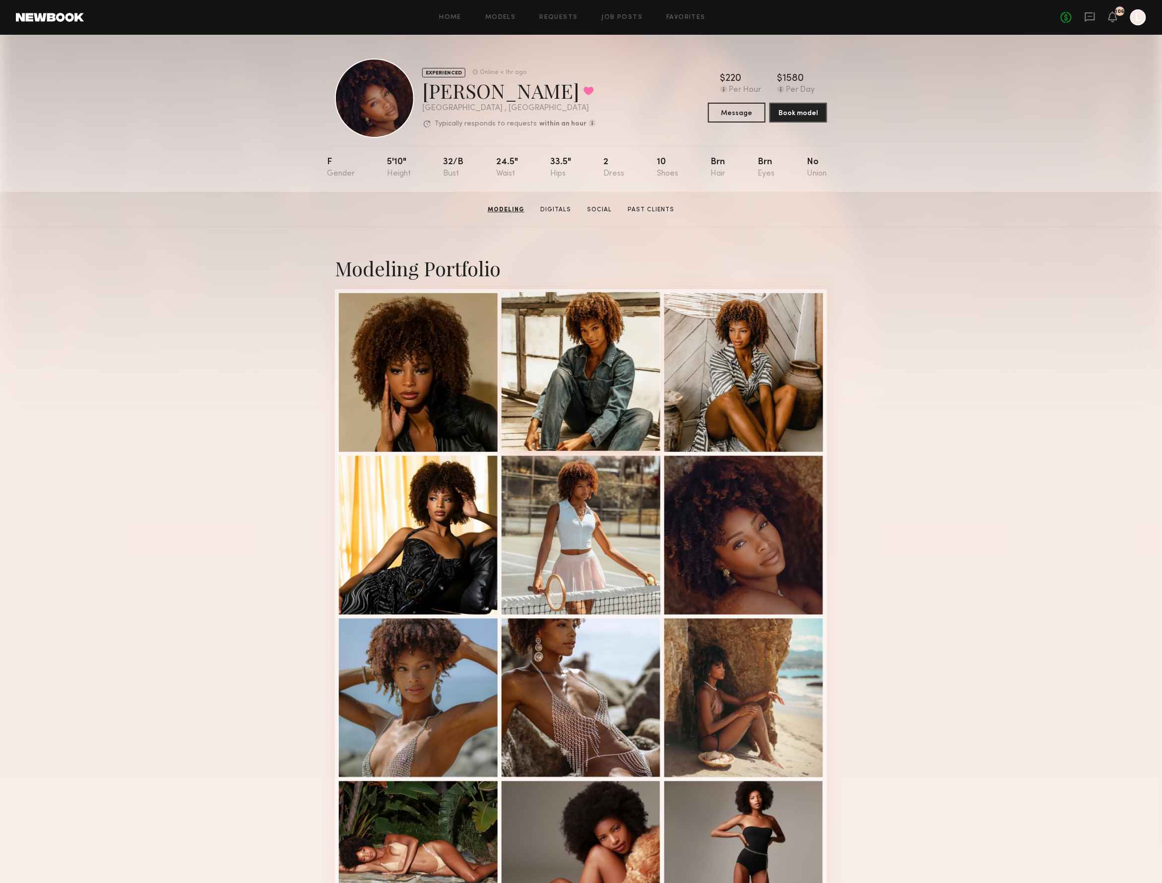
scroll to position [0, 0]
click at [459, 334] on div at bounding box center [418, 371] width 159 height 159
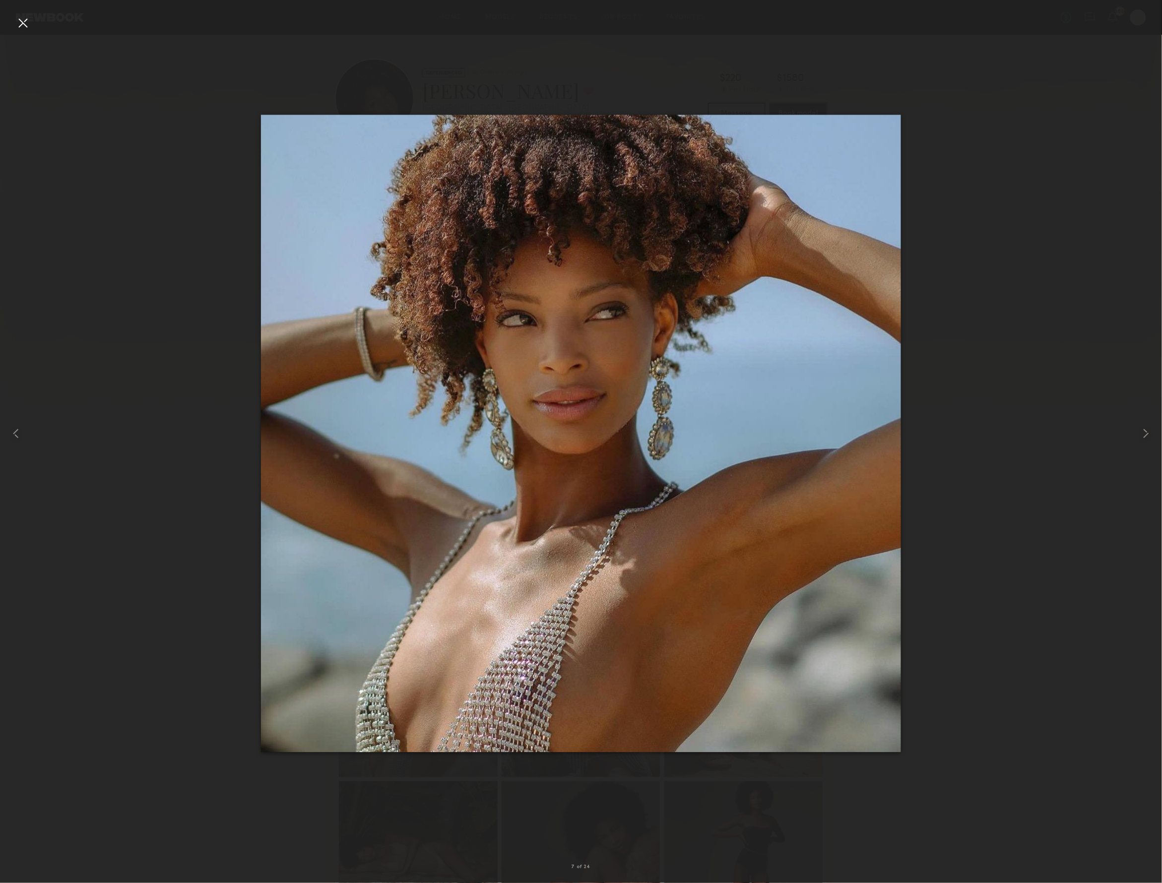
click at [24, 24] on div at bounding box center [23, 23] width 16 height 16
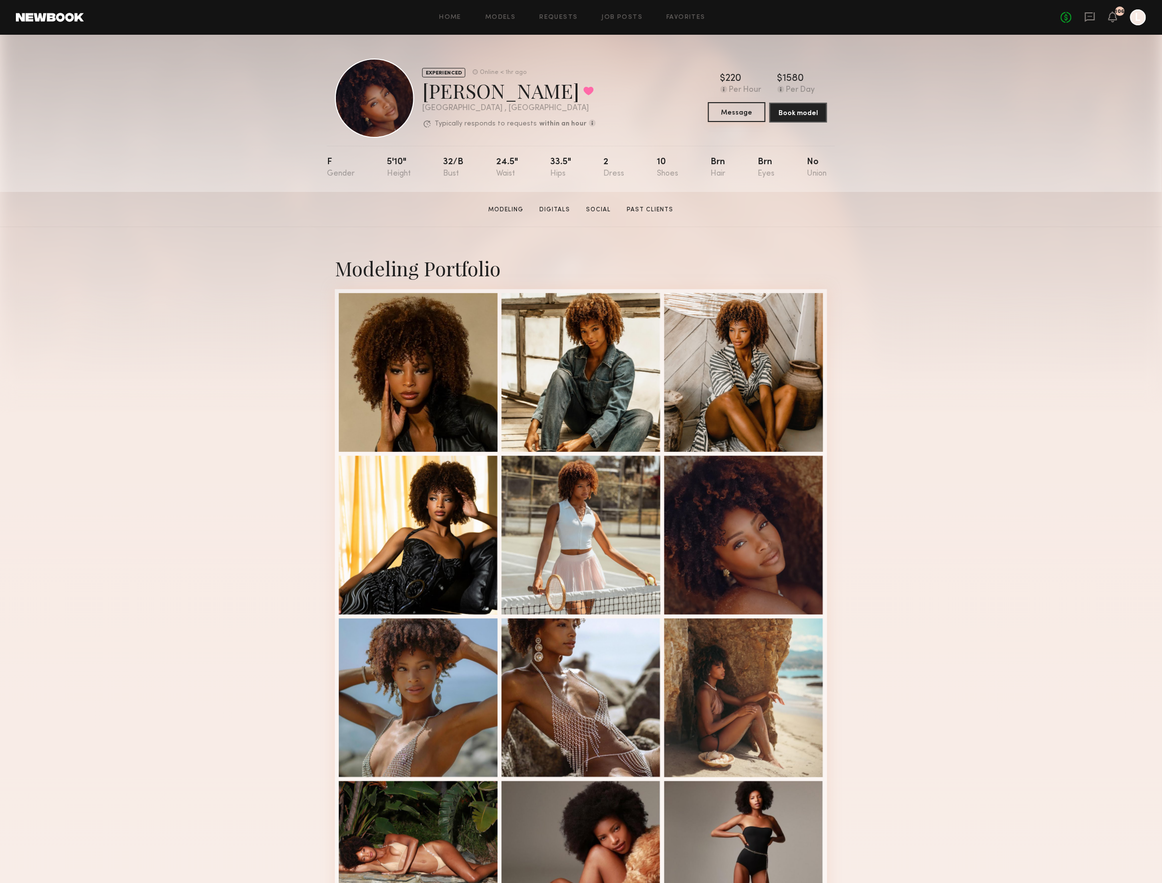
click at [727, 118] on button "Message" at bounding box center [737, 112] width 58 height 20
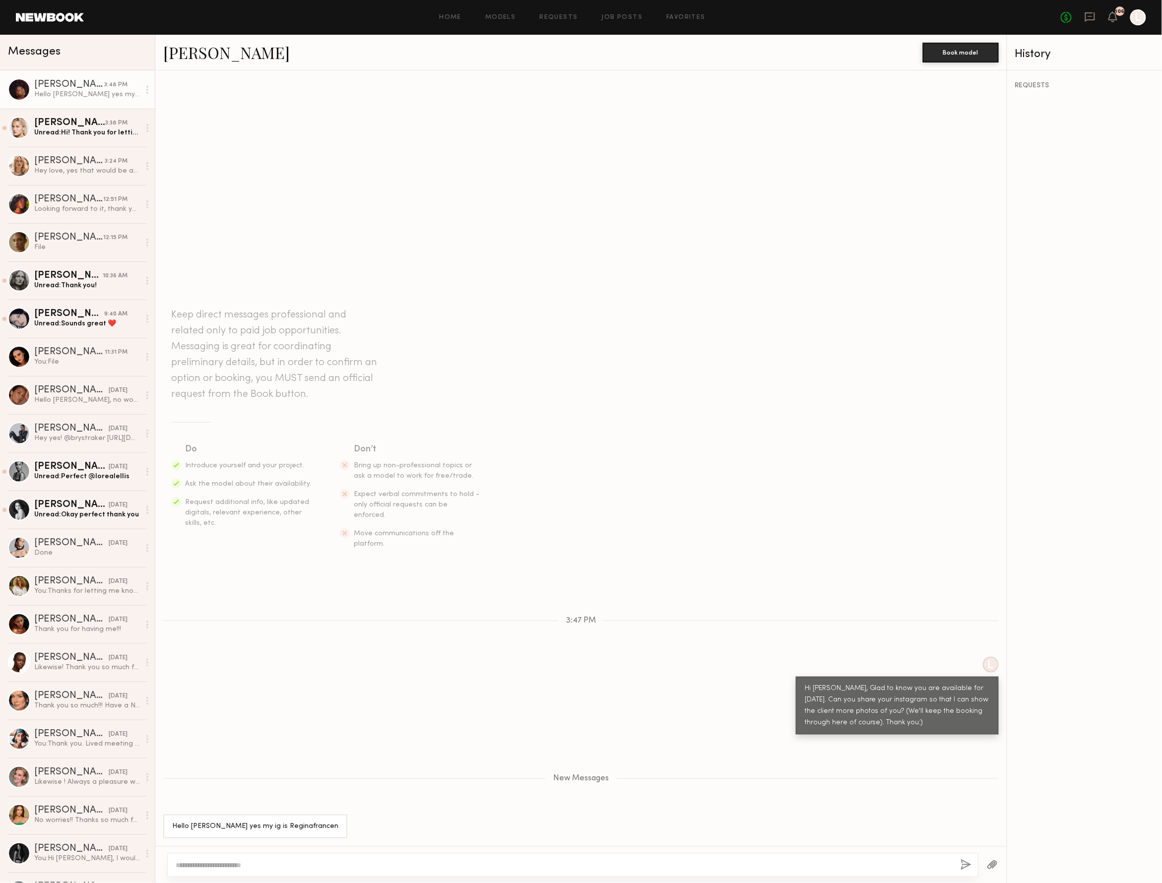
click at [209, 866] on textarea at bounding box center [564, 865] width 777 height 10
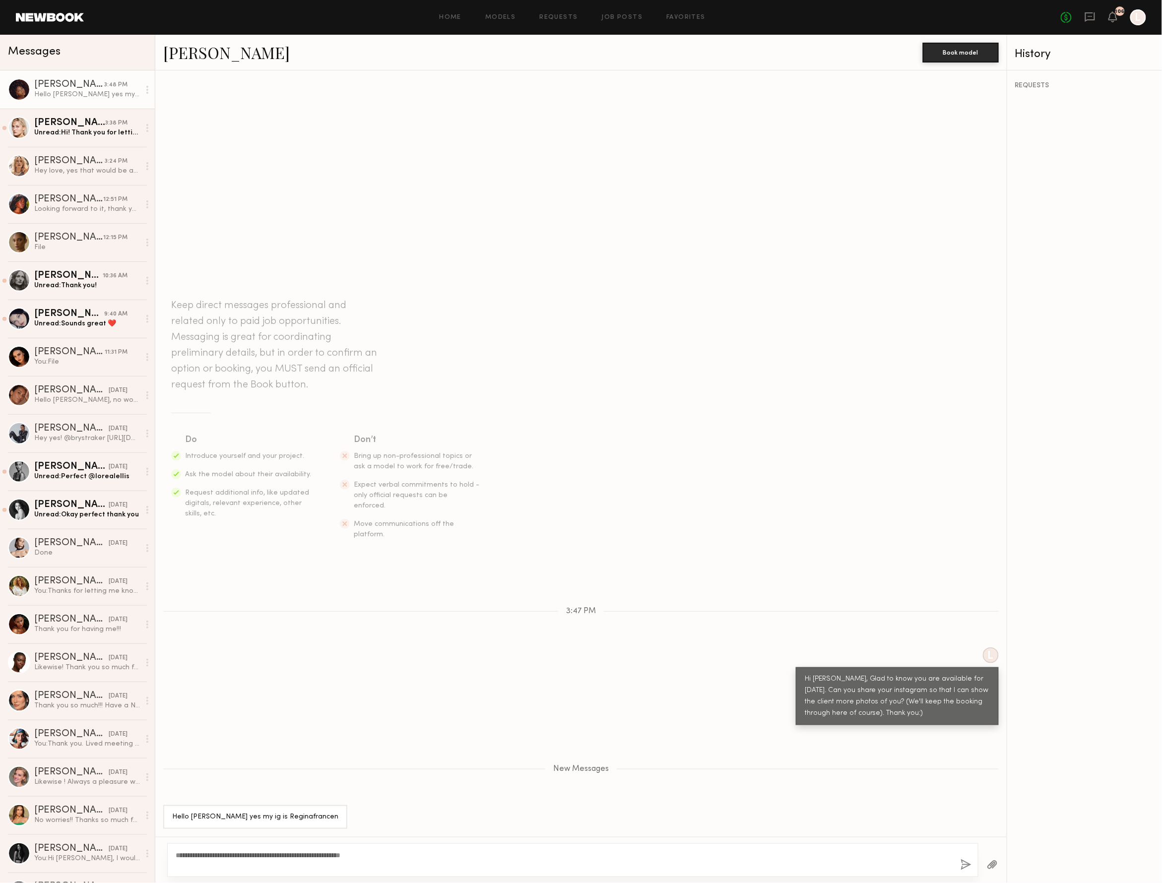
type textarea "**********"
click at [960, 862] on button "button" at bounding box center [965, 865] width 11 height 12
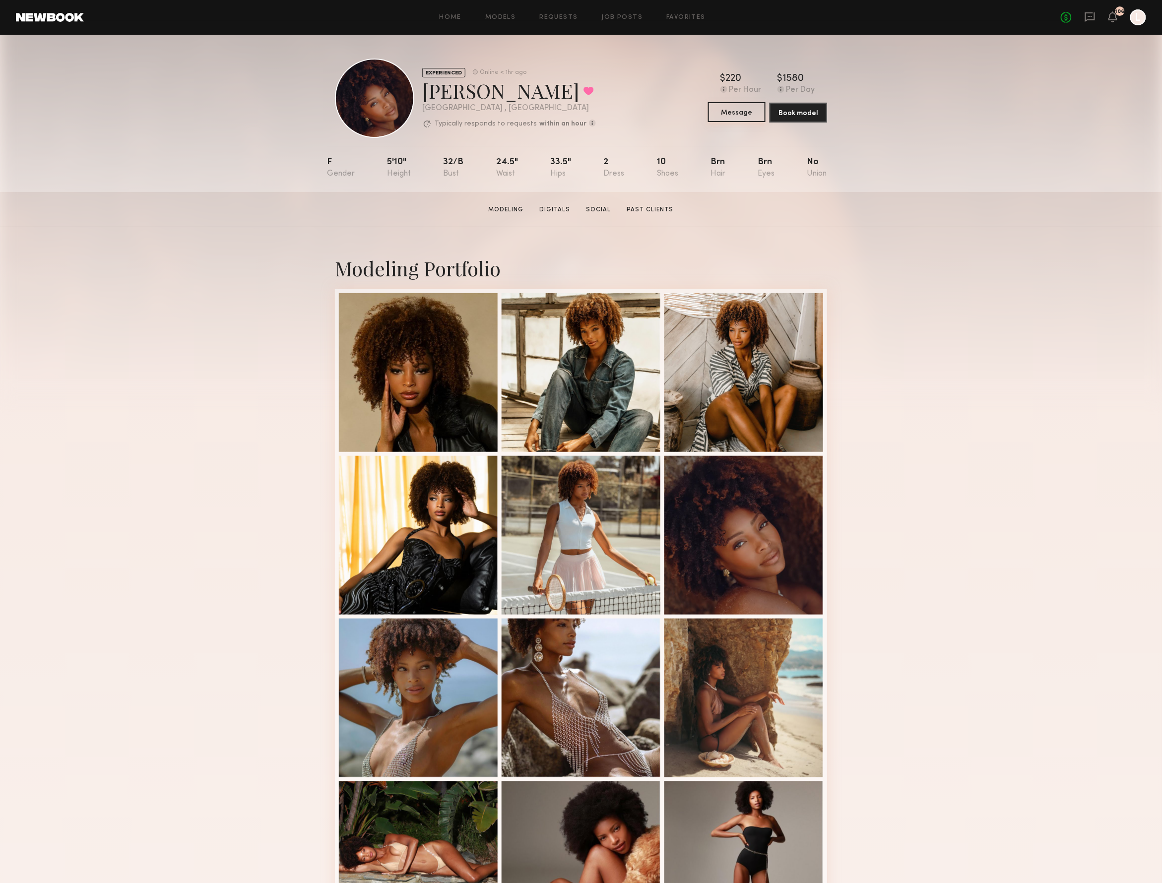
click at [739, 116] on button "Message" at bounding box center [737, 112] width 58 height 20
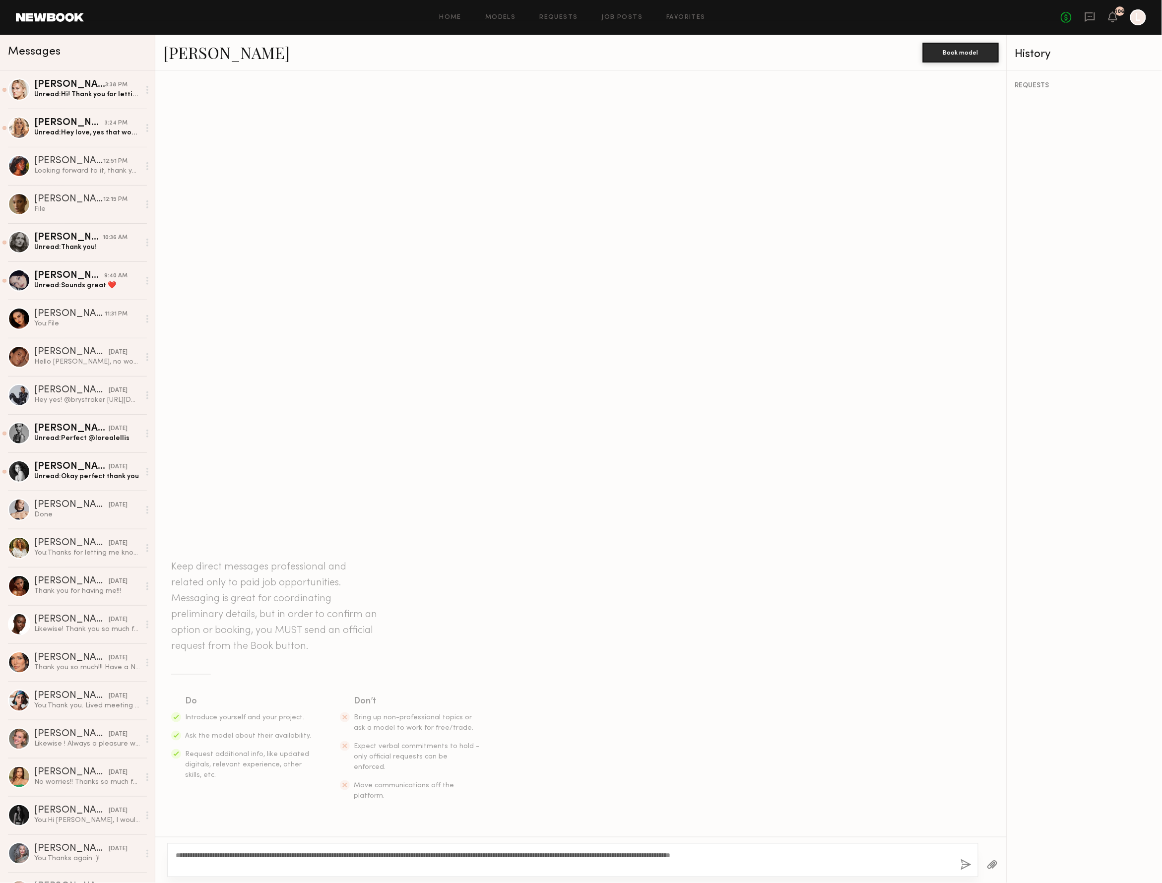
type textarea "**********"
click at [960, 860] on button "button" at bounding box center [965, 865] width 11 height 12
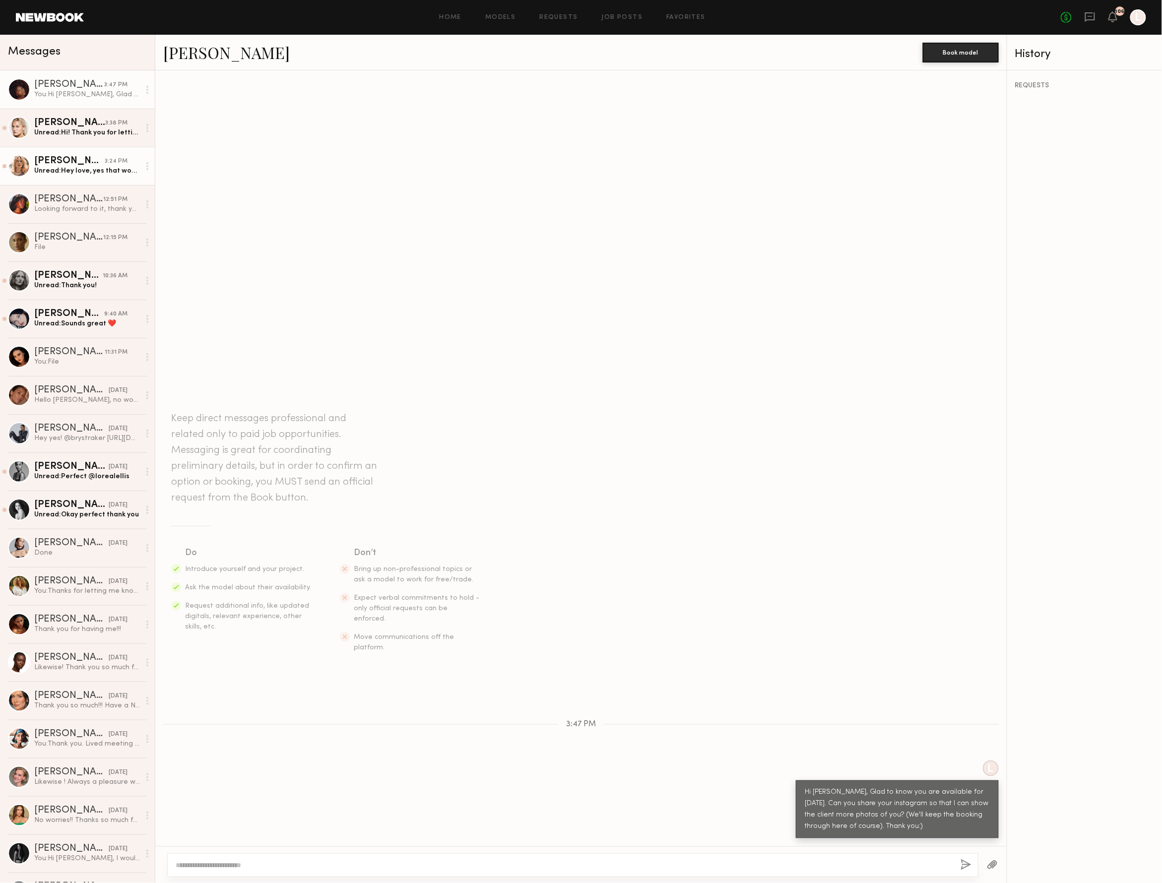
click at [79, 175] on div "Unread: Hey love, yes that would be amazing. I hope it works out. Happy to see …" at bounding box center [87, 170] width 106 height 9
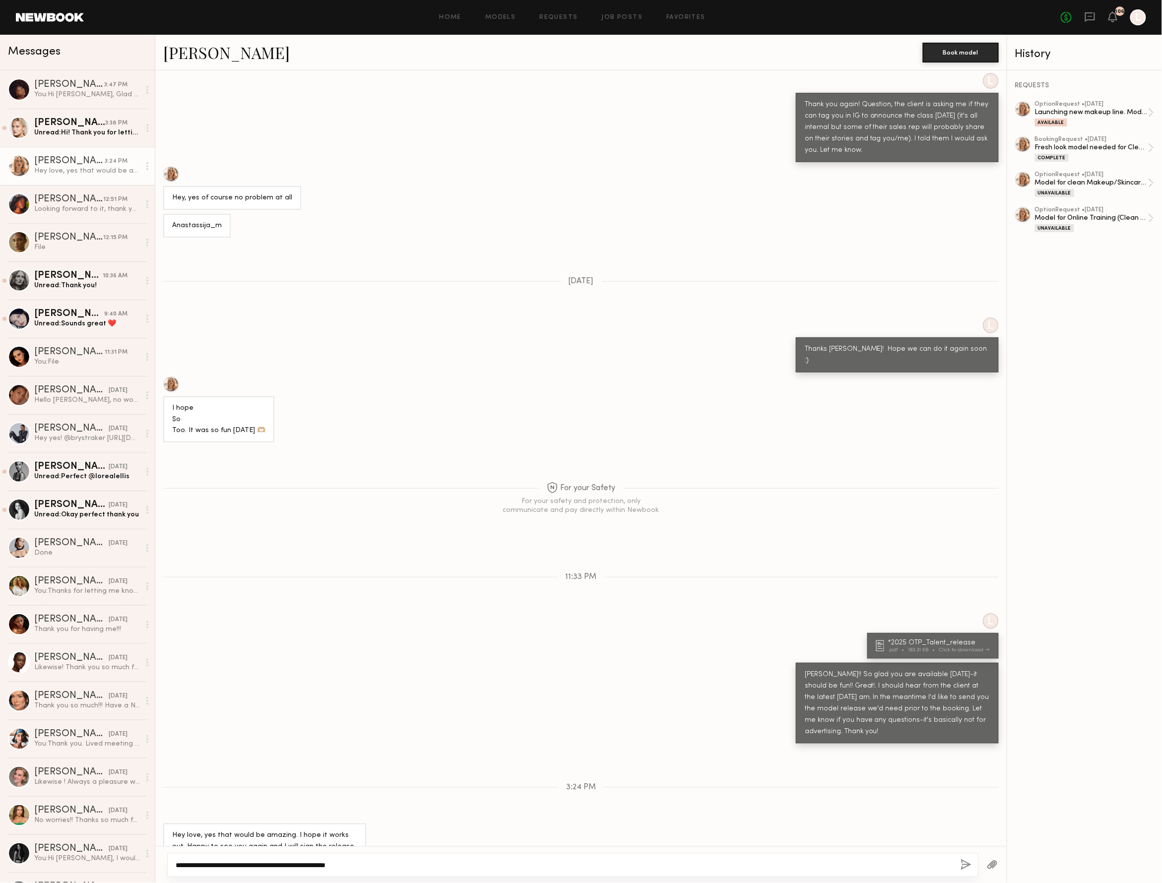
type textarea "**********"
click at [372, 859] on div "**********" at bounding box center [572, 865] width 811 height 24
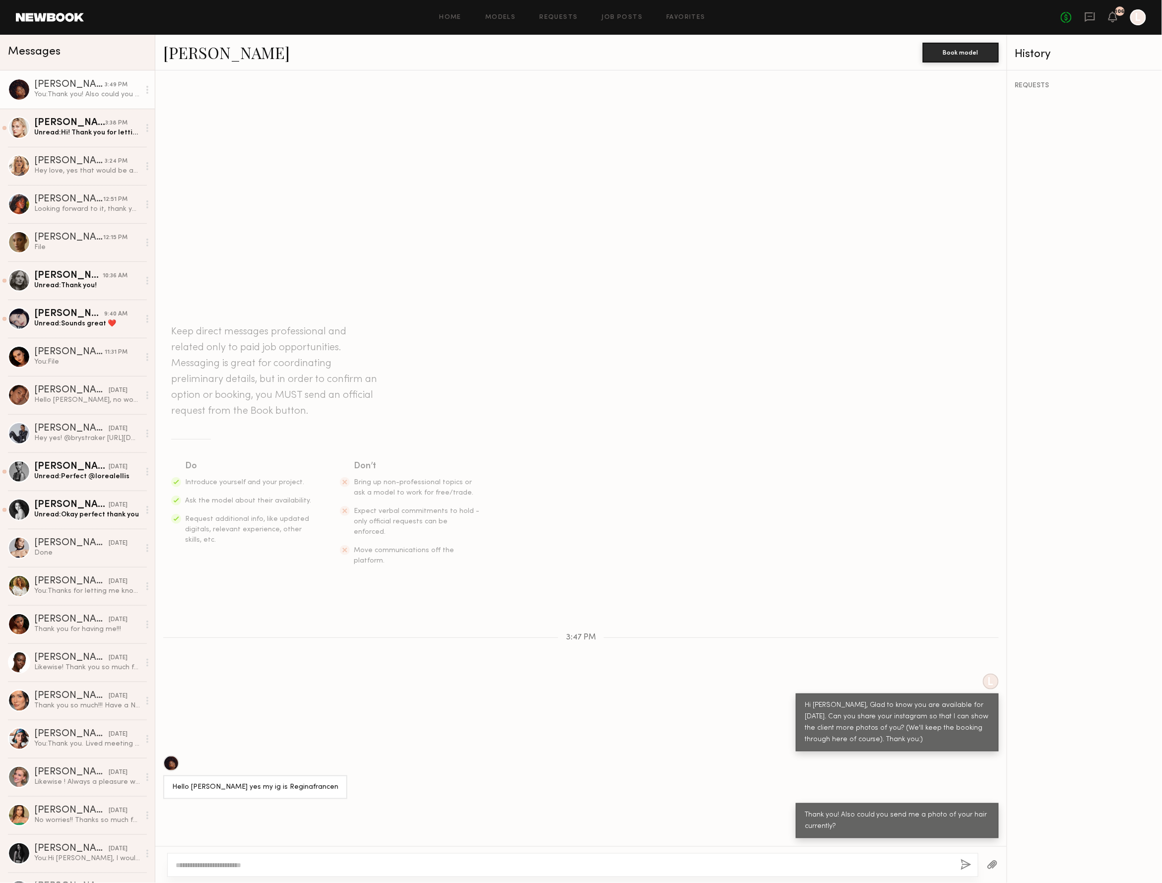
click at [61, 84] on div "[PERSON_NAME]" at bounding box center [69, 85] width 70 height 10
click at [26, 81] on div at bounding box center [19, 89] width 22 height 22
click at [18, 87] on div at bounding box center [19, 89] width 22 height 22
click at [194, 55] on link "[PERSON_NAME]" at bounding box center [226, 52] width 126 height 21
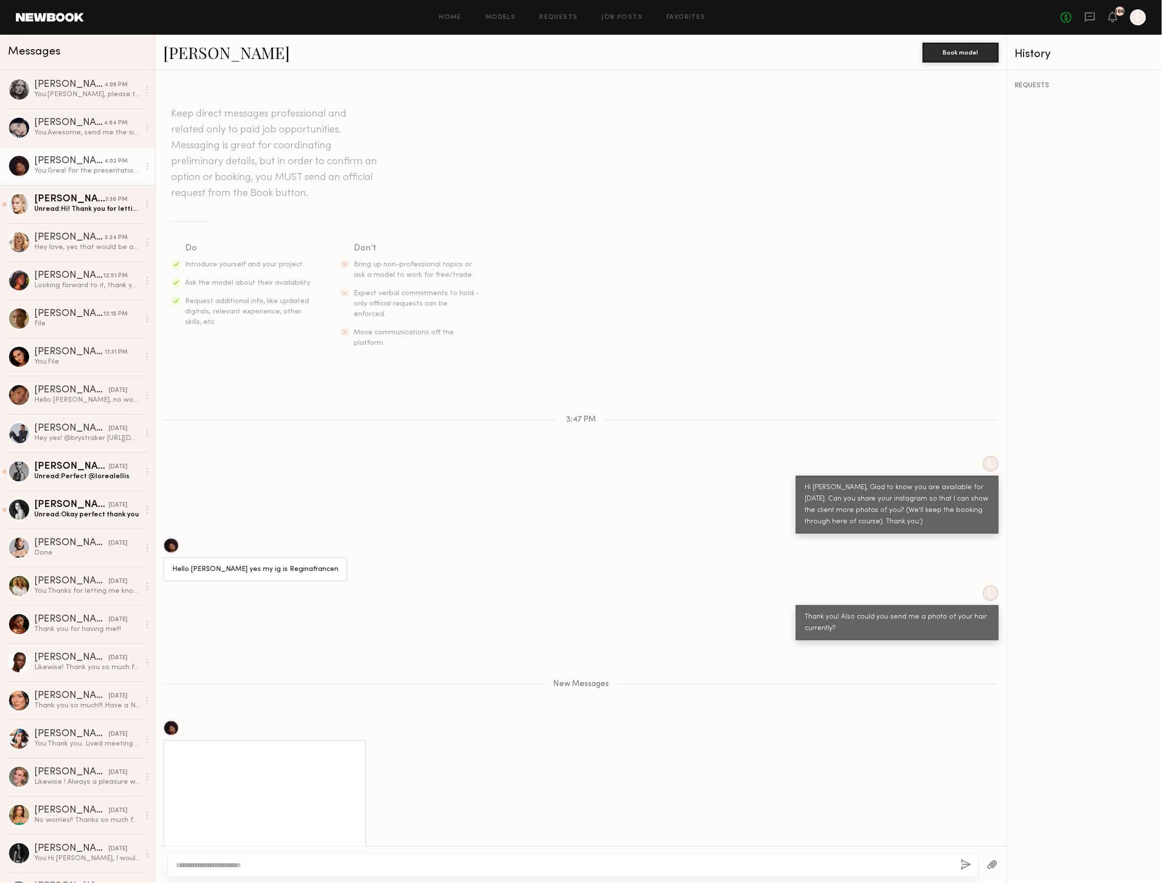
scroll to position [187, 0]
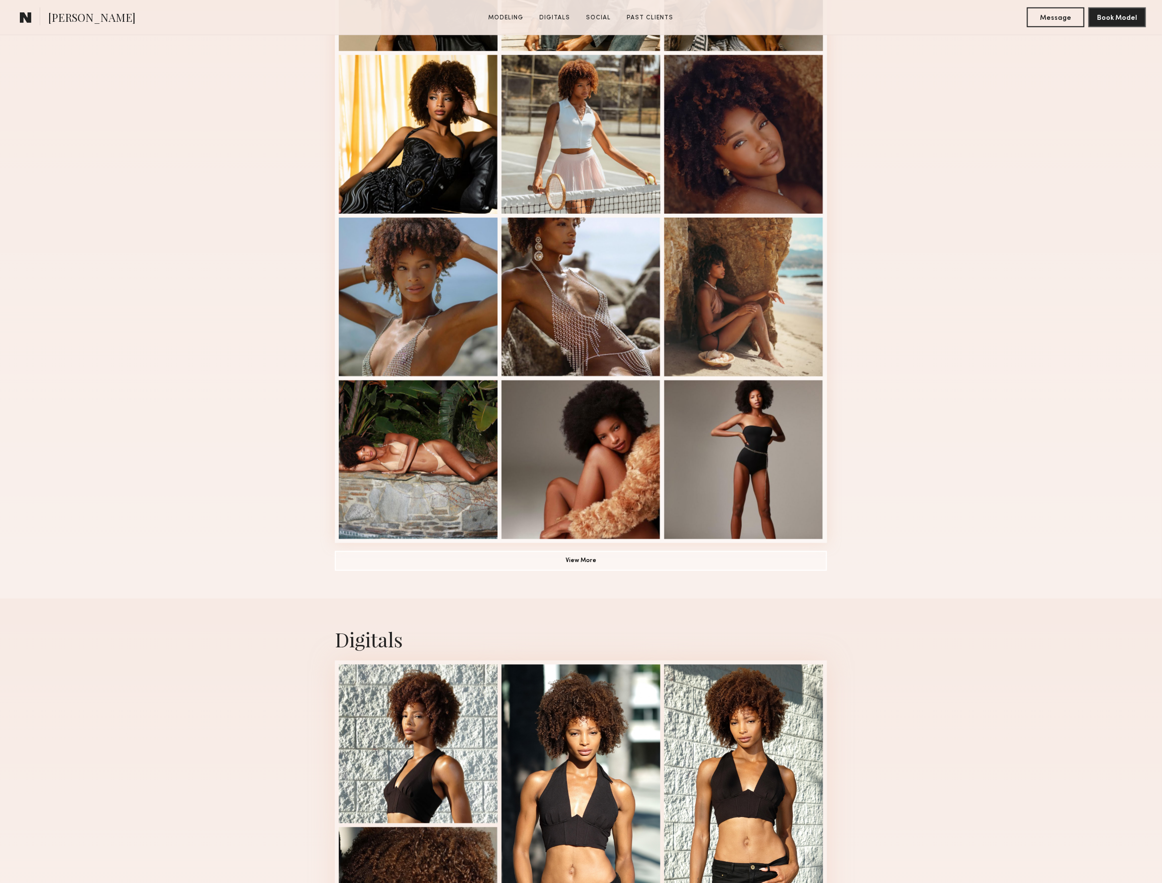
scroll to position [401, 0]
click at [566, 564] on button "View More" at bounding box center [581, 560] width 492 height 20
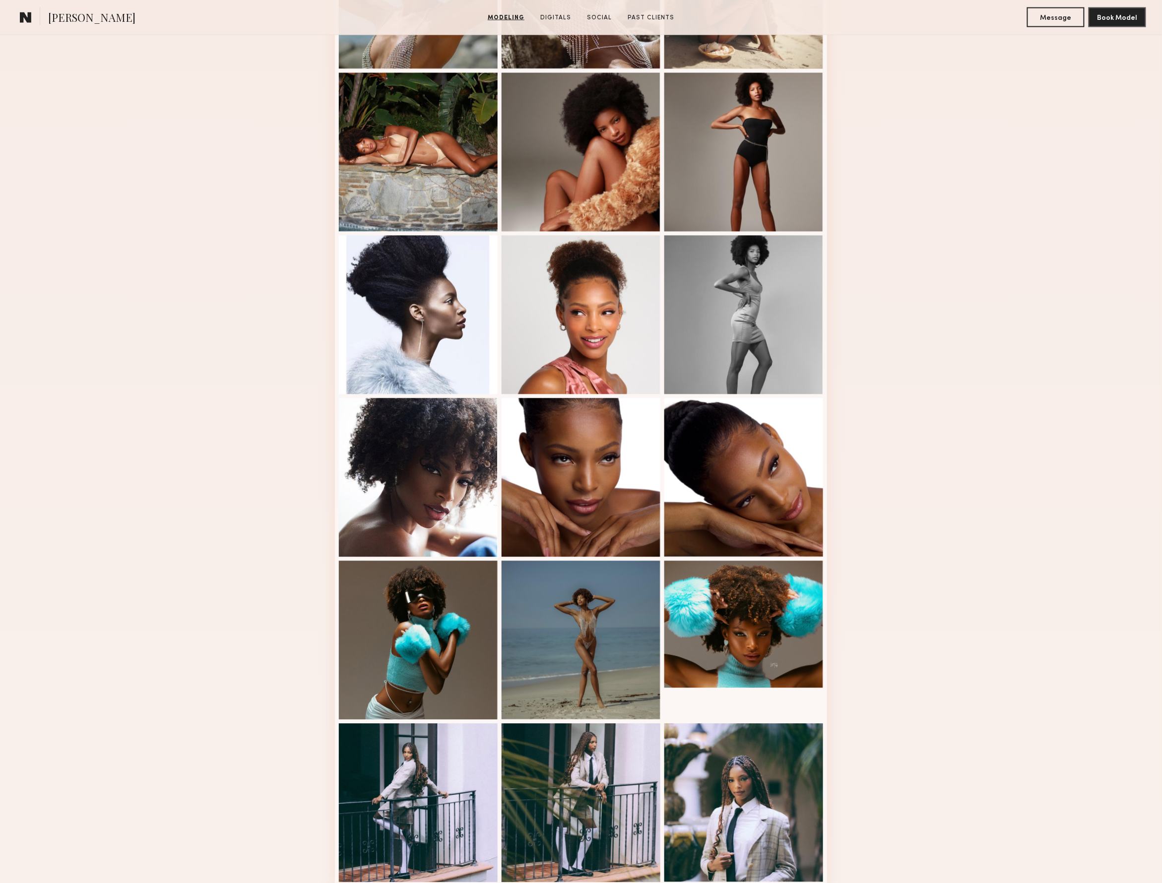
scroll to position [714, 0]
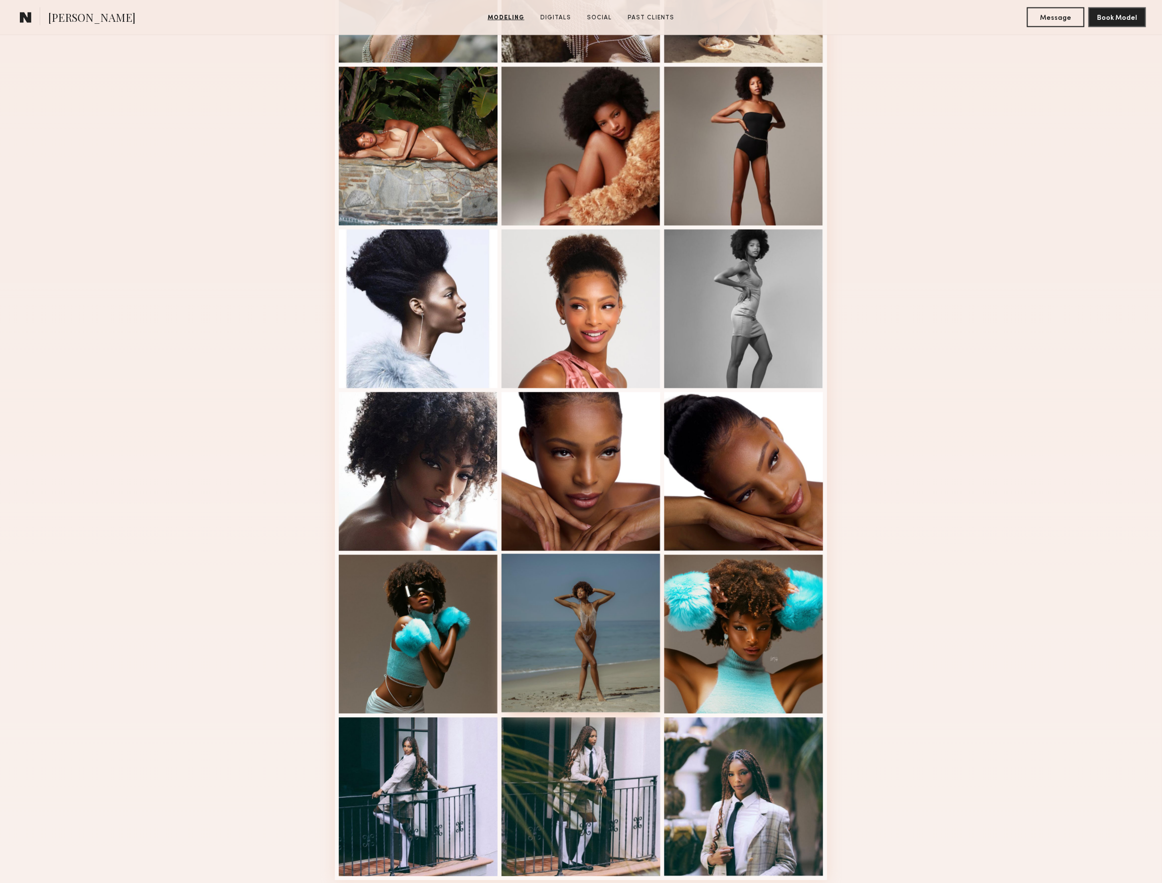
click at [595, 666] on div at bounding box center [581, 633] width 159 height 159
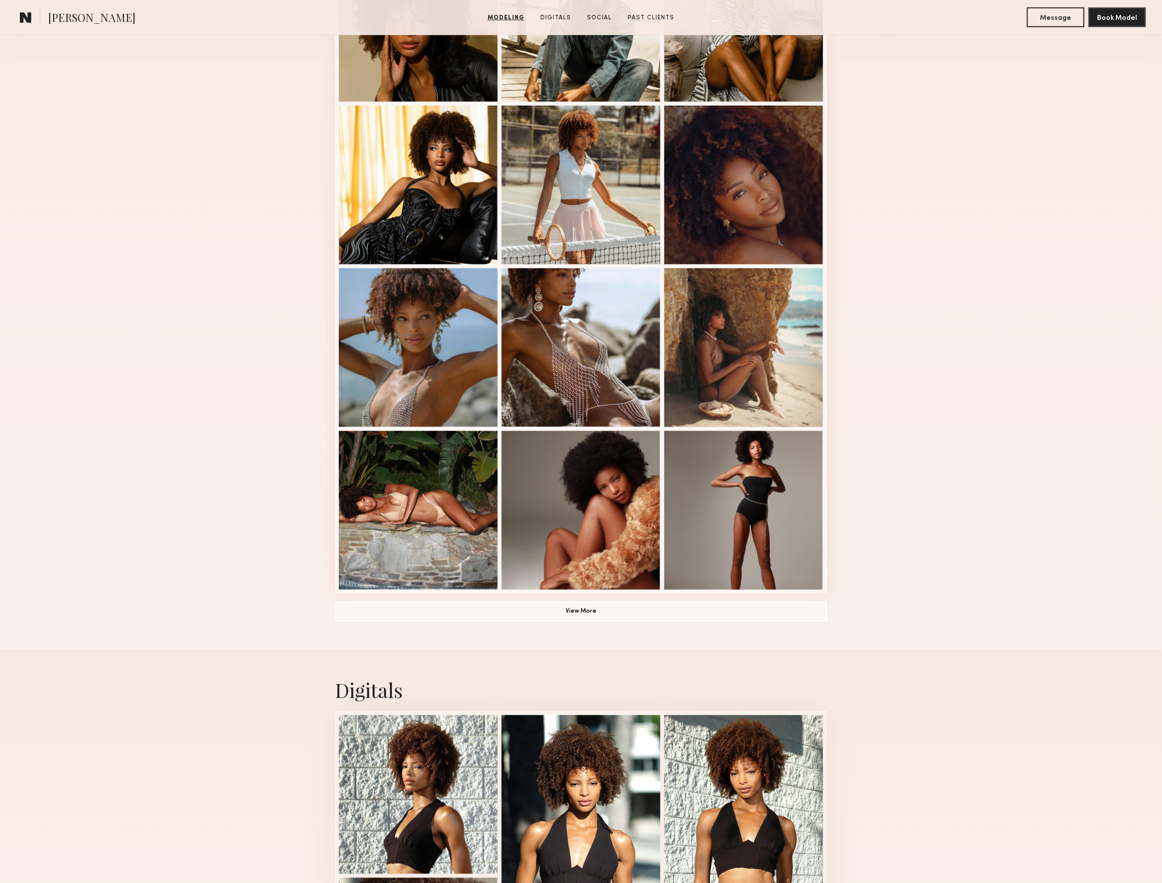
scroll to position [378, 0]
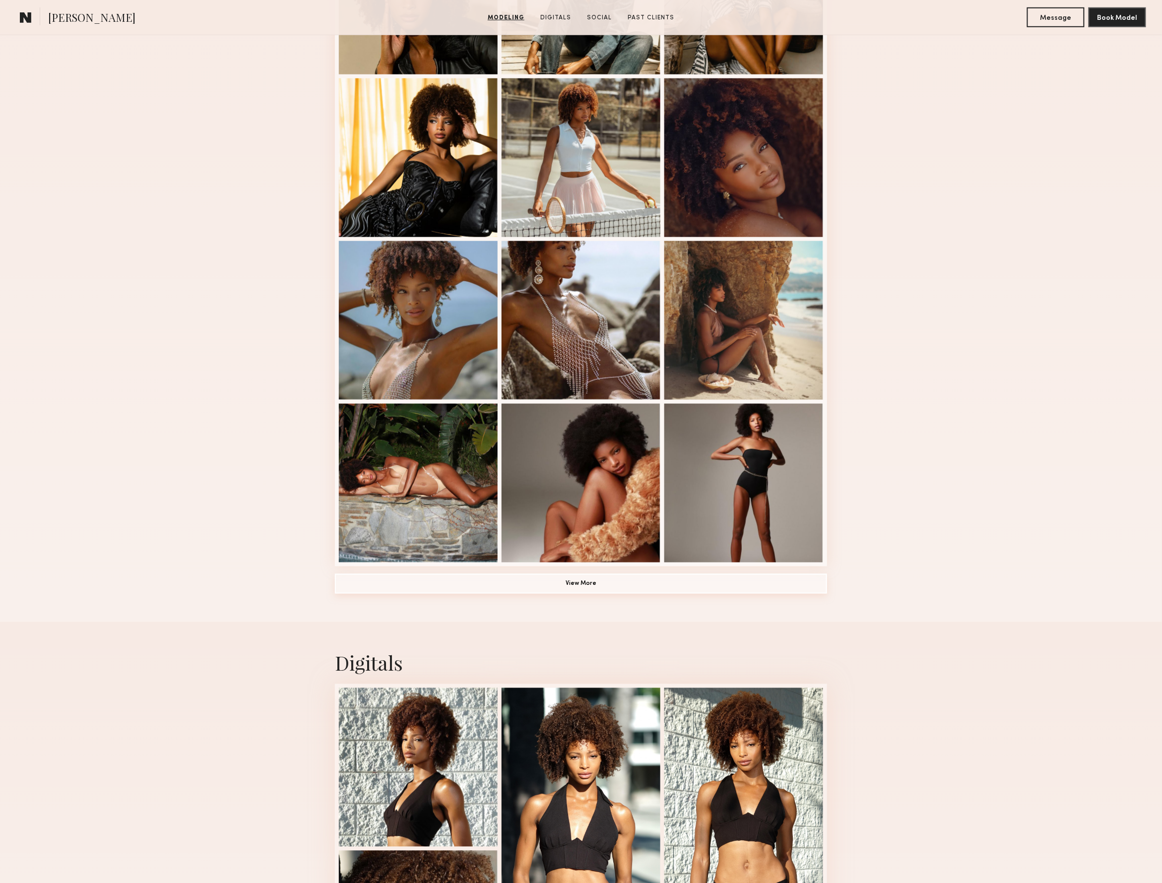
click at [594, 580] on button "View More" at bounding box center [581, 584] width 492 height 20
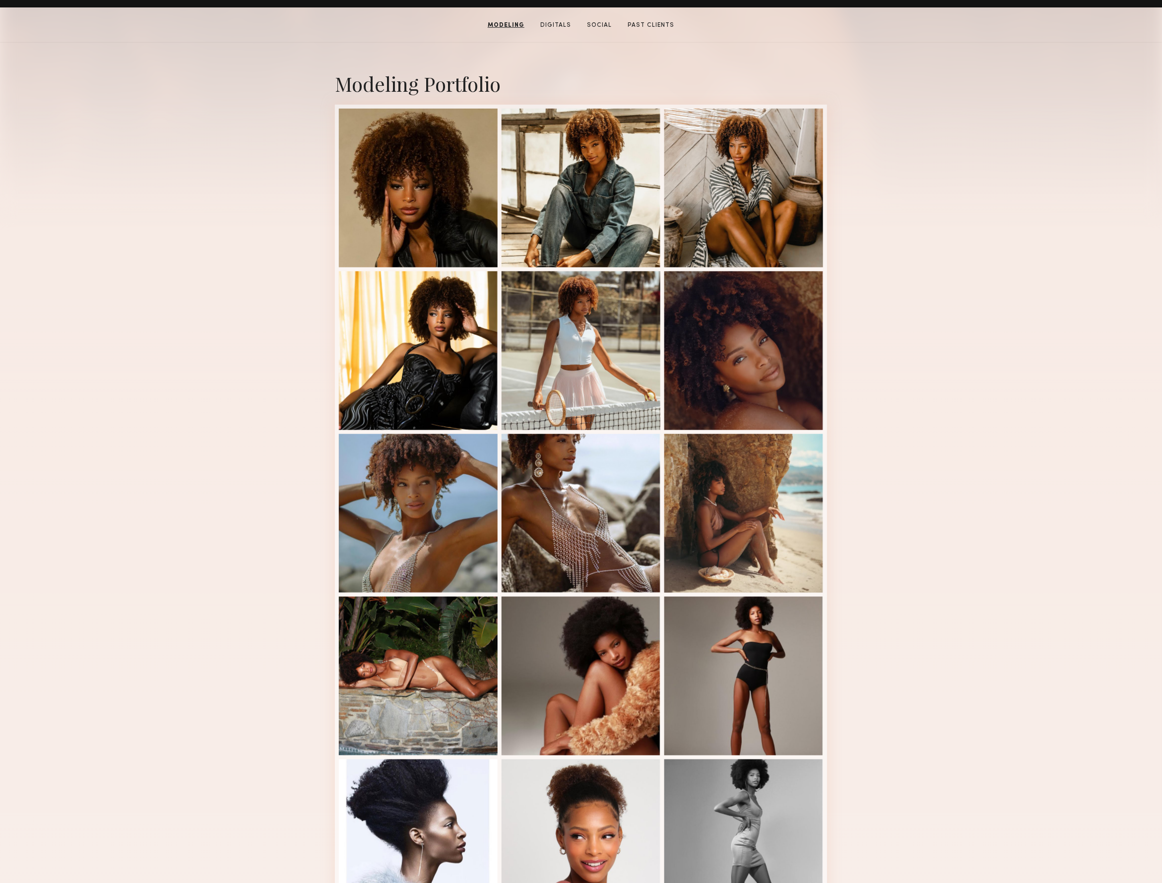
scroll to position [183, 0]
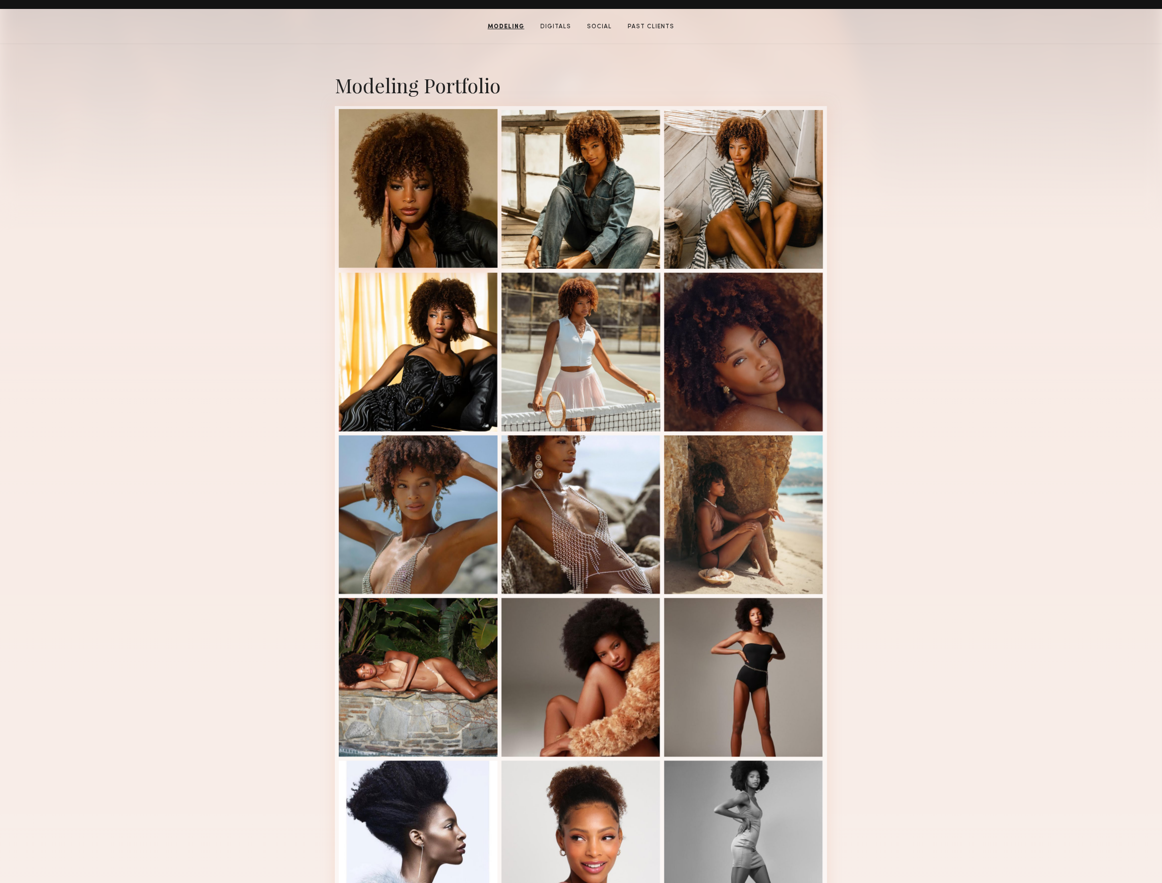
click at [424, 221] on div at bounding box center [418, 188] width 159 height 159
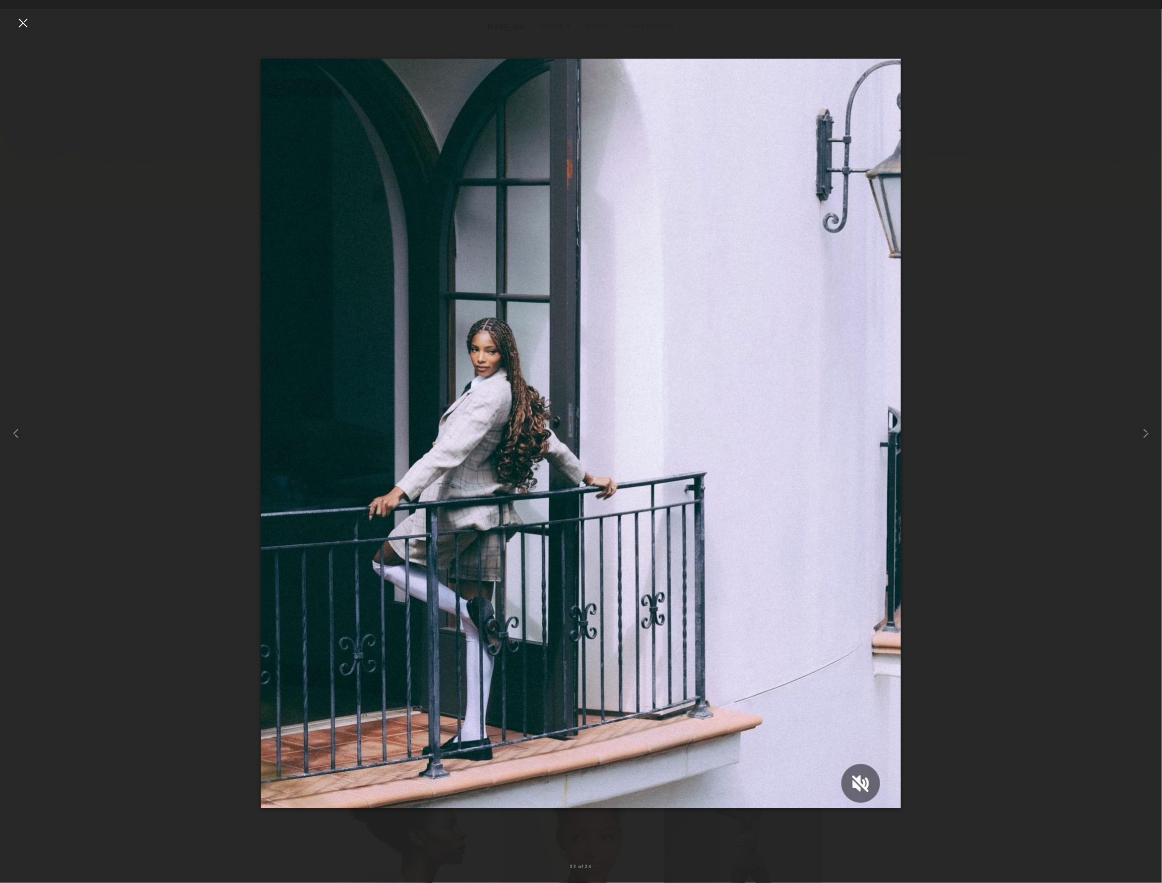
click at [21, 25] on div at bounding box center [23, 23] width 16 height 16
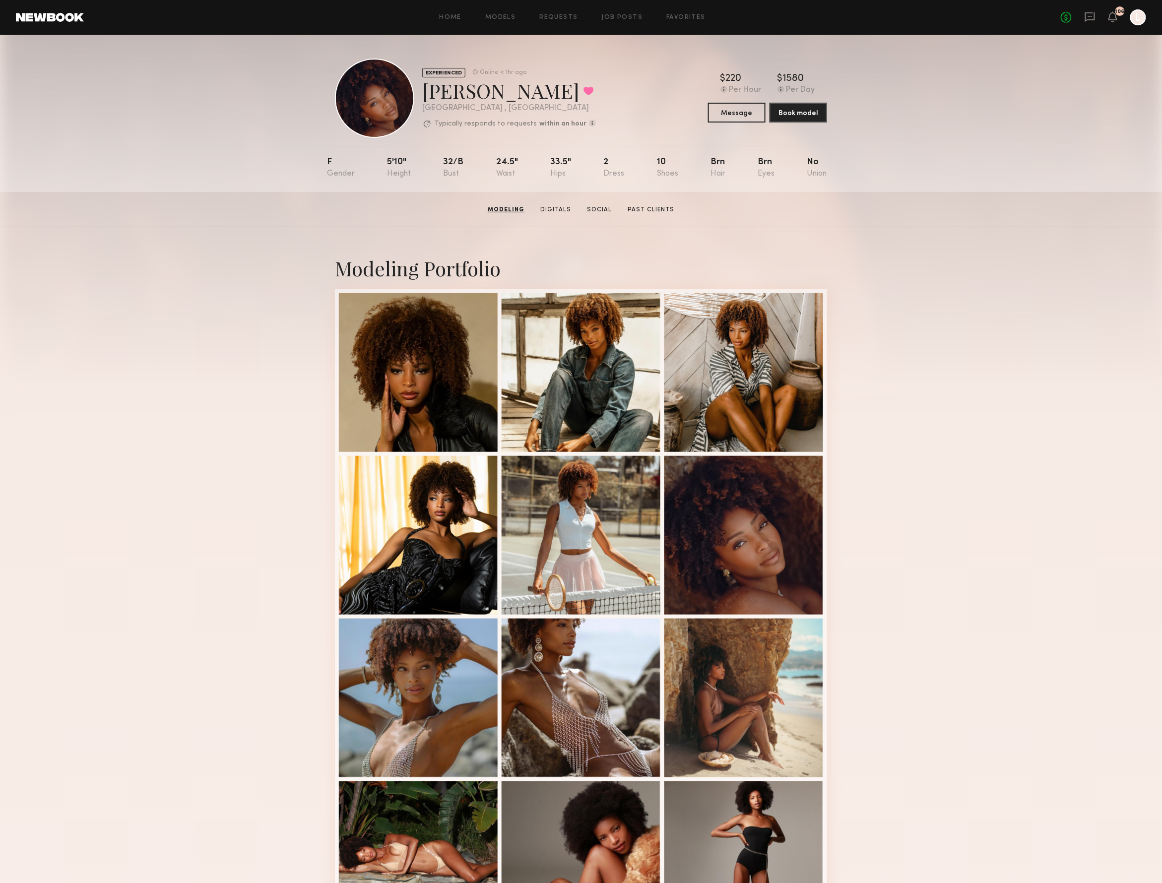
scroll to position [0, 0]
click at [1084, 15] on icon at bounding box center [1089, 16] width 11 height 11
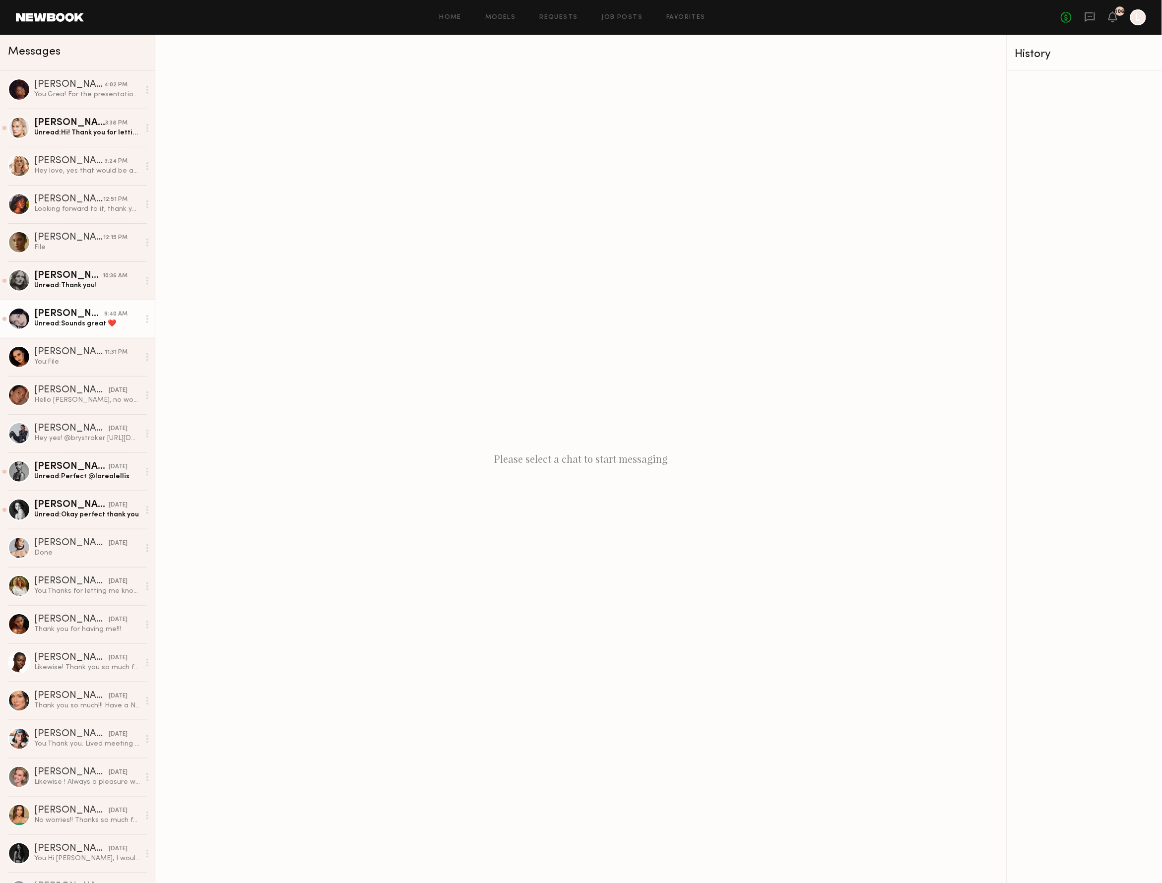
click at [96, 320] on div "Unread: Sounds great ❤️" at bounding box center [87, 323] width 106 height 9
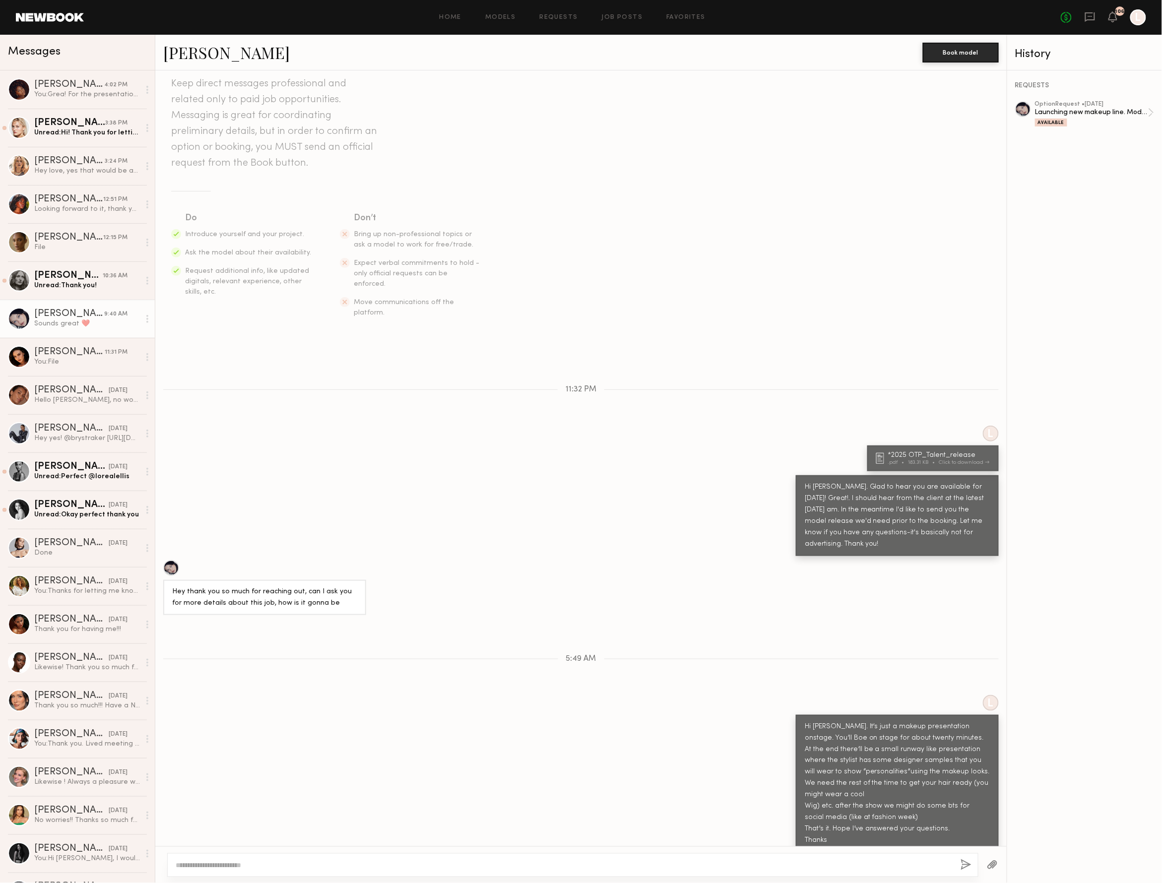
click at [189, 858] on div at bounding box center [572, 865] width 811 height 24
click at [197, 858] on div at bounding box center [572, 865] width 811 height 24
click at [204, 867] on textarea at bounding box center [564, 865] width 777 height 10
type textarea "**********"
click at [960, 861] on button "button" at bounding box center [965, 865] width 11 height 12
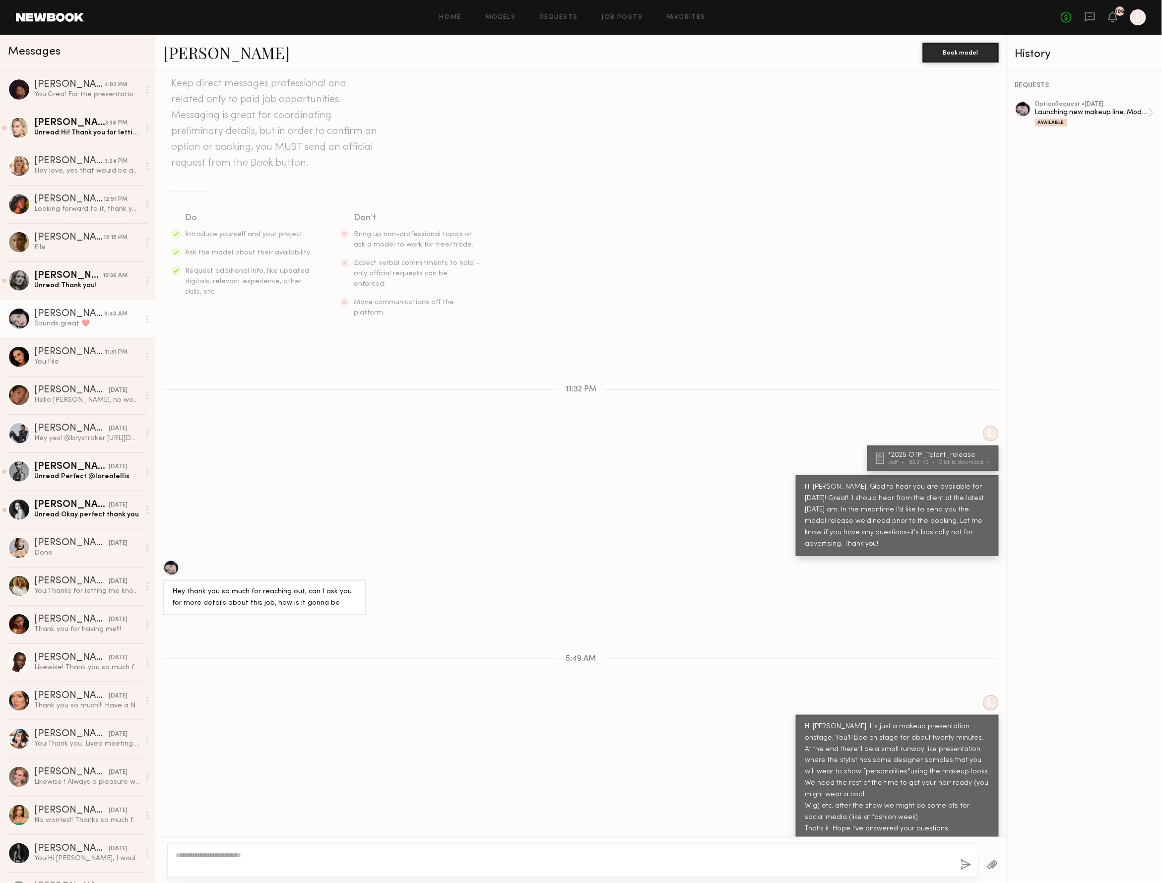
scroll to position [165, 0]
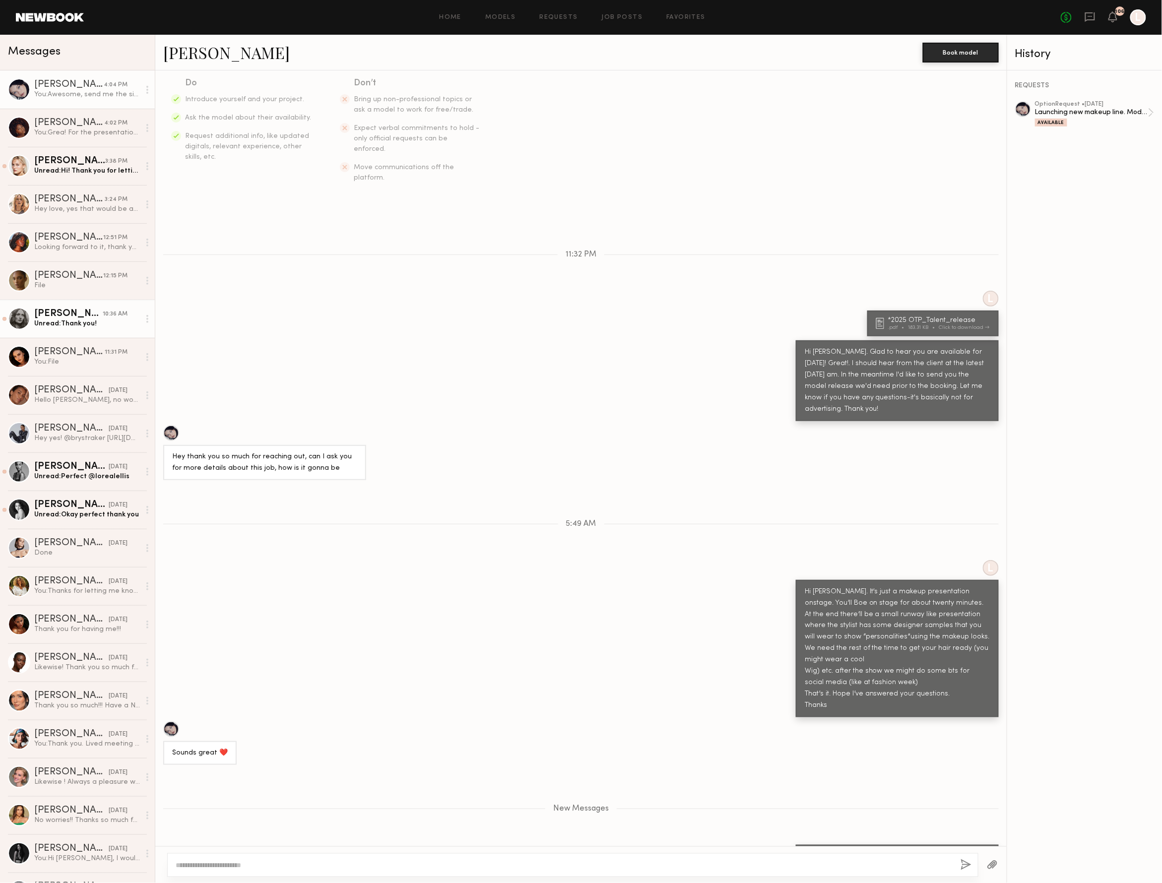
click at [96, 315] on div "[PERSON_NAME]" at bounding box center [68, 314] width 68 height 10
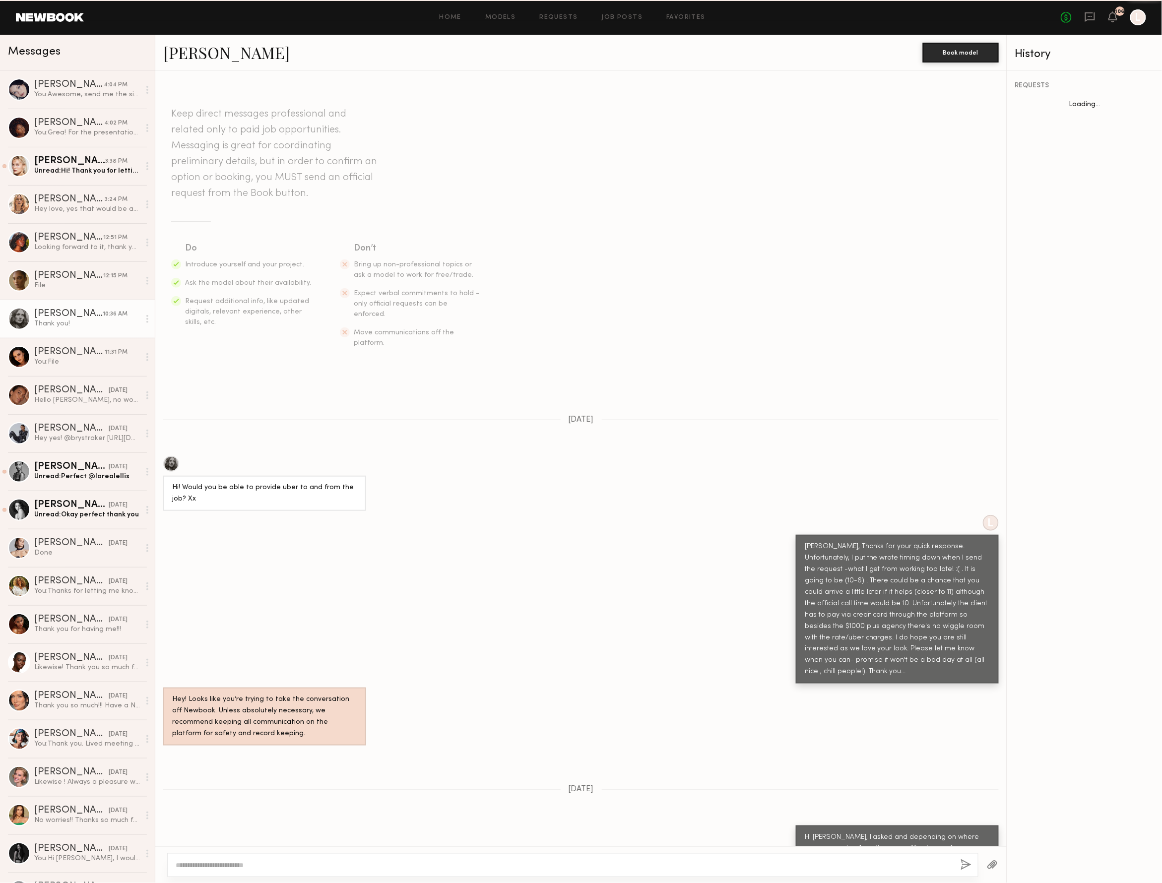
scroll to position [241, 0]
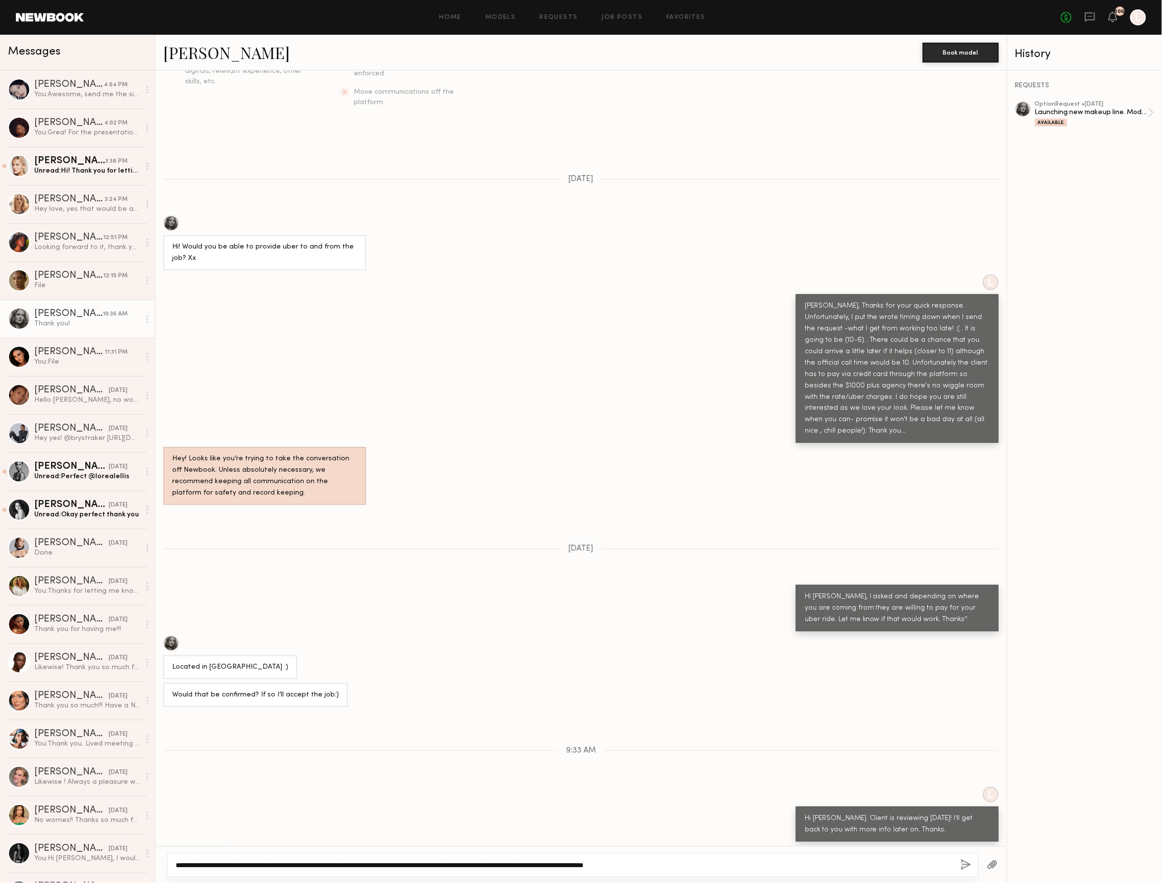
type textarea "**********"
click at [989, 862] on button "button" at bounding box center [992, 865] width 11 height 12
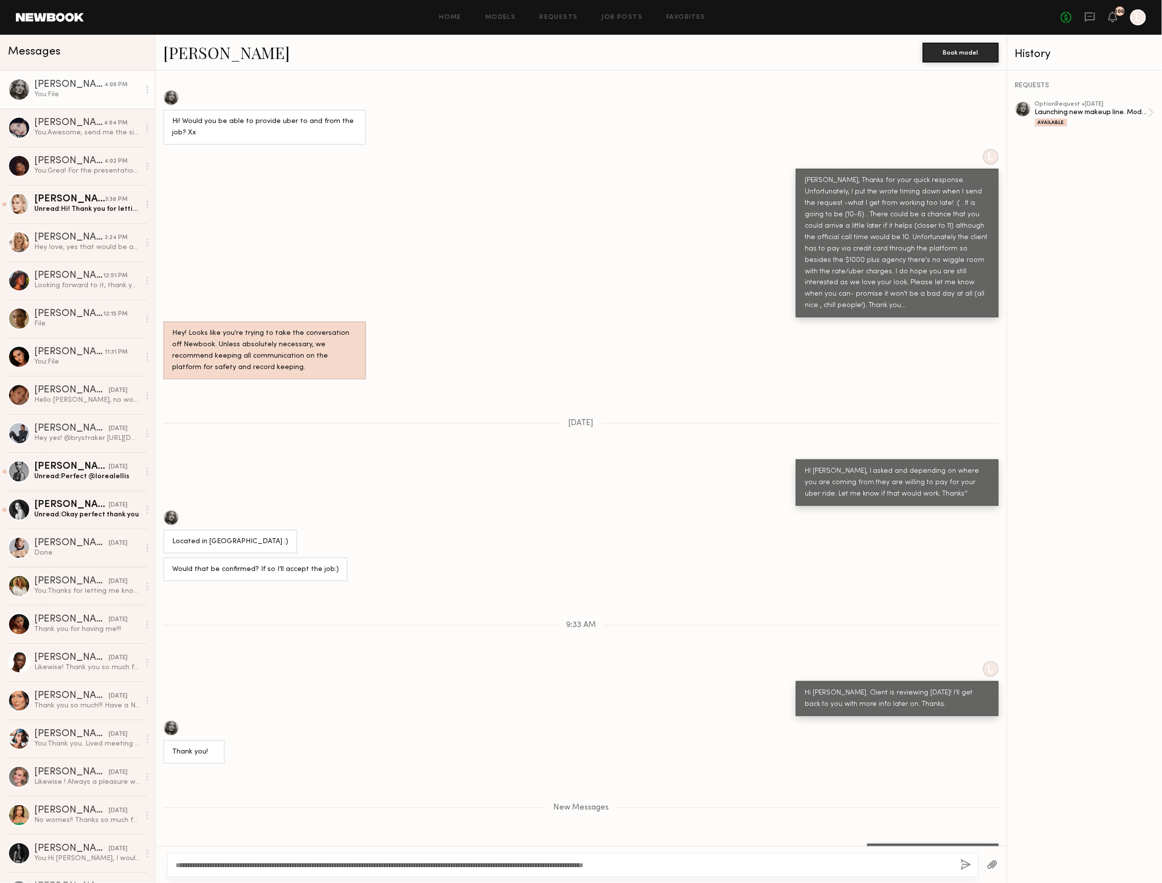
scroll to position [0, 0]
click at [960, 859] on button "button" at bounding box center [965, 865] width 11 height 12
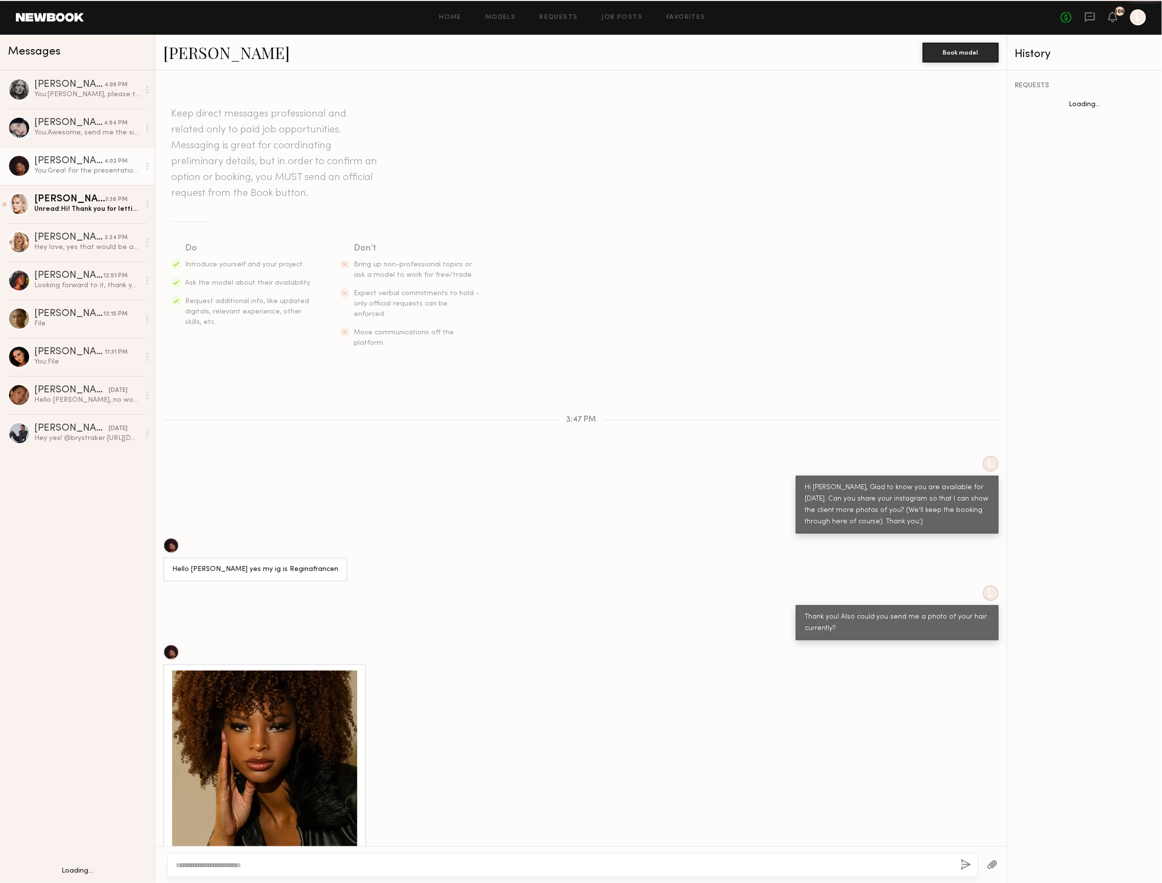
scroll to position [111, 0]
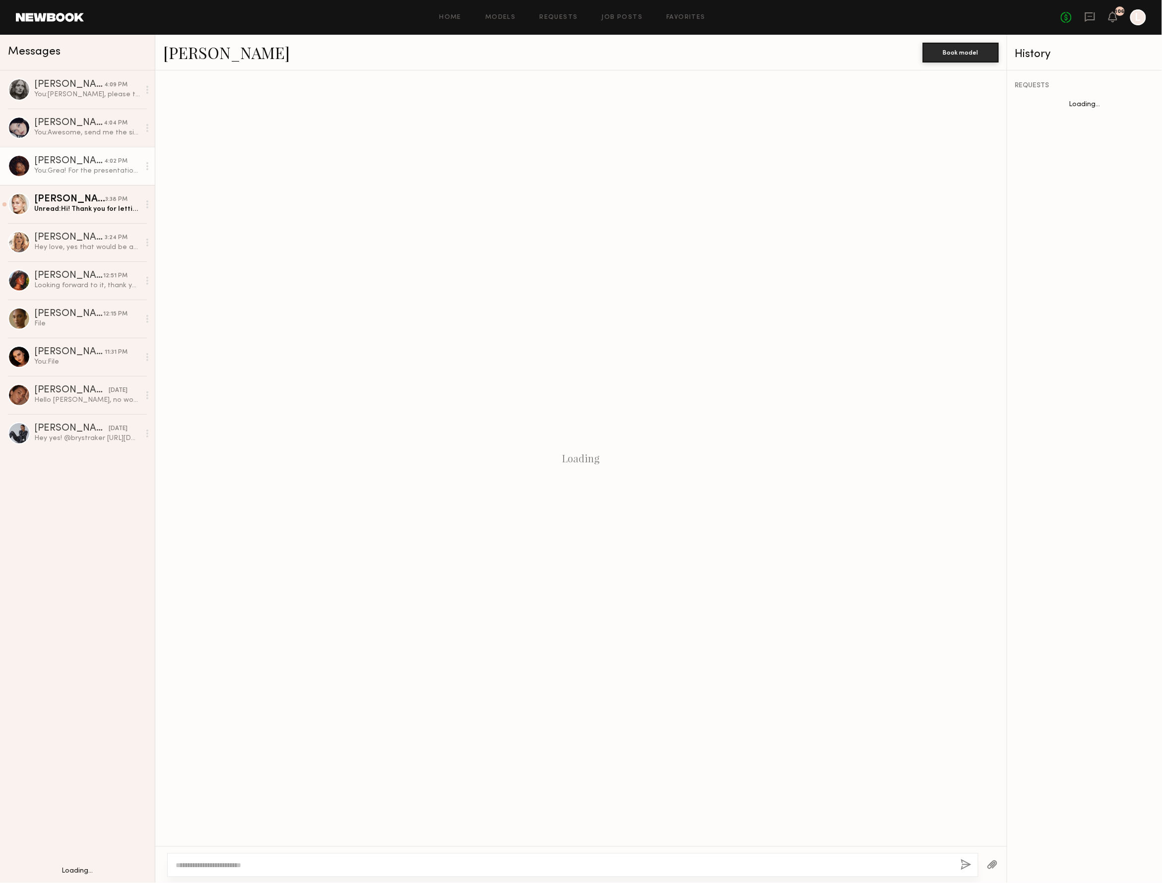
scroll to position [111, 0]
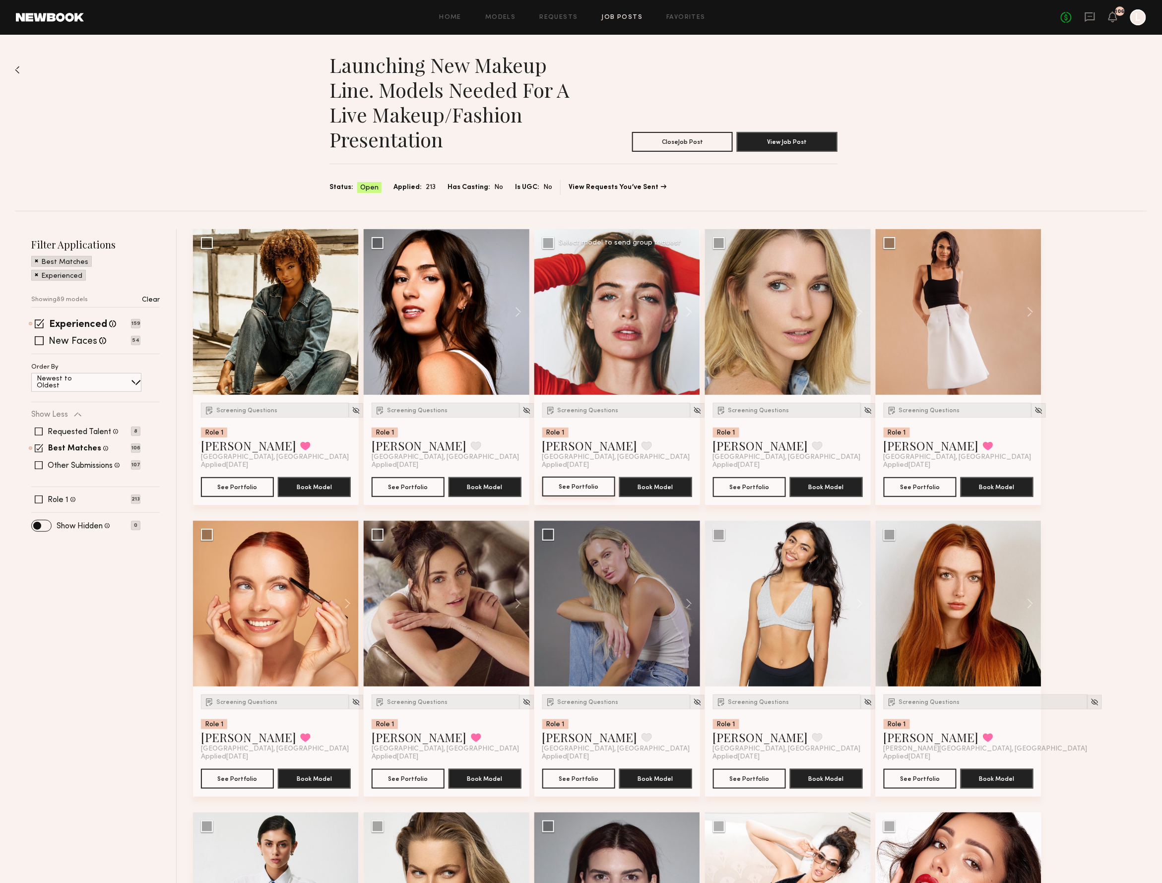
click at [586, 493] on button "See Portfolio" at bounding box center [578, 487] width 73 height 20
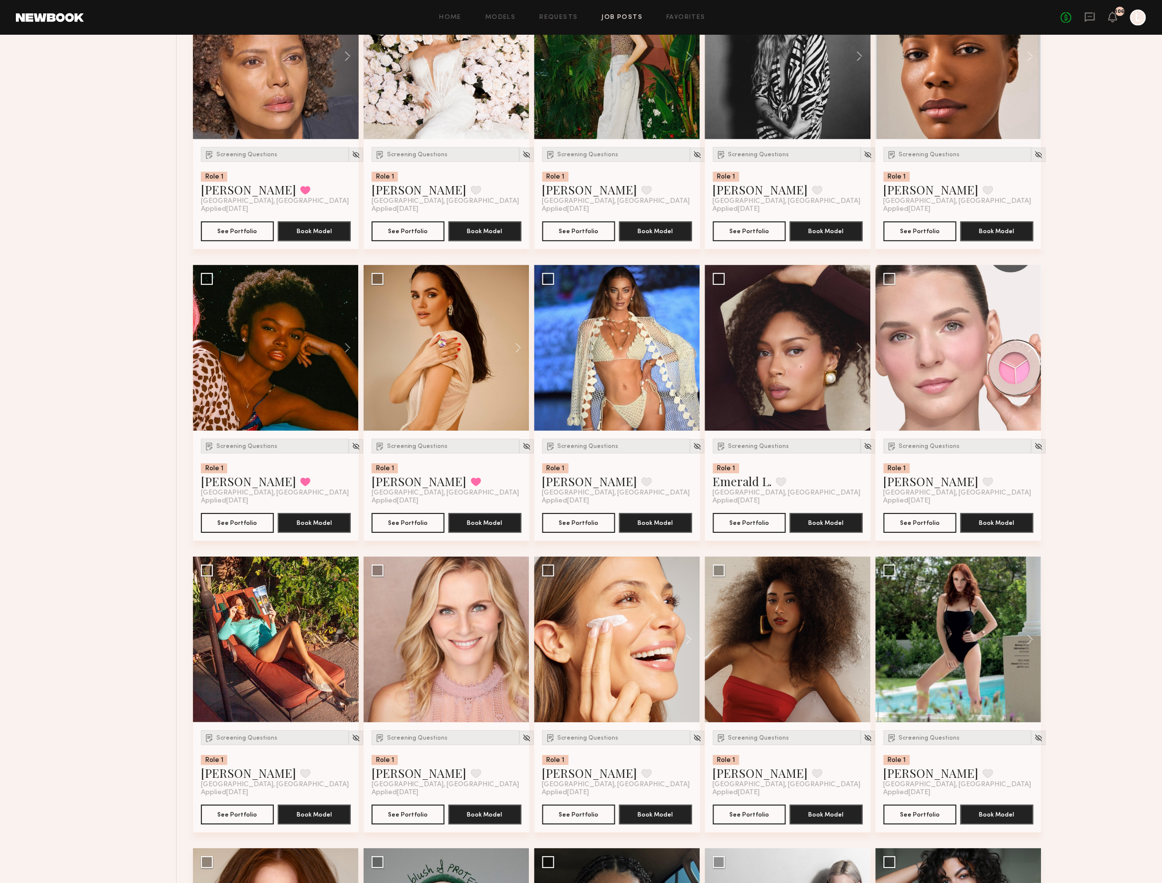
scroll to position [1216, 0]
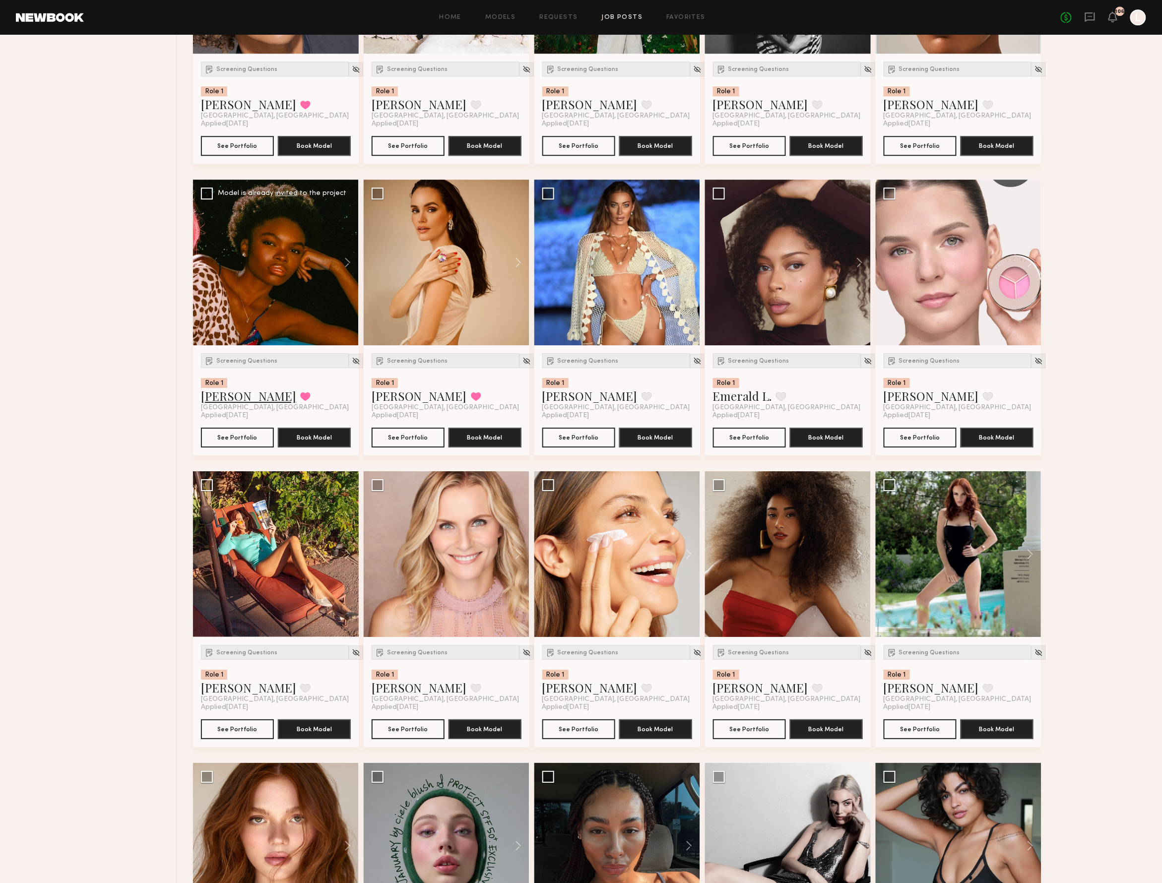
click at [217, 399] on link "[PERSON_NAME]" at bounding box center [248, 396] width 95 height 16
click at [249, 441] on button "See Portfolio" at bounding box center [237, 437] width 73 height 20
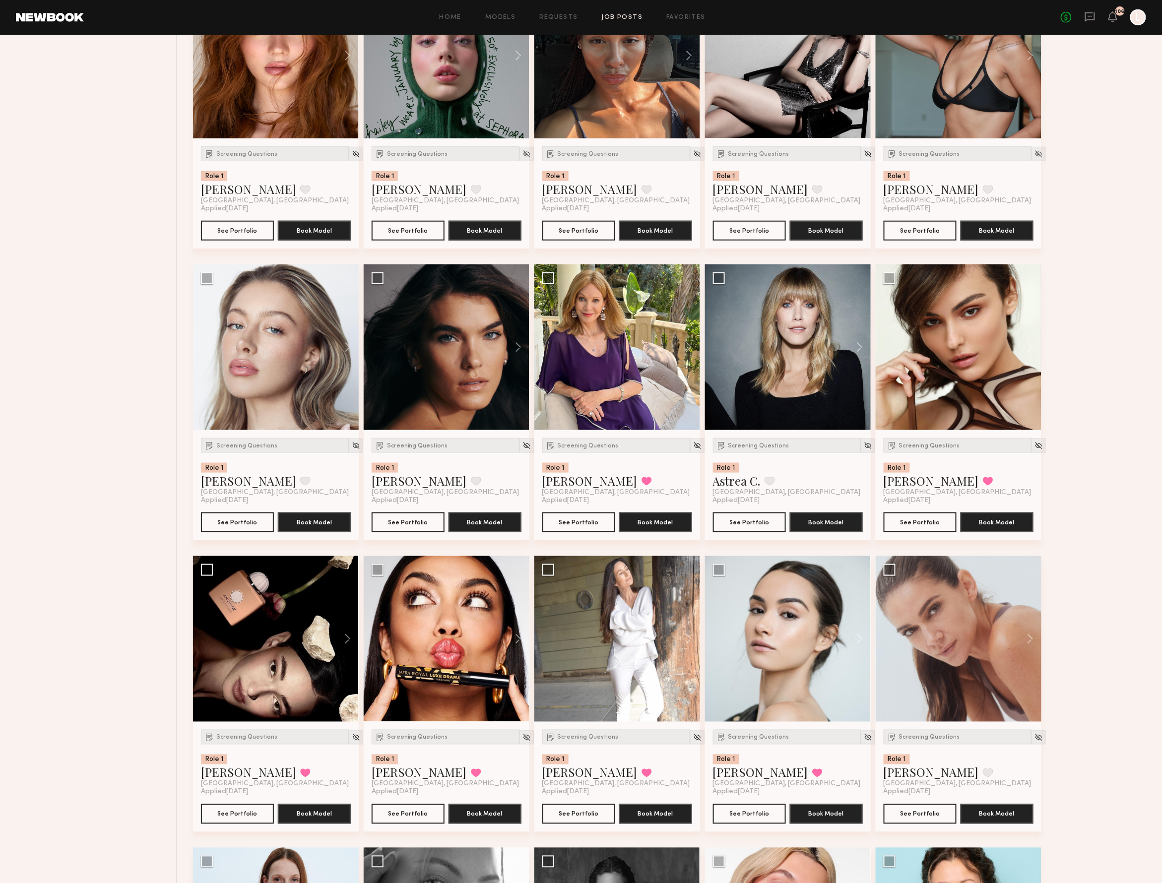
scroll to position [2008, 0]
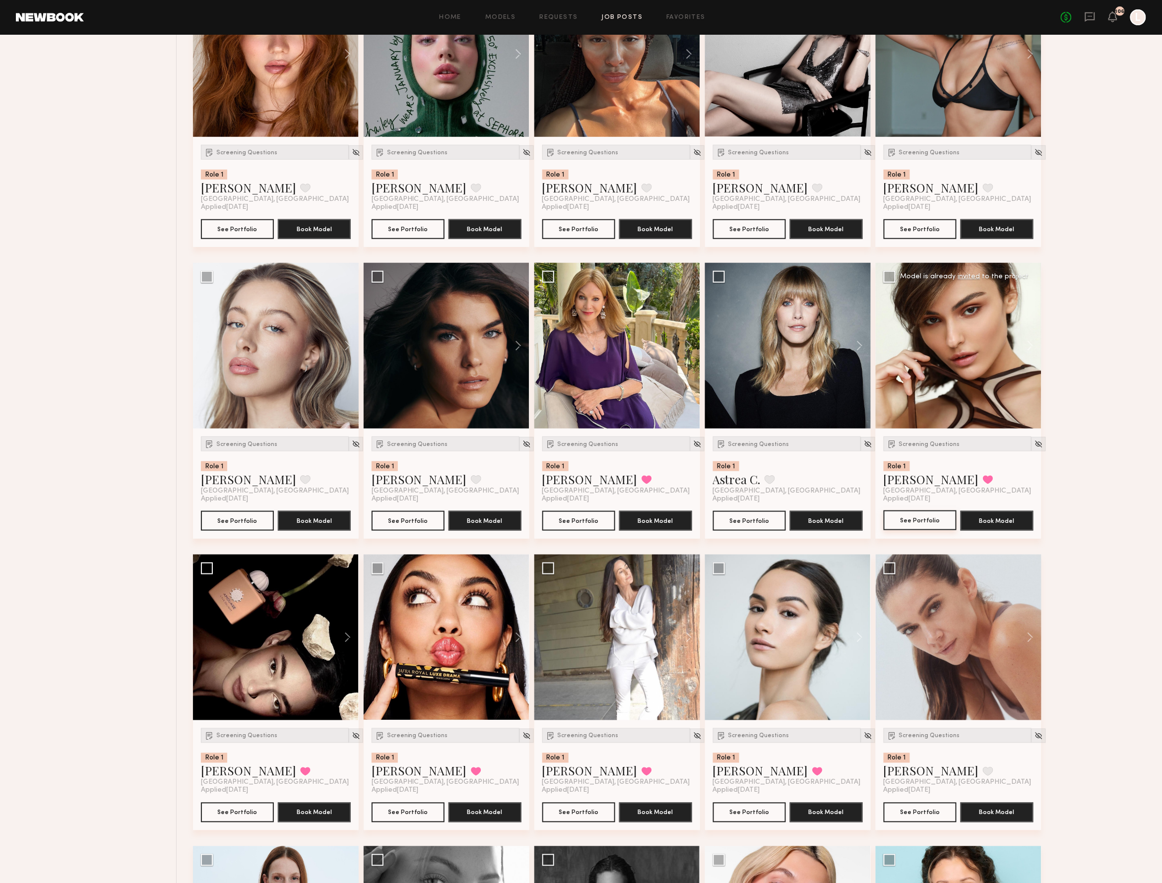
click at [923, 522] on button "See Portfolio" at bounding box center [919, 520] width 73 height 20
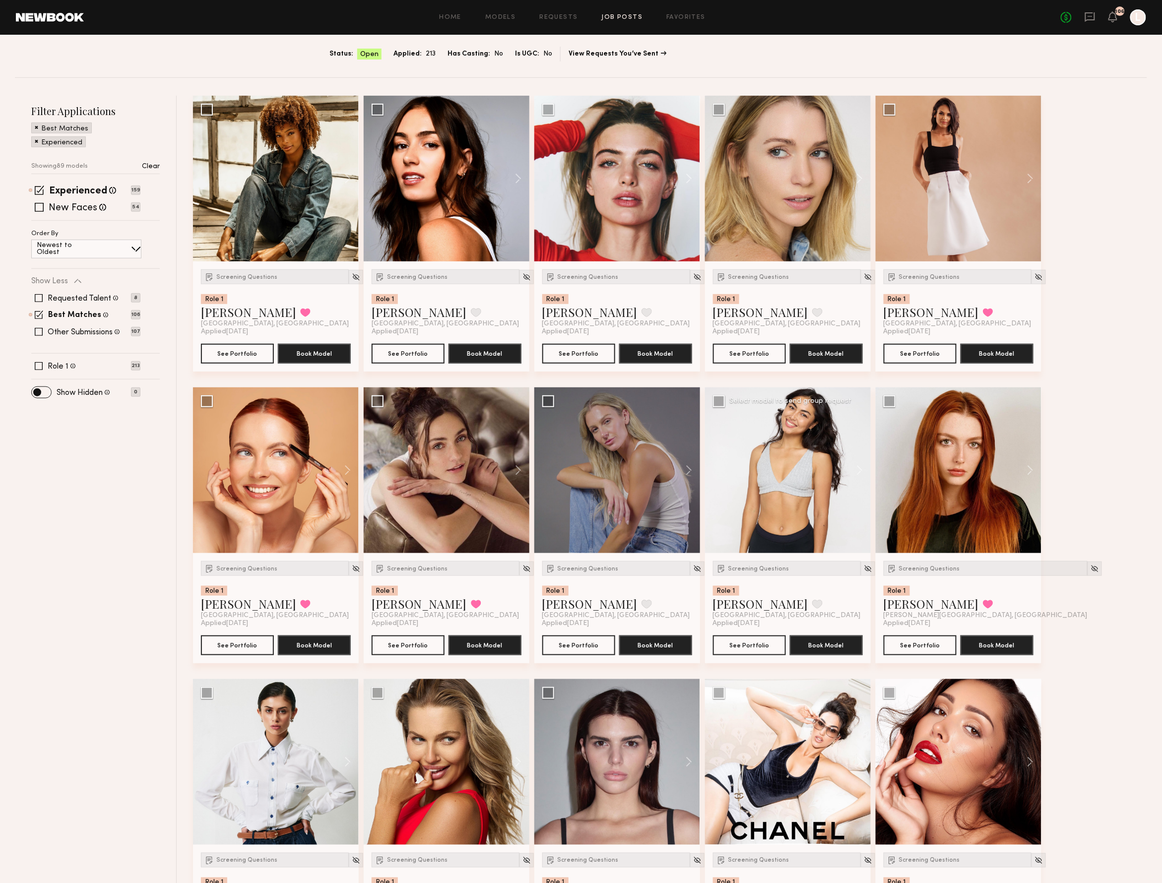
scroll to position [133, 0]
click at [572, 352] on button "See Portfolio" at bounding box center [578, 353] width 73 height 20
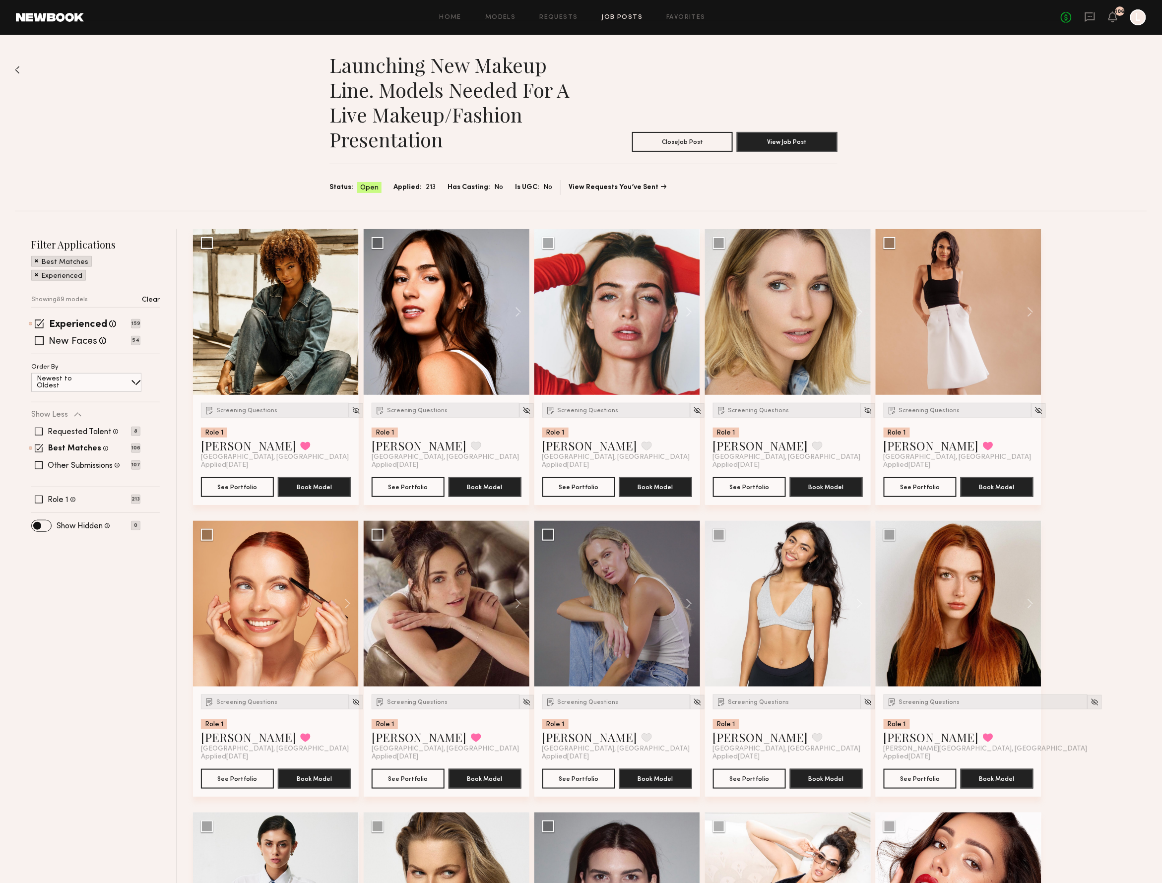
scroll to position [0, 0]
click at [17, 68] on img at bounding box center [17, 70] width 5 height 8
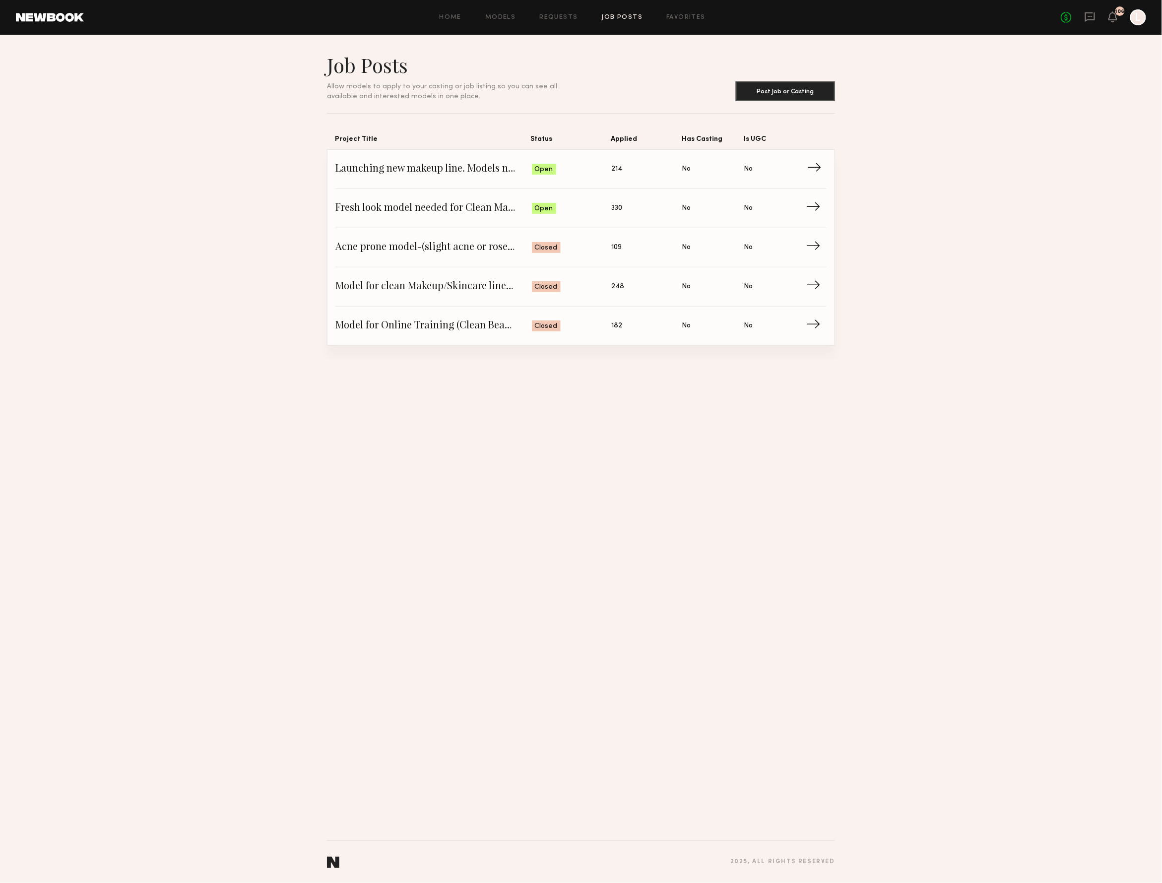
click at [556, 170] on span "Status: Open" at bounding box center [572, 169] width 80 height 15
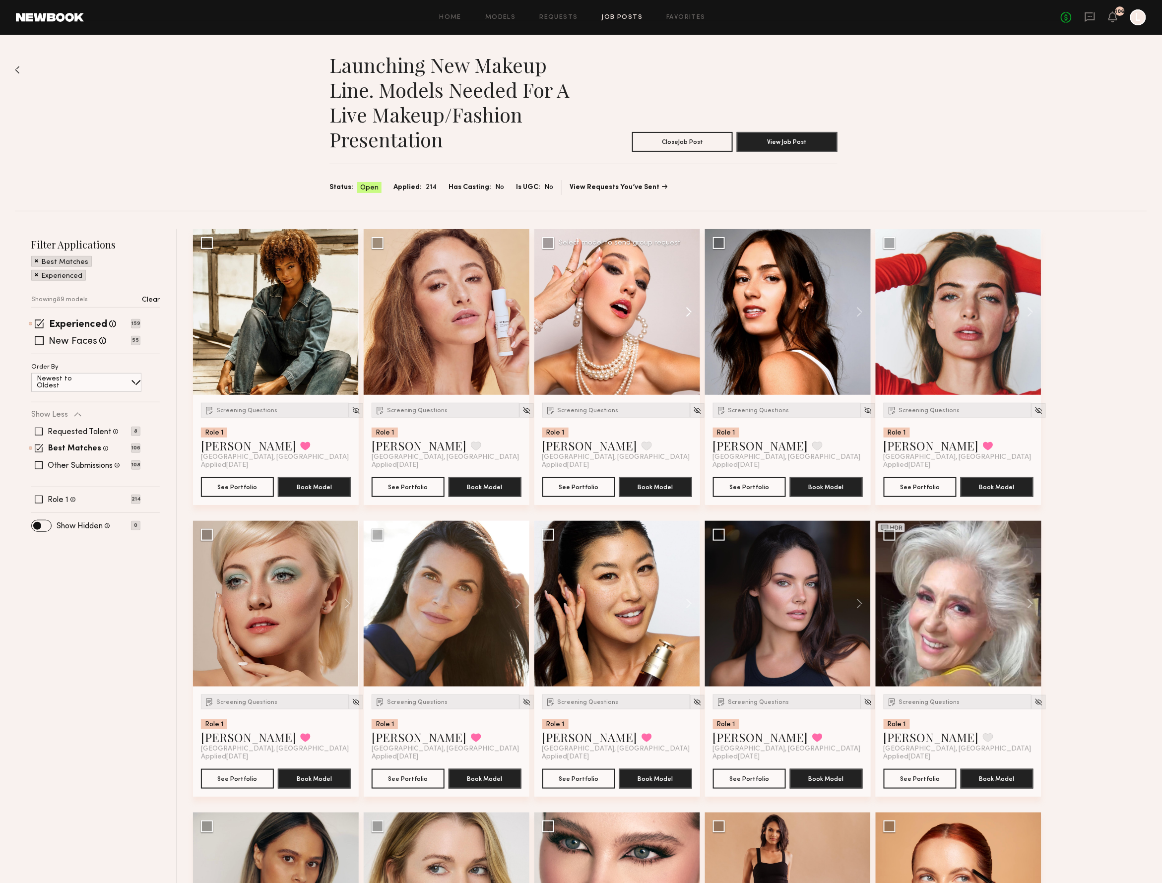
click at [690, 308] on button at bounding box center [684, 312] width 32 height 166
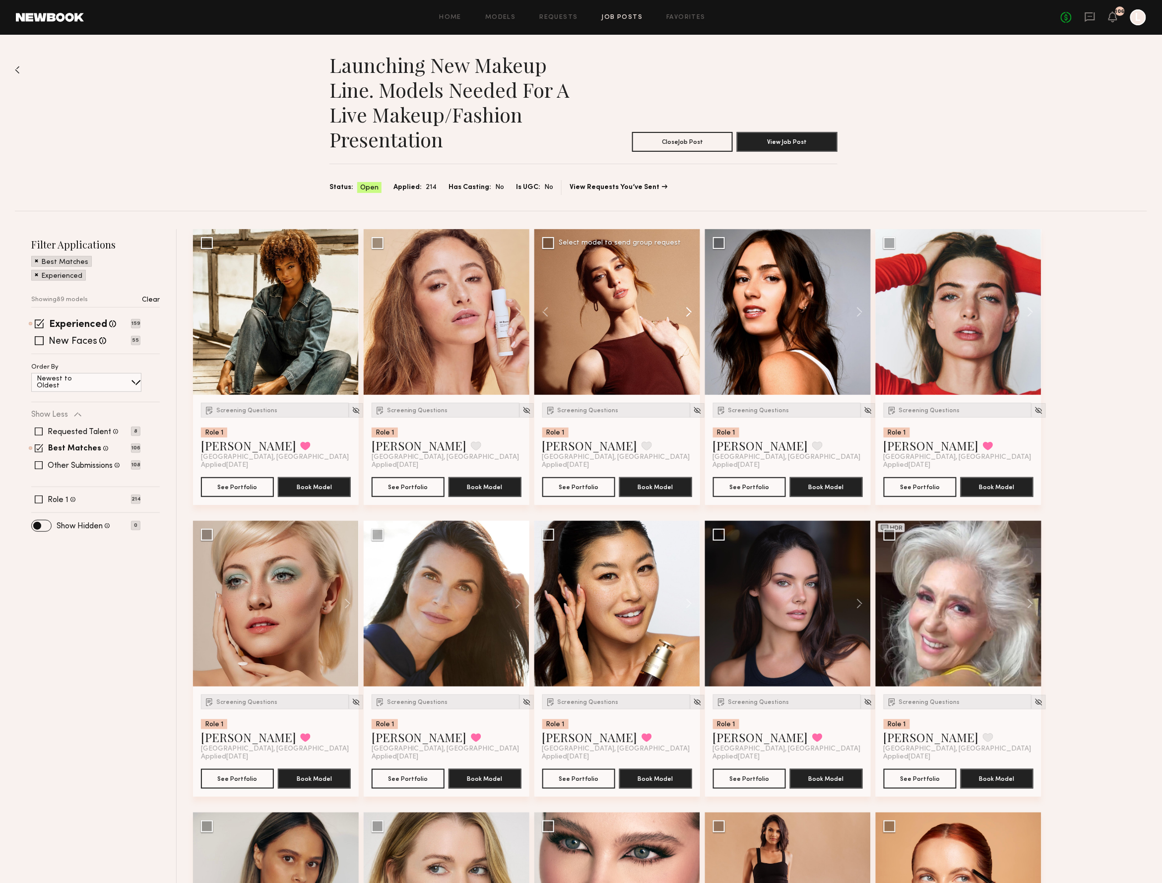
click at [690, 308] on button at bounding box center [684, 312] width 32 height 166
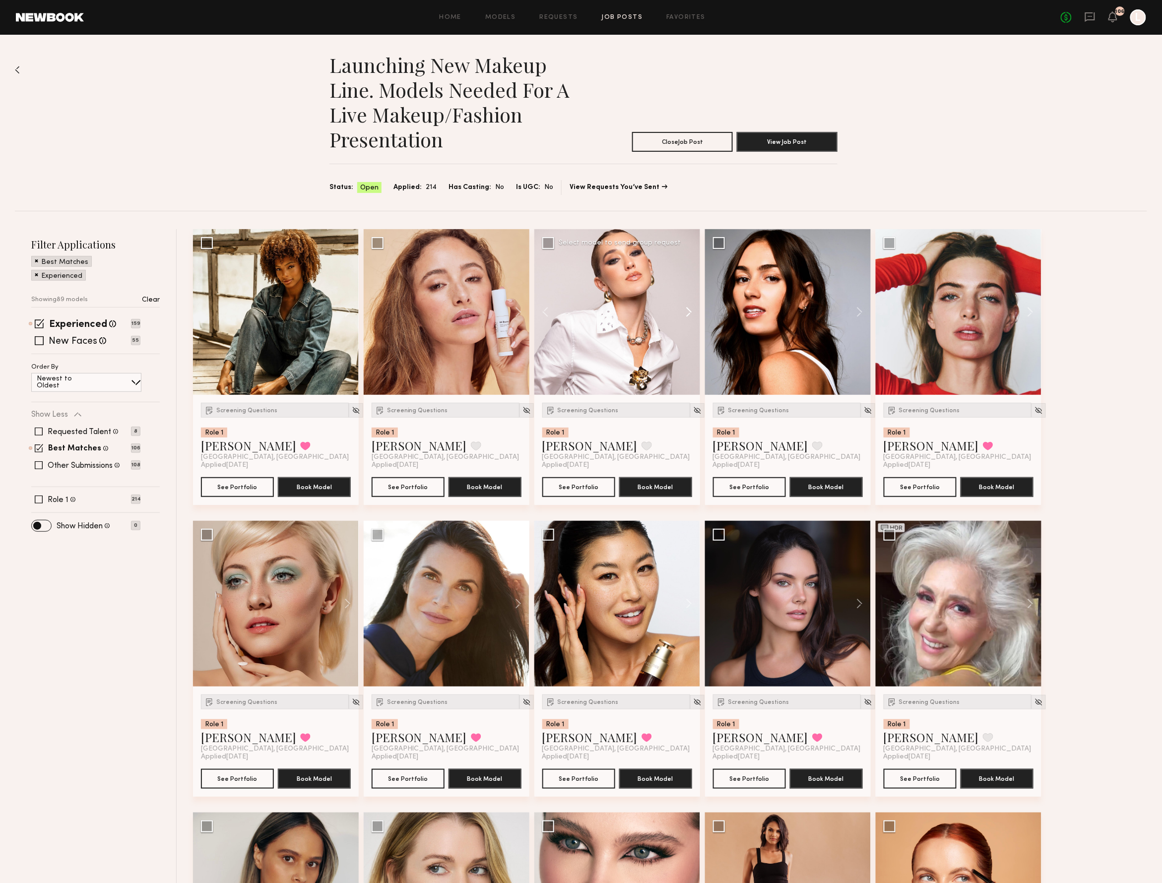
click at [690, 308] on button at bounding box center [684, 312] width 32 height 166
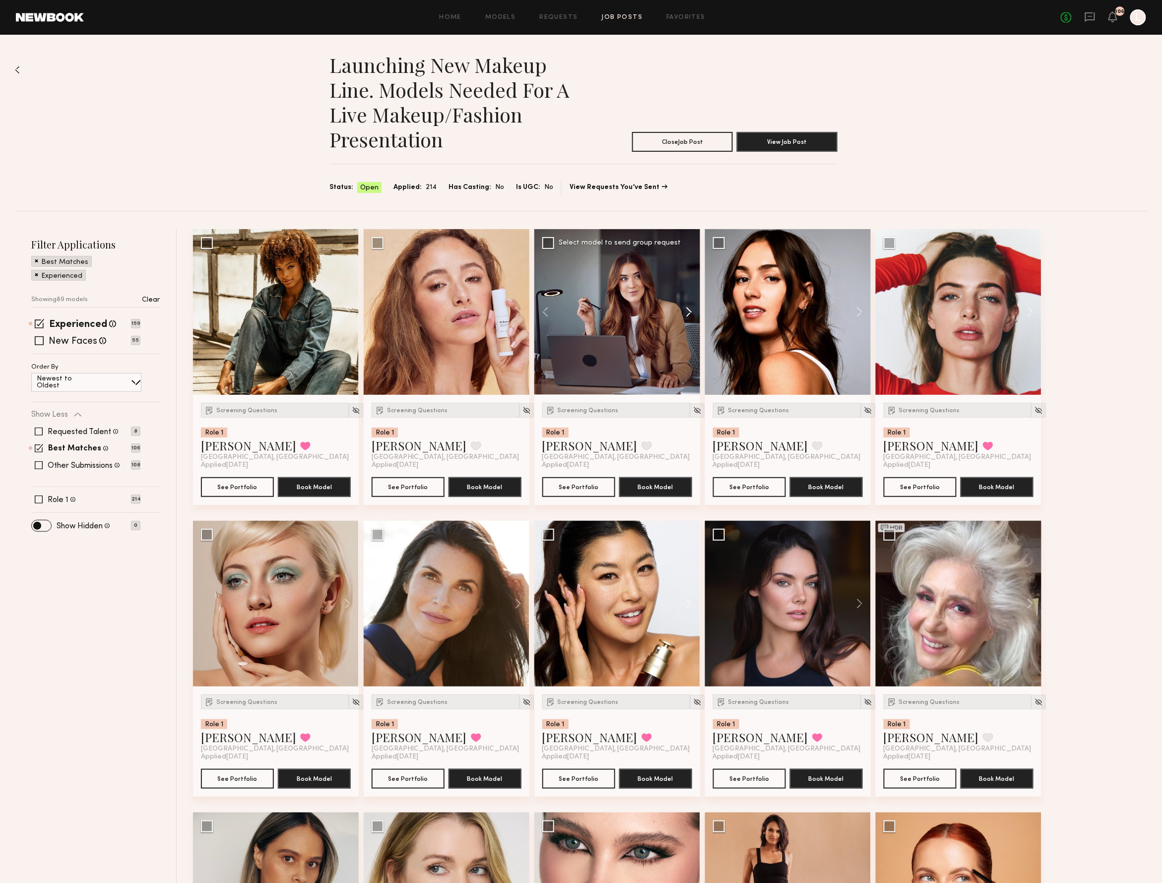
click at [690, 308] on button at bounding box center [684, 312] width 32 height 166
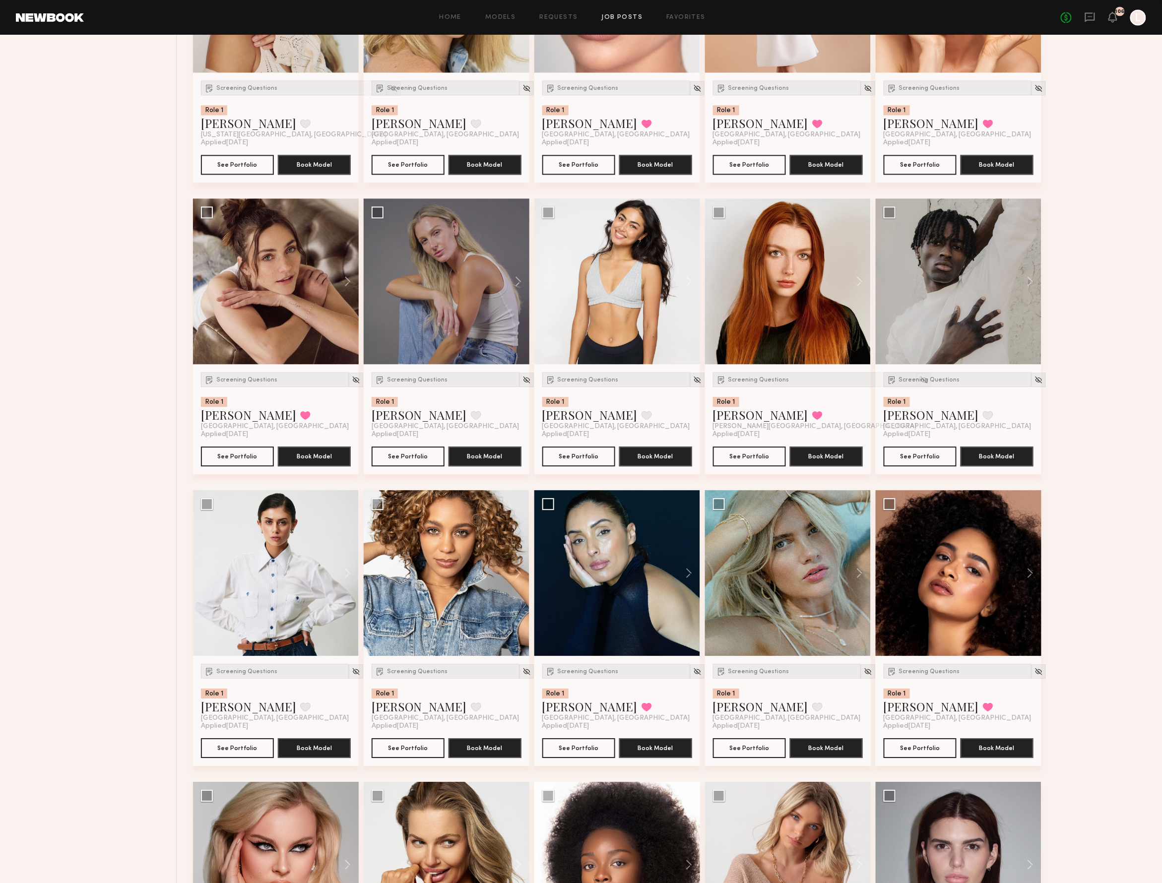
scroll to position [907, 0]
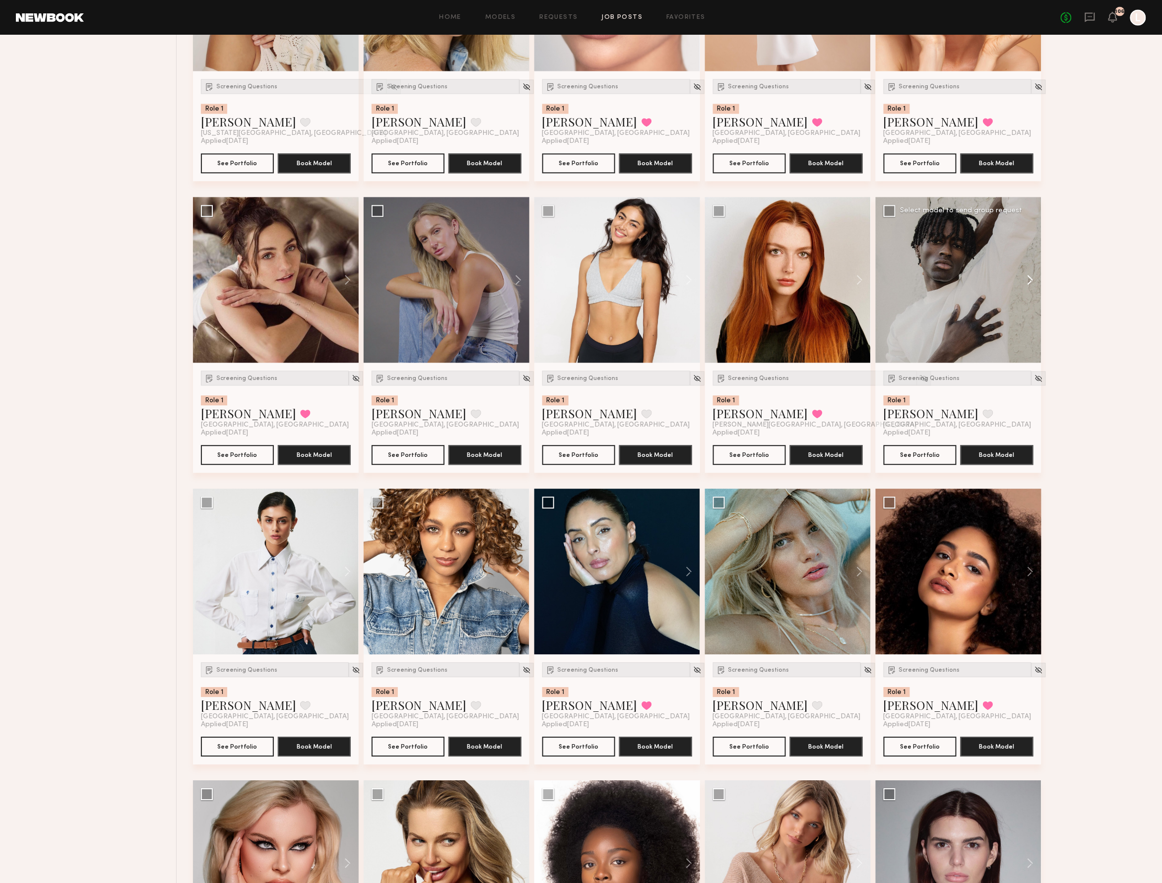
click at [1030, 281] on button at bounding box center [1025, 280] width 32 height 166
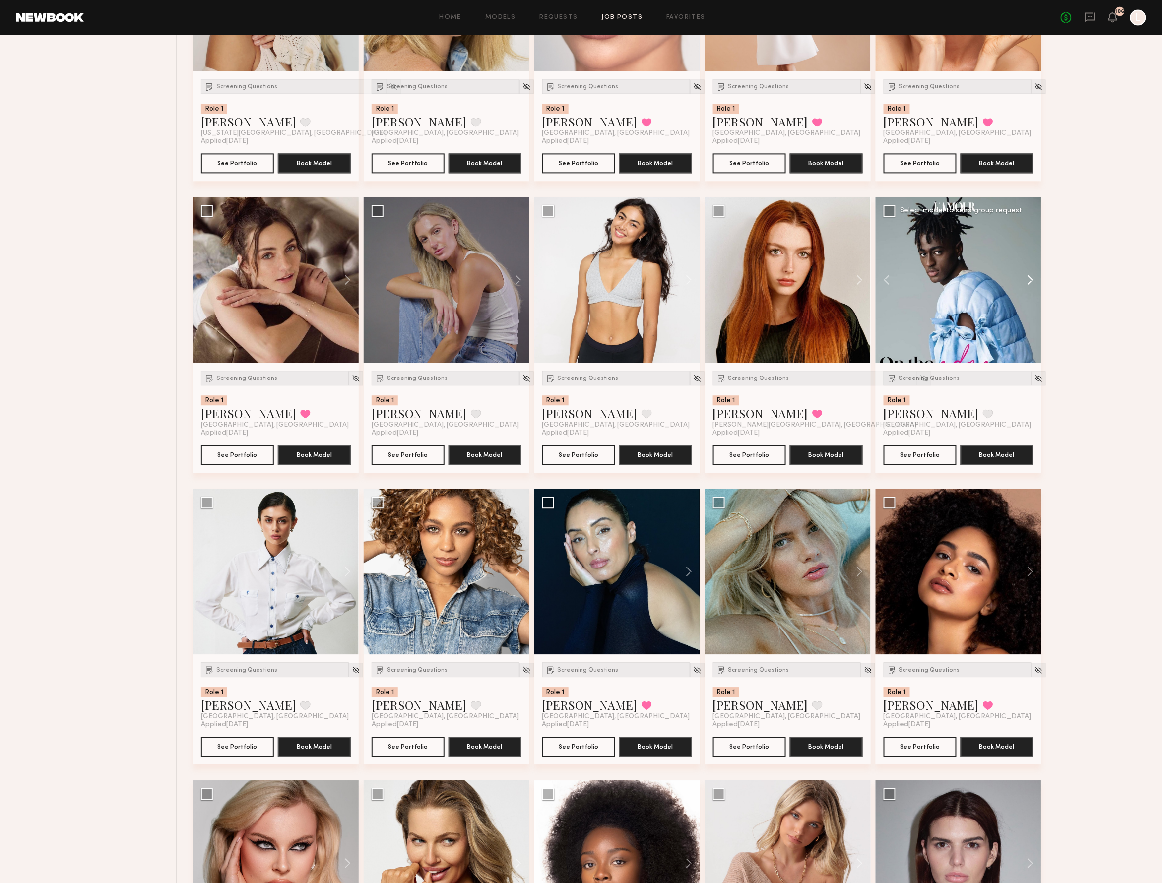
click at [1030, 281] on button at bounding box center [1025, 280] width 32 height 166
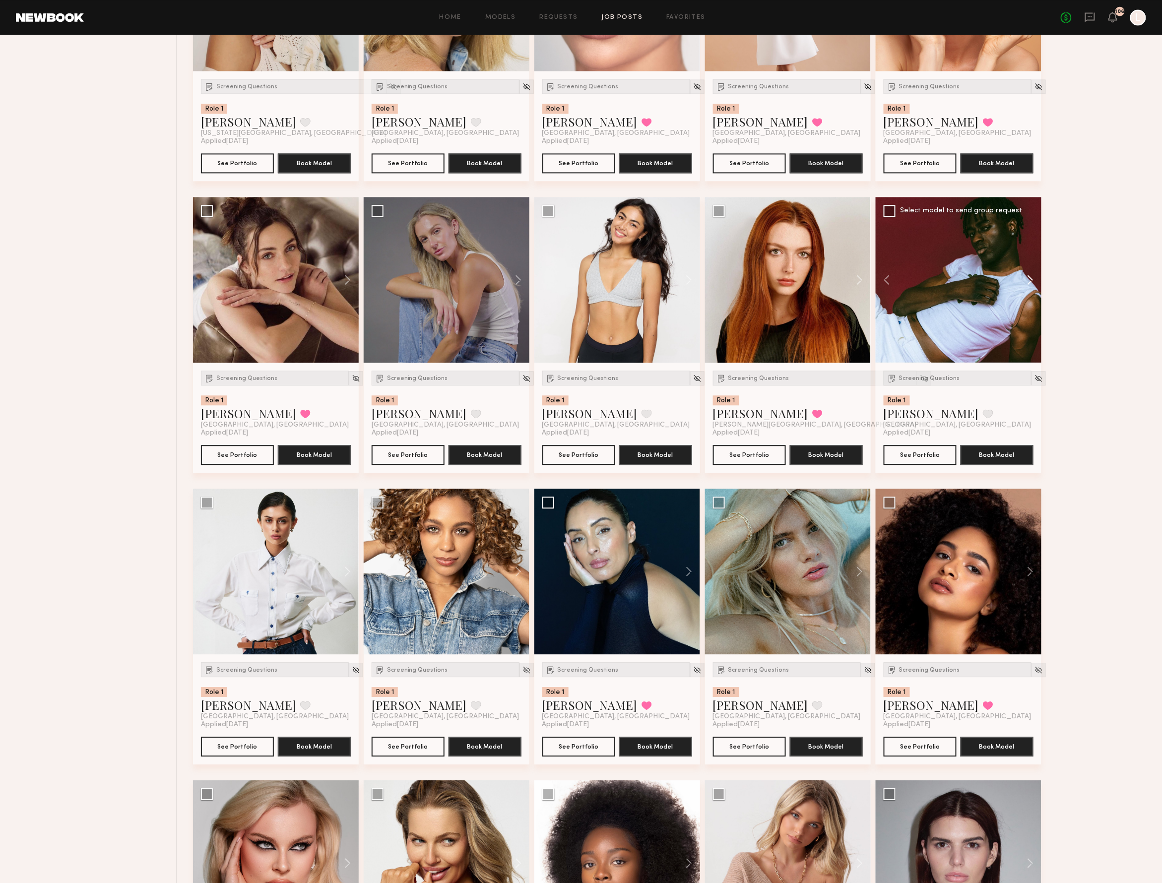
click at [1030, 281] on button at bounding box center [1025, 280] width 32 height 166
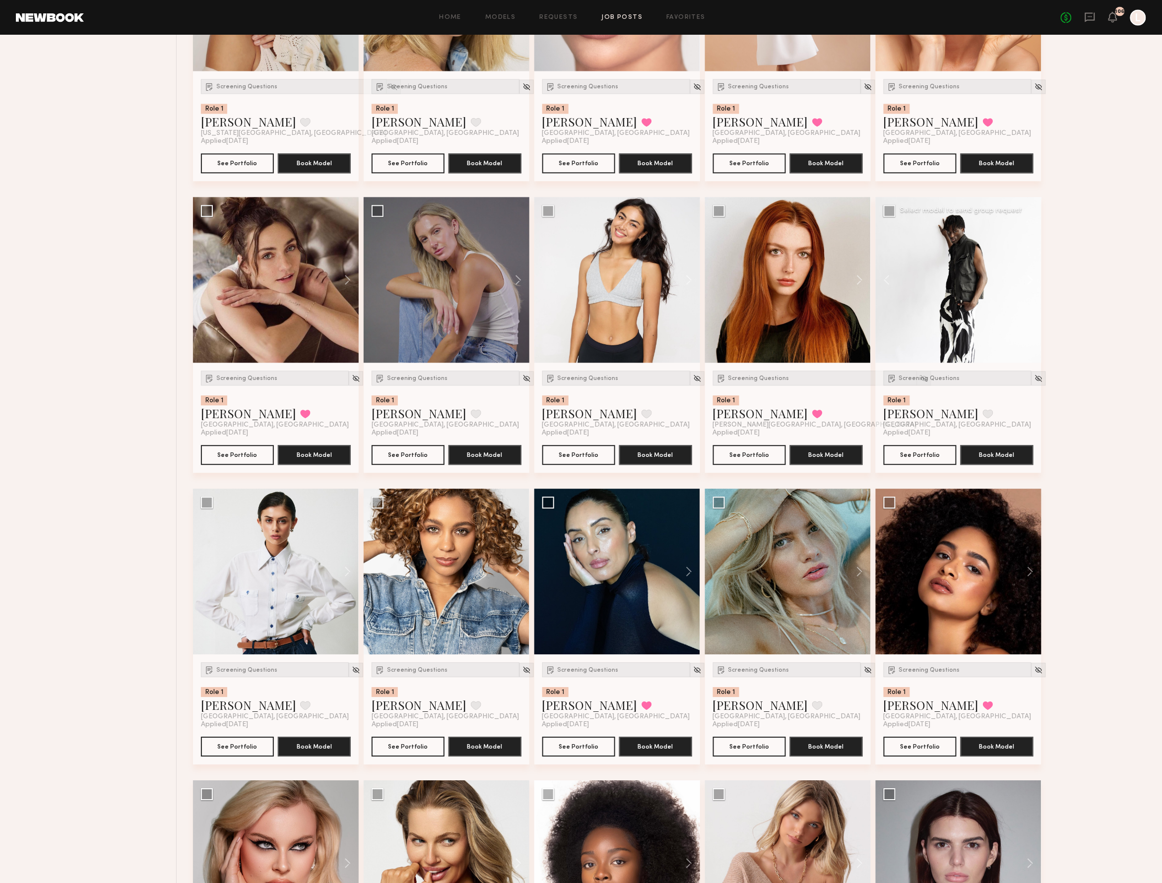
click at [1030, 281] on button at bounding box center [1025, 280] width 32 height 166
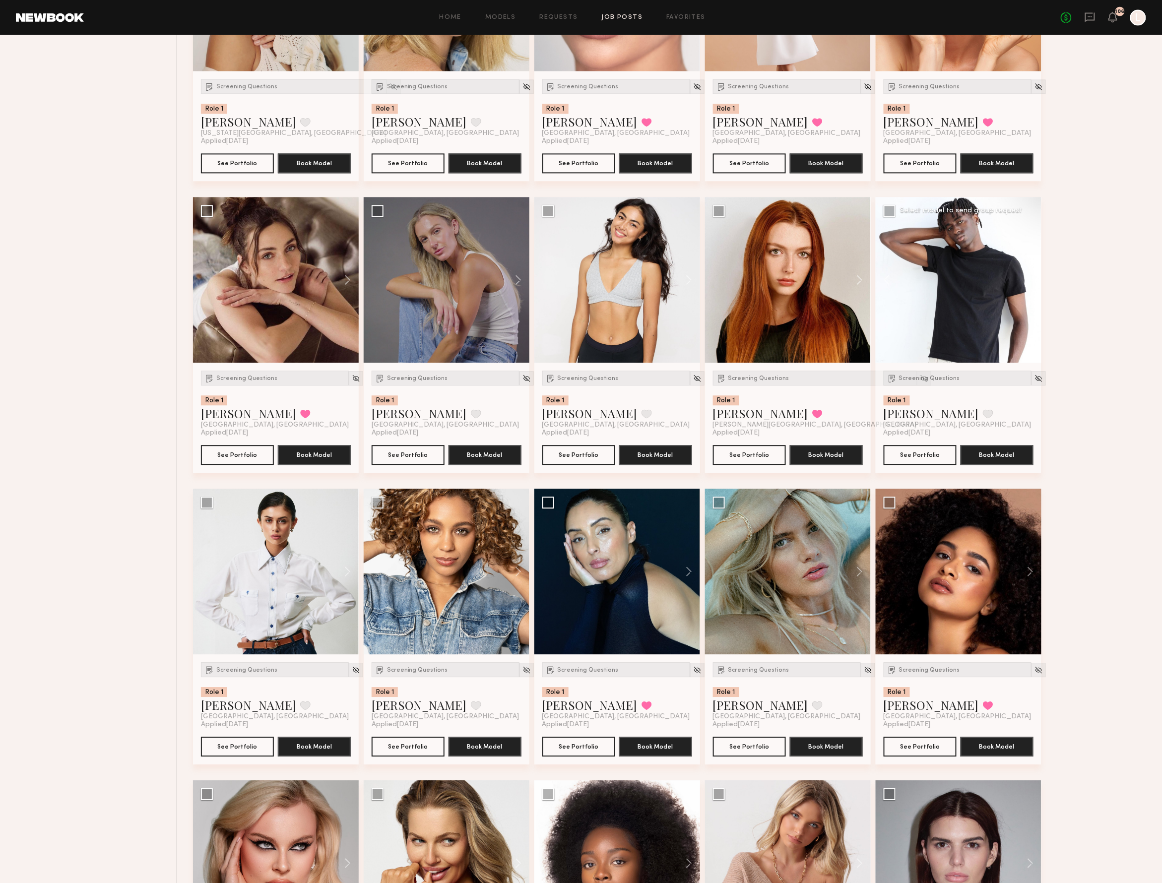
click at [1030, 281] on div at bounding box center [959, 280] width 166 height 166
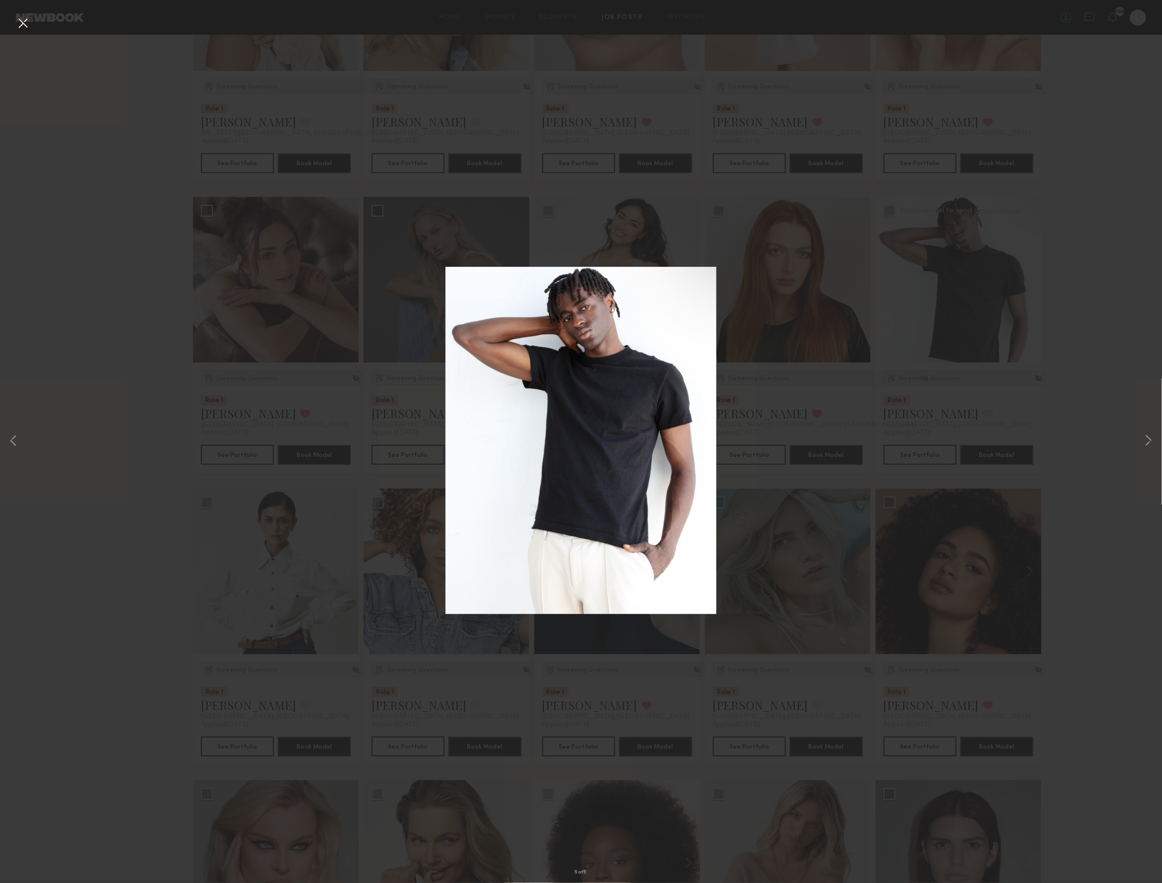
click at [1022, 244] on div "5 of 5" at bounding box center [581, 441] width 1162 height 883
click at [25, 25] on button at bounding box center [23, 24] width 16 height 18
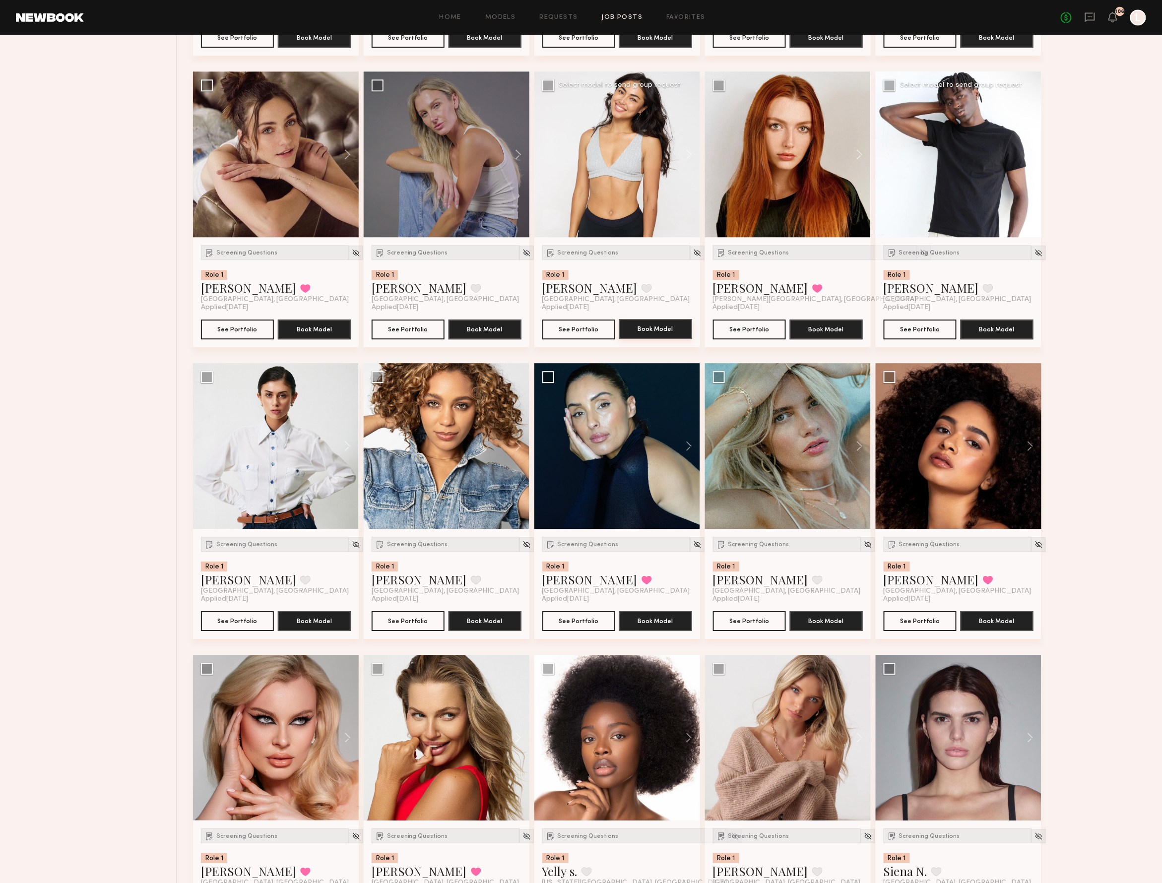
scroll to position [1045, 0]
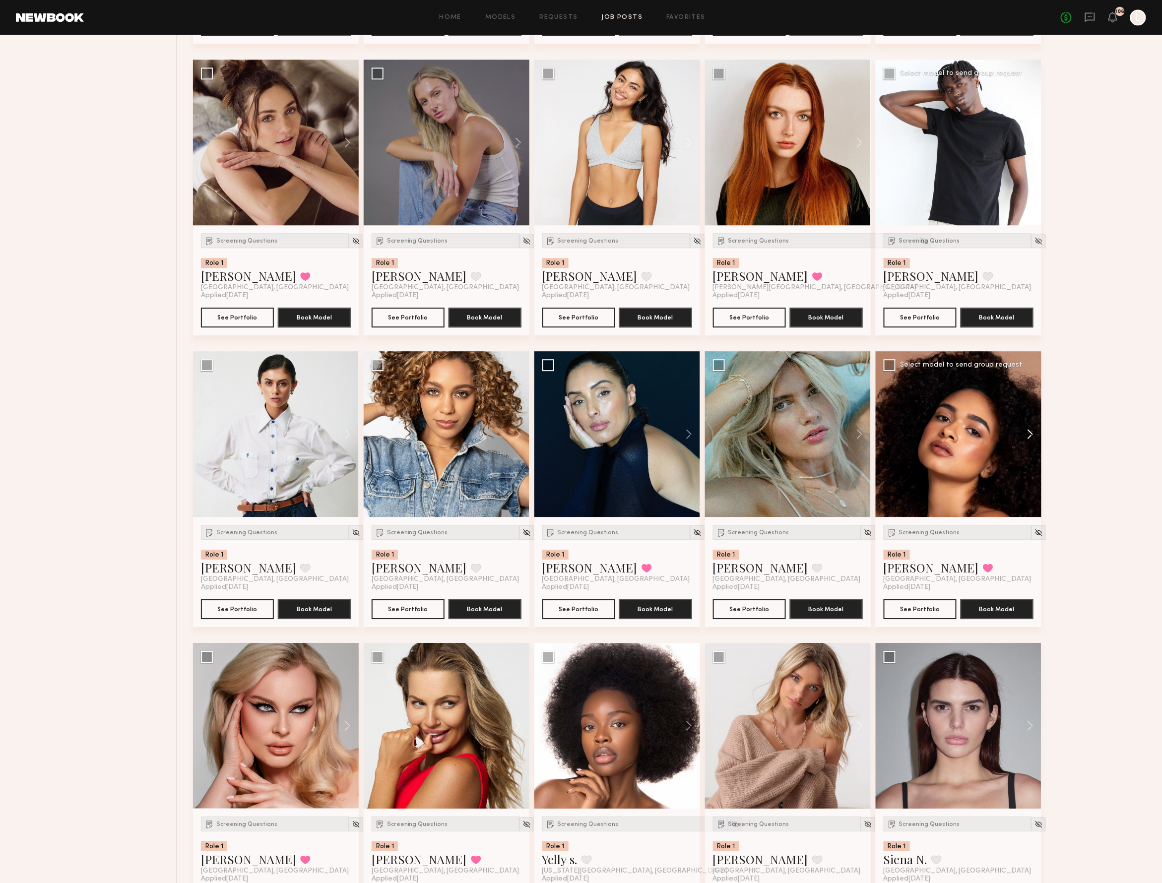
click at [1032, 436] on button at bounding box center [1025, 434] width 32 height 166
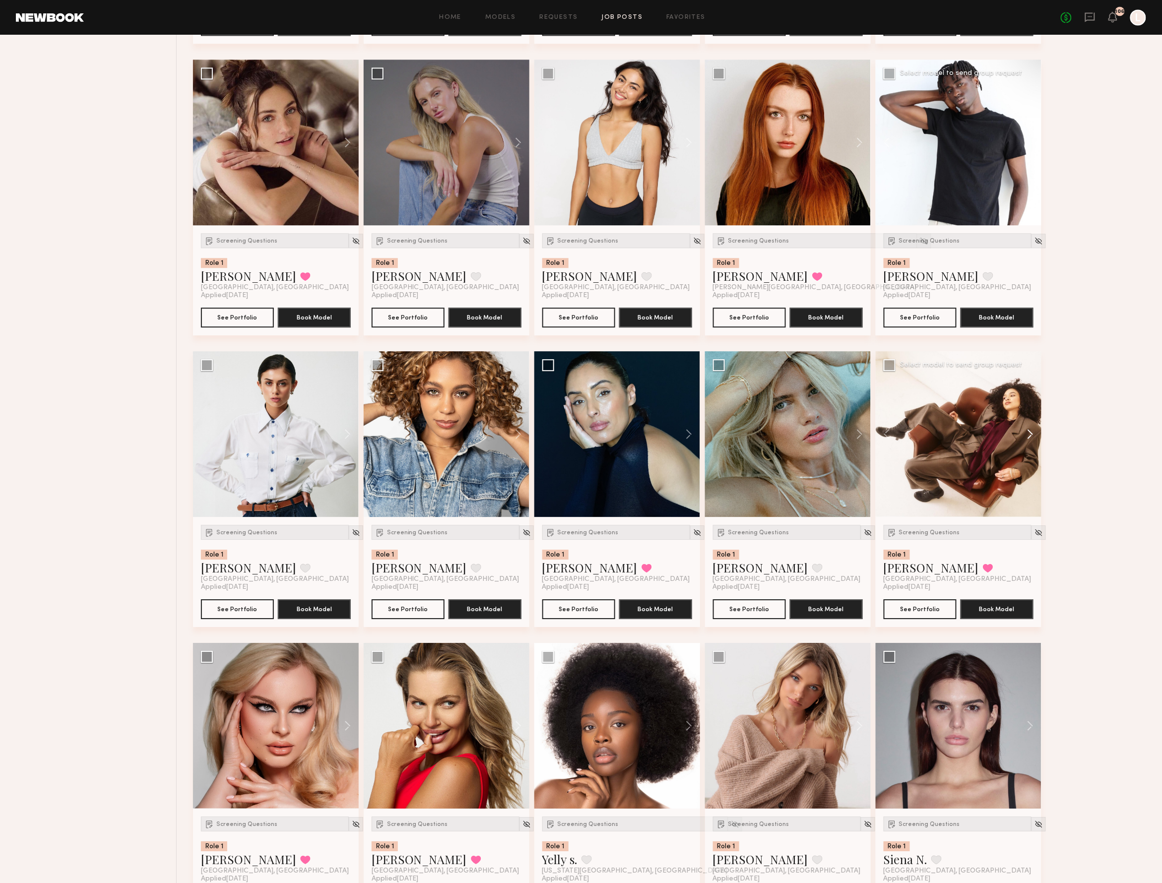
click at [1032, 434] on button at bounding box center [1025, 434] width 32 height 166
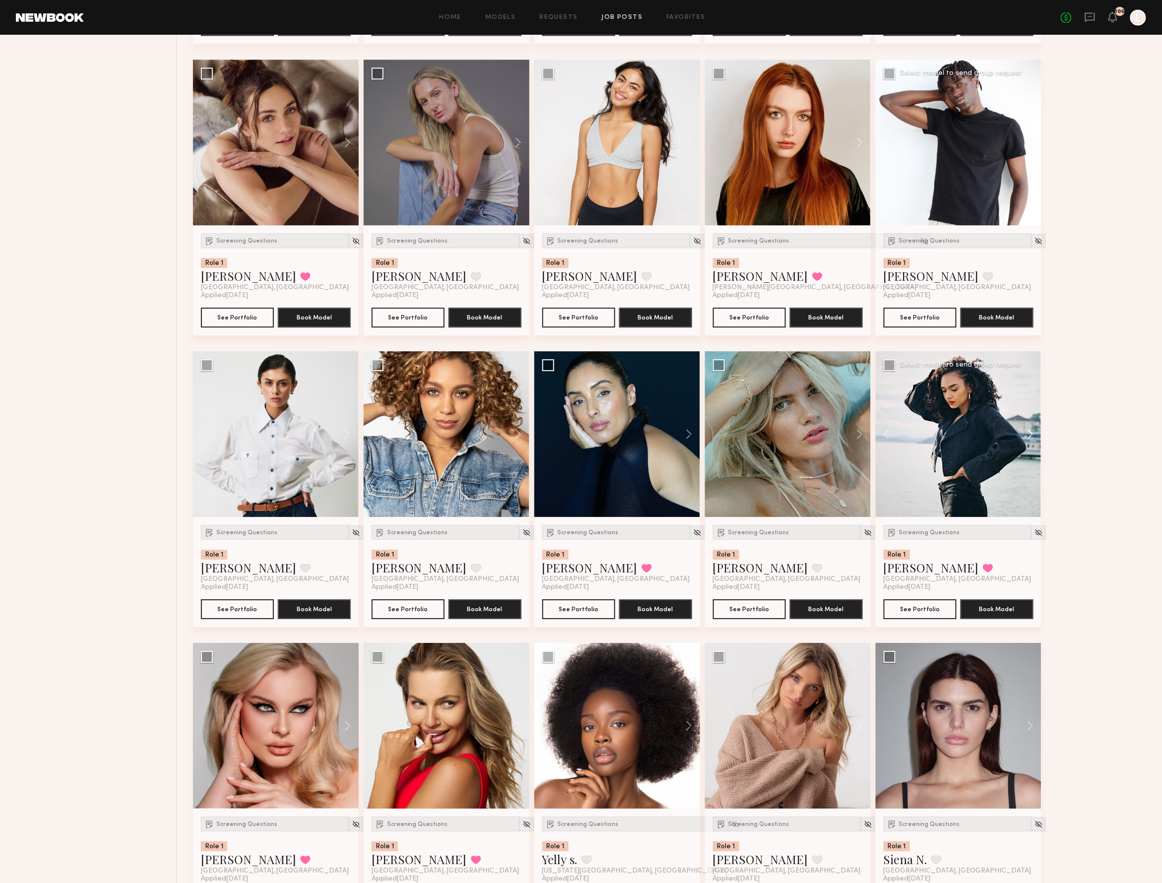
click at [1032, 434] on button at bounding box center [1025, 434] width 32 height 166
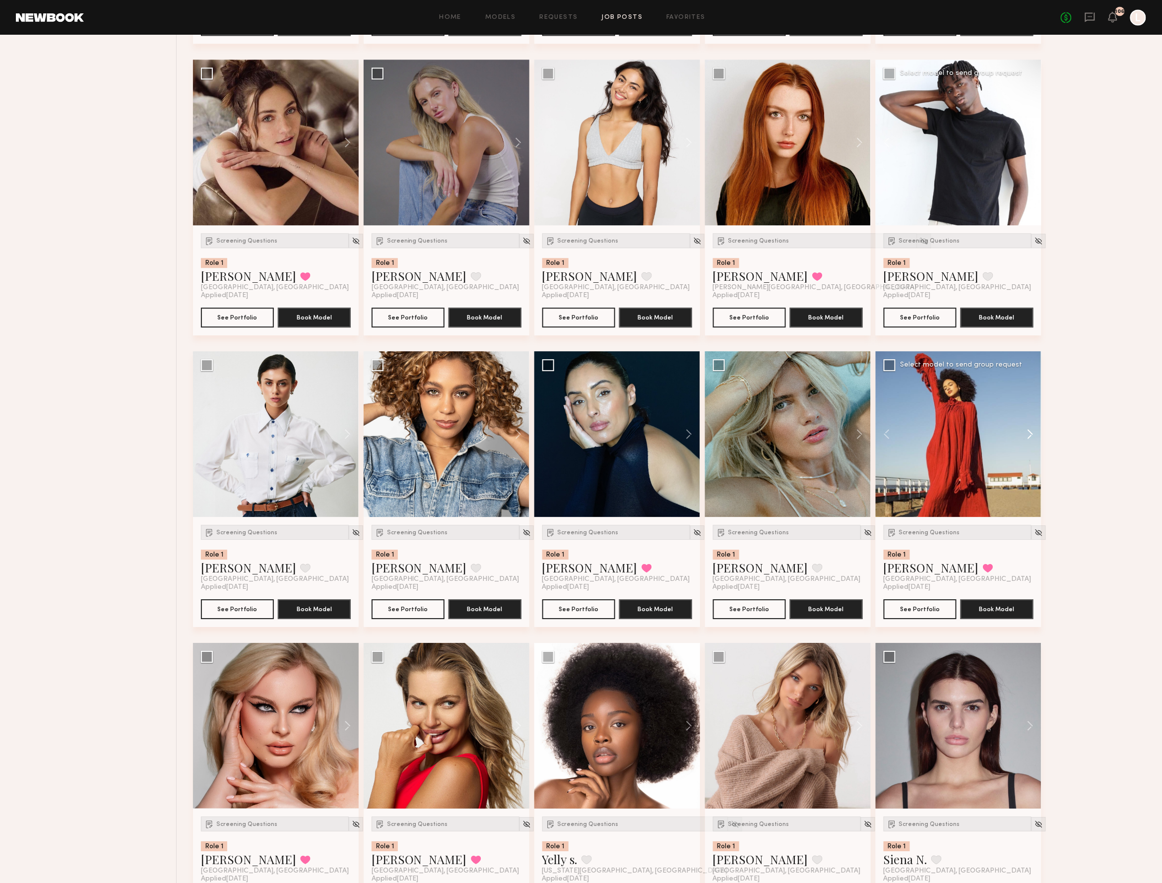
click at [1032, 434] on button at bounding box center [1025, 434] width 32 height 166
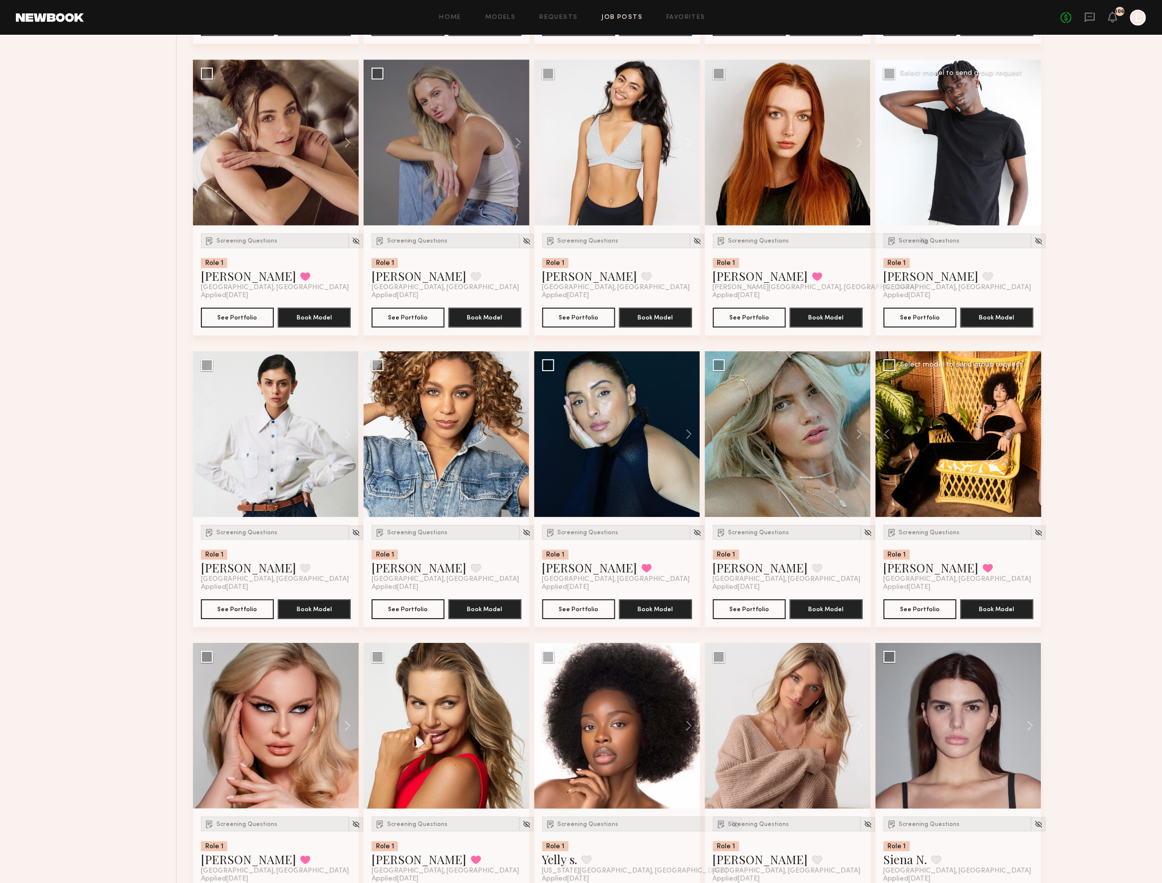
click at [1032, 434] on div at bounding box center [959, 434] width 166 height 166
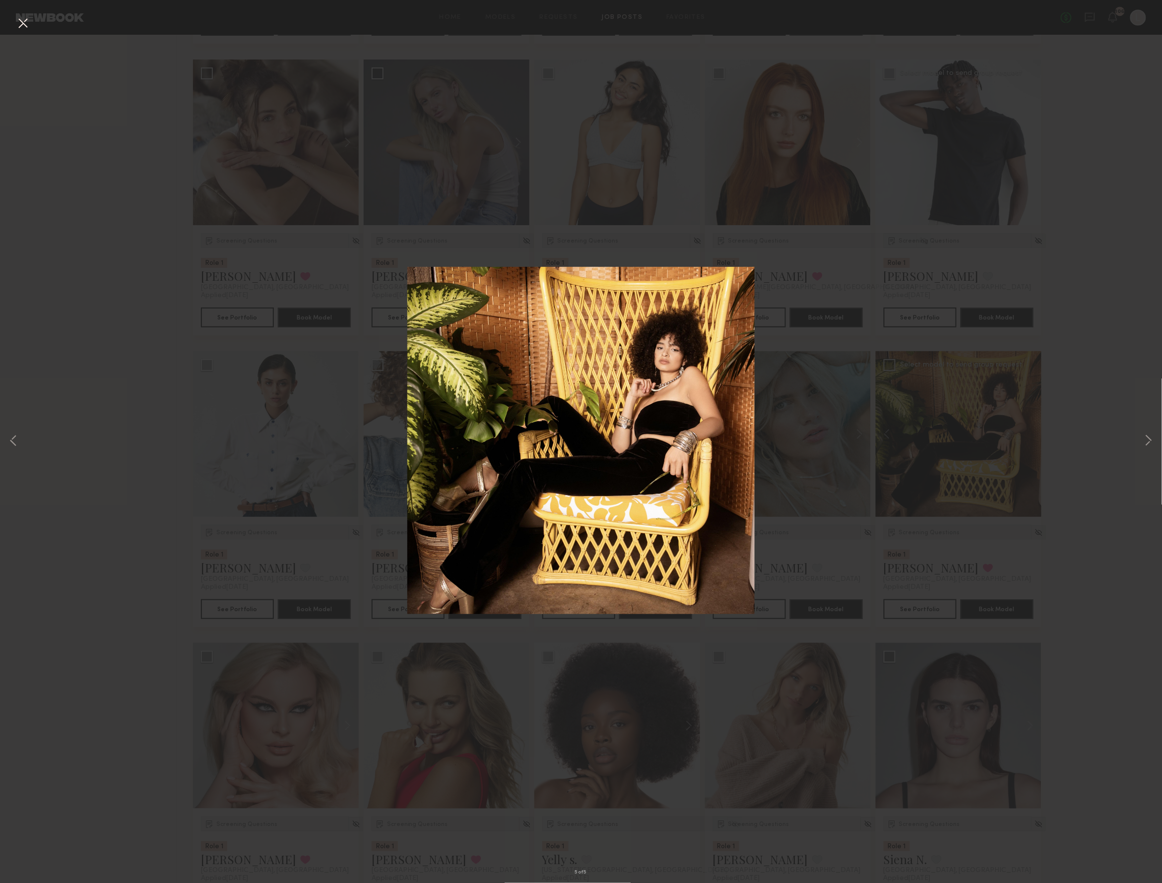
click at [978, 262] on div "5 of 5" at bounding box center [581, 441] width 1162 height 883
click at [22, 27] on button at bounding box center [23, 24] width 16 height 18
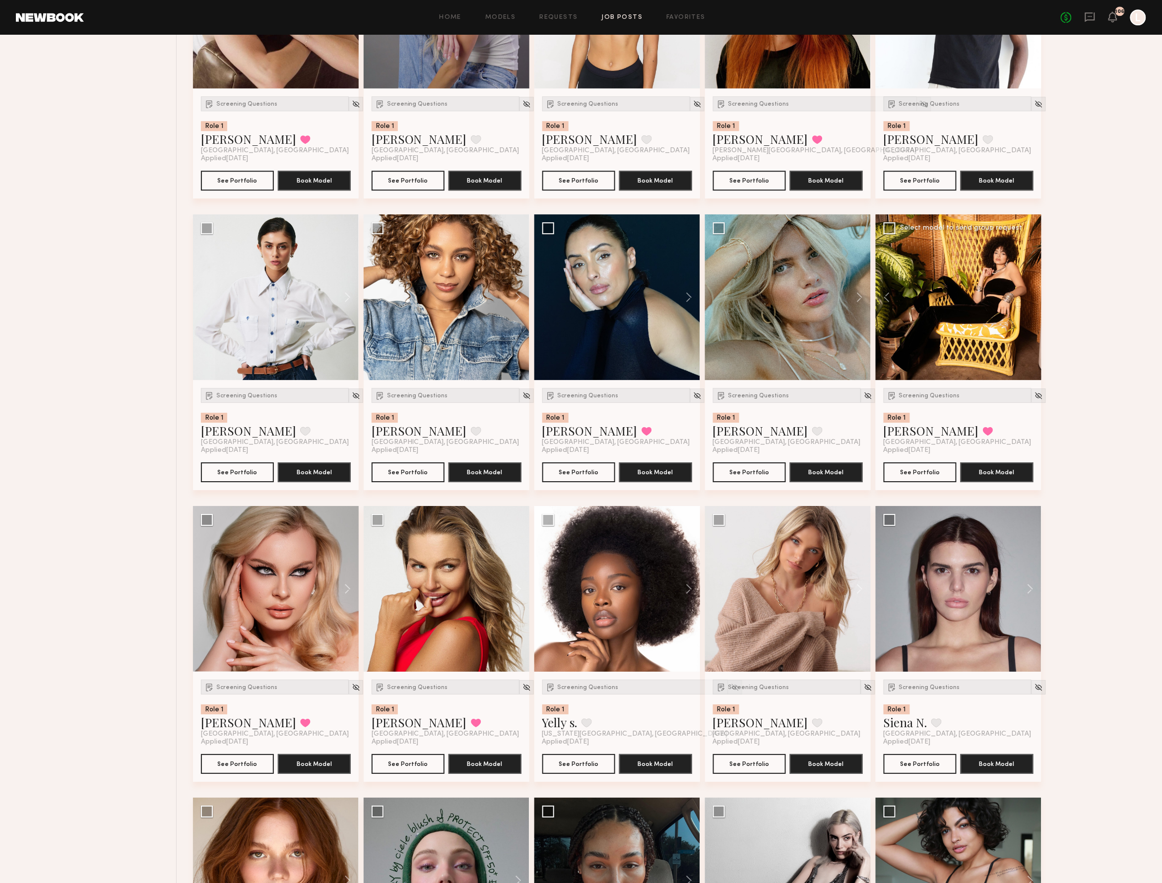
scroll to position [1179, 0]
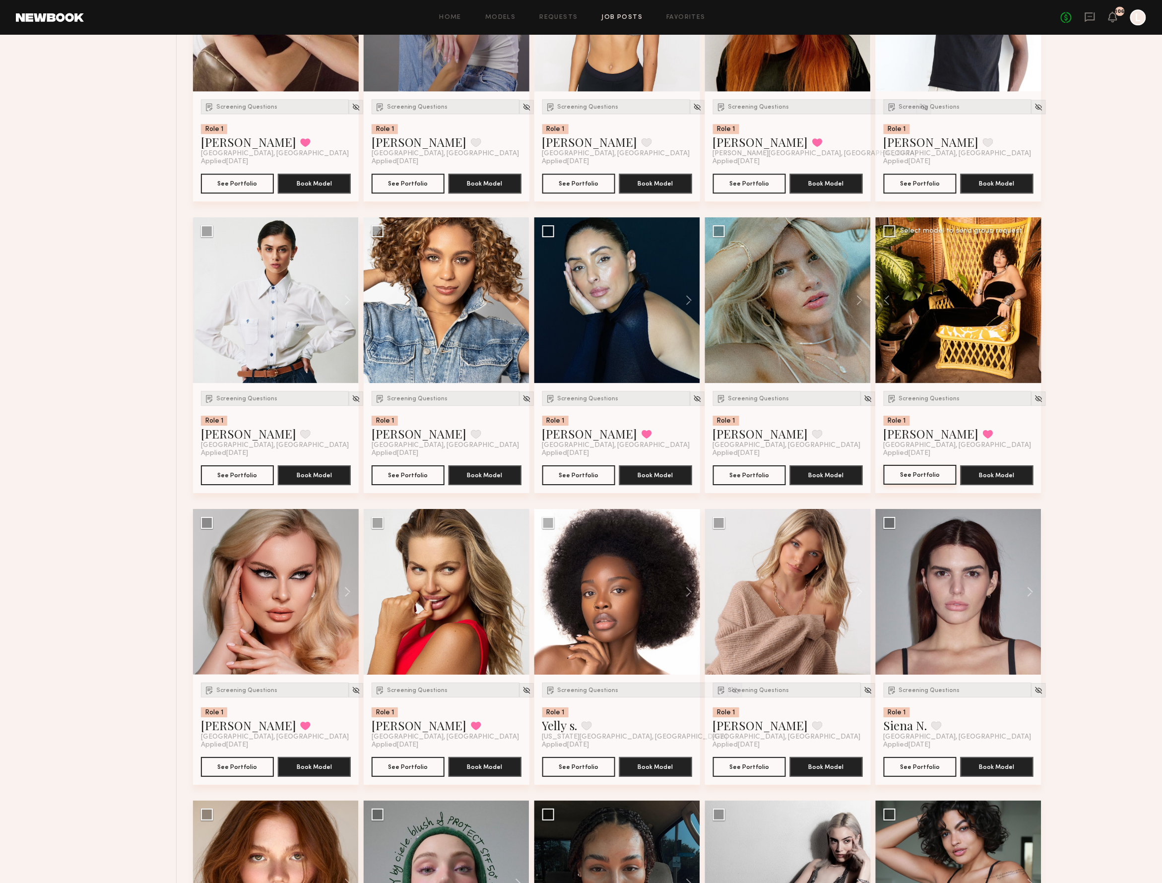
click at [929, 477] on button "See Portfolio" at bounding box center [919, 475] width 73 height 20
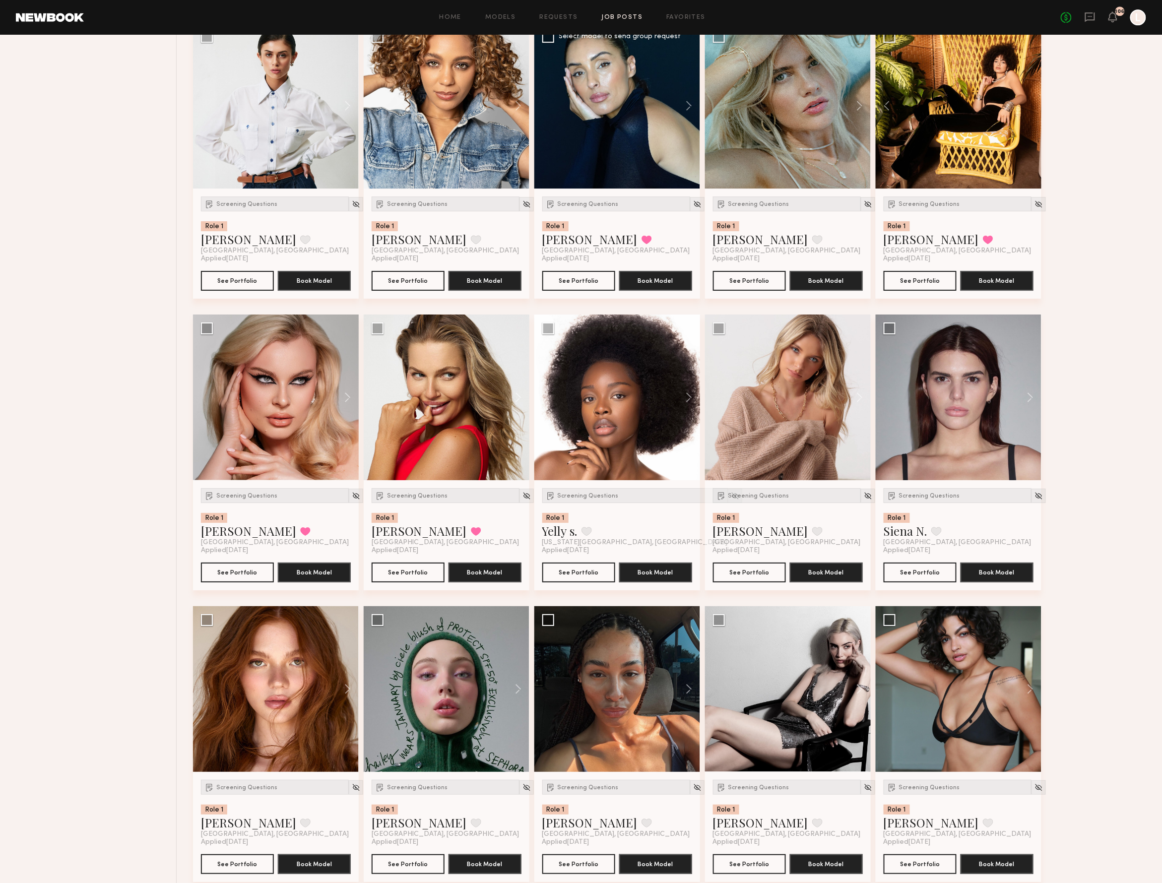
scroll to position [1387, 0]
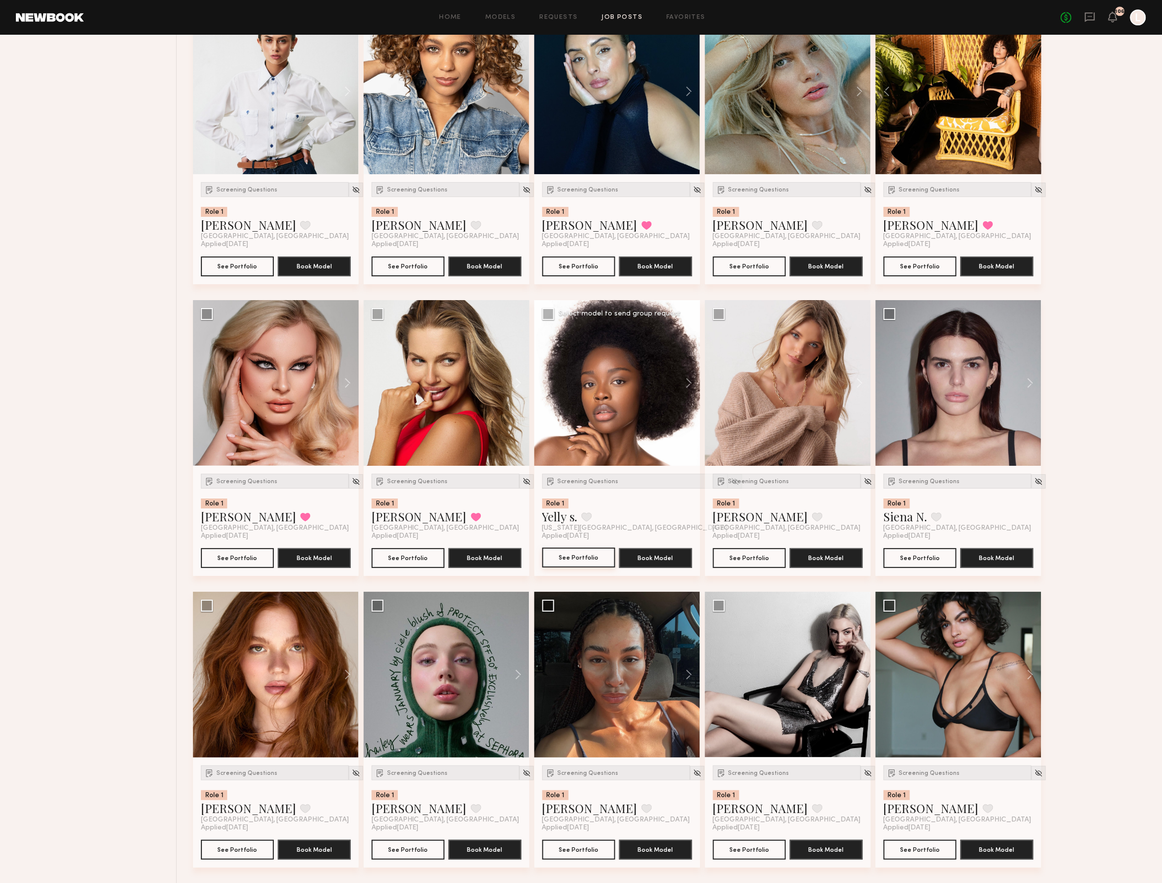
click at [588, 561] on button "See Portfolio" at bounding box center [578, 558] width 73 height 20
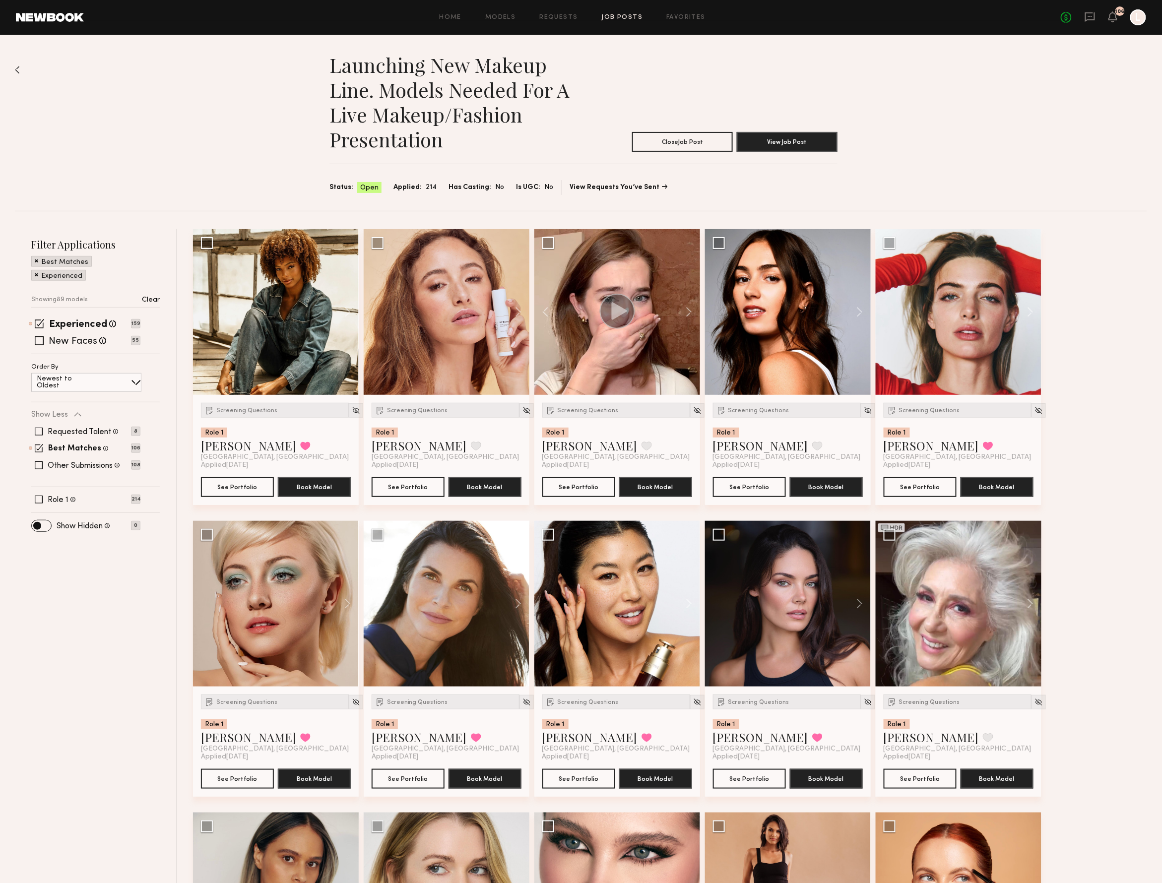
scroll to position [0, 0]
click at [542, 20] on div "Home Models Requests Job Posts Favorites Sign Out No fees up to $5,000 106 L" at bounding box center [615, 17] width 1062 height 16
click at [547, 19] on link "Requests" at bounding box center [559, 17] width 38 height 6
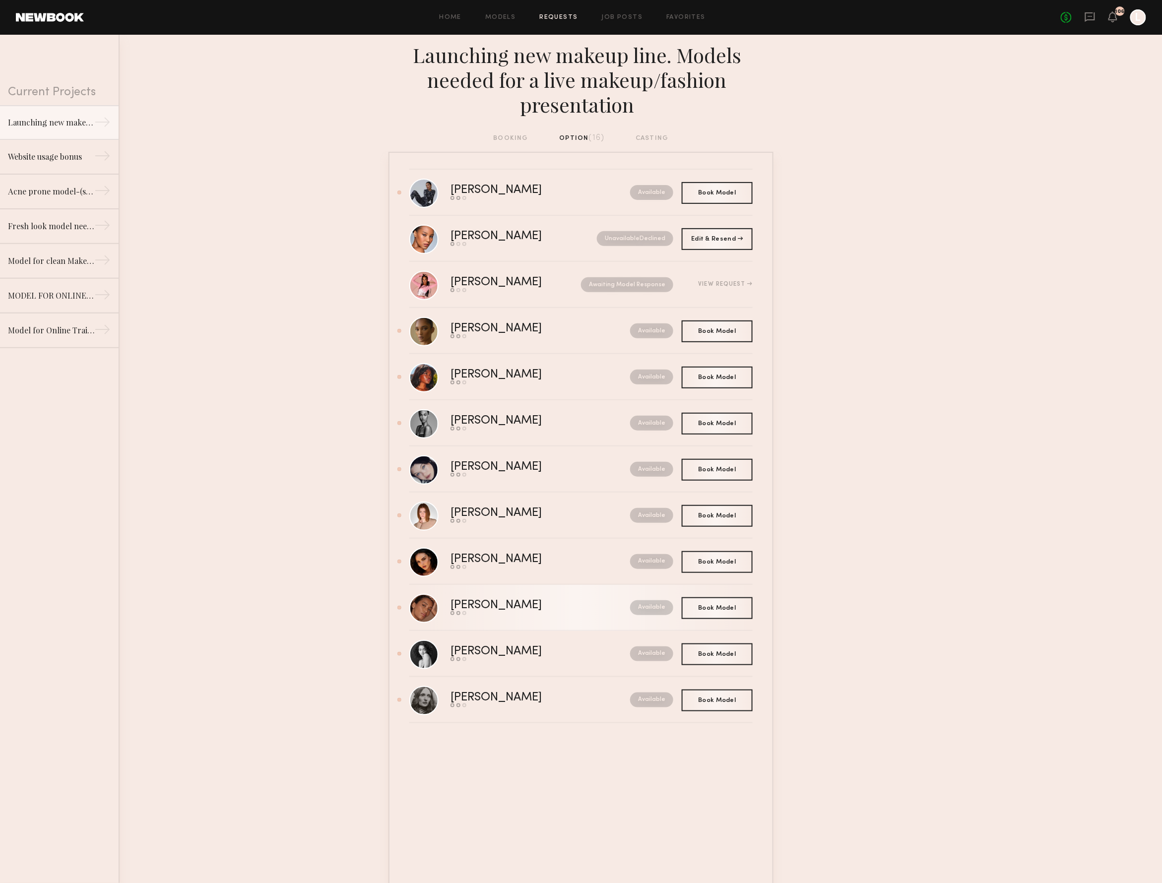
click at [625, 605] on div "Available" at bounding box center [629, 607] width 87 height 15
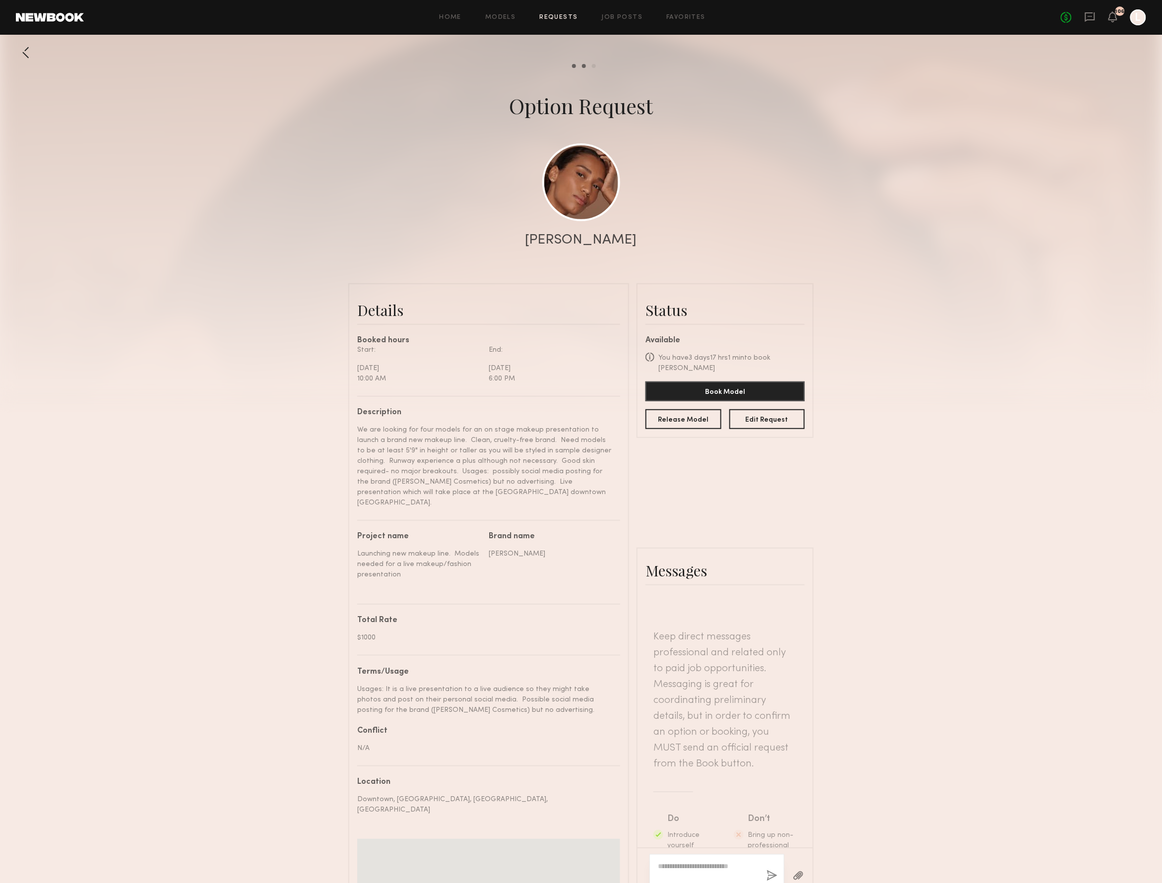
scroll to position [565, 0]
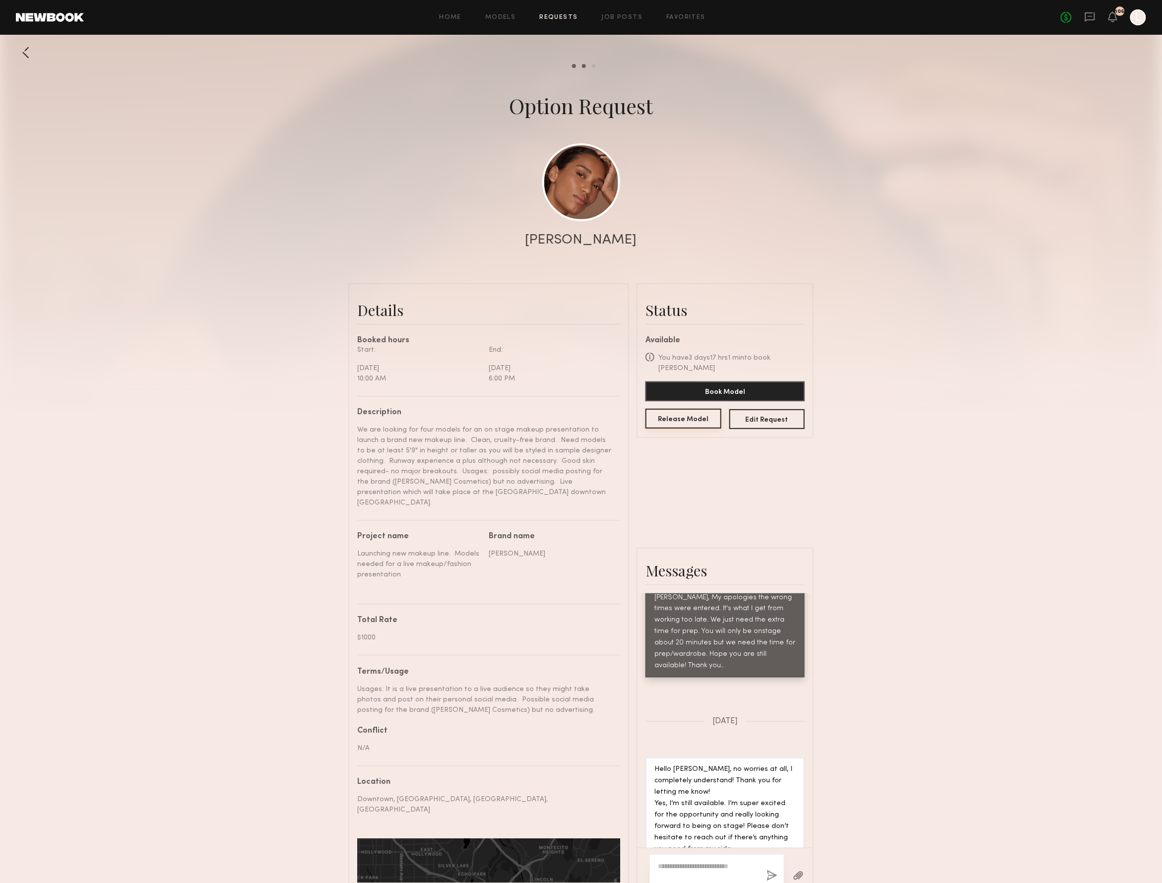
click at [699, 409] on button "Release Model" at bounding box center [683, 419] width 76 height 20
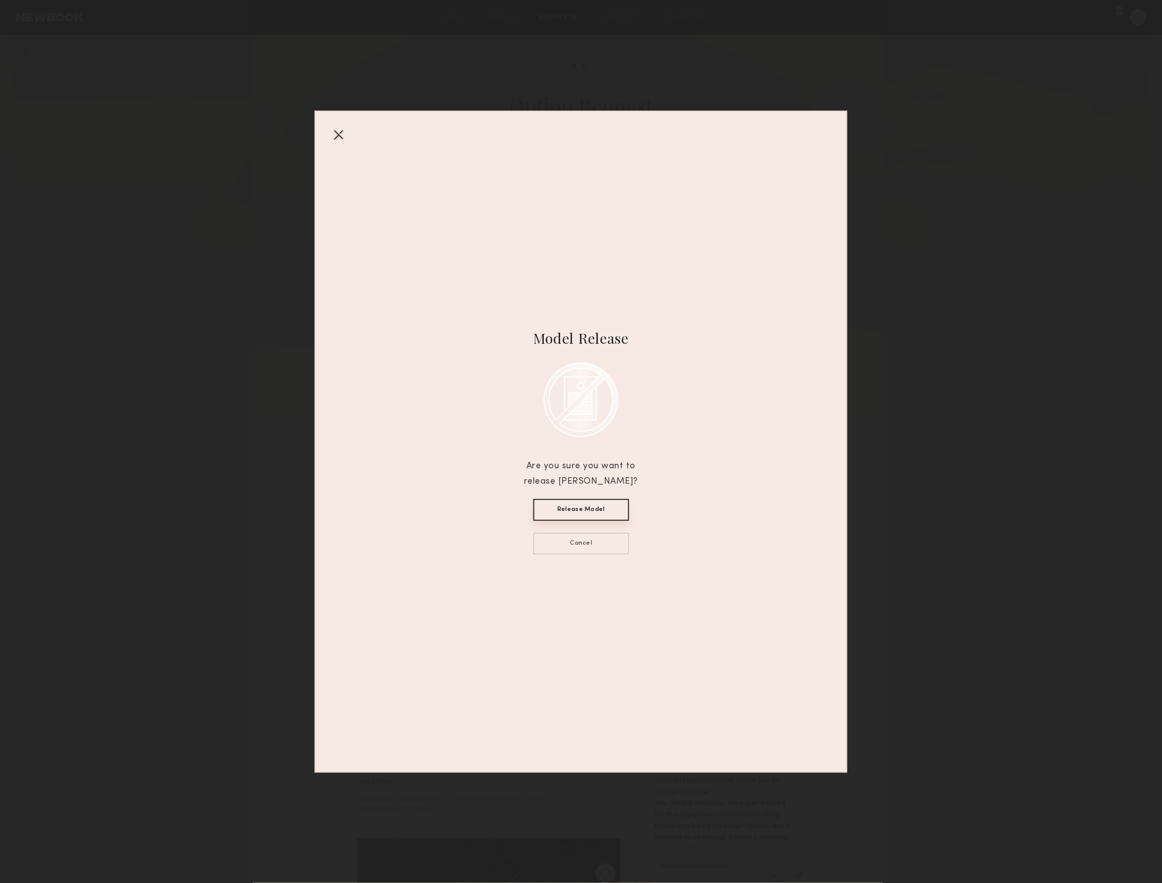
click at [592, 510] on button "Release Model" at bounding box center [581, 510] width 96 height 22
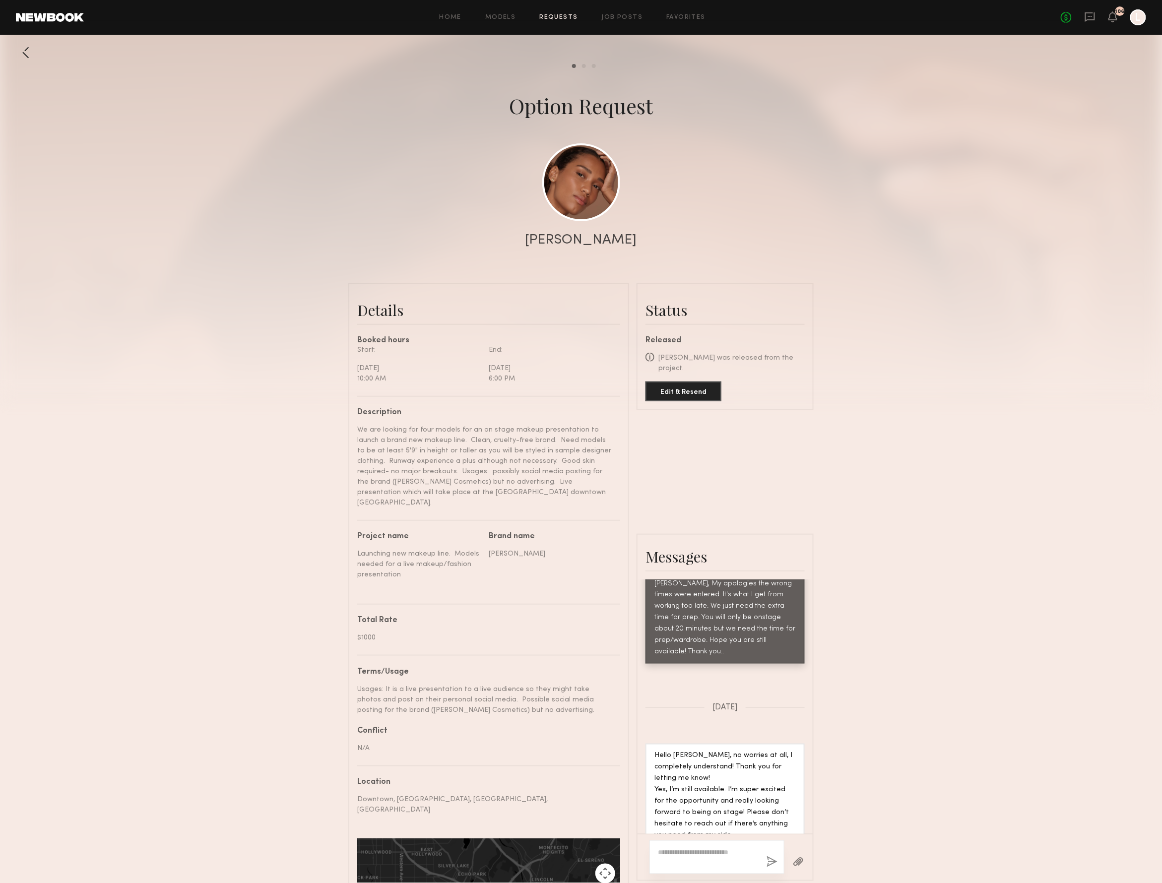
click at [673, 847] on textarea at bounding box center [708, 857] width 101 height 20
type textarea "**********"
click at [766, 856] on button "button" at bounding box center [771, 862] width 11 height 12
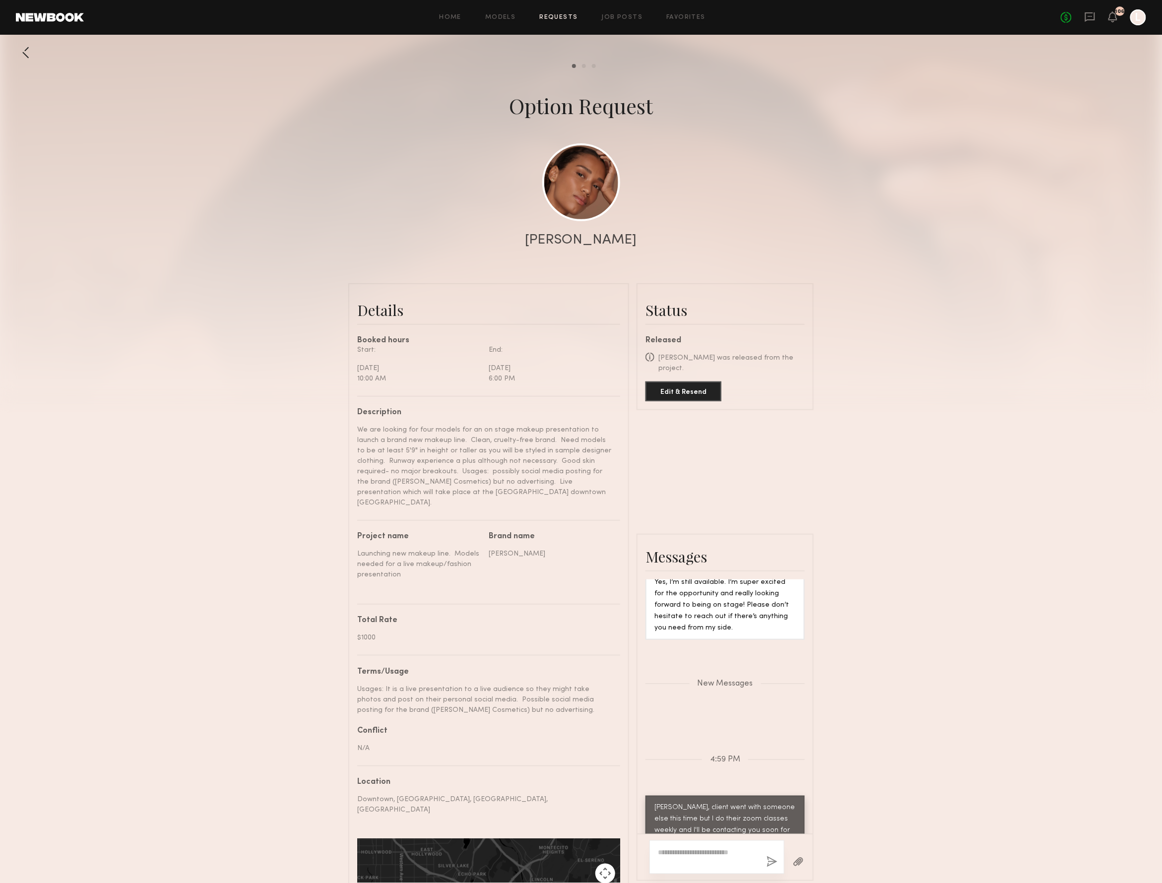
scroll to position [798, 0]
click at [74, 15] on link at bounding box center [50, 17] width 68 height 9
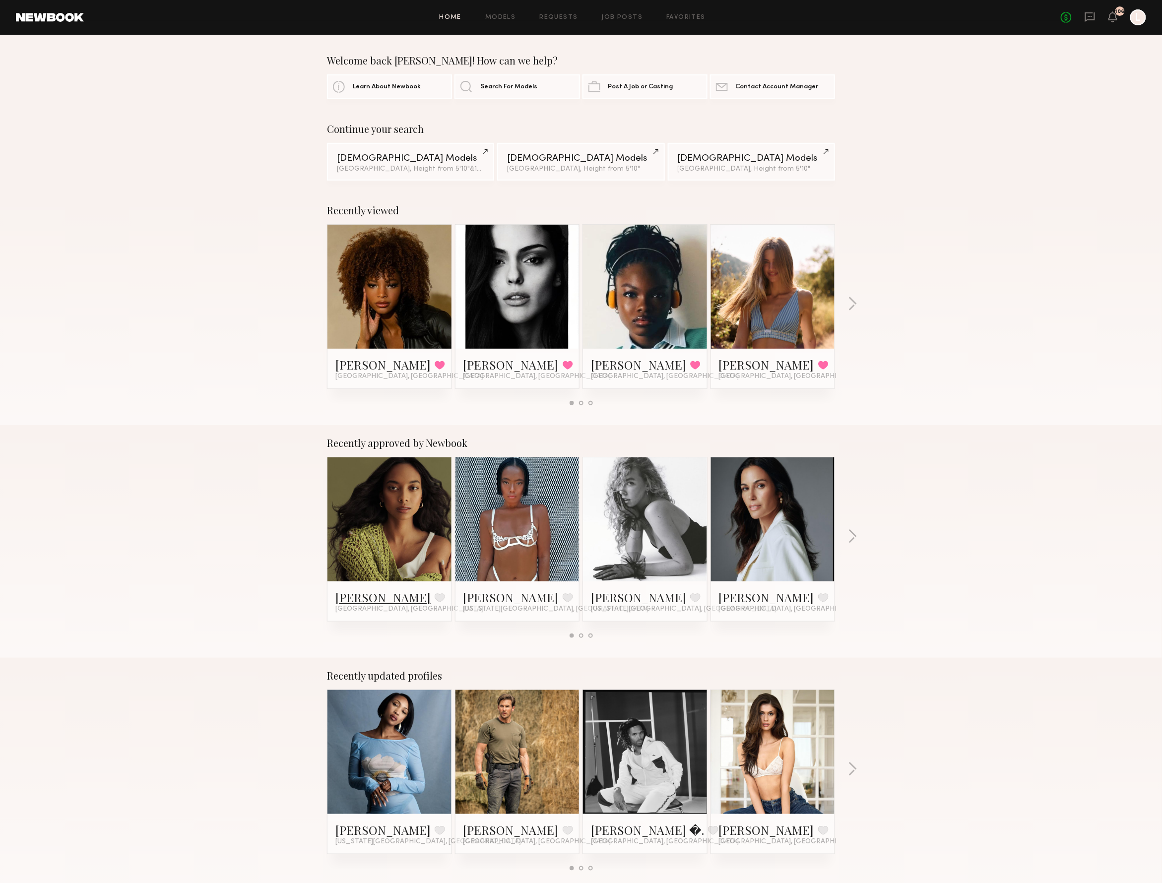
click at [361, 589] on link "Isabella M." at bounding box center [382, 597] width 95 height 16
click at [612, 358] on link "[PERSON_NAME]" at bounding box center [638, 365] width 95 height 16
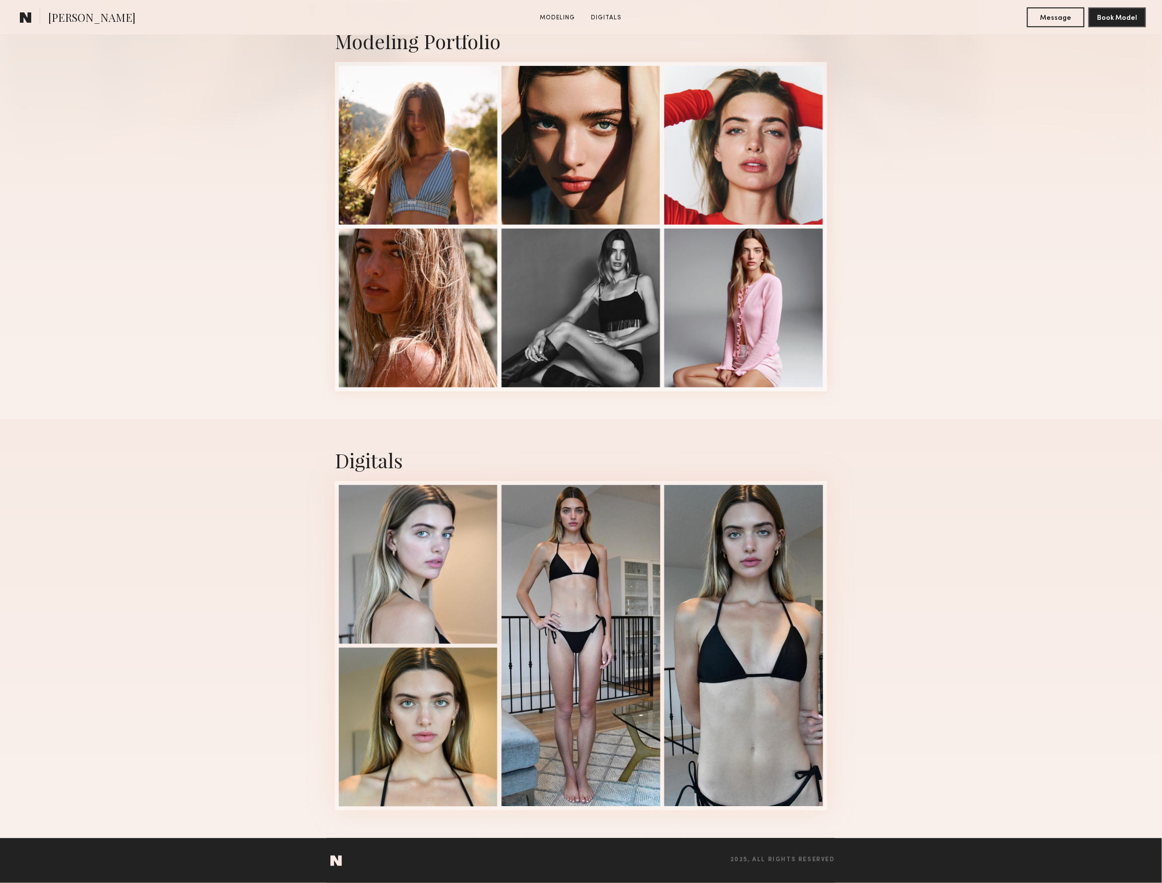
scroll to position [228, 0]
click at [449, 560] on div at bounding box center [418, 563] width 159 height 159
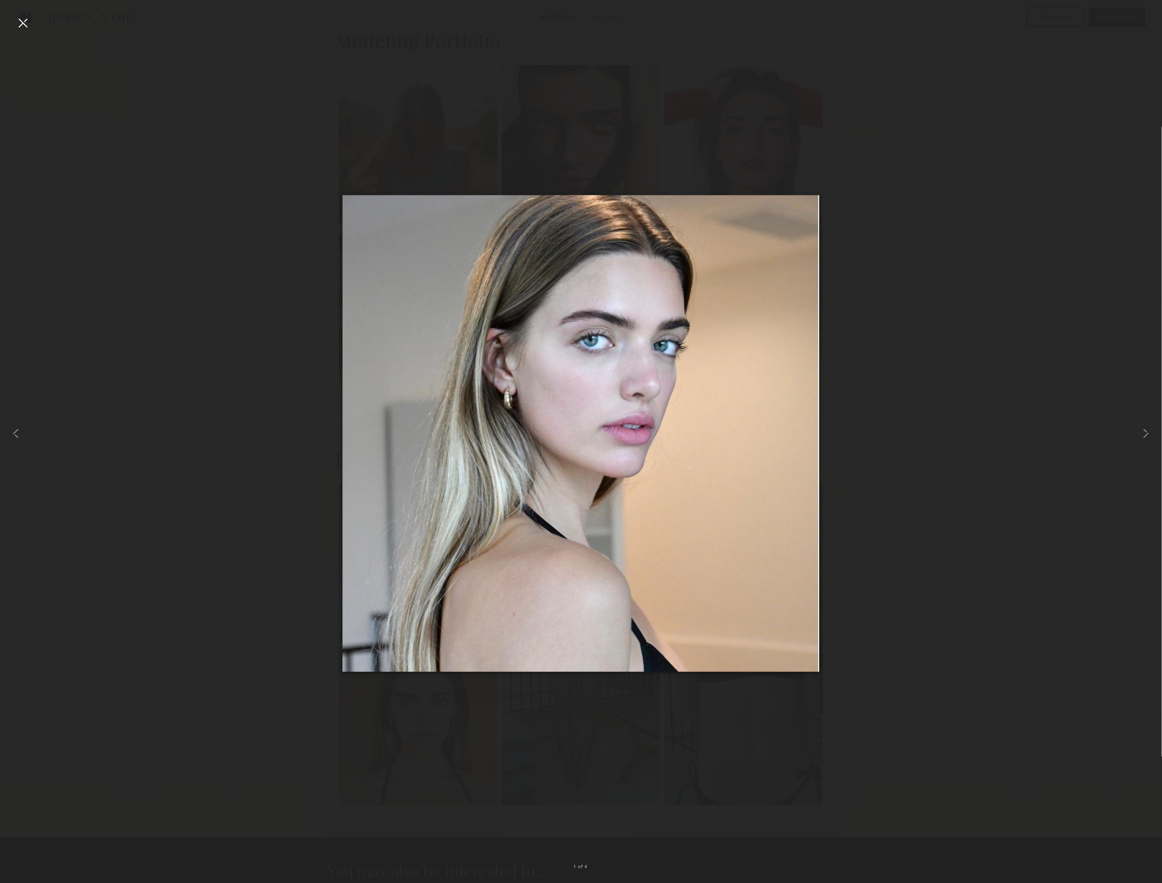
click at [313, 301] on div at bounding box center [581, 433] width 1162 height 835
click at [28, 22] on div at bounding box center [23, 23] width 16 height 16
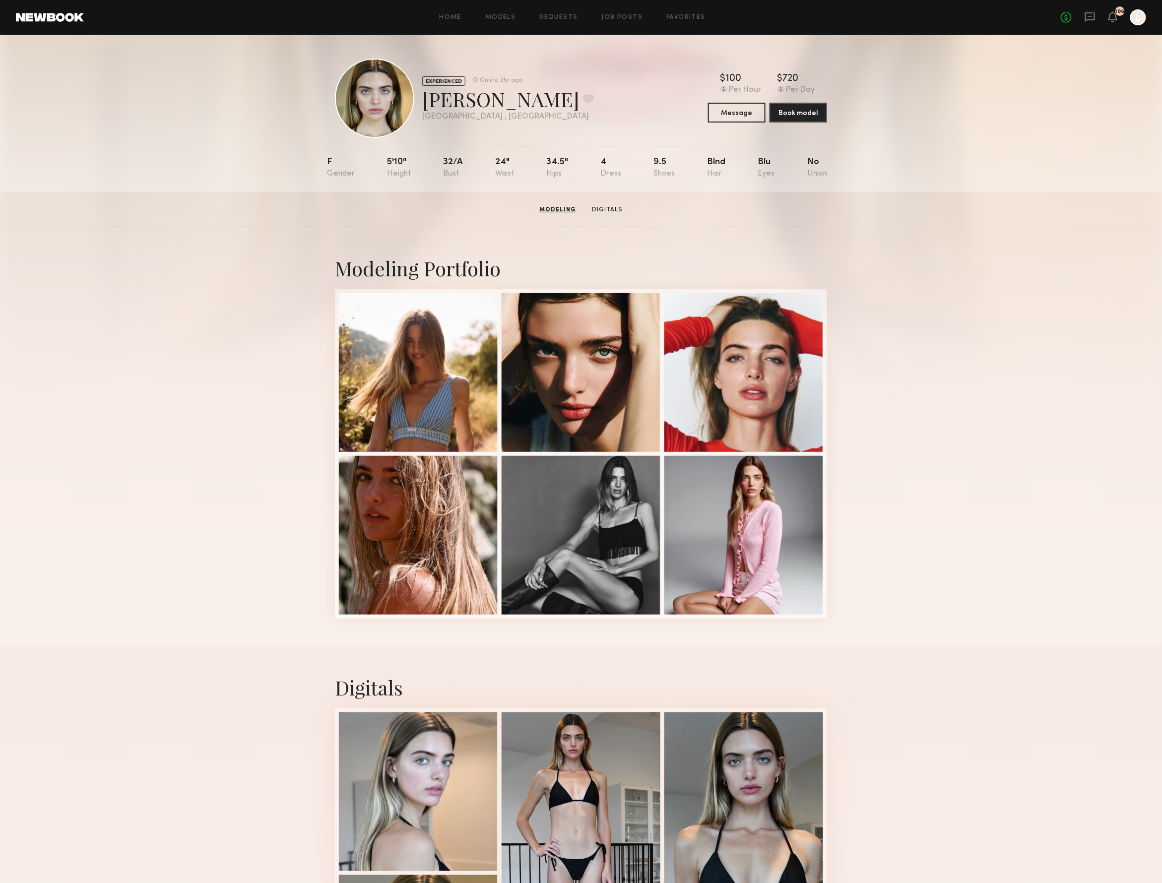
scroll to position [0, 0]
drag, startPoint x: 500, startPoint y: 100, endPoint x: 425, endPoint y: 100, distance: 74.9
click at [425, 100] on div "Jadeyn C. Favorite" at bounding box center [508, 99] width 172 height 26
copy div "Jadeyn C"
click at [560, 109] on div "EXPERIENCED Online 2hr ago Jadeyn C. Favorite Los Angeles , CA Online 2hr ago $…" at bounding box center [581, 98] width 492 height 79
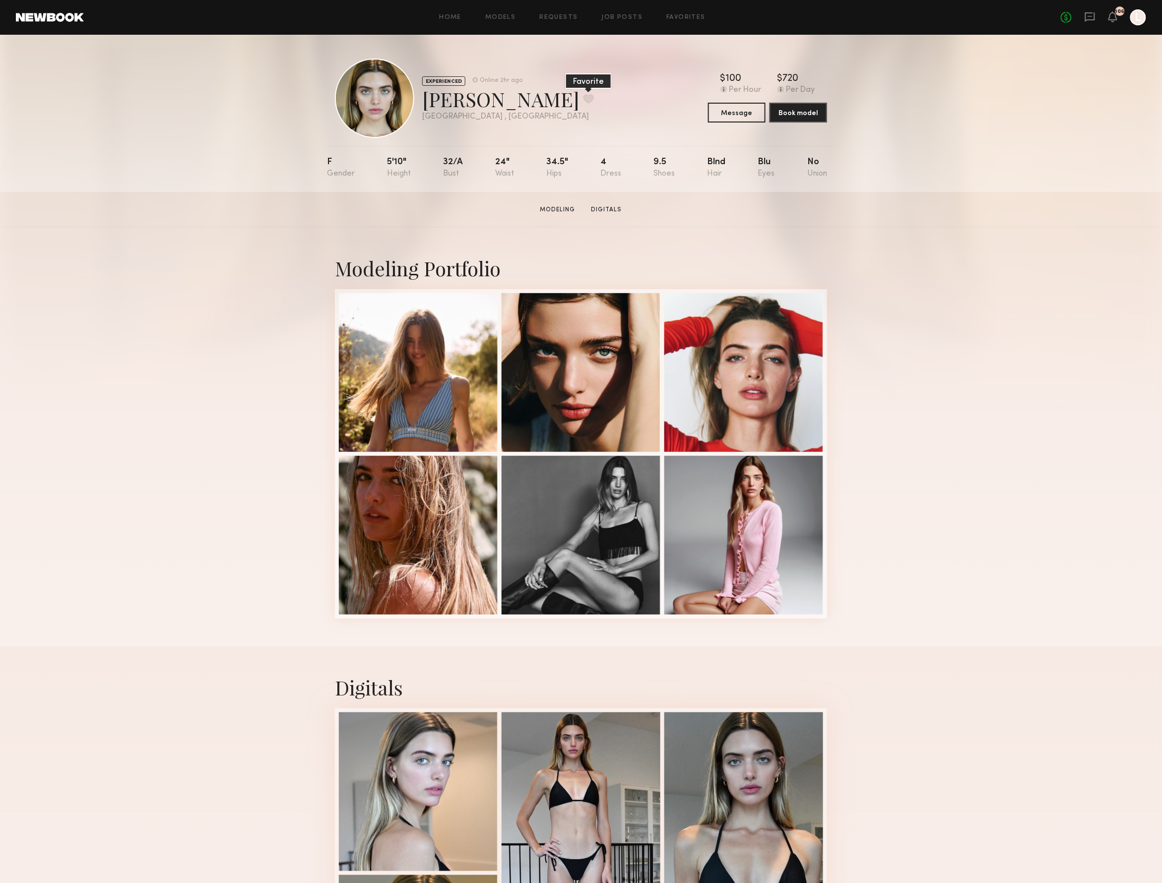
click at [583, 98] on button at bounding box center [588, 98] width 10 height 9
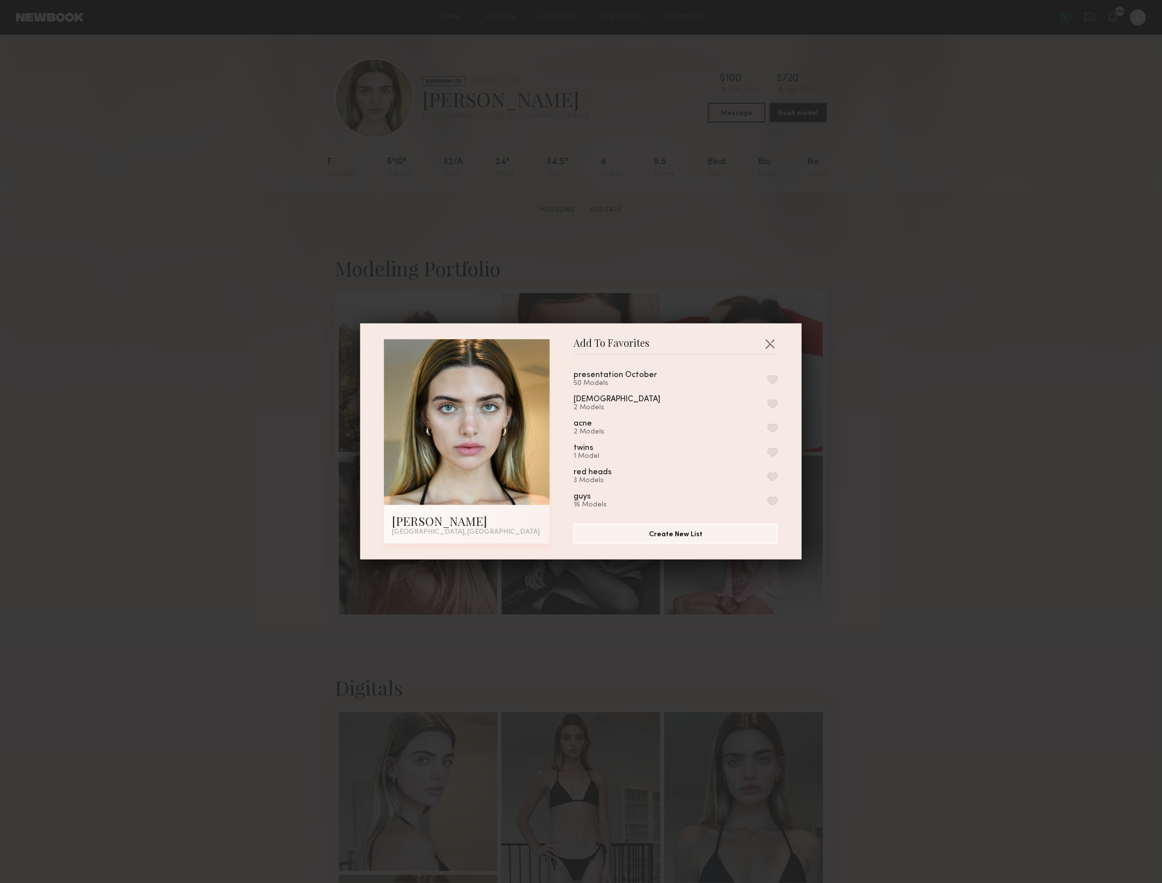
click at [773, 380] on button "button" at bounding box center [772, 379] width 10 height 9
click at [771, 426] on button "button" at bounding box center [772, 425] width 10 height 9
click at [772, 451] on button "button" at bounding box center [772, 455] width 10 height 9
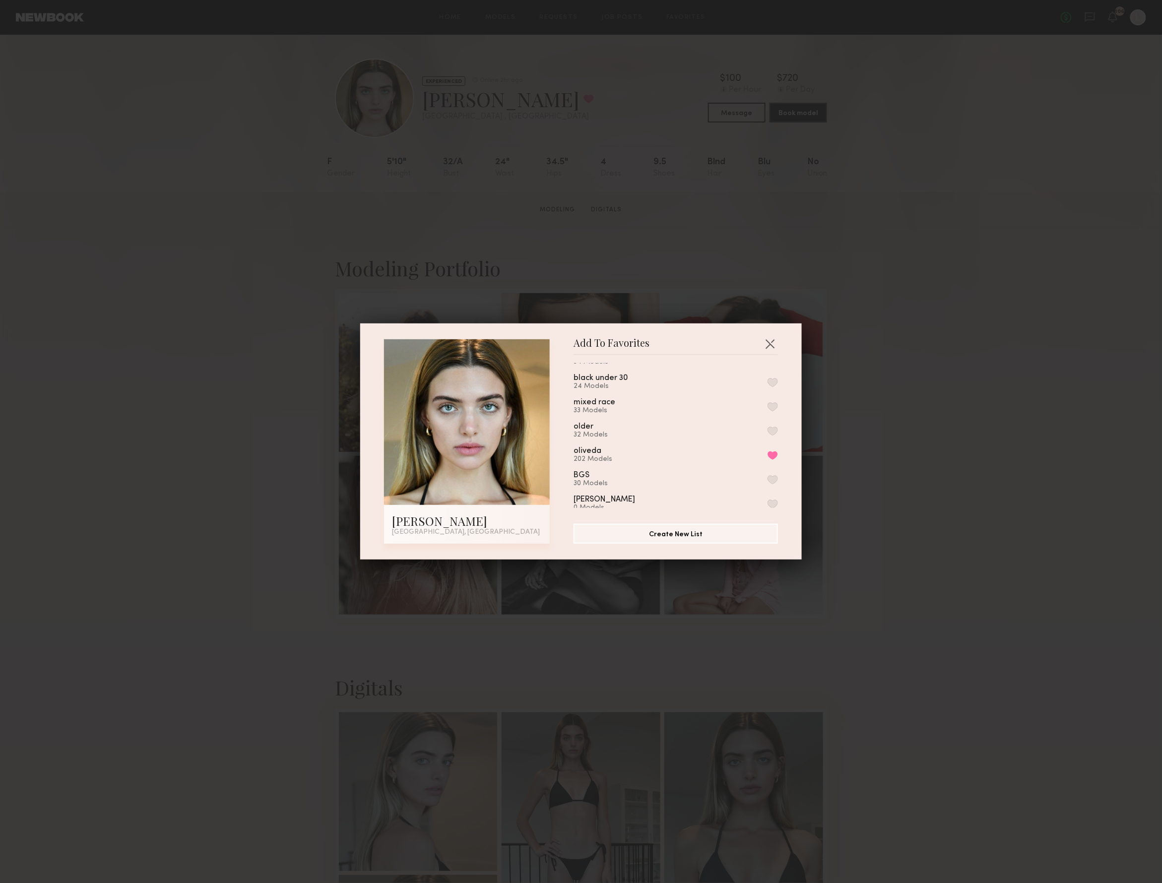
click at [883, 409] on div "Add To Favorites Jadeyn C. Los Angeles, CA Add To Favorites presentation Octobe…" at bounding box center [581, 441] width 1162 height 883
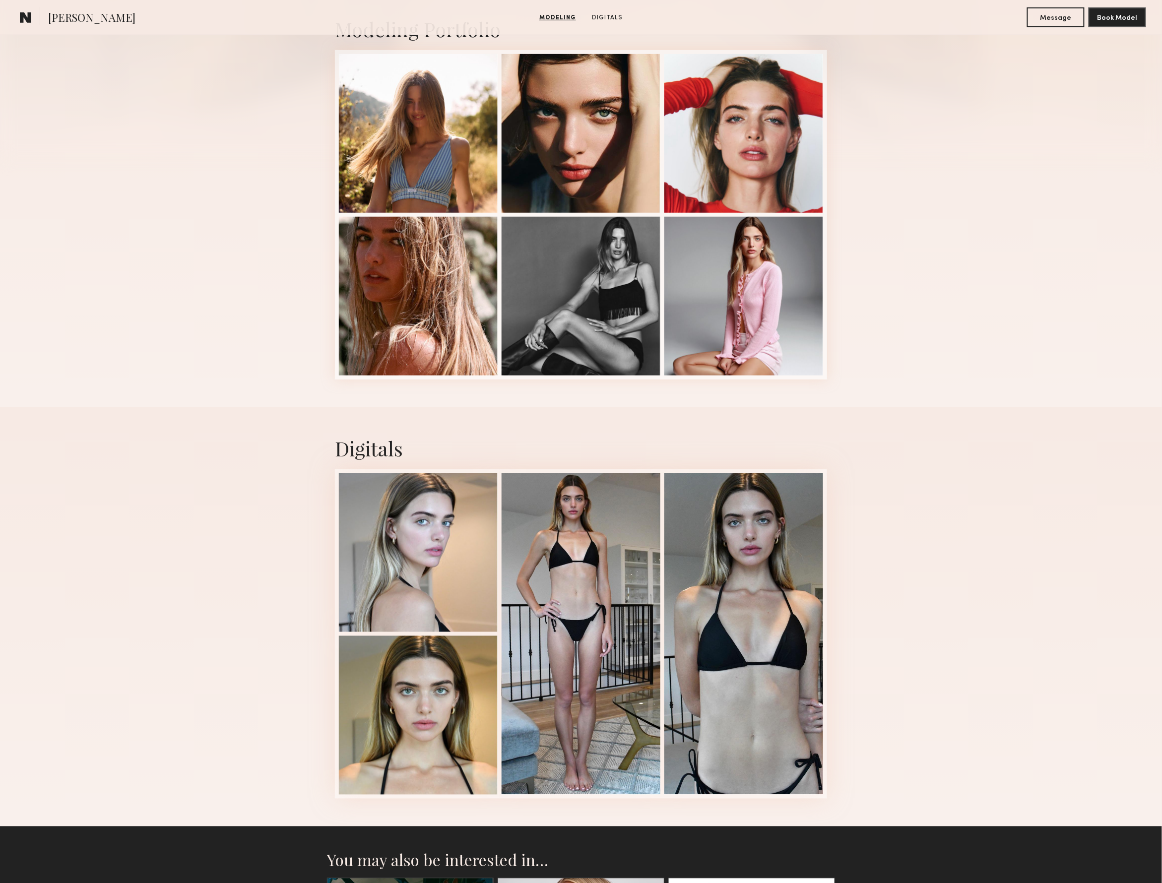
scroll to position [252, 0]
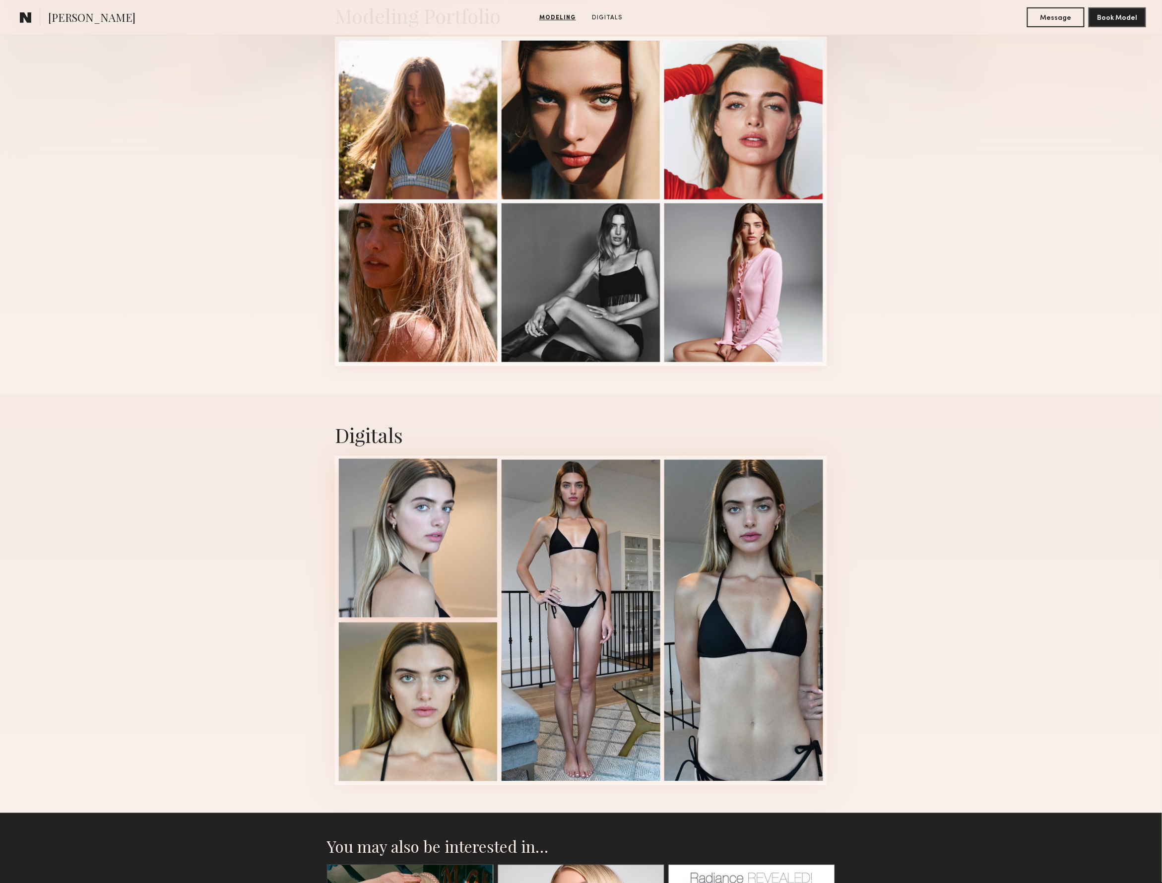
click at [447, 516] on div at bounding box center [418, 538] width 159 height 159
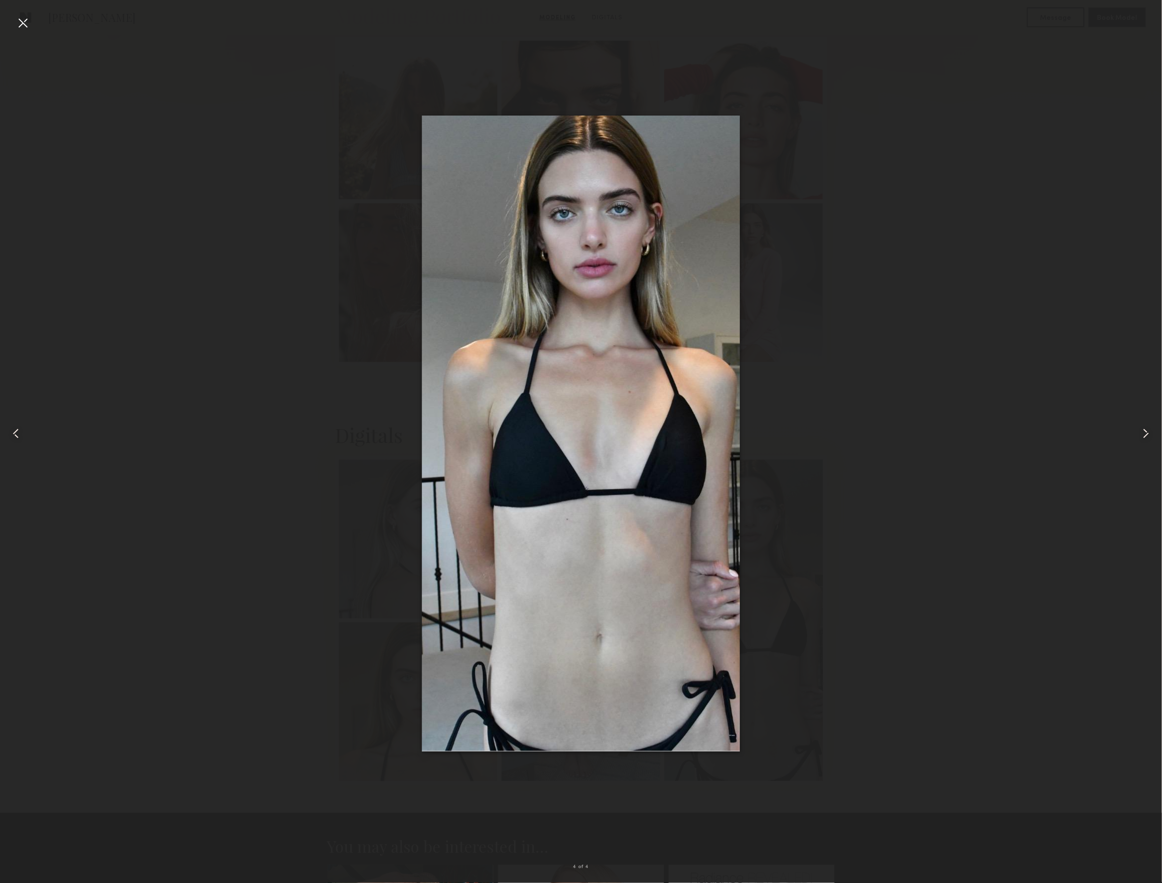
click at [27, 24] on div at bounding box center [23, 23] width 16 height 16
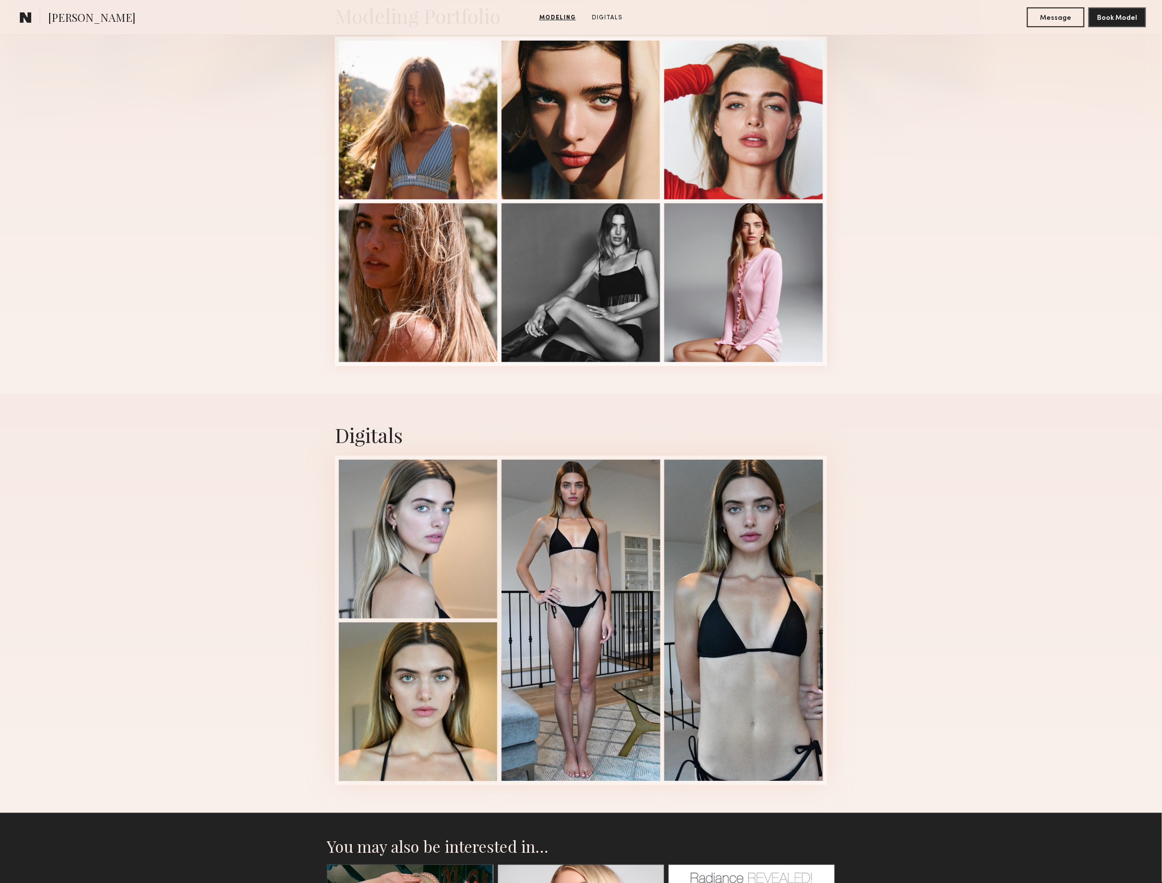
click at [3, 671] on div "Digitals 4 of 4" at bounding box center [581, 603] width 1162 height 419
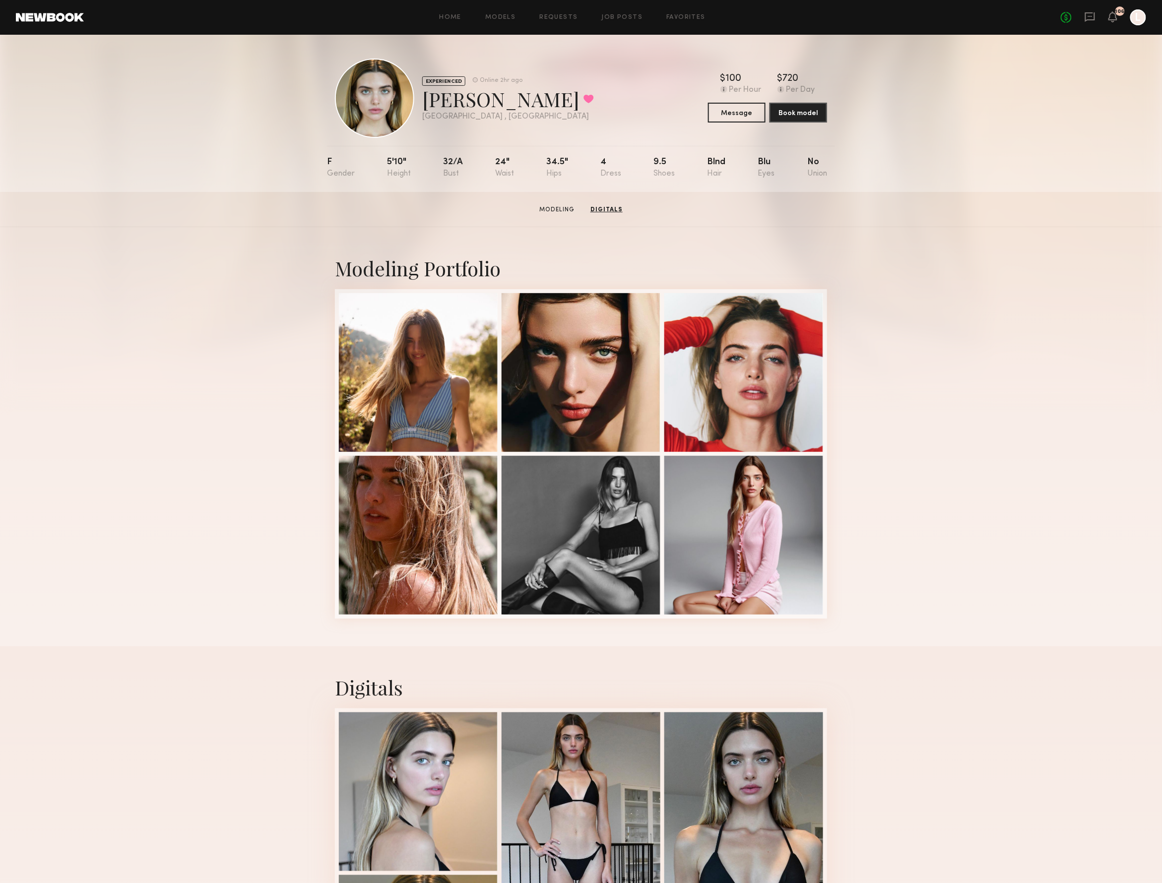
scroll to position [0, 0]
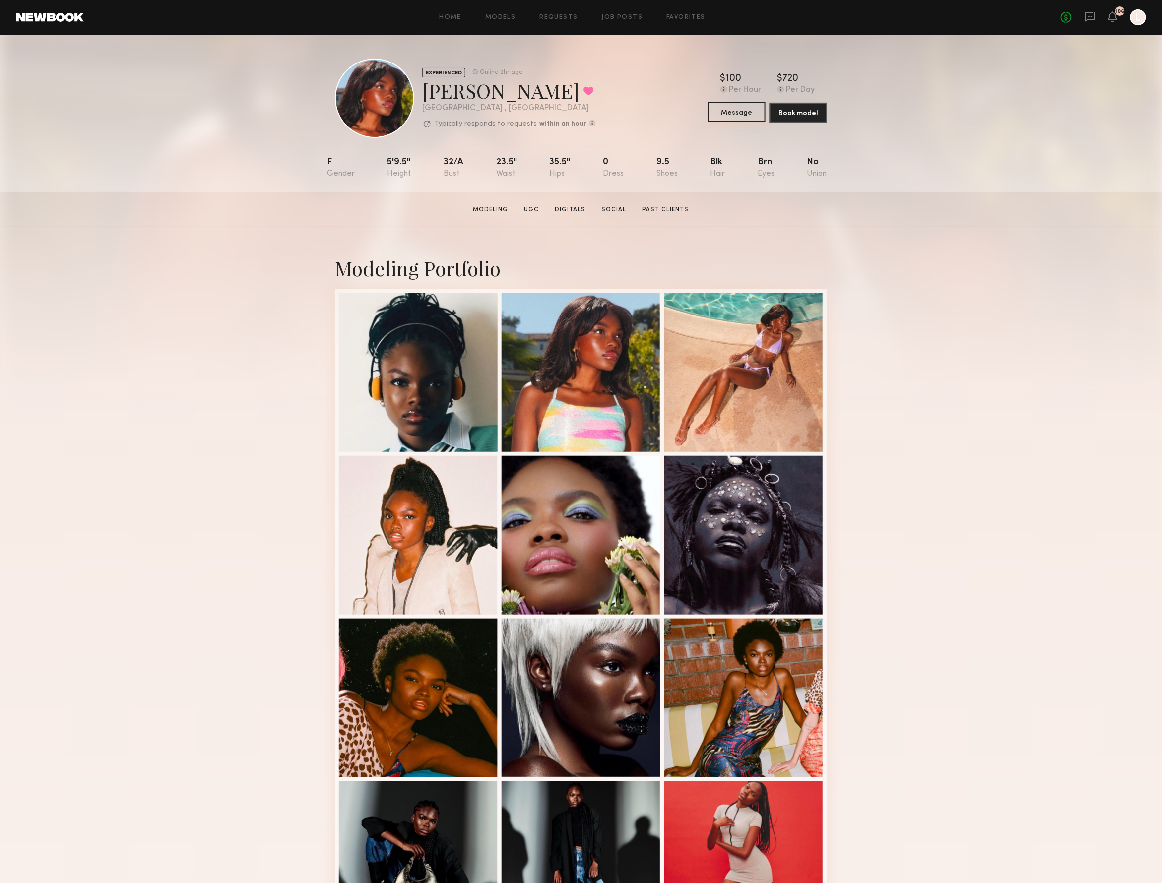
click at [732, 109] on button "Message" at bounding box center [737, 112] width 58 height 20
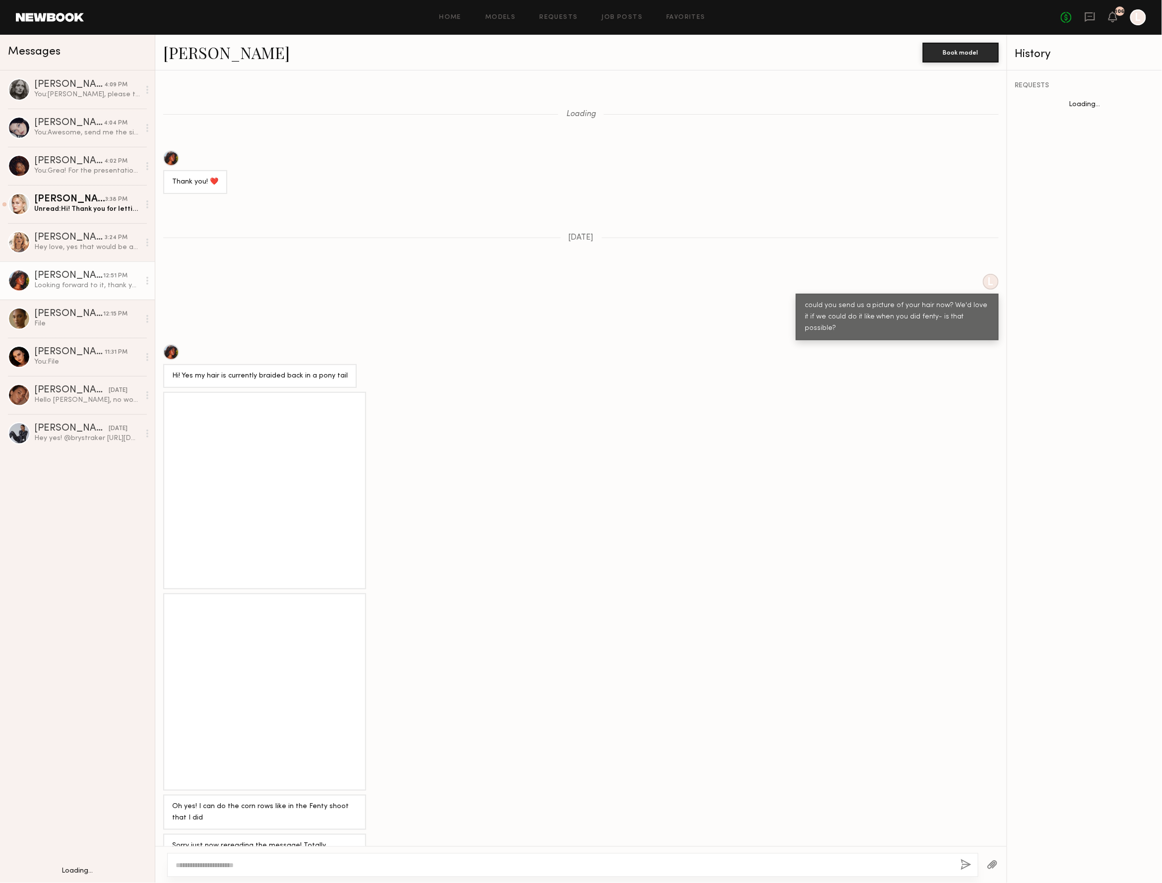
scroll to position [397, 0]
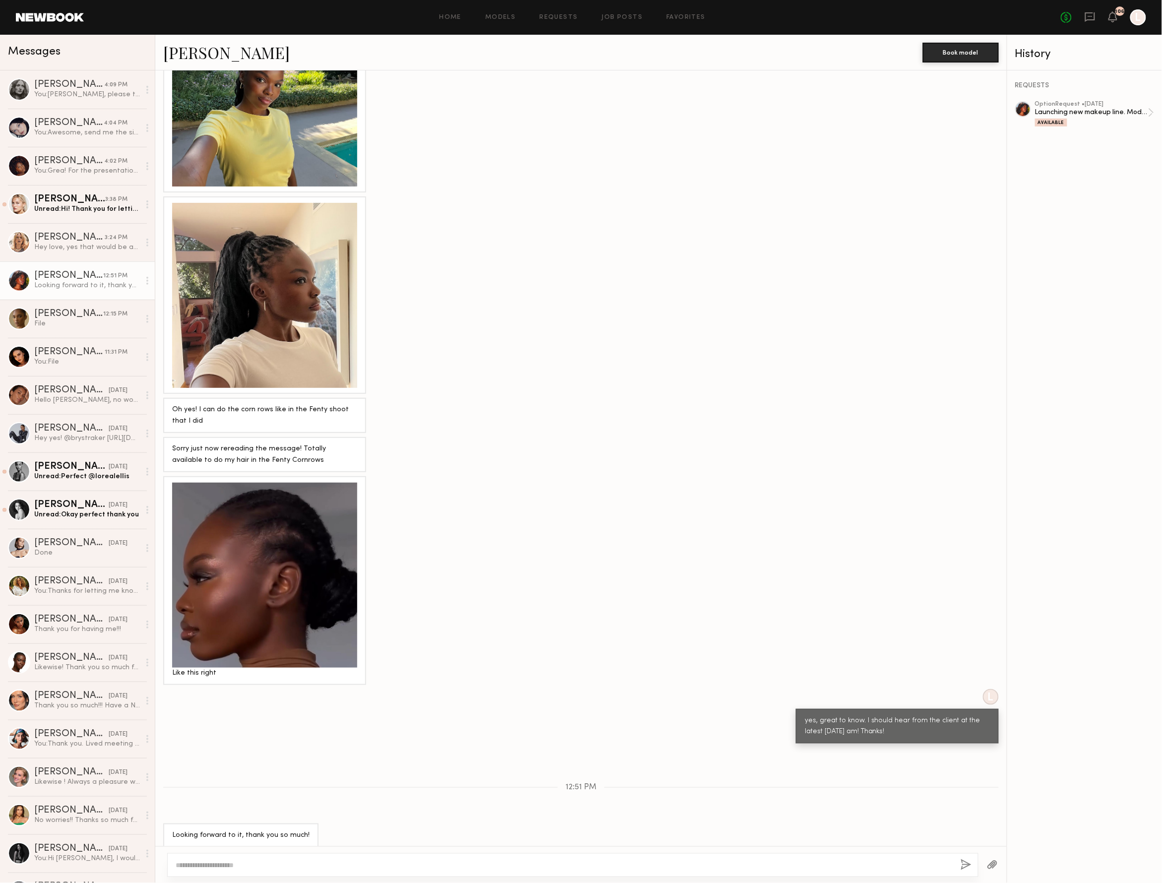
click at [260, 127] on div at bounding box center [264, 93] width 185 height 185
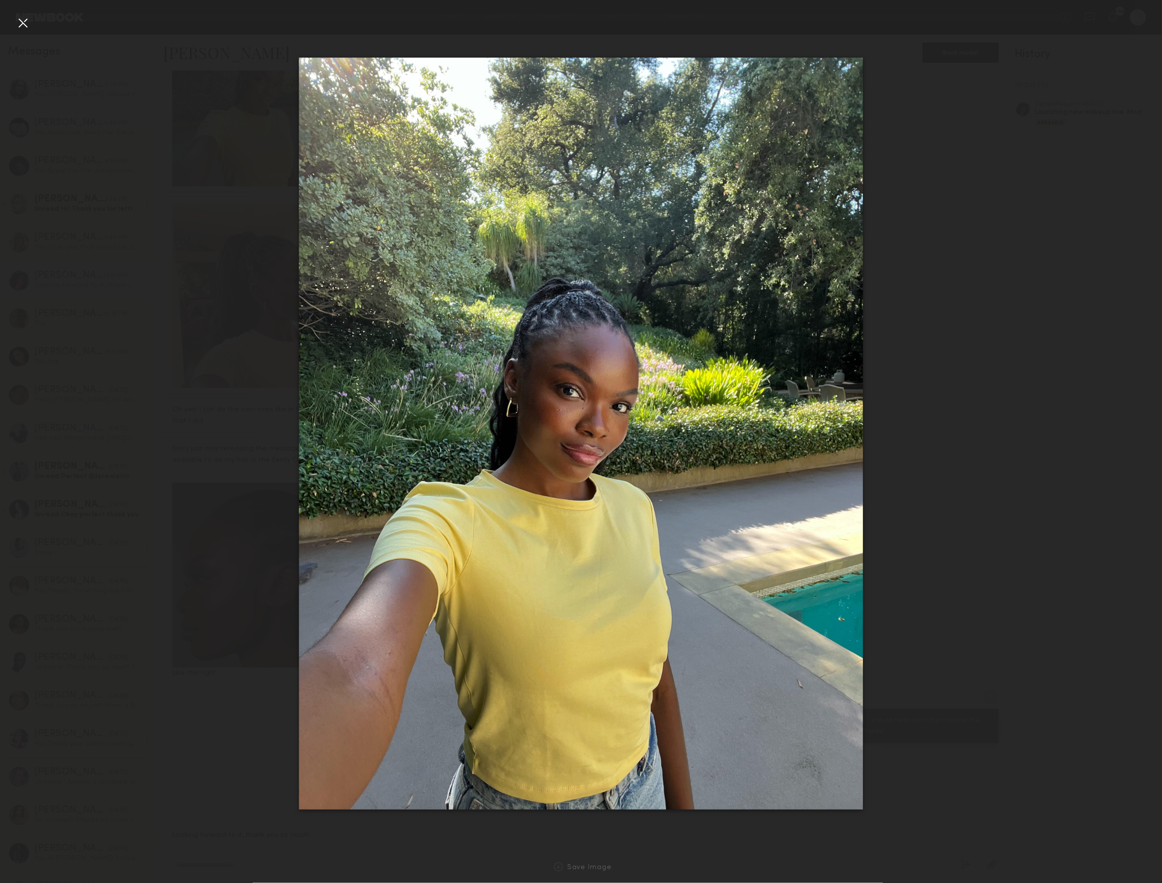
click at [26, 22] on div at bounding box center [23, 23] width 16 height 16
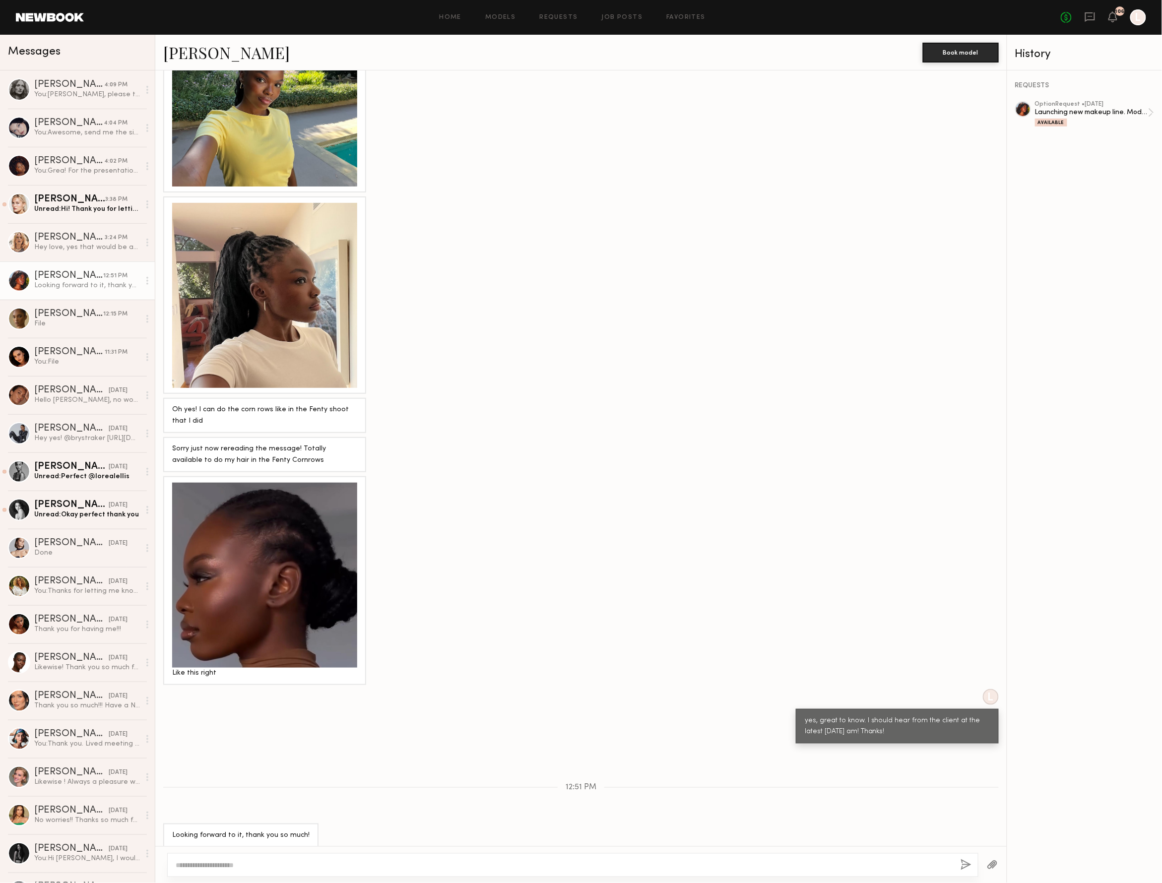
click at [308, 550] on div at bounding box center [264, 575] width 185 height 185
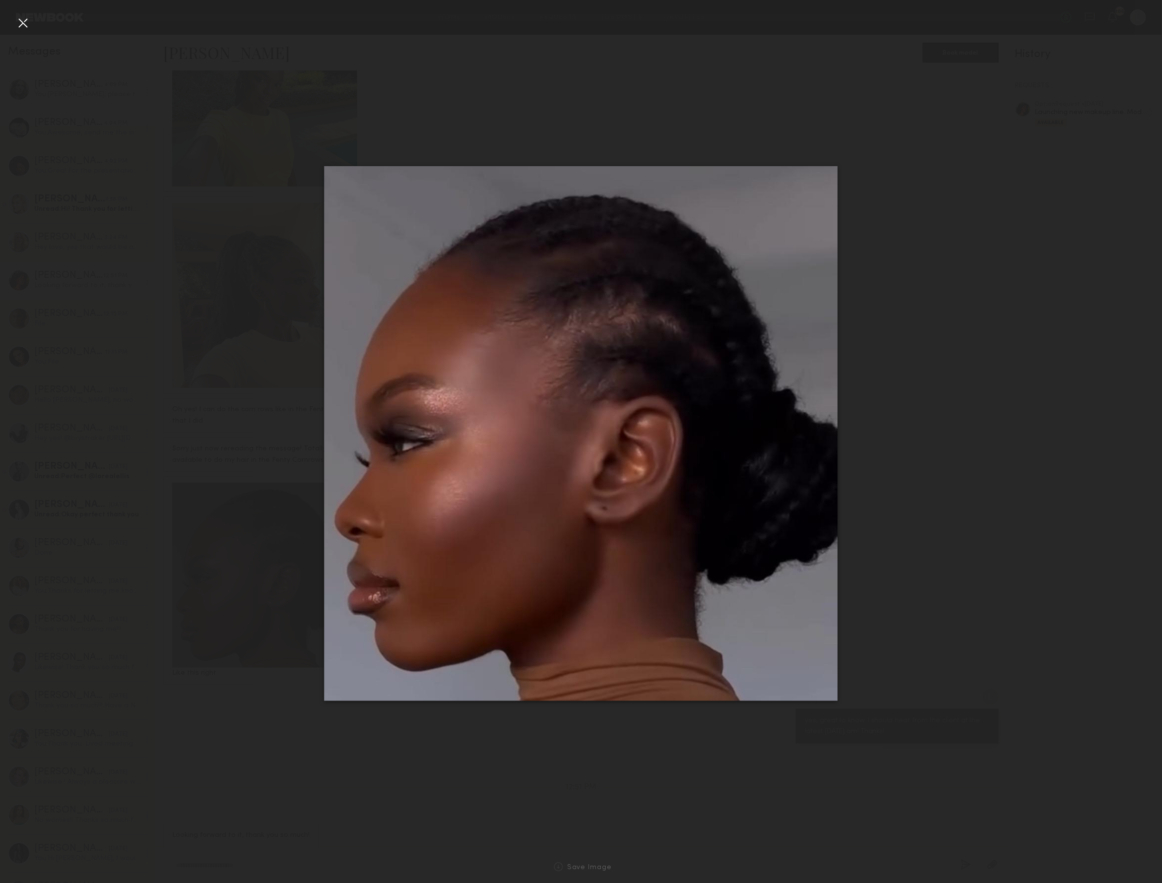
click at [308, 550] on ng-component "Home Models Requests Job Posts Favorites Sign Out No fees up to $5,000 106 L Me…" at bounding box center [581, 441] width 1162 height 883
click at [148, 112] on div at bounding box center [581, 433] width 1162 height 835
click at [18, 23] on div at bounding box center [23, 23] width 16 height 16
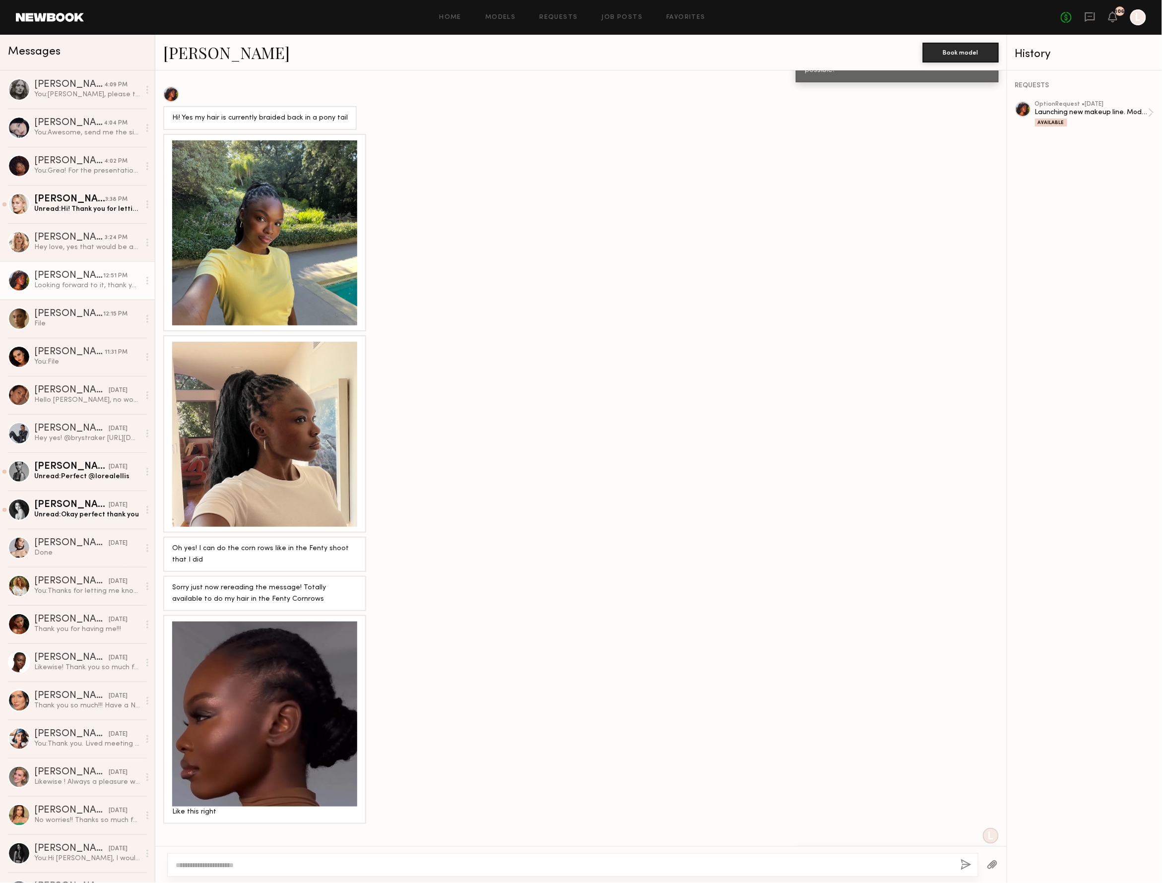
scroll to position [258, 0]
click at [64, 161] on div "[PERSON_NAME]" at bounding box center [69, 161] width 70 height 10
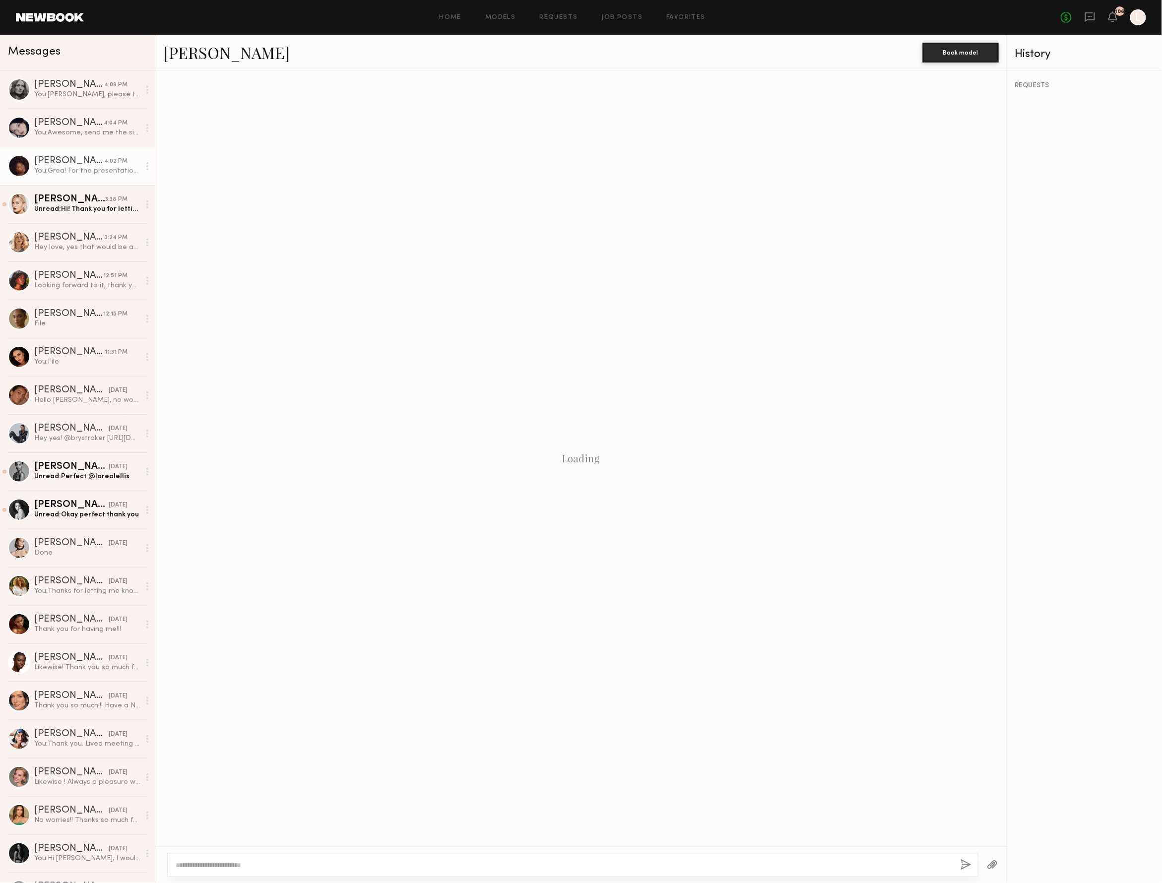
scroll to position [111, 0]
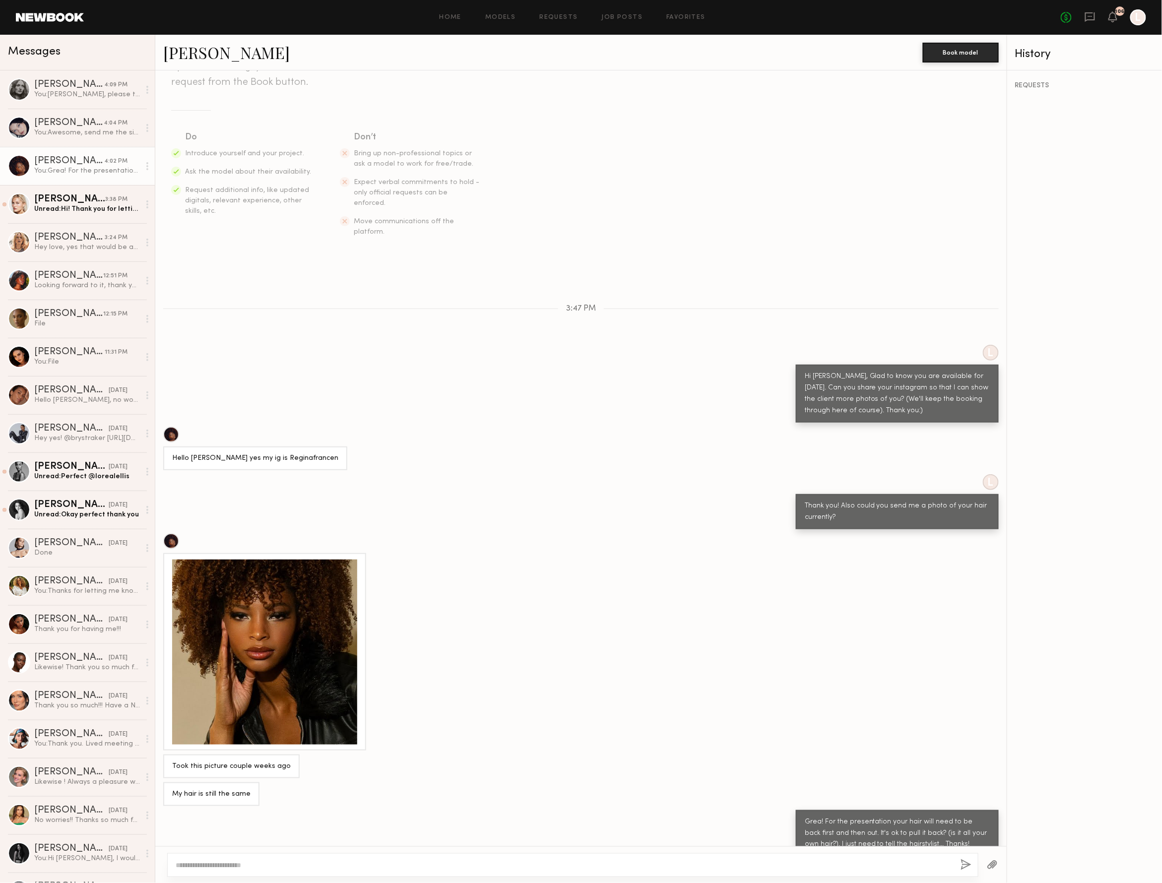
click at [285, 596] on div at bounding box center [264, 652] width 185 height 185
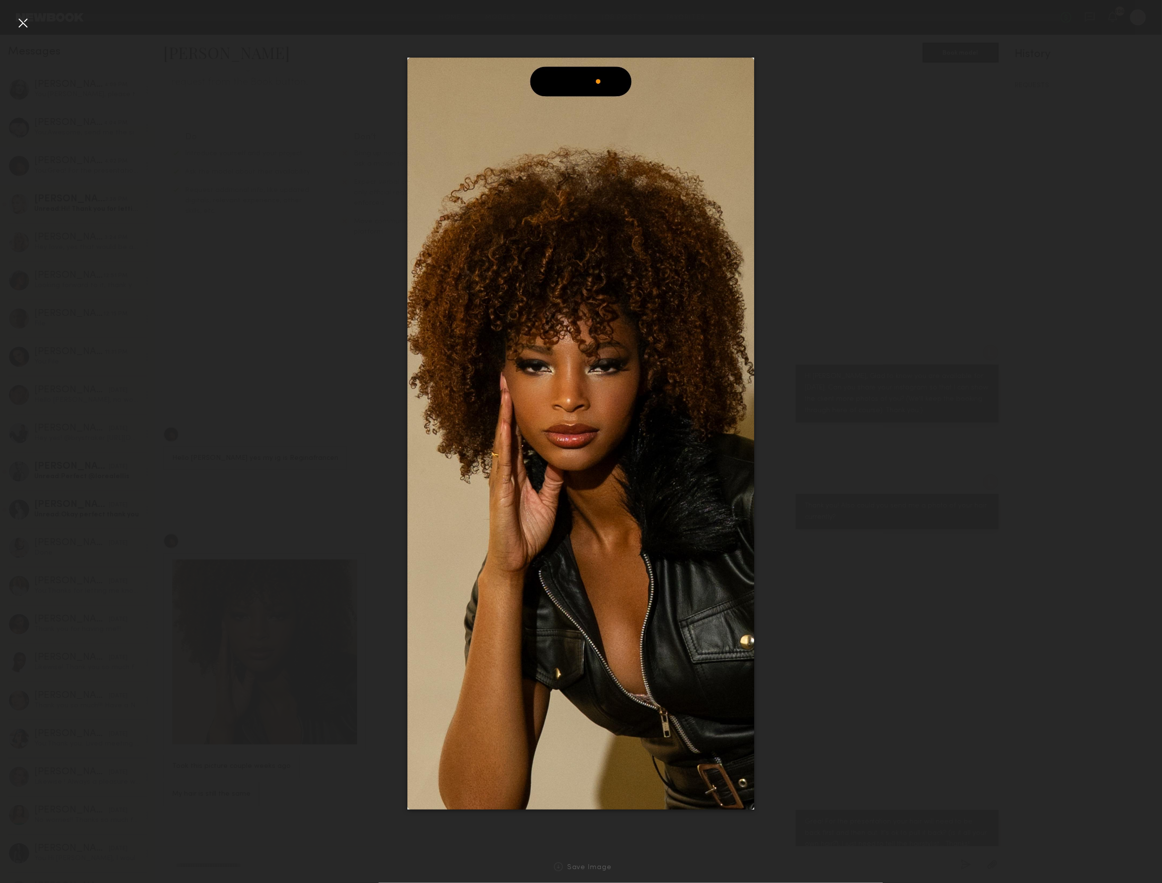
click at [26, 24] on div at bounding box center [23, 23] width 16 height 16
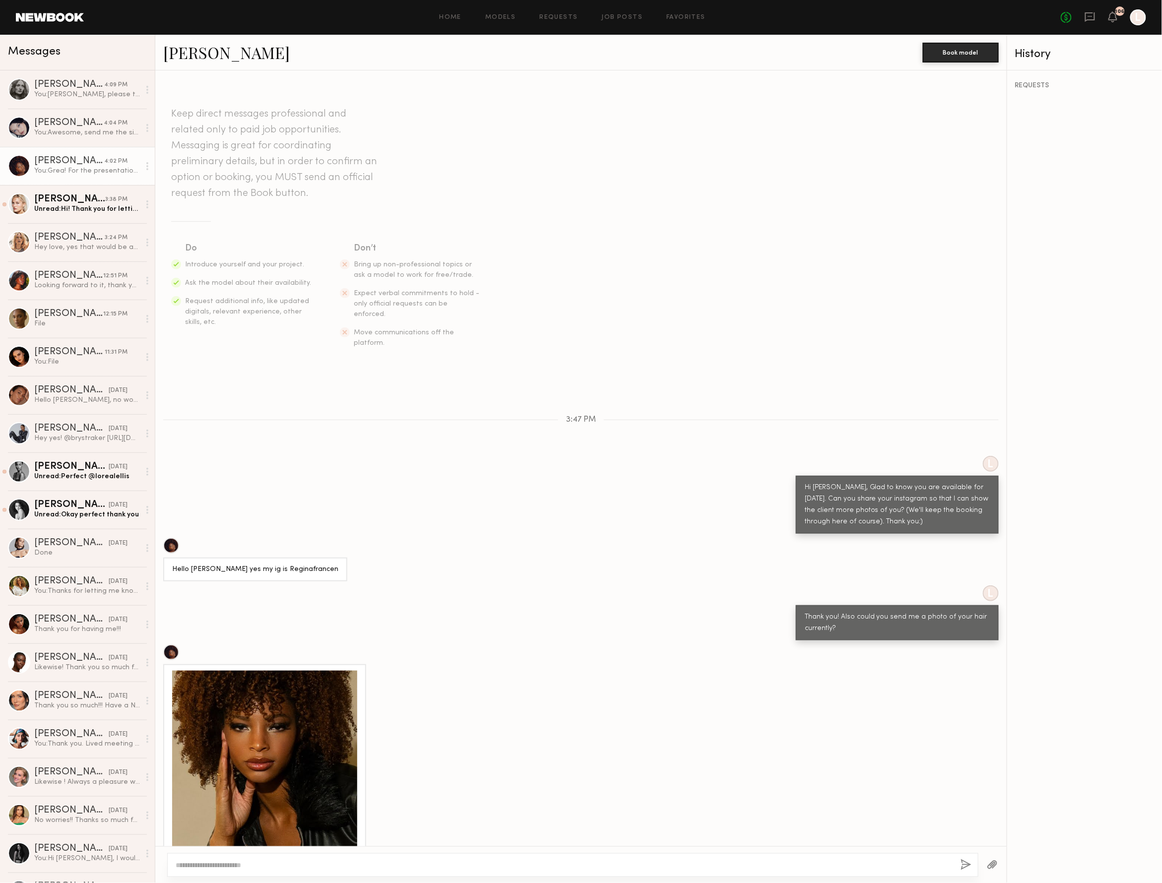
scroll to position [0, 0]
click at [205, 56] on link "[PERSON_NAME]" at bounding box center [226, 52] width 126 height 21
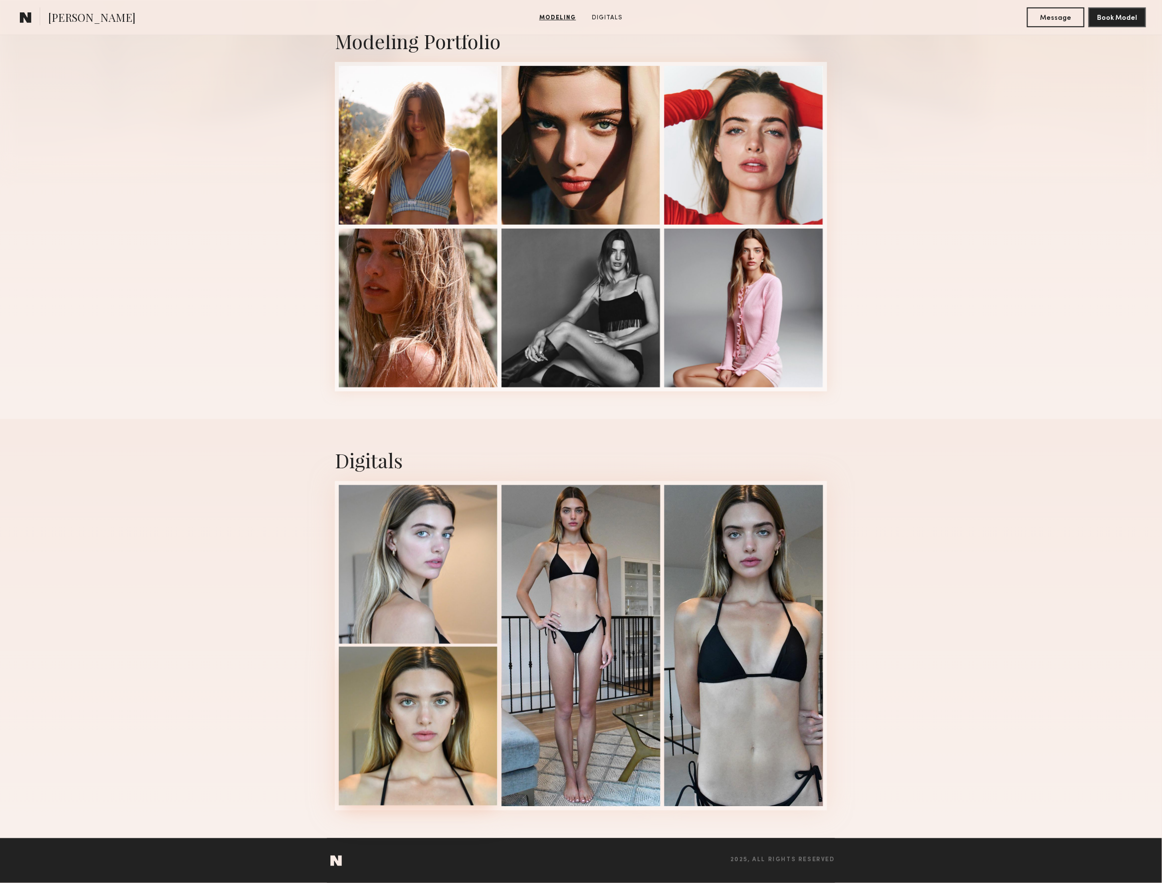
scroll to position [228, 0]
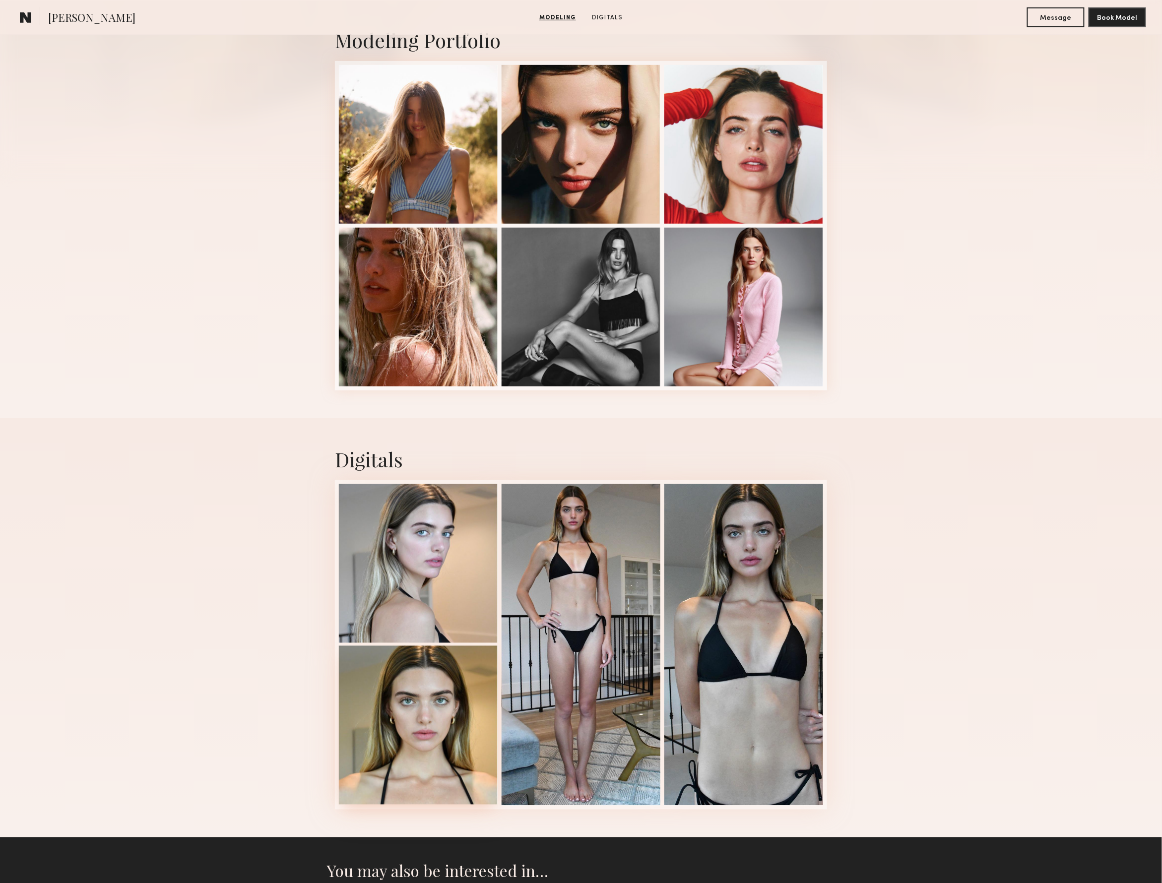
click at [433, 697] on div at bounding box center [418, 725] width 159 height 159
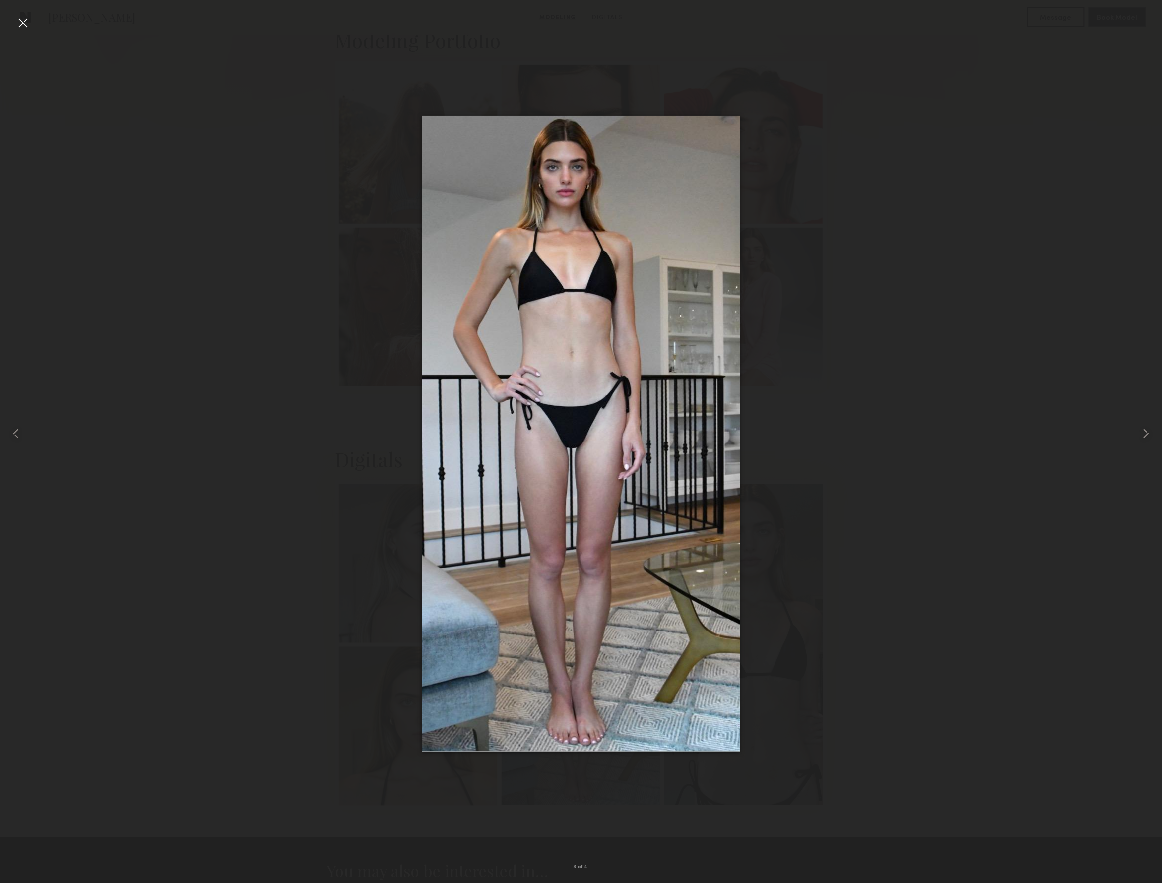
drag, startPoint x: 1117, startPoint y: 1, endPoint x: 828, endPoint y: 88, distance: 301.6
click at [828, 88] on div at bounding box center [581, 433] width 1162 height 835
click at [18, 434] on common-icon at bounding box center [16, 434] width 16 height 16
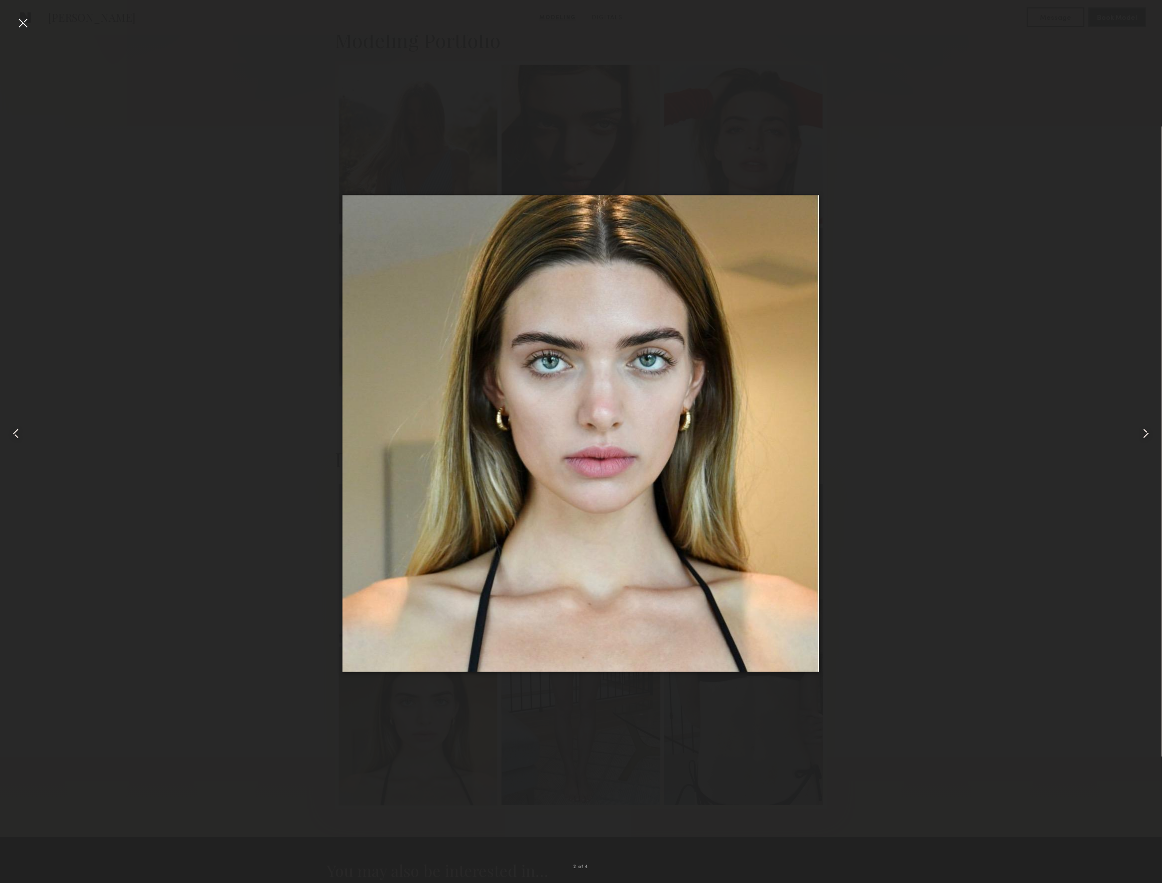
click at [1145, 432] on common-icon at bounding box center [1146, 434] width 16 height 16
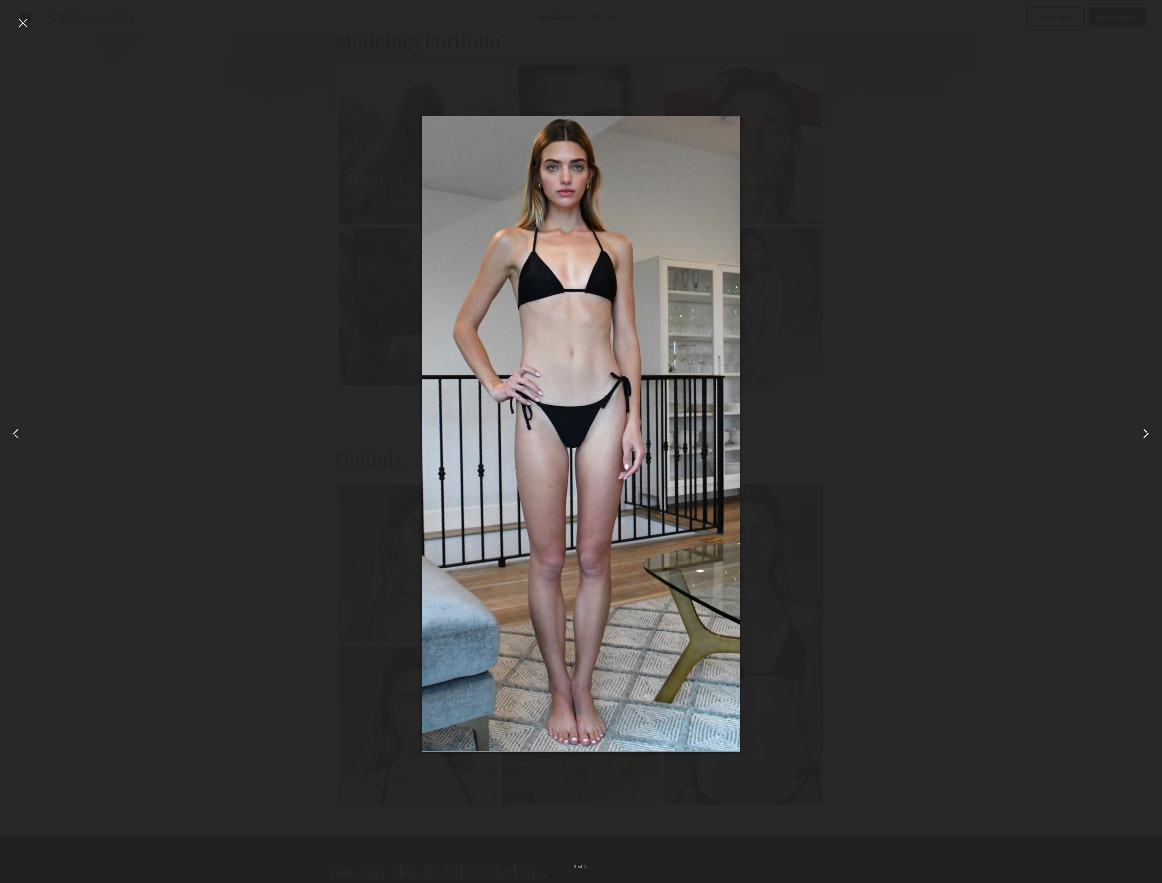
click at [1143, 432] on common-icon at bounding box center [1146, 434] width 16 height 16
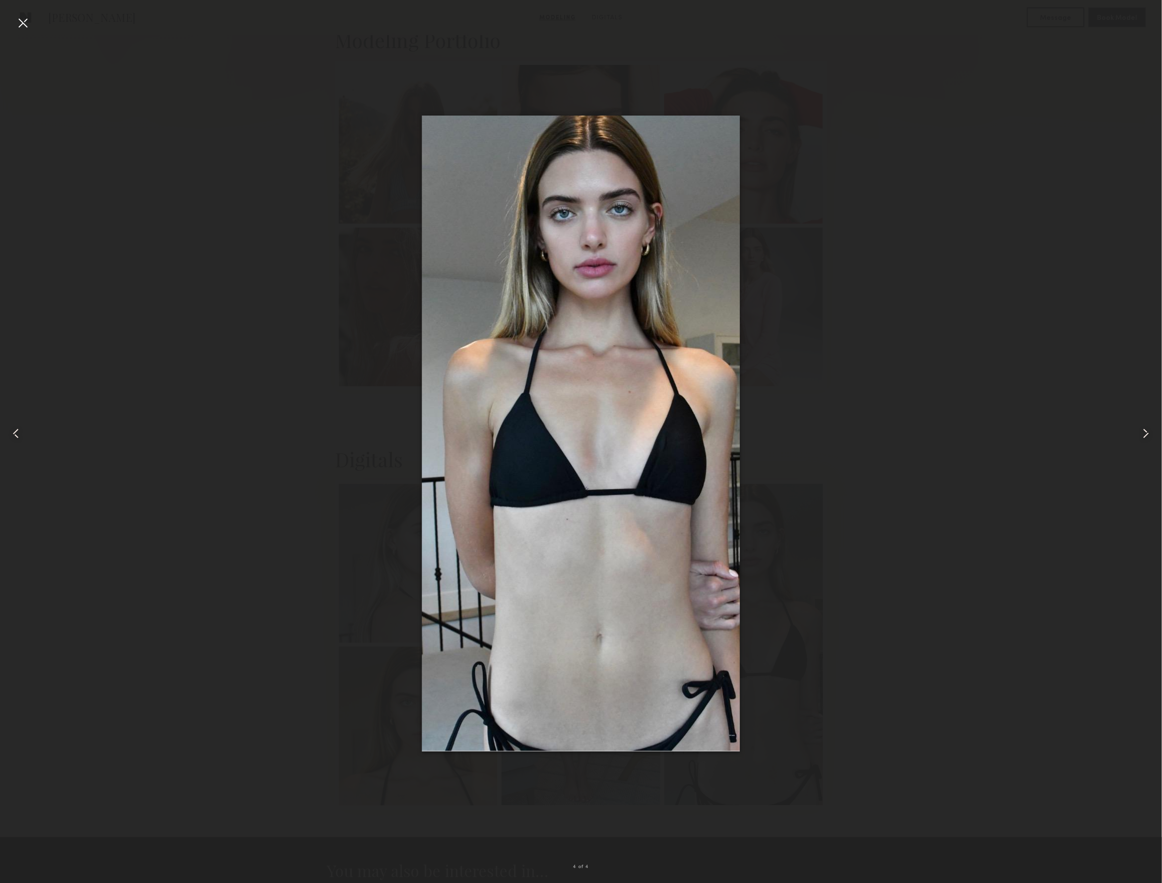
click at [24, 20] on div at bounding box center [23, 23] width 16 height 16
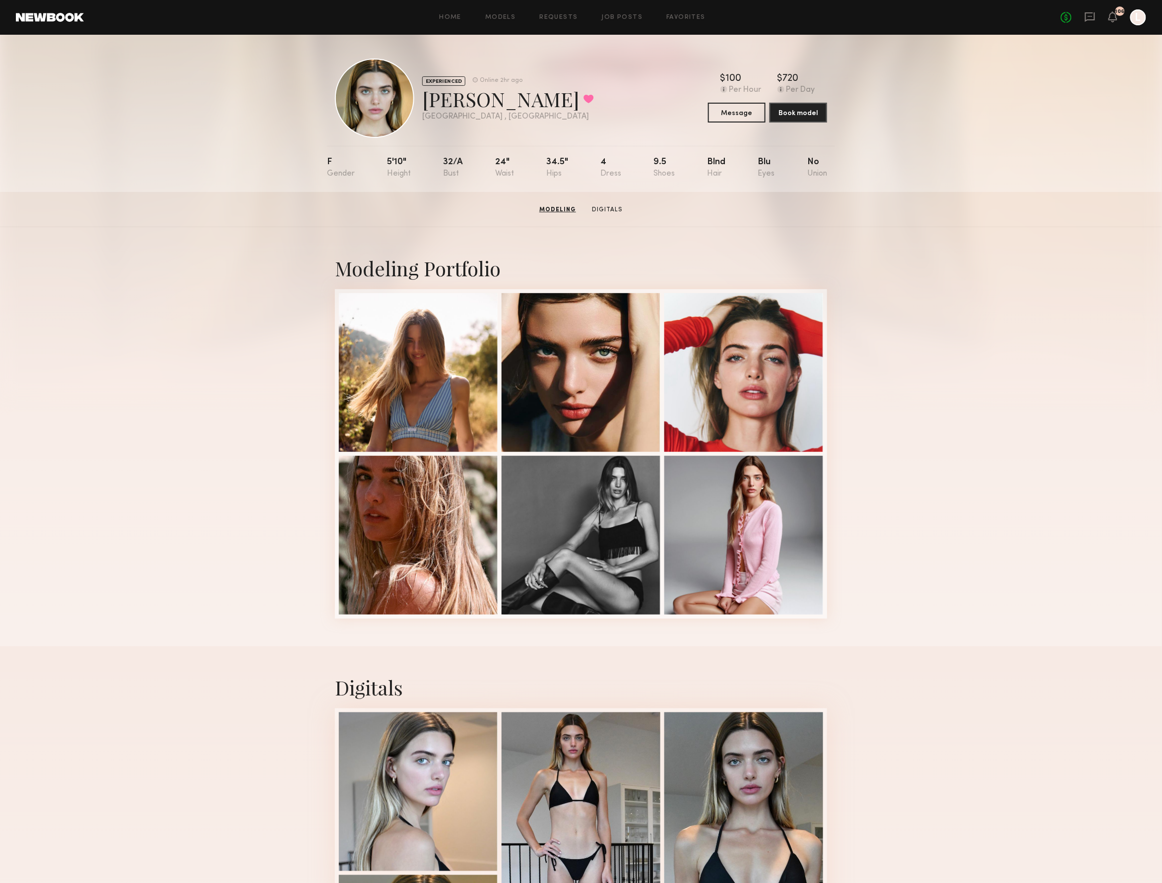
scroll to position [0, 0]
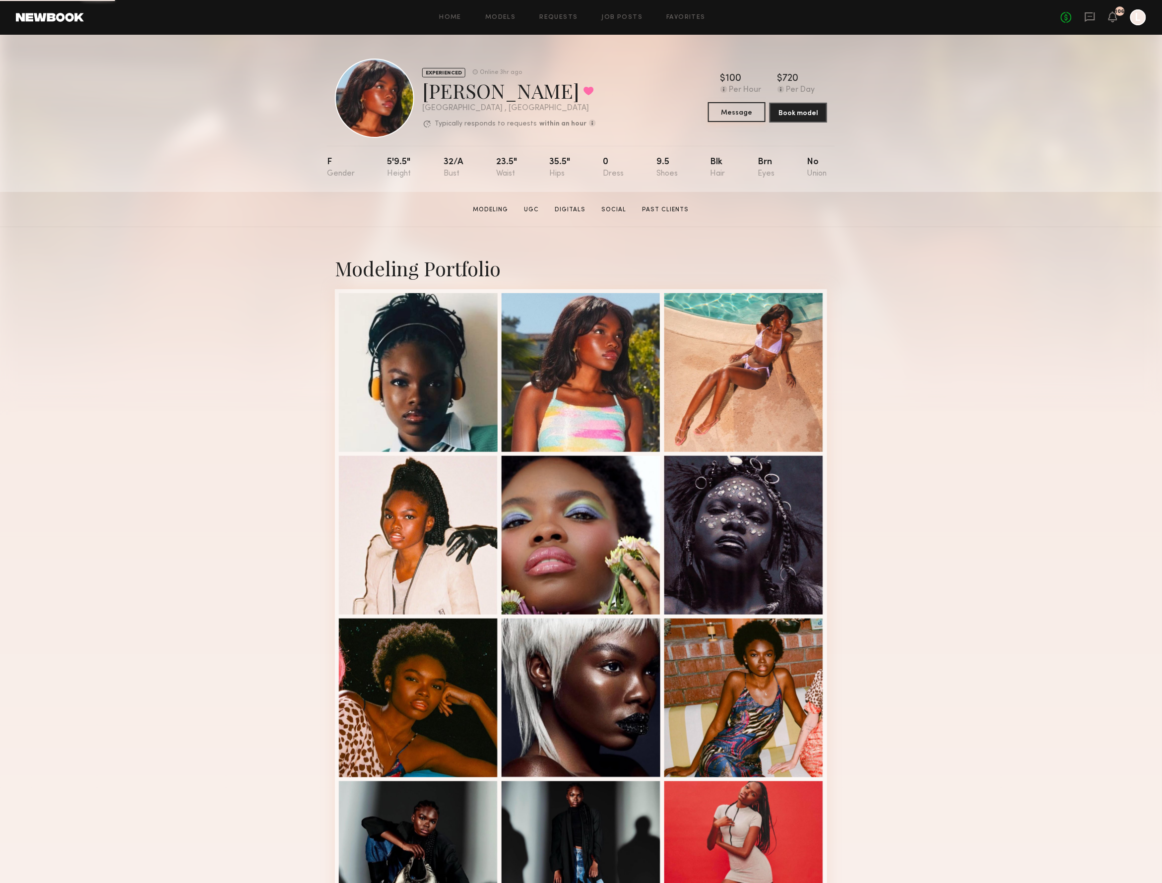
click at [731, 111] on button "Message" at bounding box center [737, 112] width 58 height 20
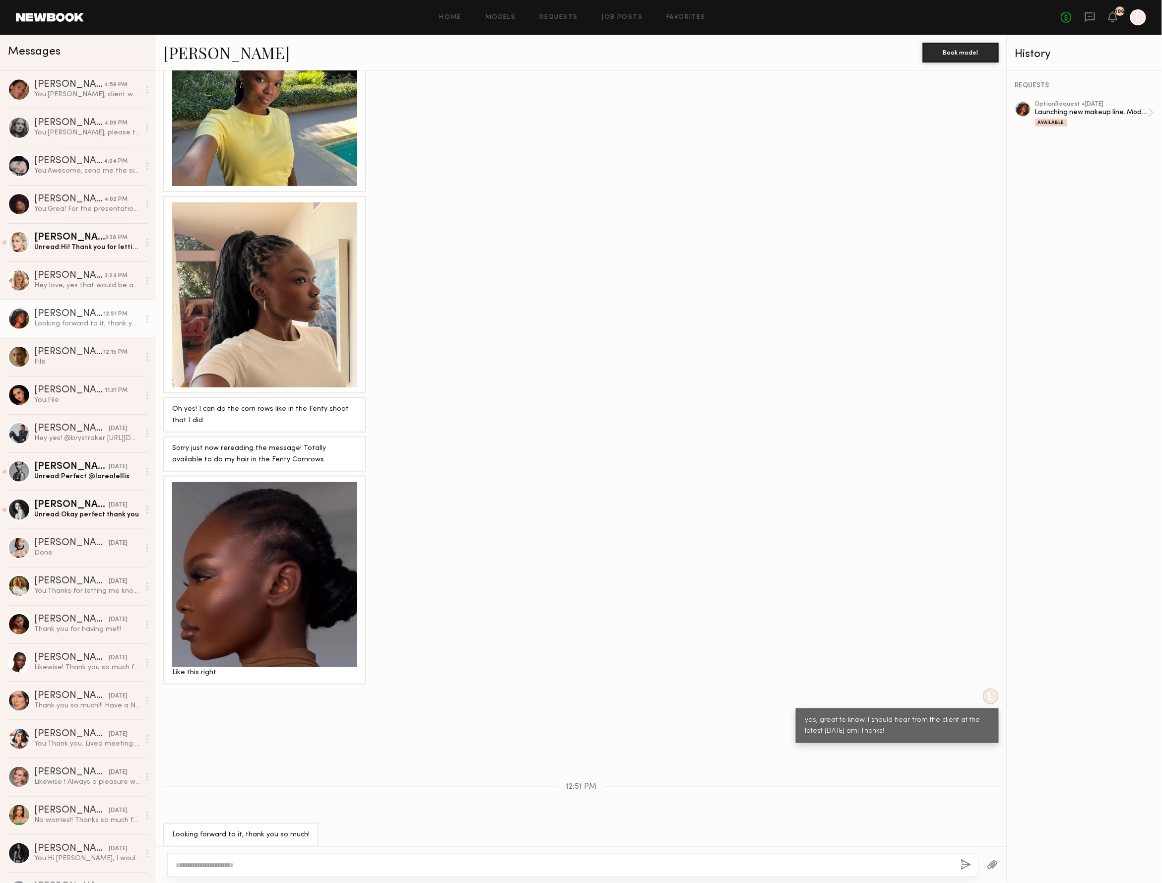
scroll to position [397, 0]
click at [248, 856] on div at bounding box center [572, 865] width 811 height 24
click at [224, 864] on textarea at bounding box center [564, 865] width 777 height 10
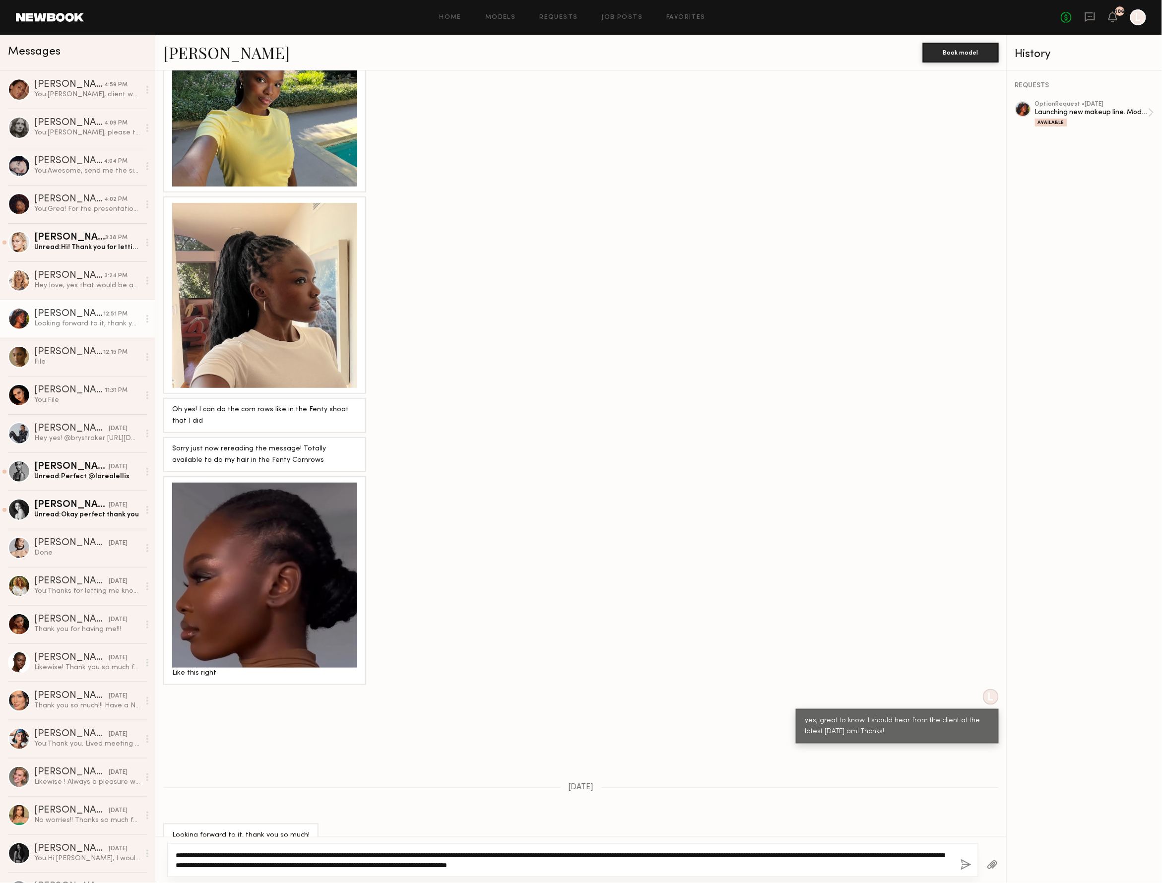
type textarea "**********"
click at [982, 858] on div at bounding box center [992, 865] width 28 height 24
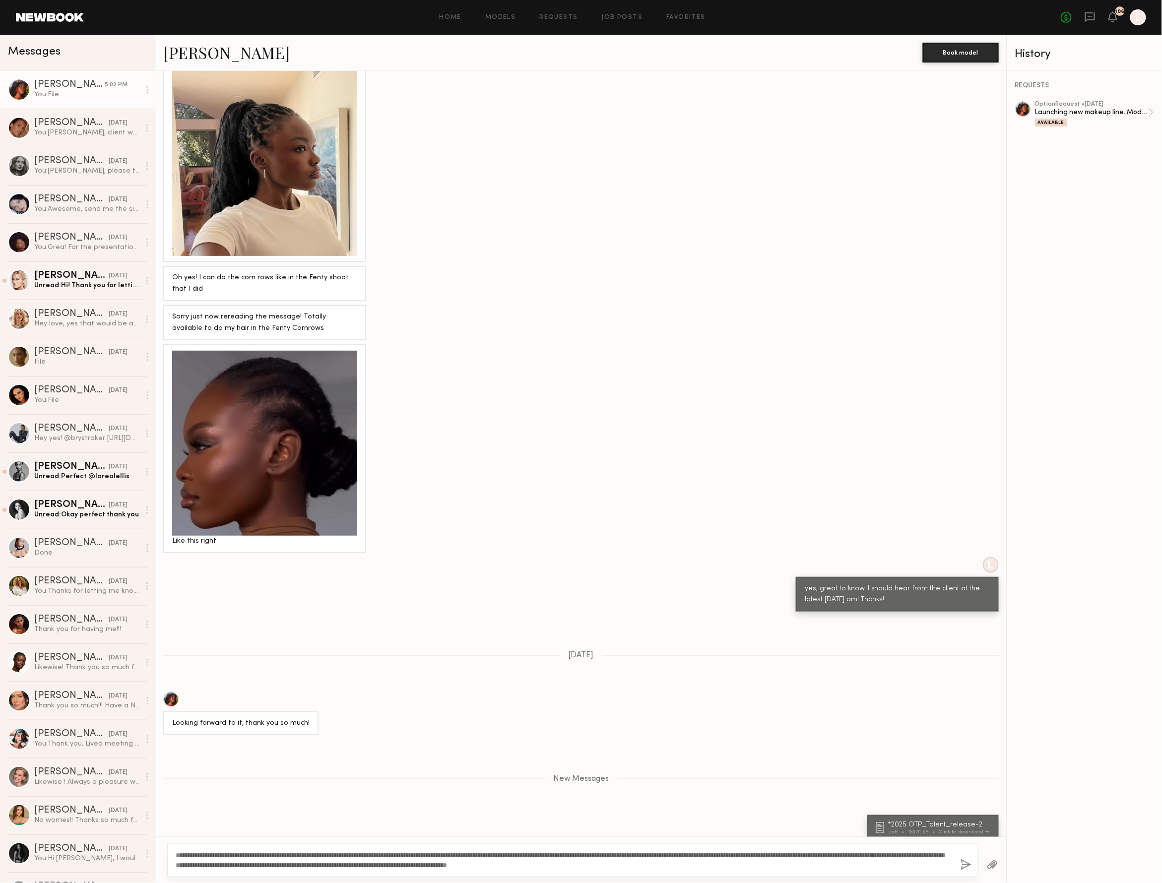
scroll to position [0, 0]
click at [974, 821] on div "*2025 OTP_Talent_release-2 .pdf 183.31 KB Click to download" at bounding box center [940, 827] width 105 height 13
click at [960, 863] on button "button" at bounding box center [965, 865] width 11 height 12
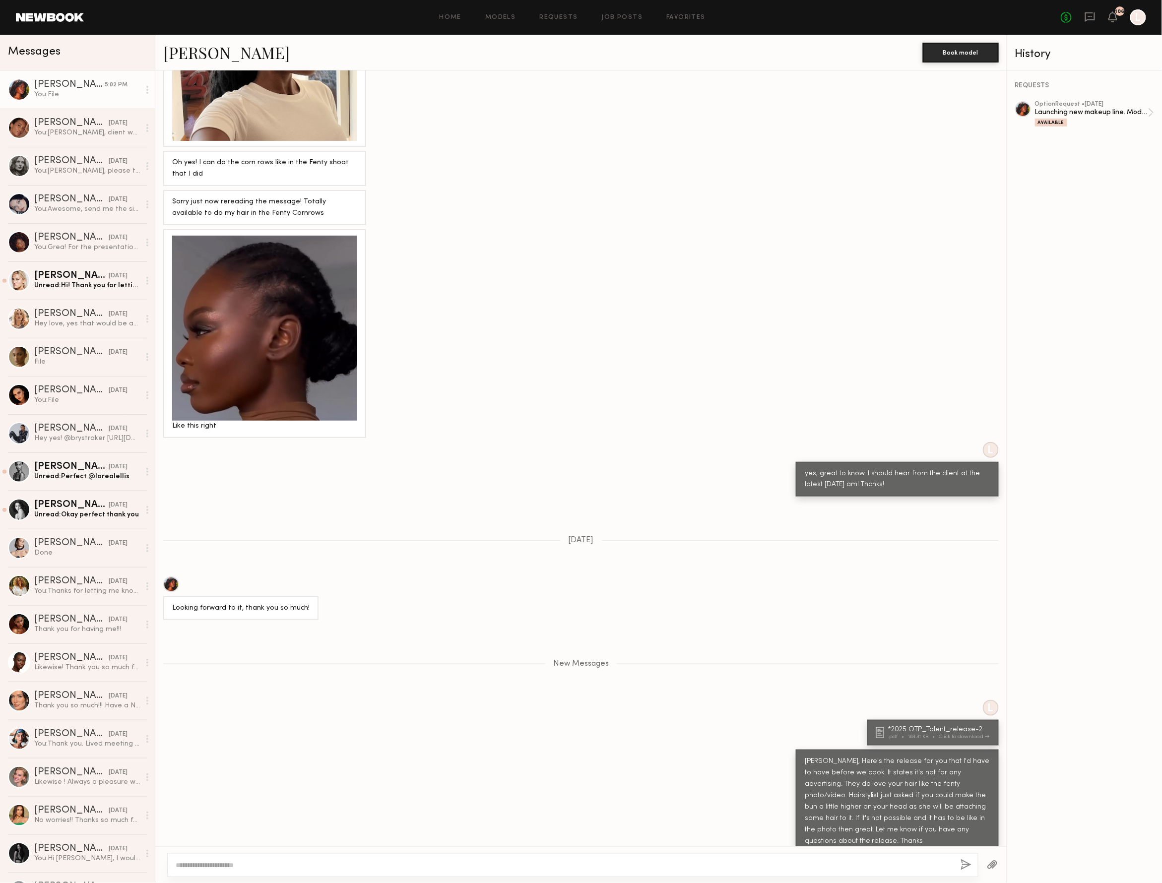
scroll to position [637, 0]
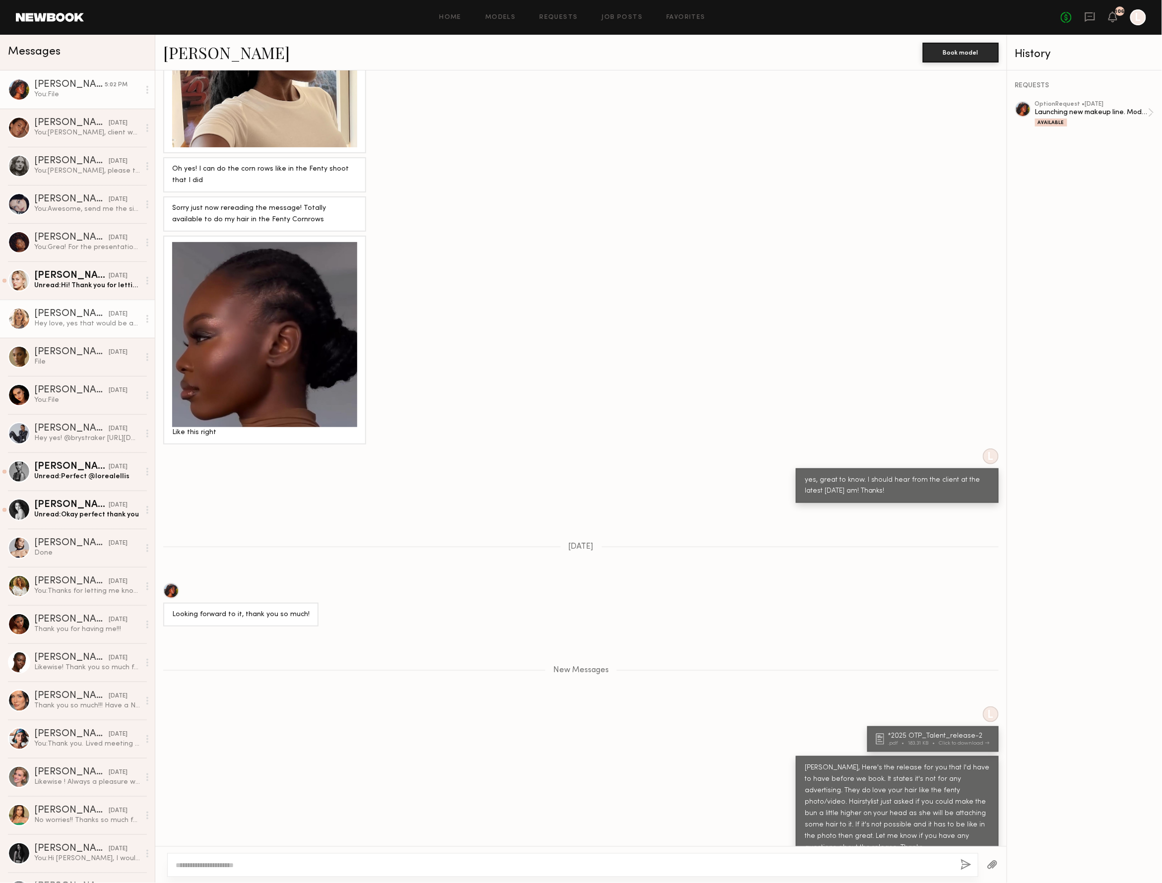
click at [80, 315] on div "[PERSON_NAME]" at bounding box center [71, 314] width 74 height 10
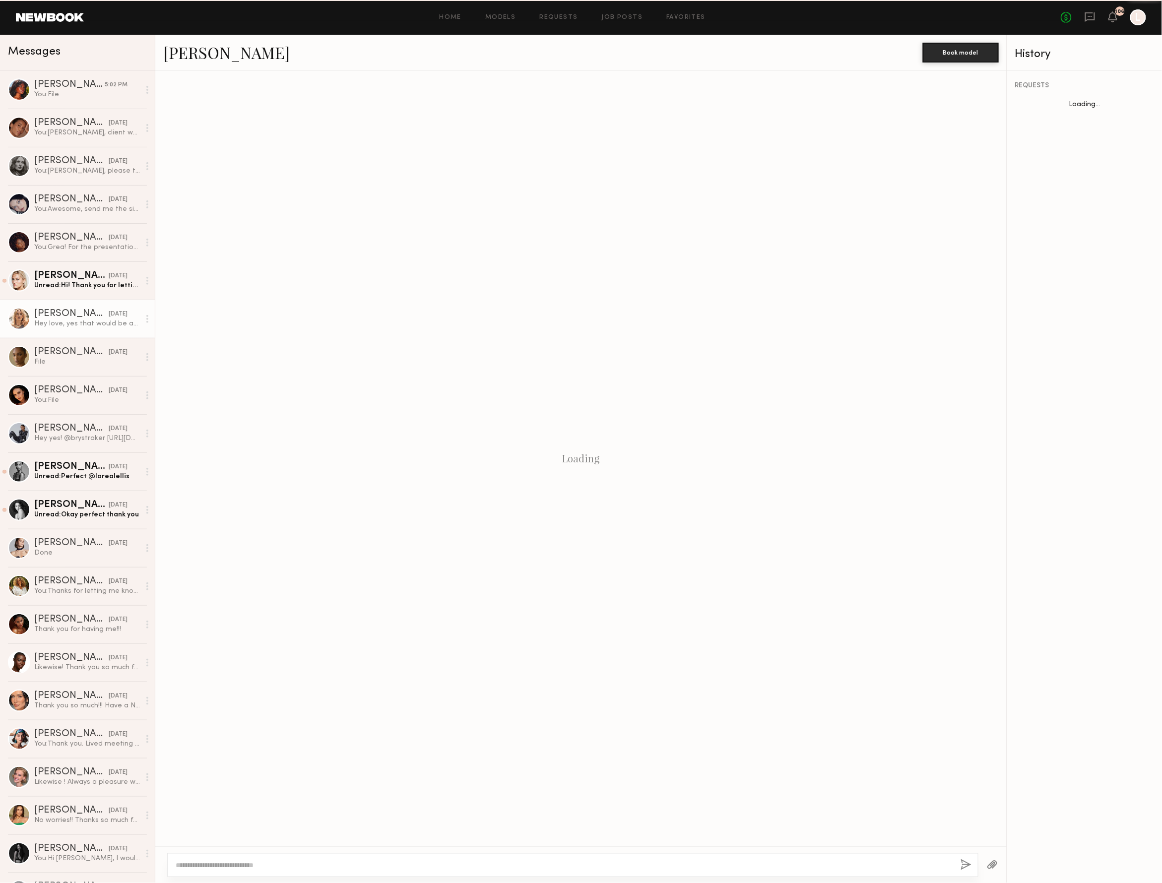
scroll to position [417, 0]
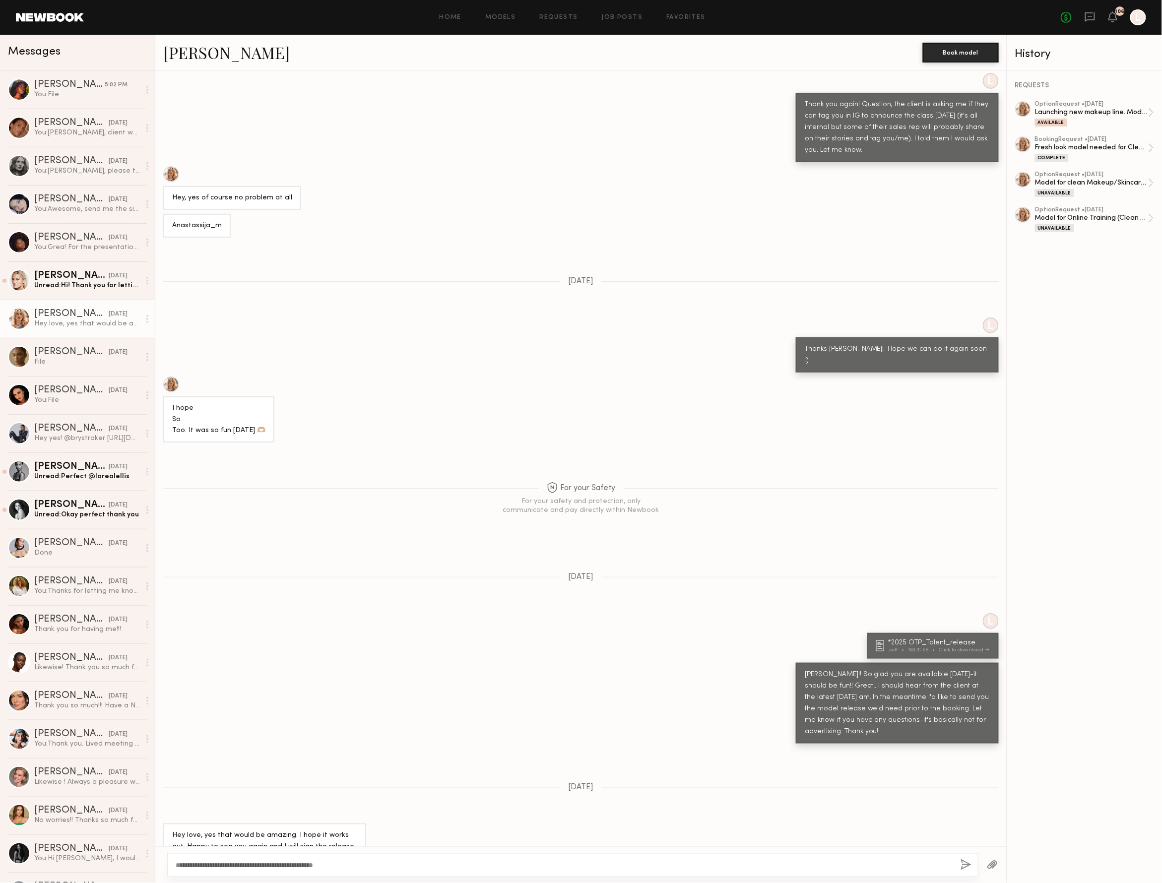
type textarea "**********"
click at [960, 860] on button "button" at bounding box center [965, 865] width 11 height 12
